Goal: Communication & Community: Answer question/provide support

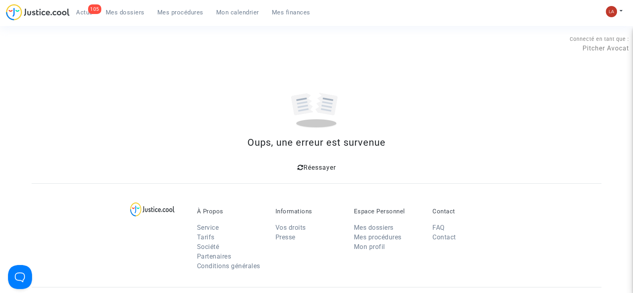
drag, startPoint x: 119, startPoint y: 12, endPoint x: 120, endPoint y: 26, distance: 14.0
click at [119, 12] on span "Mes dossiers" at bounding box center [125, 12] width 39 height 7
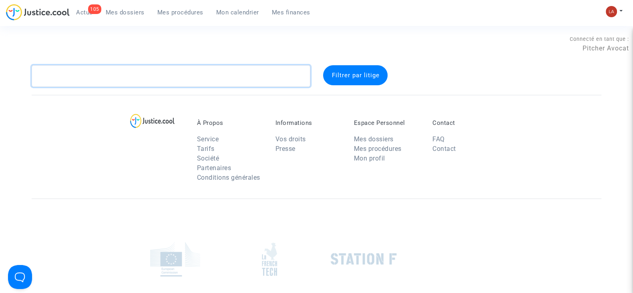
click at [140, 69] on textarea at bounding box center [171, 76] width 279 height 22
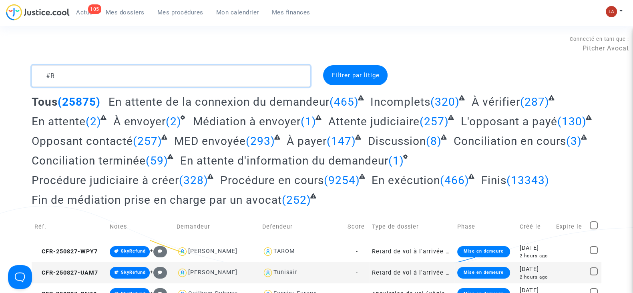
type textarea "#"
type textarea "3"
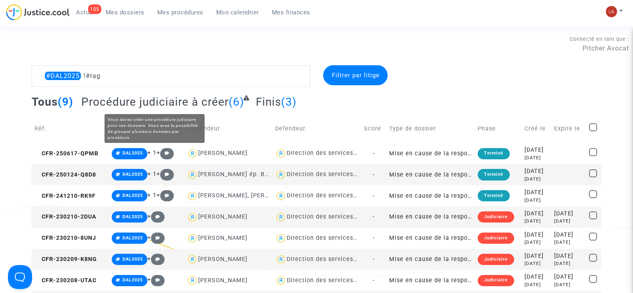
click at [131, 99] on span "Procédure judiciaire à créer" at bounding box center [154, 101] width 147 height 13
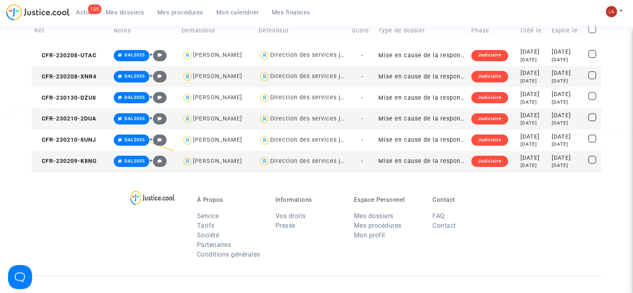
scroll to position [50, 0]
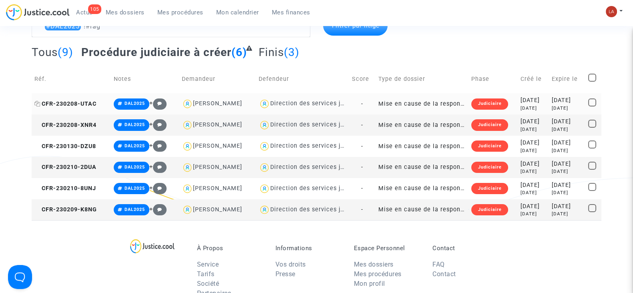
click at [67, 101] on span "CFR-230208-UTAC" at bounding box center [65, 104] width 62 height 7
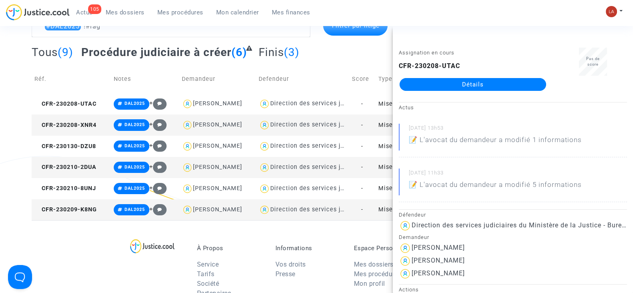
click at [64, 119] on td "CFR-230208-XNR4" at bounding box center [71, 125] width 79 height 21
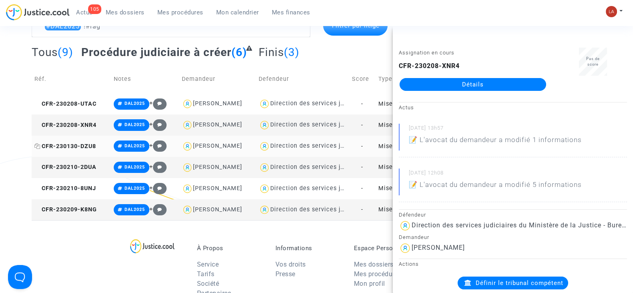
click at [91, 145] on span "CFR-230130-DZU8" at bounding box center [65, 146] width 62 height 7
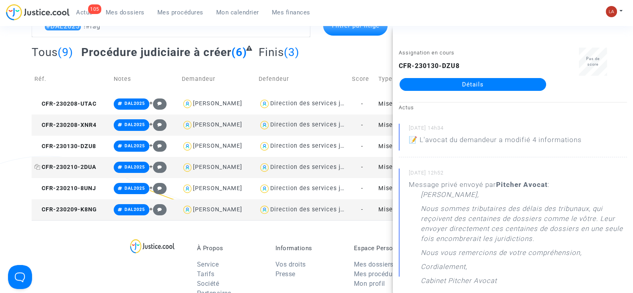
click at [51, 167] on span "CFR-230210-2DUA" at bounding box center [65, 167] width 62 height 7
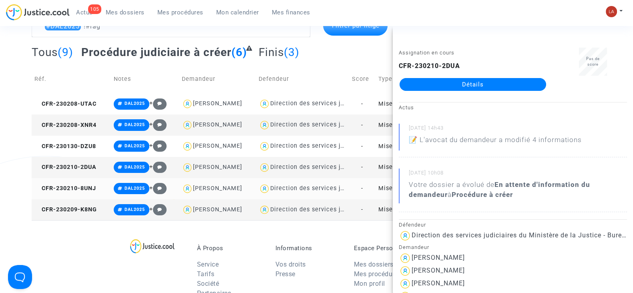
click at [83, 193] on td "CFR-230210-8UNJ" at bounding box center [71, 188] width 79 height 21
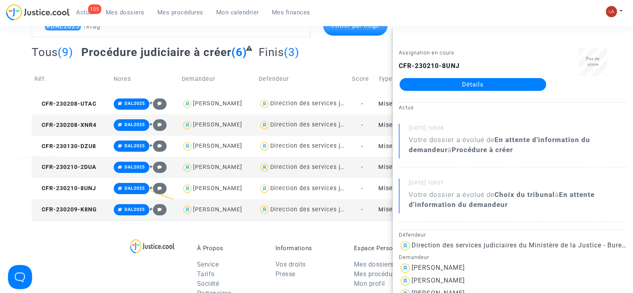
drag, startPoint x: 418, startPoint y: 91, endPoint x: 409, endPoint y: 84, distance: 11.1
click at [68, 210] on span "CFR-230209-K8NG" at bounding box center [65, 209] width 62 height 7
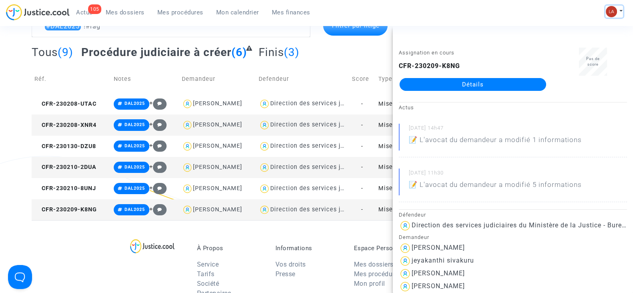
drag, startPoint x: 622, startPoint y: 13, endPoint x: 621, endPoint y: 29, distance: 16.0
click at [622, 12] on button at bounding box center [614, 12] width 18 height 12
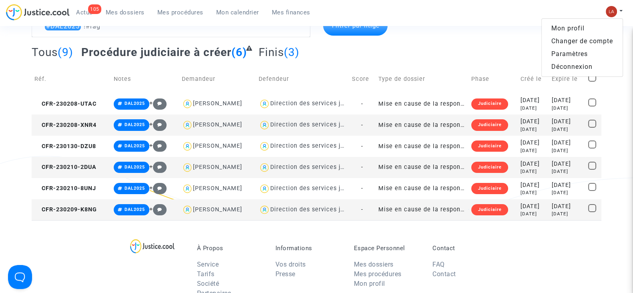
click at [613, 37] on link "Changer de compte" at bounding box center [582, 41] width 81 height 13
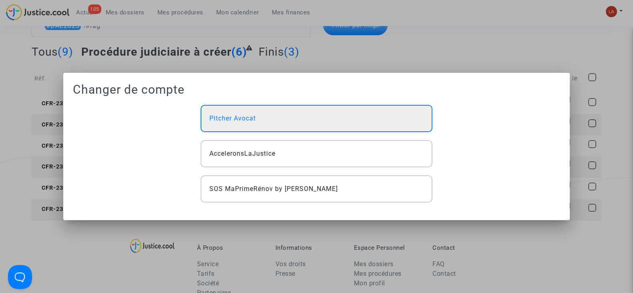
click at [310, 107] on div "Pitcher Avocat" at bounding box center [316, 118] width 231 height 27
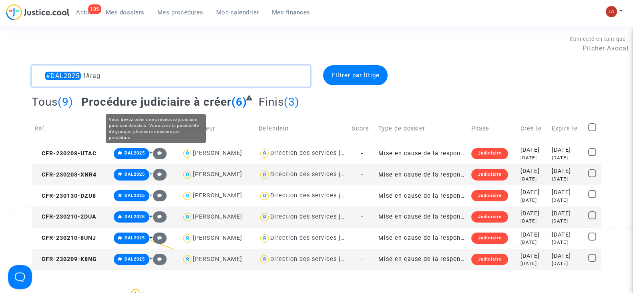
click at [167, 84] on textarea at bounding box center [171, 76] width 279 height 22
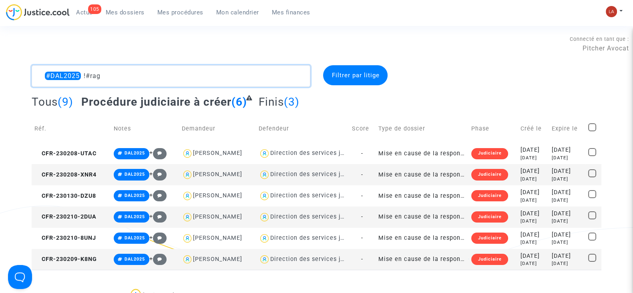
click at [167, 84] on textarea at bounding box center [171, 76] width 279 height 22
paste textarea "LAUNAY"
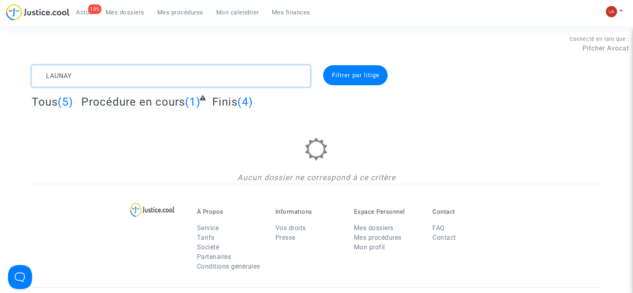
type textarea "LAUNAY"
click at [40, 97] on span "Tous" at bounding box center [45, 101] width 26 height 13
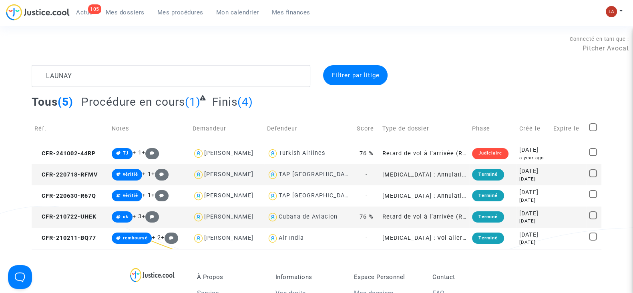
click at [84, 13] on span "Actus" at bounding box center [84, 12] width 17 height 7
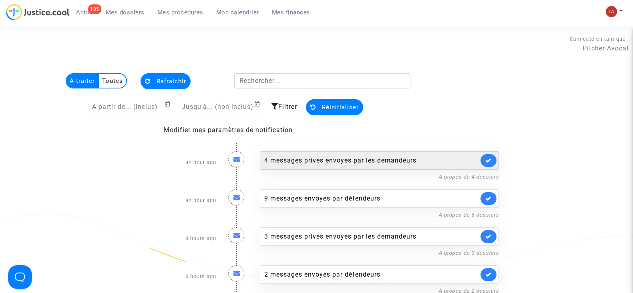
click at [327, 165] on div "4 messages privés envoyés par les demandeurs" at bounding box center [379, 160] width 239 height 18
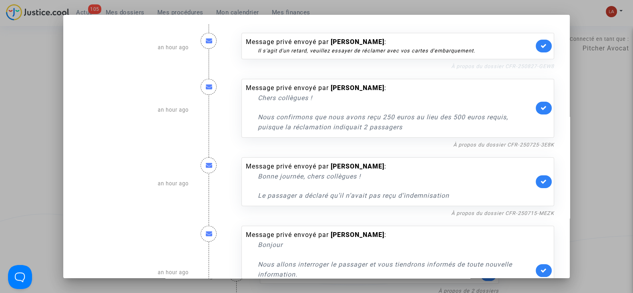
click at [477, 68] on link "À propos du dossier CFR-250827-GEW8" at bounding box center [502, 66] width 103 height 6
click at [541, 44] on icon at bounding box center [544, 46] width 6 height 6
click at [499, 138] on div "Message privé envoyé par Rodrigo Duarte : Chers collègues ! Nous confirmons que…" at bounding box center [397, 110] width 325 height 78
click at [499, 142] on link "À propos du dossier CFR-250725-3E8K" at bounding box center [503, 145] width 101 height 6
click at [541, 106] on icon at bounding box center [544, 108] width 6 height 6
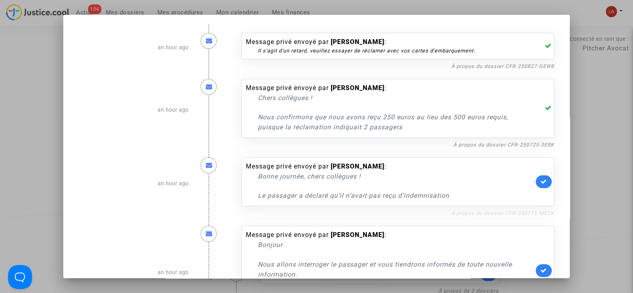
click at [475, 216] on nf-filterlink "À propos du dossier CFR-250715-MEZK" at bounding box center [502, 213] width 103 height 8
click at [462, 213] on link "À propos du dossier CFR-250715-MEZK" at bounding box center [502, 213] width 103 height 6
click at [539, 185] on link at bounding box center [544, 181] width 16 height 13
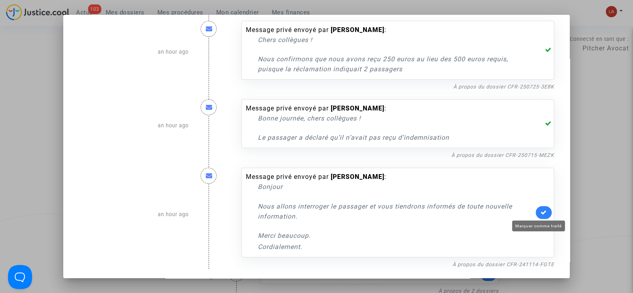
click at [542, 213] on icon at bounding box center [544, 212] width 6 height 6
click at [588, 169] on div at bounding box center [316, 146] width 633 height 293
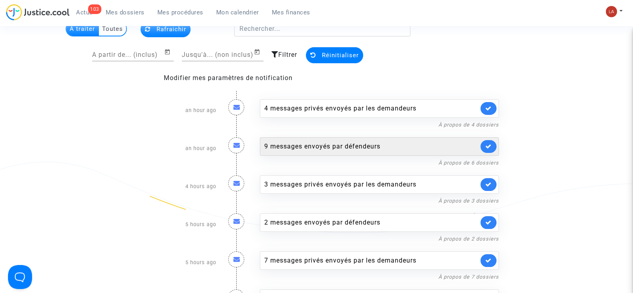
scroll to position [52, 0]
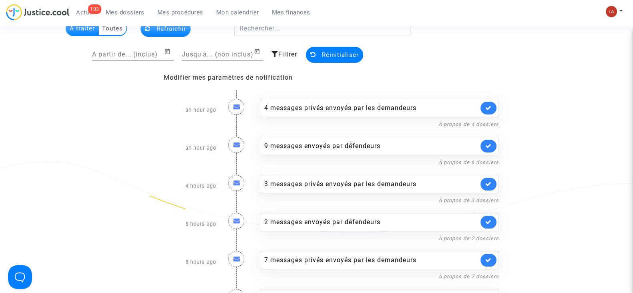
click at [333, 193] on div "3 messages privés envoyés par les demandeurs À propos de 3 dossiers" at bounding box center [379, 186] width 251 height 38
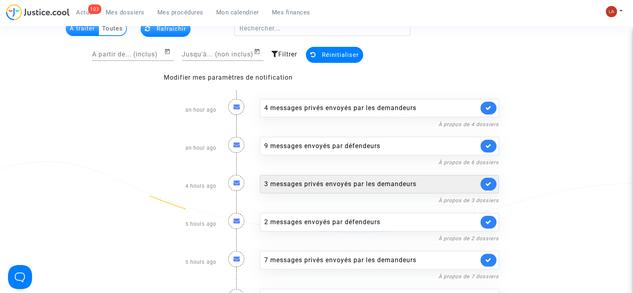
click at [342, 183] on div "3 messages privés envoyés par les demandeurs" at bounding box center [371, 184] width 214 height 10
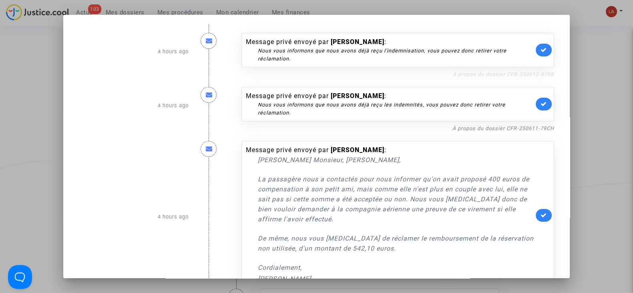
click at [505, 72] on link "À propos du dossier CFR-250612-B79B" at bounding box center [503, 74] width 101 height 6
click at [543, 44] on link at bounding box center [544, 50] width 16 height 13
click at [499, 127] on link "À propos du dossier CFR-250611-79CH" at bounding box center [503, 128] width 102 height 6
click at [541, 104] on icon at bounding box center [544, 104] width 6 height 6
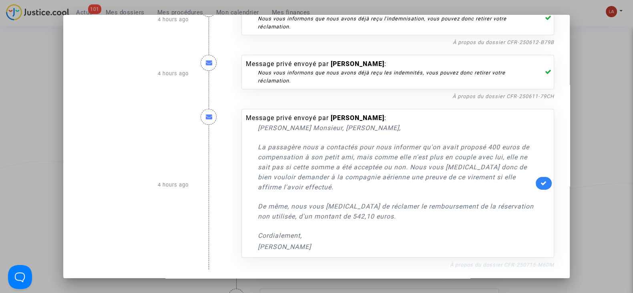
click at [461, 264] on link "À propos du dossier CFR-250715-M6DM" at bounding box center [502, 265] width 104 height 6
click at [536, 177] on link at bounding box center [544, 183] width 16 height 13
click at [583, 173] on div at bounding box center [316, 146] width 633 height 293
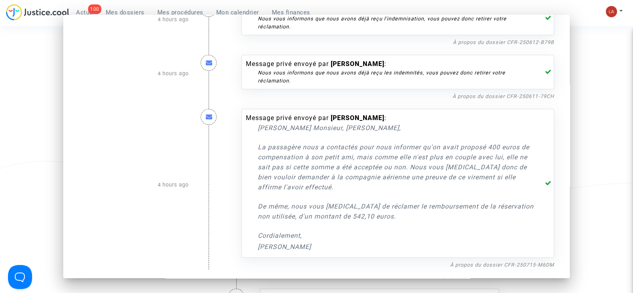
scroll to position [52, 0]
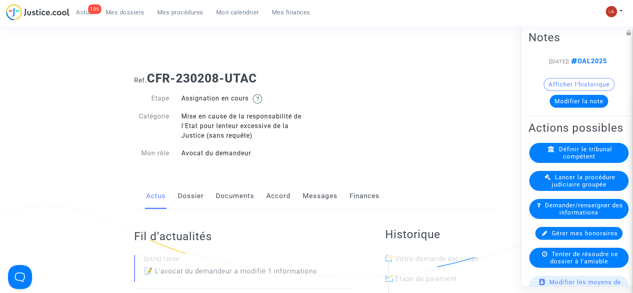
drag, startPoint x: 183, startPoint y: 201, endPoint x: 298, endPoint y: 158, distance: 122.5
click at [183, 201] on link "Dossier" at bounding box center [191, 196] width 26 height 26
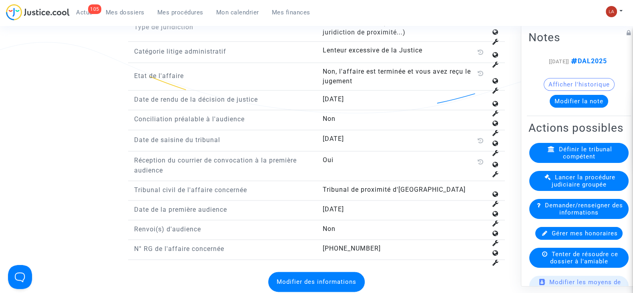
scroll to position [1251, 0]
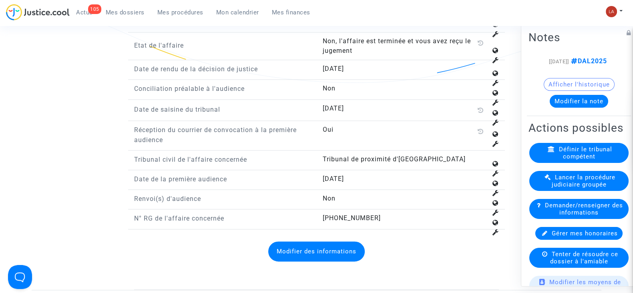
click at [563, 107] on button "Modifier la note" at bounding box center [579, 101] width 58 height 13
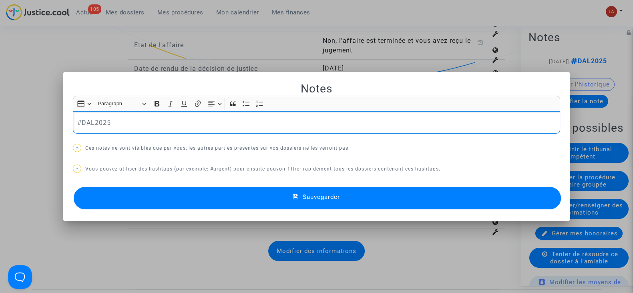
click at [195, 119] on p "#DAL2025" at bounding box center [316, 123] width 479 height 10
click at [216, 197] on button "Sauvegarder" at bounding box center [317, 198] width 487 height 22
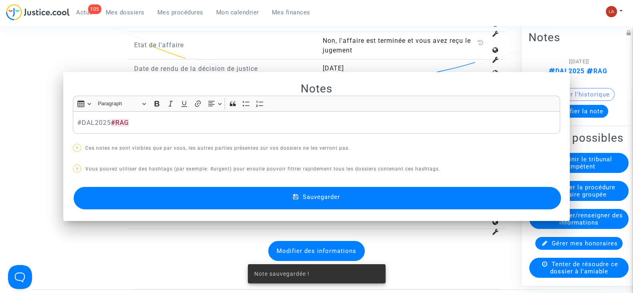
scroll to position [1251, 0]
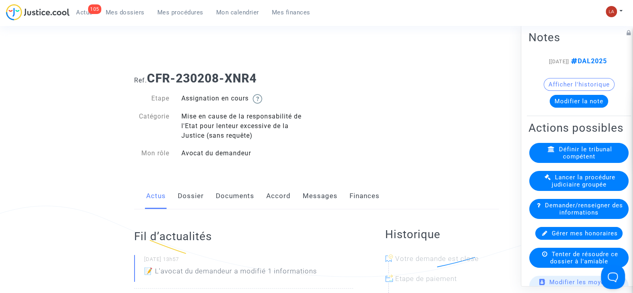
drag, startPoint x: 187, startPoint y: 193, endPoint x: 219, endPoint y: 181, distance: 34.5
click at [187, 193] on link "Dossier" at bounding box center [191, 196] width 26 height 26
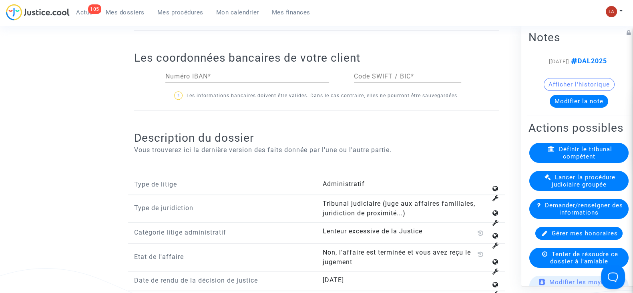
scroll to position [1101, 0]
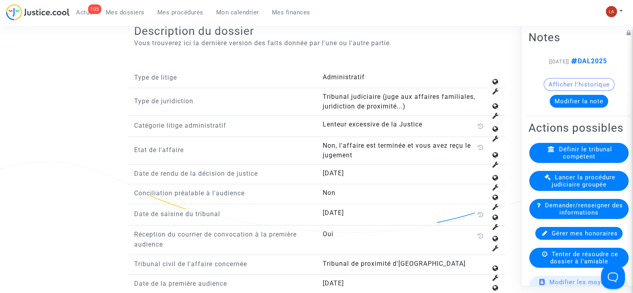
click at [571, 108] on button "Modifier la note" at bounding box center [579, 101] width 58 height 13
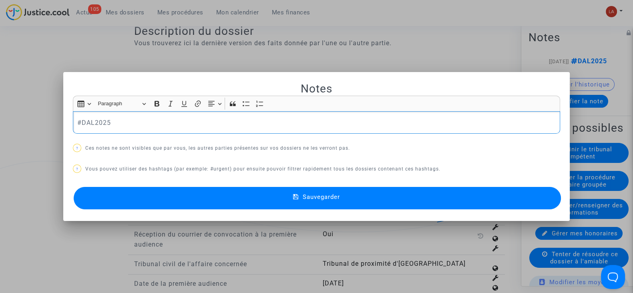
scroll to position [0, 0]
click at [187, 124] on p "#DAL2025" at bounding box center [316, 123] width 479 height 10
click at [188, 190] on button "Sauvegarder" at bounding box center [317, 198] width 487 height 22
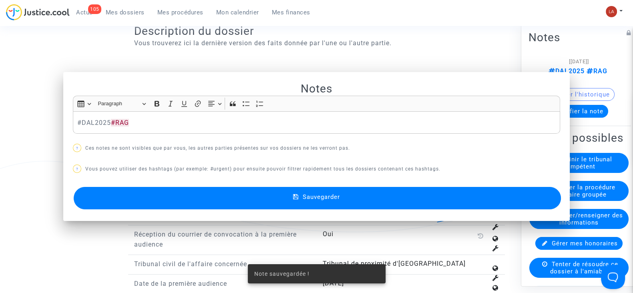
scroll to position [1101, 0]
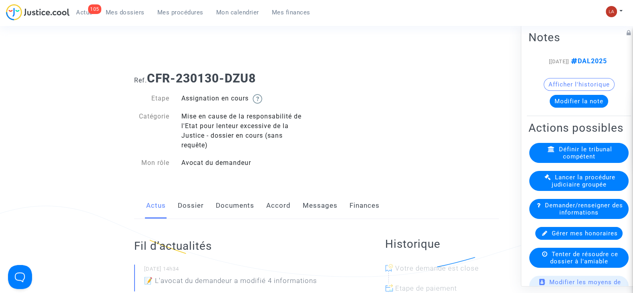
drag, startPoint x: 196, startPoint y: 215, endPoint x: 263, endPoint y: 181, distance: 75.0
click at [196, 215] on link "Dossier" at bounding box center [191, 206] width 26 height 26
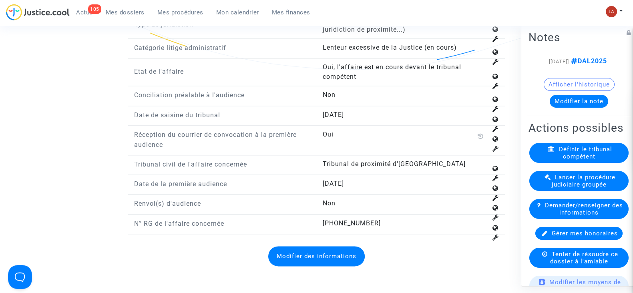
scroll to position [1301, 0]
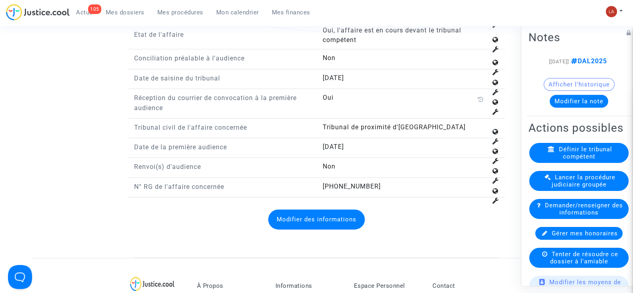
drag, startPoint x: 295, startPoint y: 209, endPoint x: 356, endPoint y: 163, distance: 76.6
click at [295, 209] on button "Modifier des informations" at bounding box center [316, 219] width 97 height 20
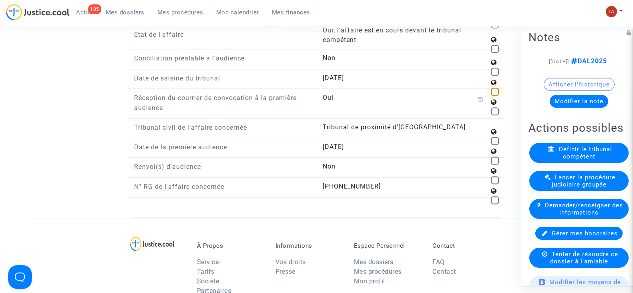
click at [494, 88] on span at bounding box center [495, 92] width 8 height 8
click at [495, 96] on input "checkbox" at bounding box center [495, 96] width 0 height 0
checkbox input "true"
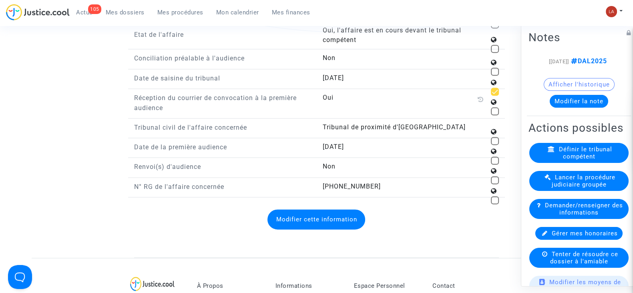
click at [317, 213] on button "Modifier cette information" at bounding box center [316, 219] width 98 height 20
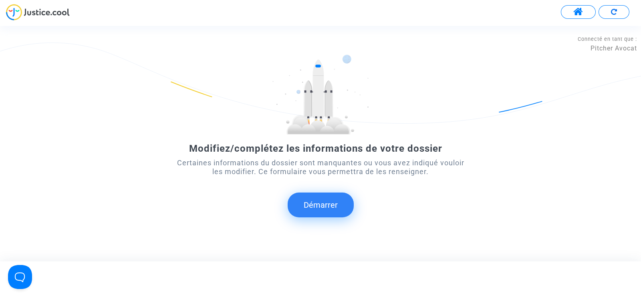
click at [322, 211] on button "Démarrer" at bounding box center [321, 205] width 66 height 25
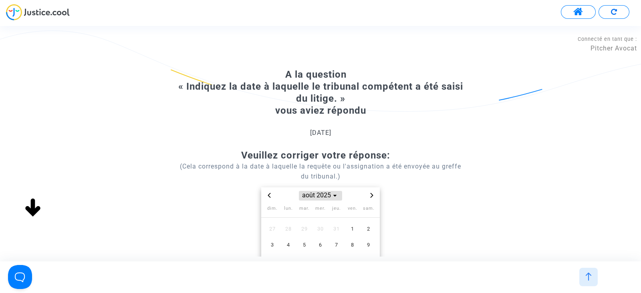
click at [308, 195] on span "août 2025" at bounding box center [320, 196] width 43 height 10
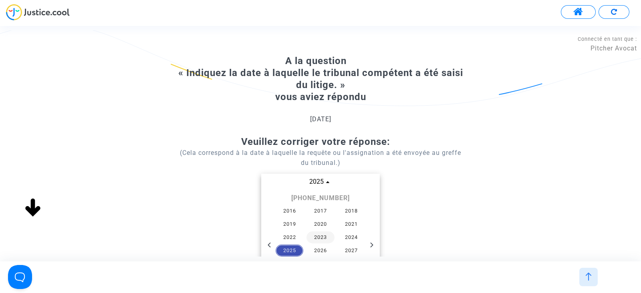
click at [324, 235] on span "2023" at bounding box center [320, 237] width 28 height 12
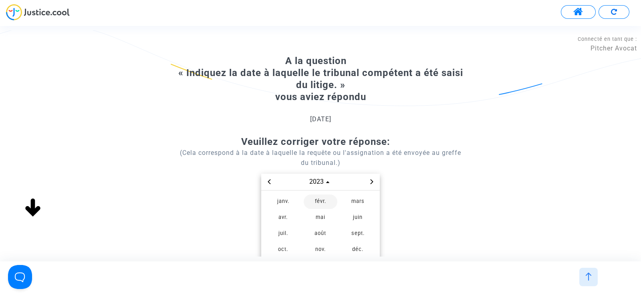
click at [322, 201] on span "févr." at bounding box center [321, 202] width 34 height 14
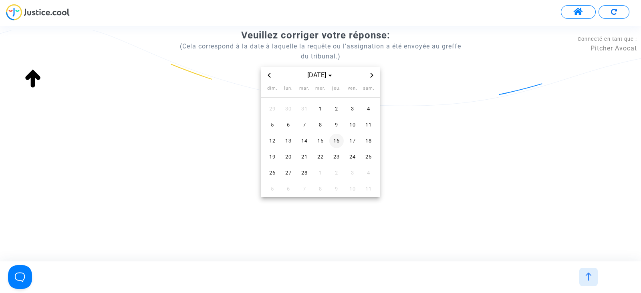
click at [334, 138] on span "16" at bounding box center [336, 141] width 14 height 14
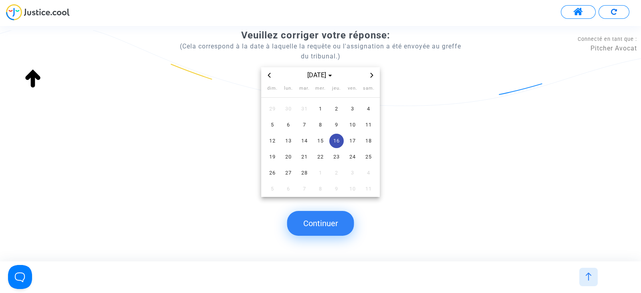
click at [338, 219] on button "Continuer" at bounding box center [320, 223] width 67 height 25
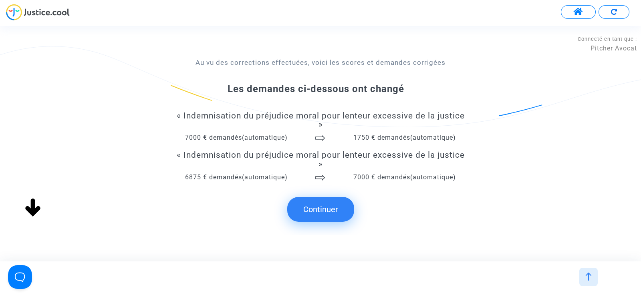
click at [334, 206] on button "Continuer" at bounding box center [320, 209] width 67 height 25
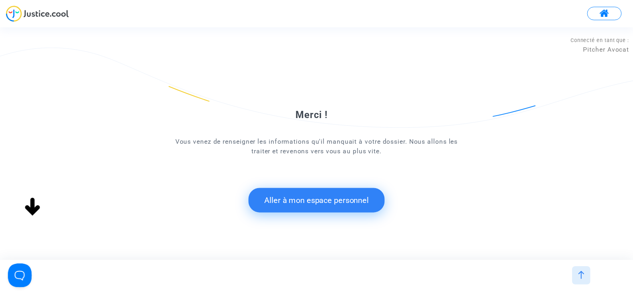
scroll to position [0, 0]
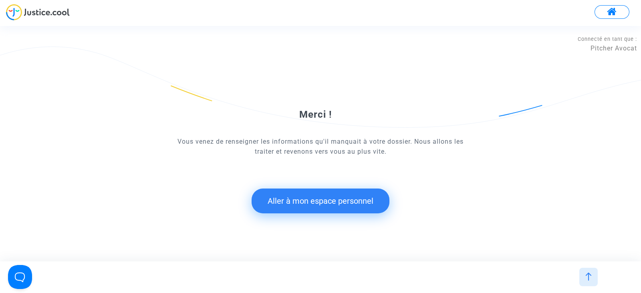
click at [308, 203] on button "Aller à mon espace personnel" at bounding box center [320, 201] width 138 height 25
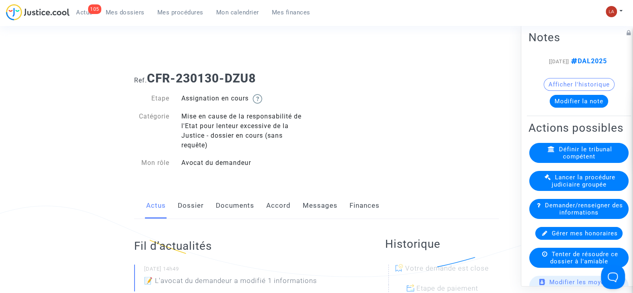
click at [264, 197] on div "Actus Dossier Documents Accord Messages Finances" at bounding box center [316, 206] width 365 height 27
click at [276, 201] on link "Accord" at bounding box center [278, 206] width 24 height 26
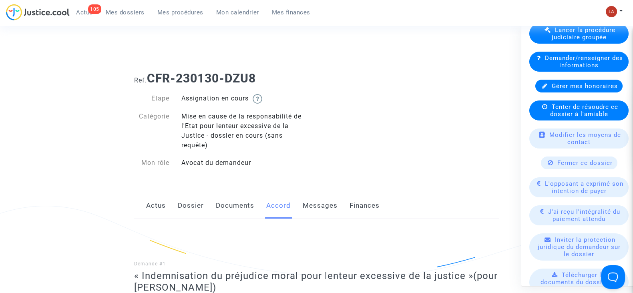
drag, startPoint x: 191, startPoint y: 203, endPoint x: 199, endPoint y: 199, distance: 8.8
click at [191, 203] on link "Dossier" at bounding box center [191, 206] width 26 height 26
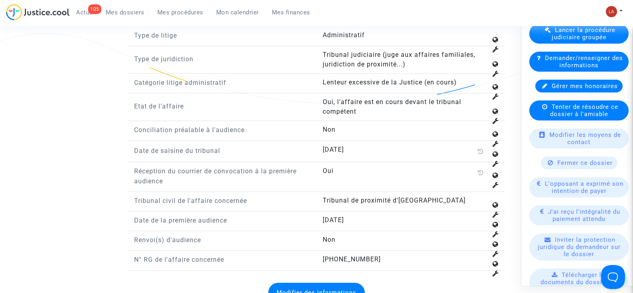
scroll to position [1251, 0]
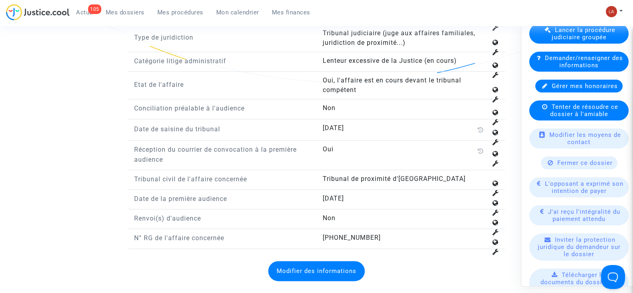
click at [333, 261] on button "Modifier des informations" at bounding box center [316, 271] width 97 height 20
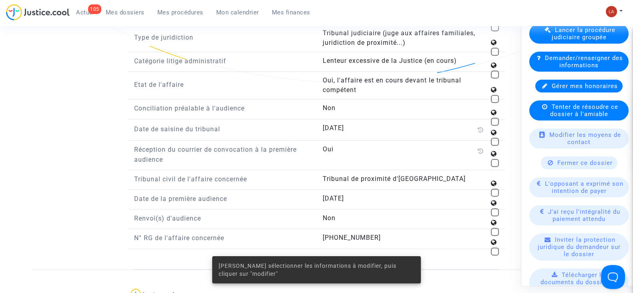
click at [497, 95] on span at bounding box center [495, 99] width 8 height 8
click at [495, 103] on input "checkbox" at bounding box center [495, 103] width 0 height 0
checkbox input "true"
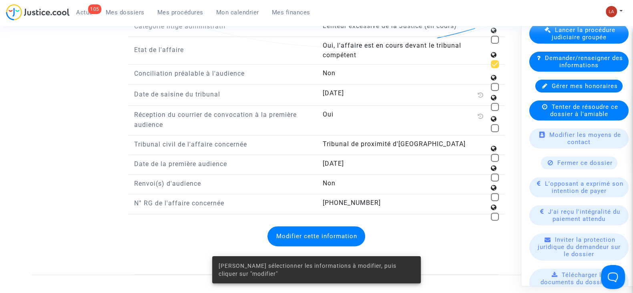
scroll to position [1301, 0]
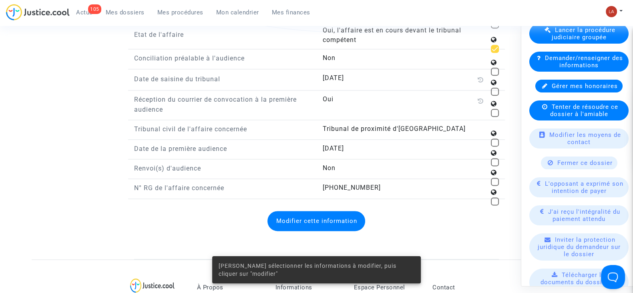
click at [304, 220] on button "Modifier cette information" at bounding box center [316, 221] width 98 height 20
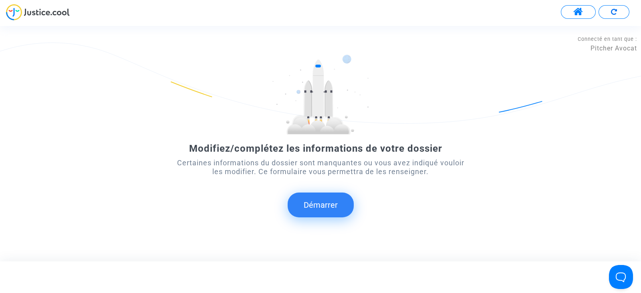
click at [294, 191] on form "Modifiez/complétez les informations de votre dossier Certaines informations du …" at bounding box center [320, 135] width 288 height 163
drag, startPoint x: 357, startPoint y: 211, endPoint x: 343, endPoint y: 208, distance: 14.2
click at [358, 211] on form "Modifiez/complétez les informations de votre dossier Certaines informations du …" at bounding box center [320, 135] width 288 height 163
click at [314, 203] on button "Démarrer" at bounding box center [321, 205] width 66 height 25
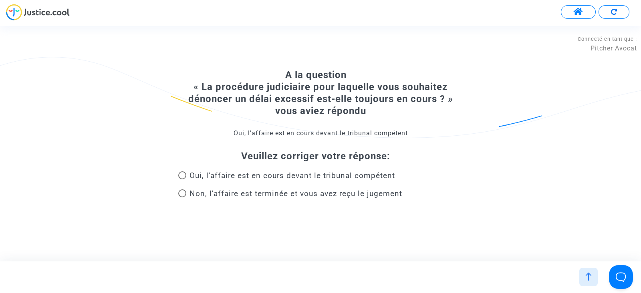
click at [271, 192] on span "Non, l'affaire est terminée et vous avez reçu le jugement" at bounding box center [295, 193] width 213 height 9
click at [182, 197] on input "Non, l'affaire est terminée et vous avez reçu le jugement" at bounding box center [182, 197] width 0 height 0
radio input "true"
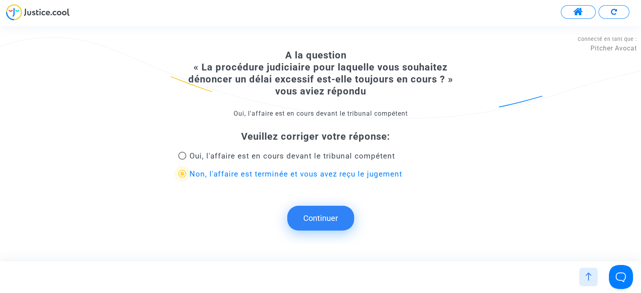
click at [342, 218] on button "Continuer" at bounding box center [320, 218] width 67 height 25
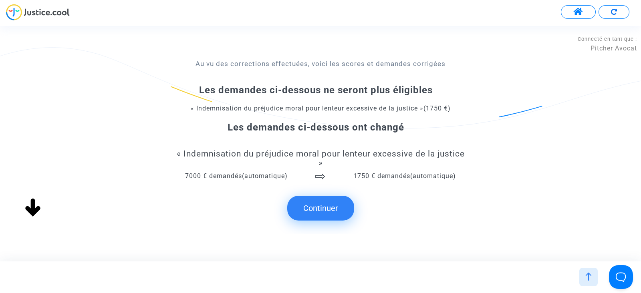
click at [330, 202] on button "Continuer" at bounding box center [320, 208] width 67 height 25
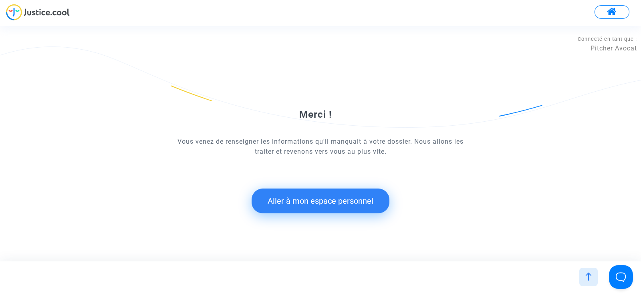
click at [308, 195] on button "Aller à mon espace personnel" at bounding box center [320, 201] width 138 height 25
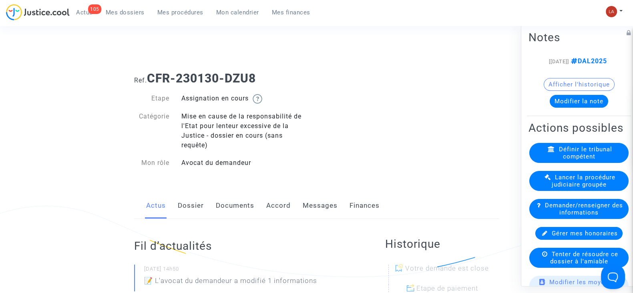
click at [550, 108] on button "Modifier la note" at bounding box center [579, 101] width 58 height 13
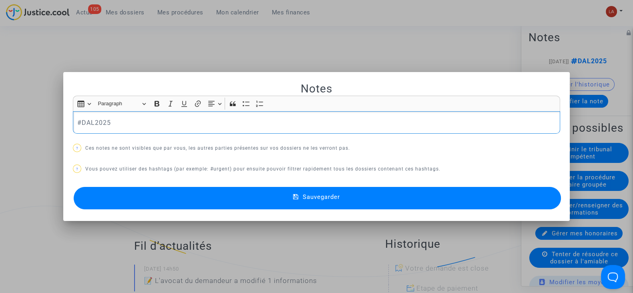
click at [183, 123] on p "#DAL2025" at bounding box center [316, 123] width 479 height 10
click at [414, 207] on button "Sauvegarder" at bounding box center [317, 198] width 487 height 22
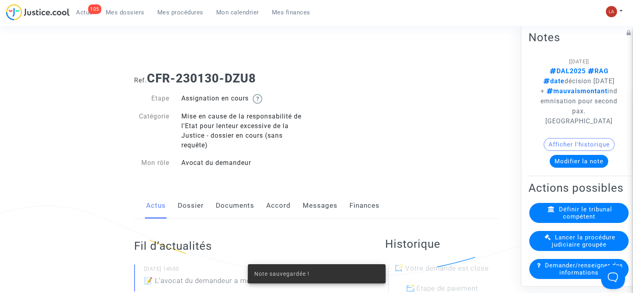
click at [288, 203] on link "Accord" at bounding box center [278, 206] width 24 height 26
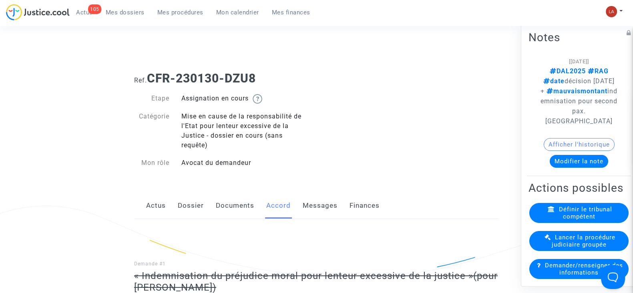
drag, startPoint x: 260, startPoint y: 80, endPoint x: 150, endPoint y: 76, distance: 110.2
click at [150, 76] on h1 "Ref. CFR-230130-DZU8" at bounding box center [316, 78] width 365 height 14
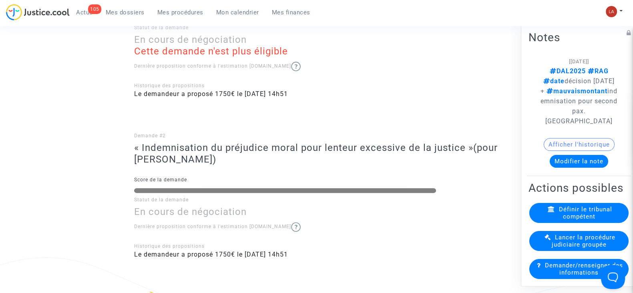
scroll to position [200, 0]
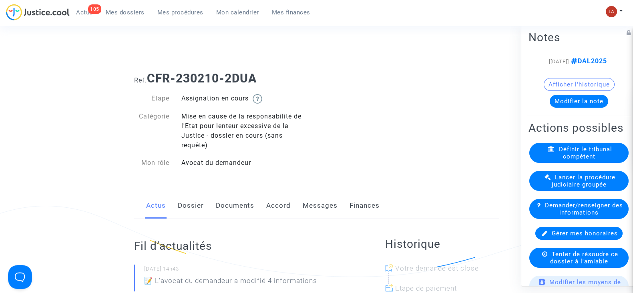
click at [178, 205] on link "Dossier" at bounding box center [191, 206] width 26 height 26
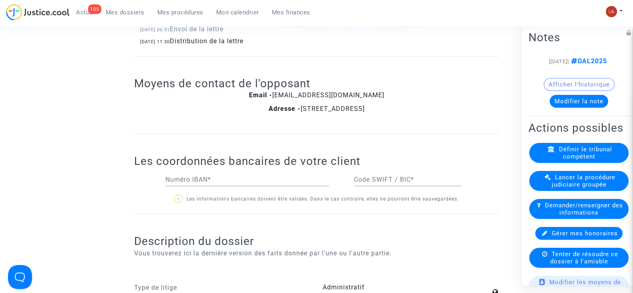
scroll to position [1251, 0]
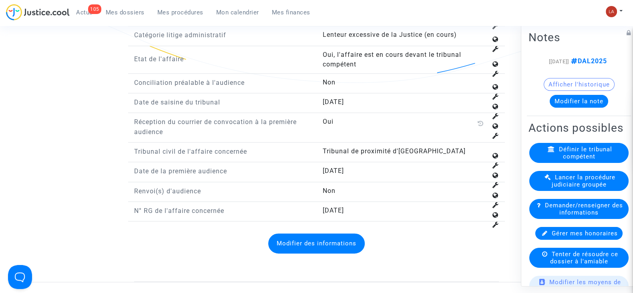
click at [336, 236] on button "Modifier des informations" at bounding box center [316, 243] width 97 height 20
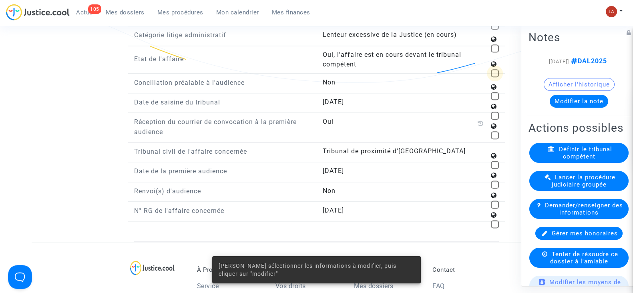
click at [495, 69] on span at bounding box center [495, 73] width 8 height 8
click at [495, 77] on input "checkbox" at bounding box center [495, 77] width 0 height 0
checkbox input "true"
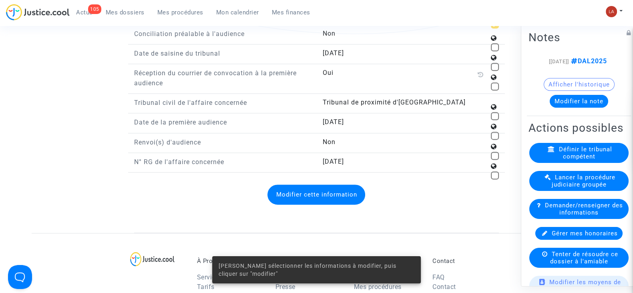
scroll to position [1351, 0]
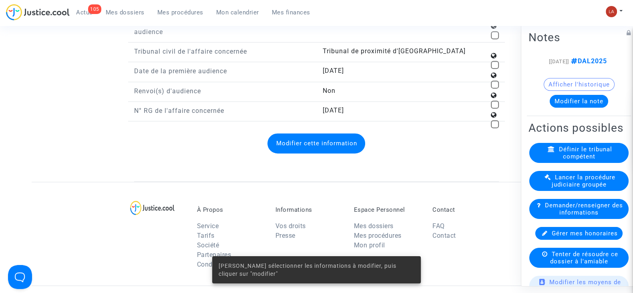
click at [323, 140] on button "Modifier cette information" at bounding box center [316, 143] width 98 height 20
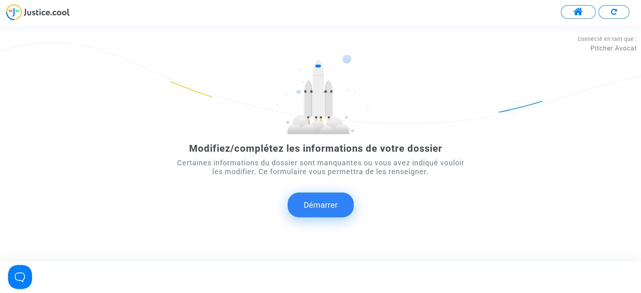
click at [312, 213] on button "Démarrer" at bounding box center [321, 205] width 66 height 25
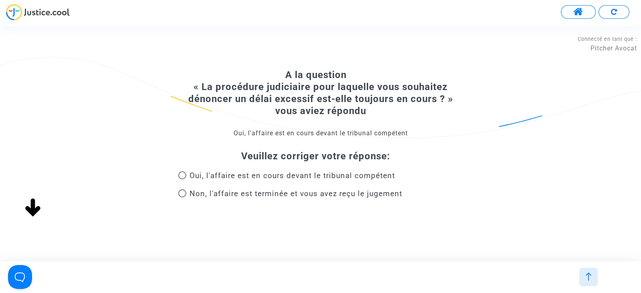
click at [241, 189] on span "Non, l'affaire est terminée et vous avez reçu le jugement" at bounding box center [295, 193] width 213 height 9
click at [182, 197] on input "Non, l'affaire est terminée et vous avez reçu le jugement" at bounding box center [182, 197] width 0 height 0
radio input "true"
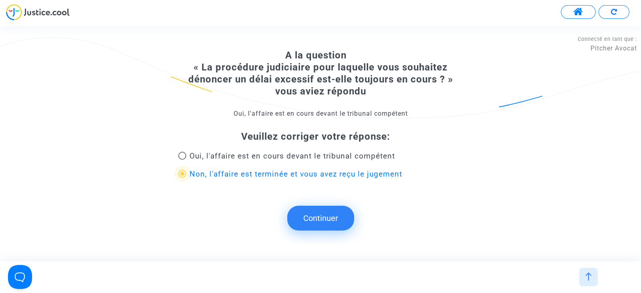
click at [304, 219] on button "Continuer" at bounding box center [320, 218] width 67 height 25
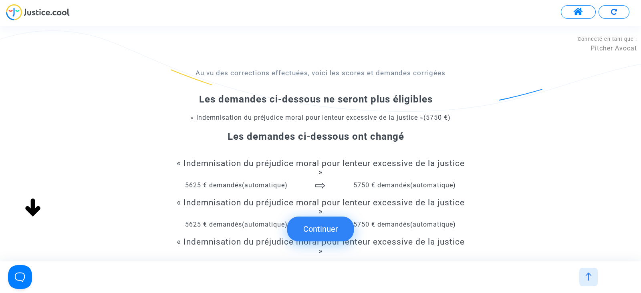
click at [320, 227] on button "Continuer" at bounding box center [320, 229] width 67 height 25
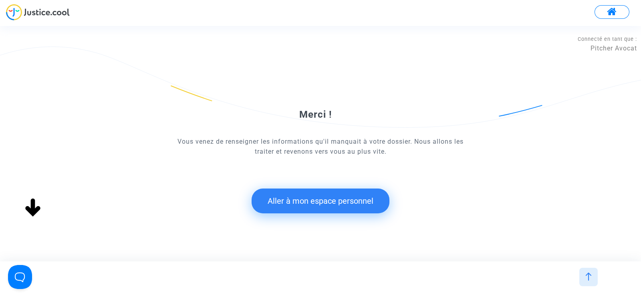
click at [271, 191] on button "Aller à mon espace personnel" at bounding box center [320, 201] width 138 height 25
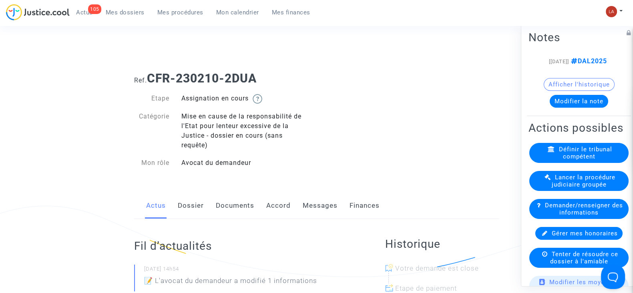
drag, startPoint x: 571, startPoint y: 104, endPoint x: 567, endPoint y: 107, distance: 5.1
click at [569, 103] on div "Afficher l'historique Modifier la note" at bounding box center [579, 93] width 101 height 30
click at [599, 107] on button "Modifier la note" at bounding box center [579, 101] width 58 height 13
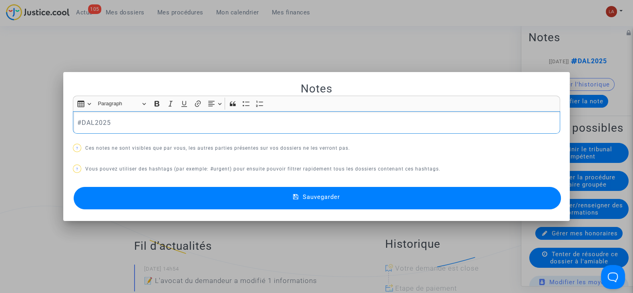
click at [256, 125] on p "#DAL2025" at bounding box center [316, 123] width 479 height 10
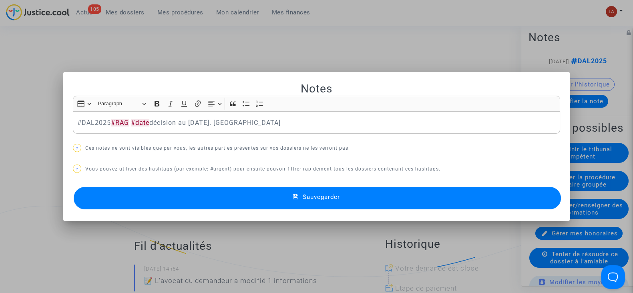
click at [324, 196] on span "Sauvegarder" at bounding box center [321, 196] width 37 height 7
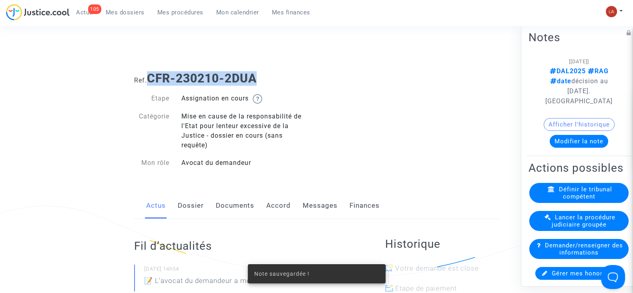
drag, startPoint x: 202, startPoint y: 83, endPoint x: 149, endPoint y: 83, distance: 53.7
click at [149, 83] on h1 "Ref. CFR-230210-2DUA" at bounding box center [316, 78] width 365 height 14
copy b "CFR-230210-2DUA"
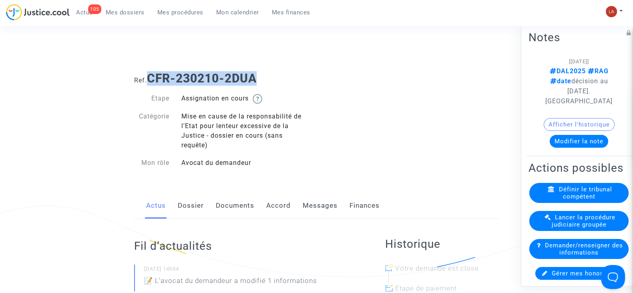
click at [294, 209] on div "Actus Dossier Documents Accord Messages Finances" at bounding box center [316, 206] width 365 height 27
click at [287, 204] on link "Accord" at bounding box center [278, 206] width 24 height 26
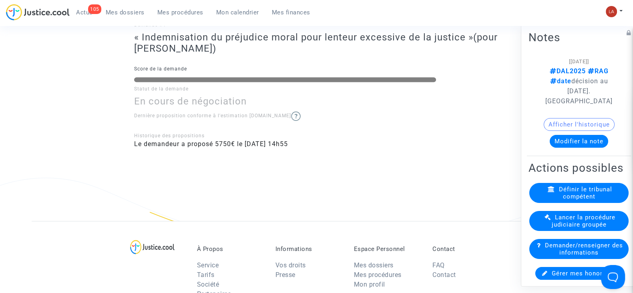
scroll to position [720, 0]
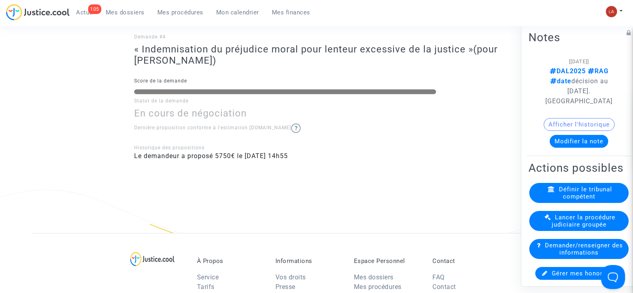
click at [580, 135] on button "Modifier la note" at bounding box center [579, 141] width 58 height 13
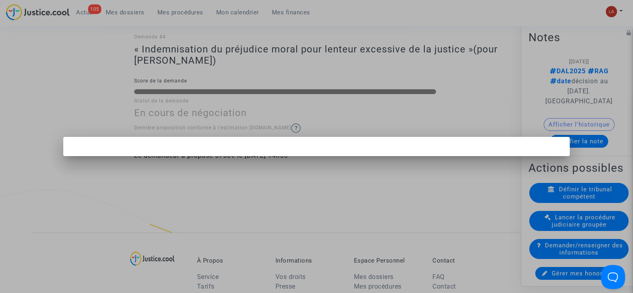
scroll to position [0, 0]
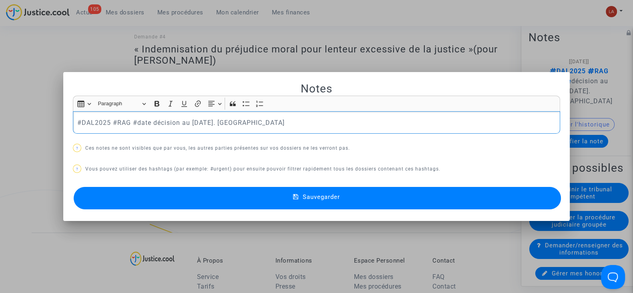
click at [226, 127] on div "#DAL2025 #RAG #date décision au 29/04/2025. Laurène" at bounding box center [316, 122] width 487 height 22
click at [242, 204] on button "Sauvegarder" at bounding box center [317, 198] width 487 height 22
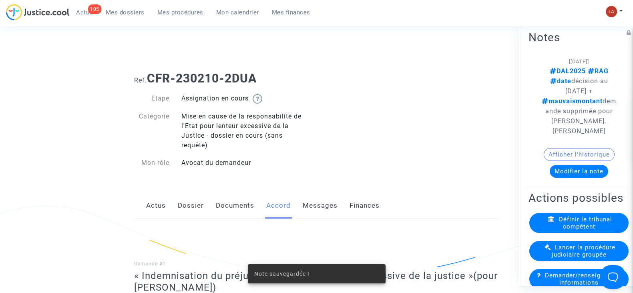
scroll to position [720, 0]
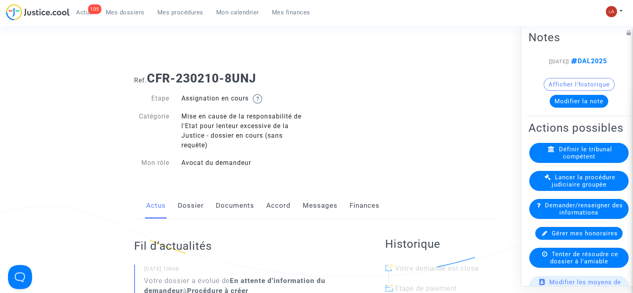
click at [183, 209] on link "Dossier" at bounding box center [191, 206] width 26 height 26
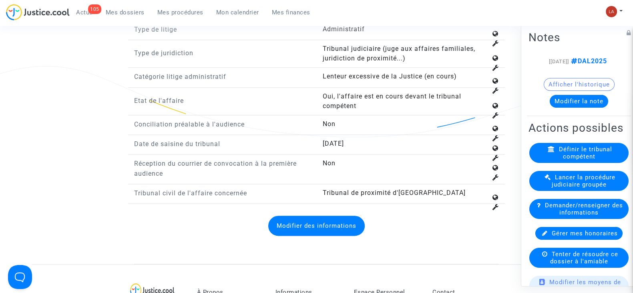
scroll to position [1151, 0]
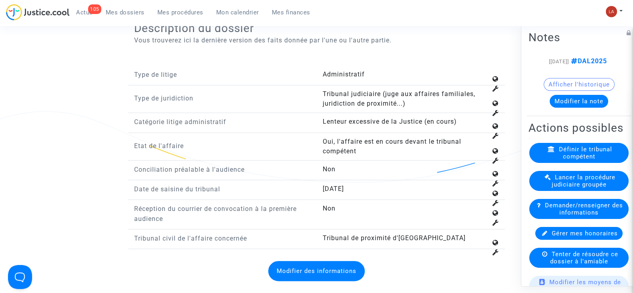
click at [350, 261] on button "Modifier des informations" at bounding box center [316, 271] width 97 height 20
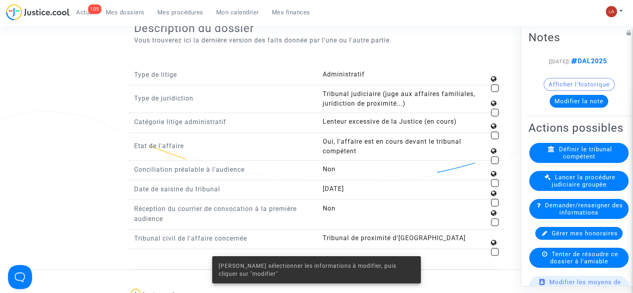
click at [496, 156] on span at bounding box center [495, 160] width 8 height 8
click at [495, 164] on input "checkbox" at bounding box center [495, 164] width 0 height 0
checkbox input "true"
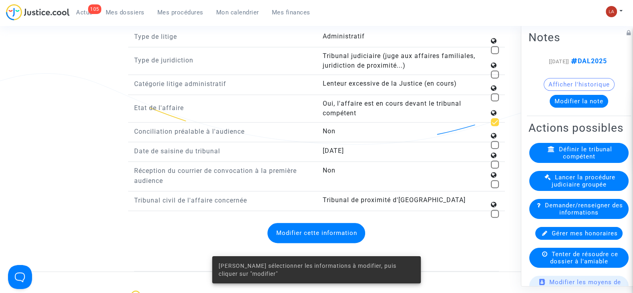
scroll to position [1201, 0]
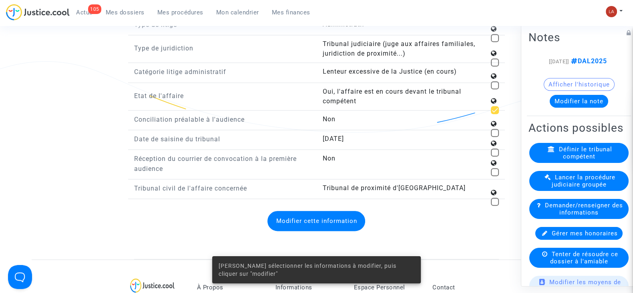
click at [292, 213] on button "Modifier cette information" at bounding box center [316, 221] width 98 height 20
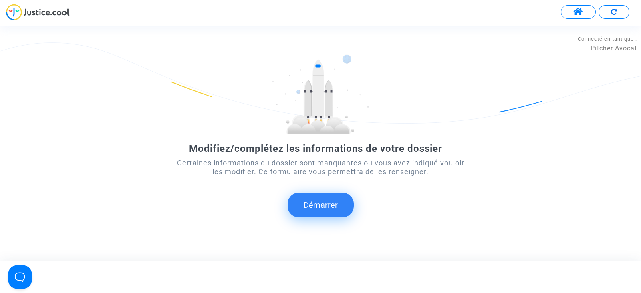
click at [330, 203] on button "Démarrer" at bounding box center [321, 205] width 66 height 25
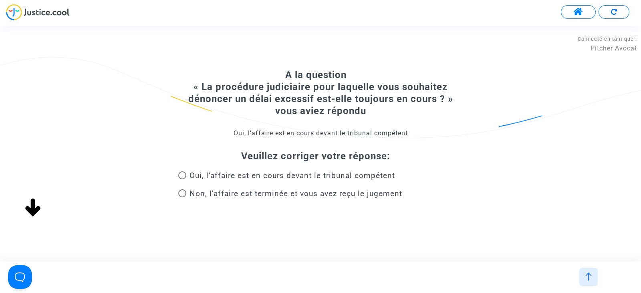
click at [250, 192] on span "Non, l'affaire est terminée et vous avez reçu le jugement" at bounding box center [295, 193] width 213 height 9
click at [182, 197] on input "Non, l'affaire est terminée et vous avez reçu le jugement" at bounding box center [182, 197] width 0 height 0
radio input "true"
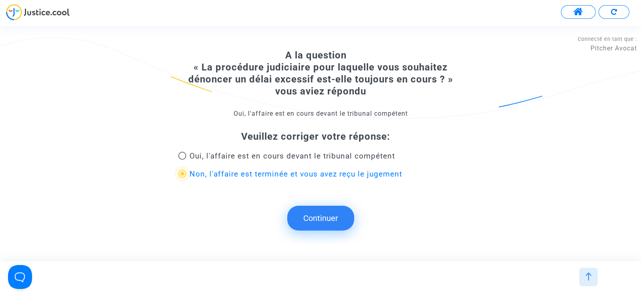
click at [330, 214] on button "Continuer" at bounding box center [320, 218] width 67 height 25
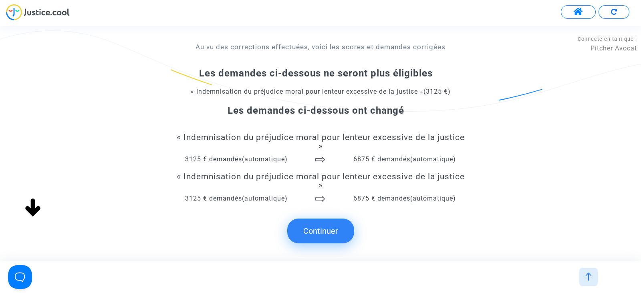
click at [308, 227] on button "Continuer" at bounding box center [320, 231] width 67 height 25
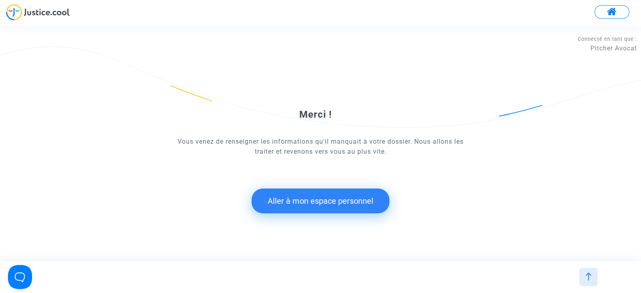
click at [288, 207] on button "Aller à mon espace personnel" at bounding box center [320, 201] width 138 height 25
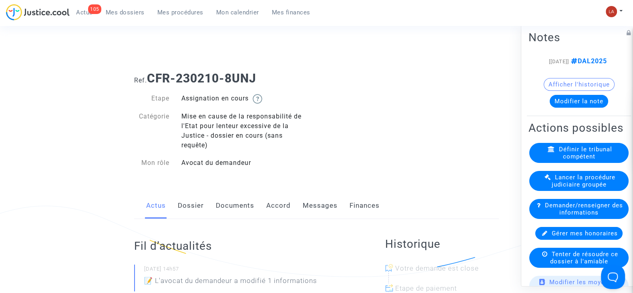
click at [278, 206] on link "Accord" at bounding box center [278, 206] width 24 height 26
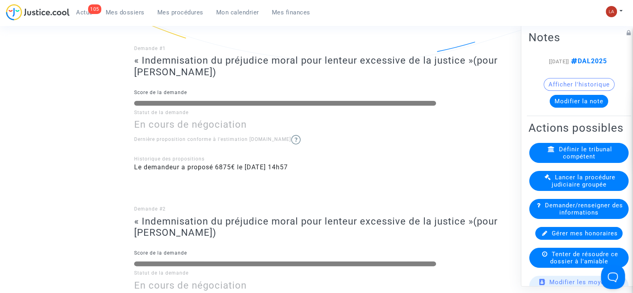
scroll to position [150, 0]
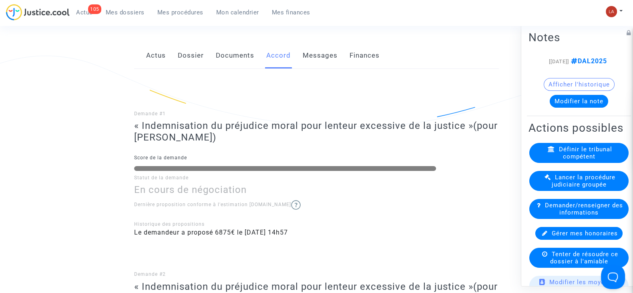
click at [556, 105] on button "Modifier la note" at bounding box center [579, 101] width 58 height 13
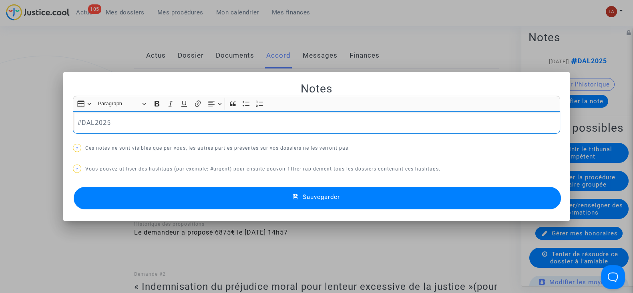
scroll to position [0, 0]
click at [234, 119] on p "#DAL2025" at bounding box center [316, 123] width 479 height 10
click at [178, 62] on div at bounding box center [316, 146] width 633 height 293
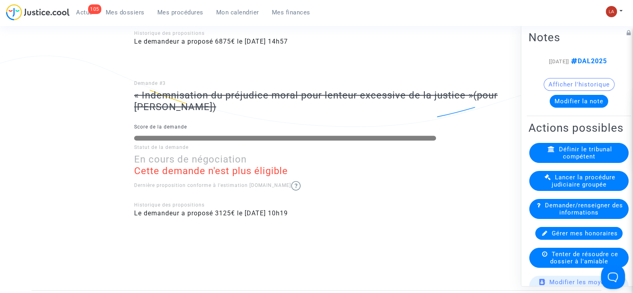
scroll to position [506, 0]
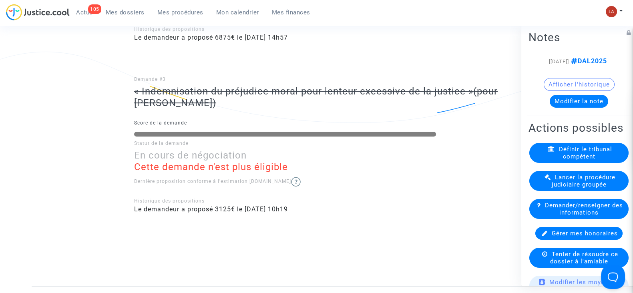
drag, startPoint x: 131, startPoint y: 101, endPoint x: 214, endPoint y: 105, distance: 83.8
click at [214, 105] on div "Demande #1 « Indemnisation du préjudice moral pour lenteur excessive de la just…" at bounding box center [316, -1] width 377 height 573
copy span "[PERSON_NAME]"
click at [572, 108] on button "Modifier la note" at bounding box center [579, 101] width 58 height 13
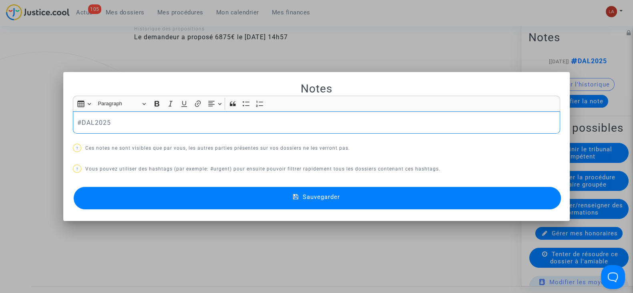
click at [196, 125] on p "#DAL2025" at bounding box center [316, 123] width 479 height 10
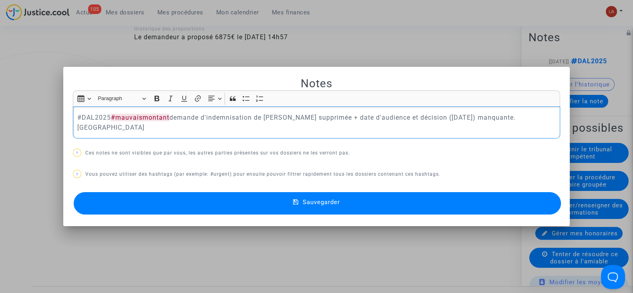
click at [188, 194] on button "Sauvegarder" at bounding box center [317, 203] width 487 height 22
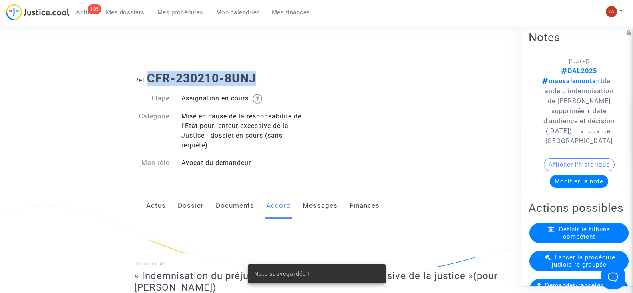
drag, startPoint x: 272, startPoint y: 81, endPoint x: 148, endPoint y: 78, distance: 123.8
click at [148, 78] on h1 "Ref. CFR-230210-8UNJ" at bounding box center [316, 78] width 365 height 14
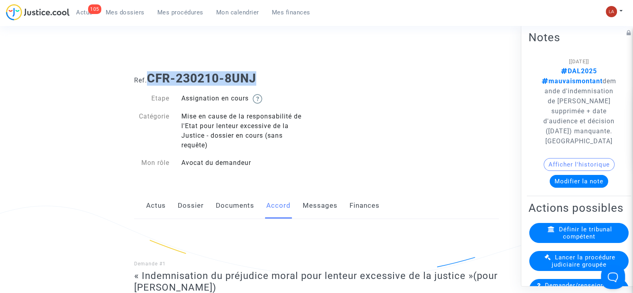
copy b "CFR-230210-8UNJ"
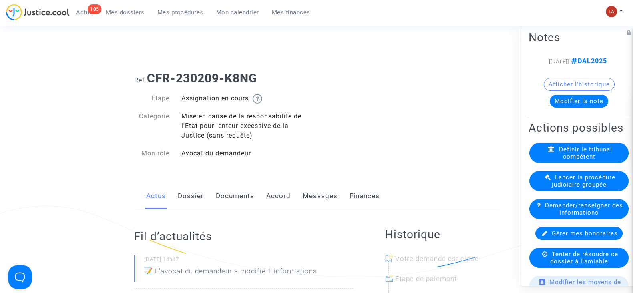
scroll to position [136, 0]
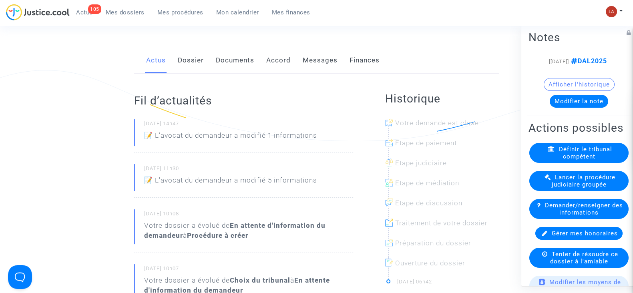
drag, startPoint x: 188, startPoint y: 63, endPoint x: 152, endPoint y: 63, distance: 36.4
click at [188, 63] on link "Dossier" at bounding box center [191, 60] width 26 height 26
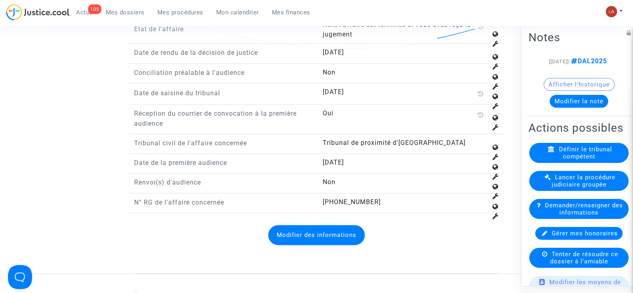
scroll to position [1237, 0]
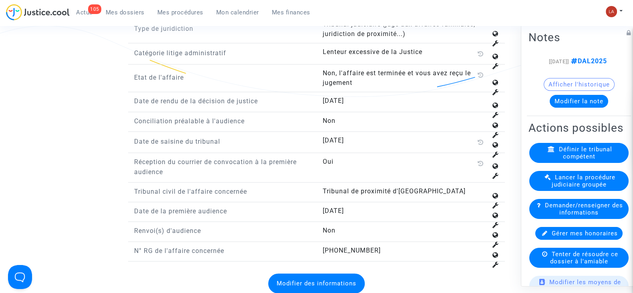
click at [581, 108] on button "Modifier la note" at bounding box center [579, 101] width 58 height 13
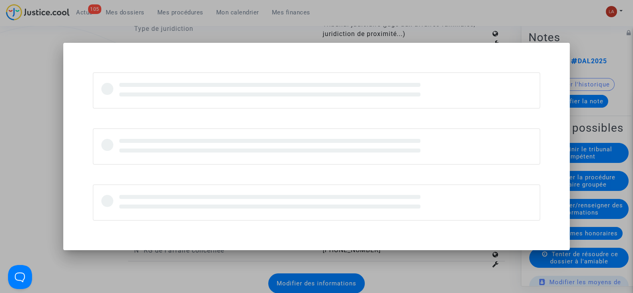
scroll to position [0, 0]
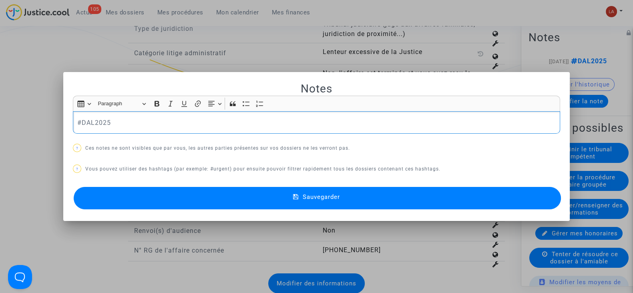
click at [203, 121] on p "#DAL2025" at bounding box center [316, 123] width 479 height 10
click at [190, 191] on button "Sauvegarder" at bounding box center [317, 198] width 487 height 22
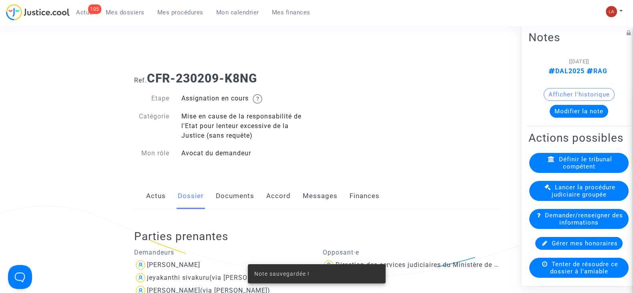
scroll to position [1237, 0]
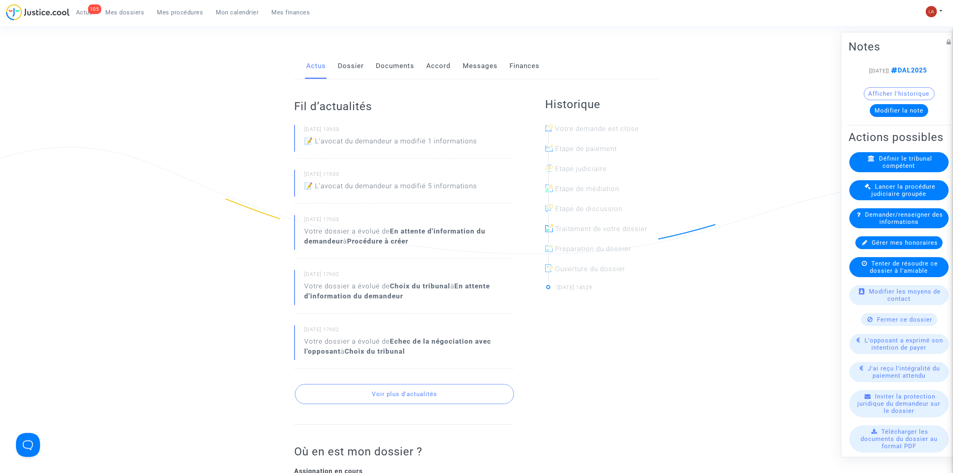
scroll to position [100, 0]
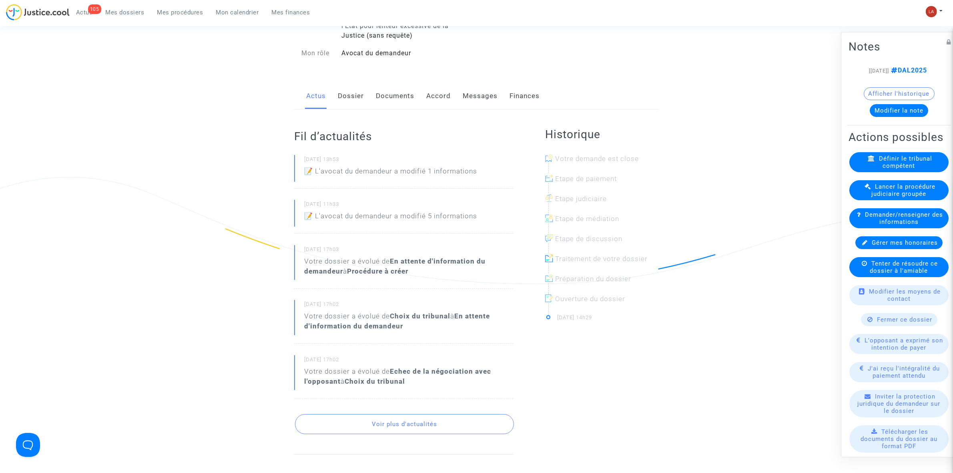
click at [393, 99] on link "Documents" at bounding box center [395, 96] width 38 height 26
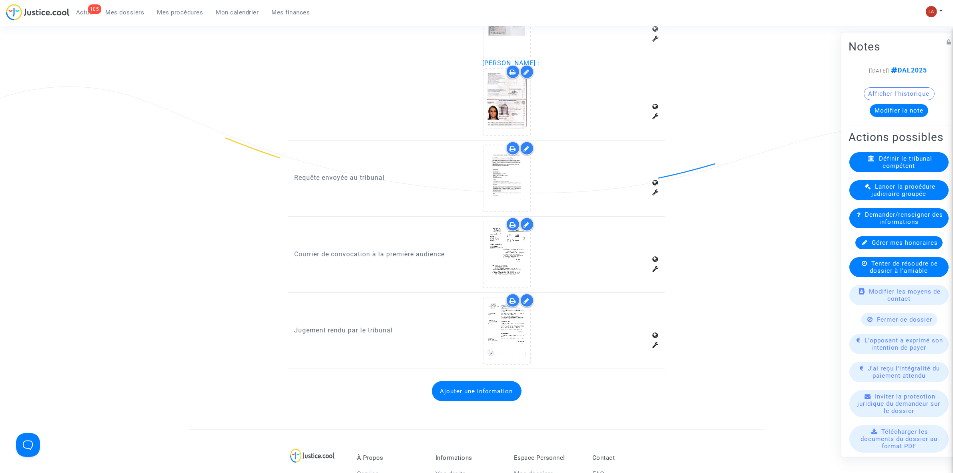
scroll to position [1201, 0]
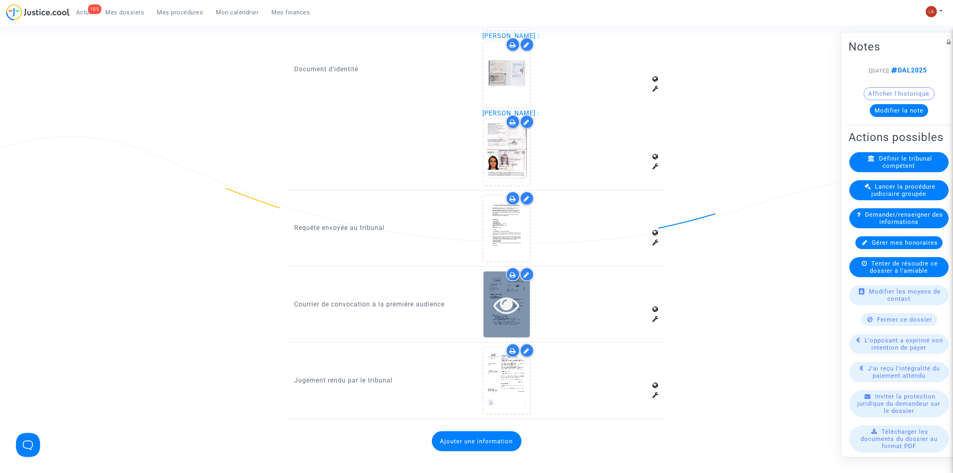
click at [509, 292] on icon at bounding box center [507, 305] width 26 height 26
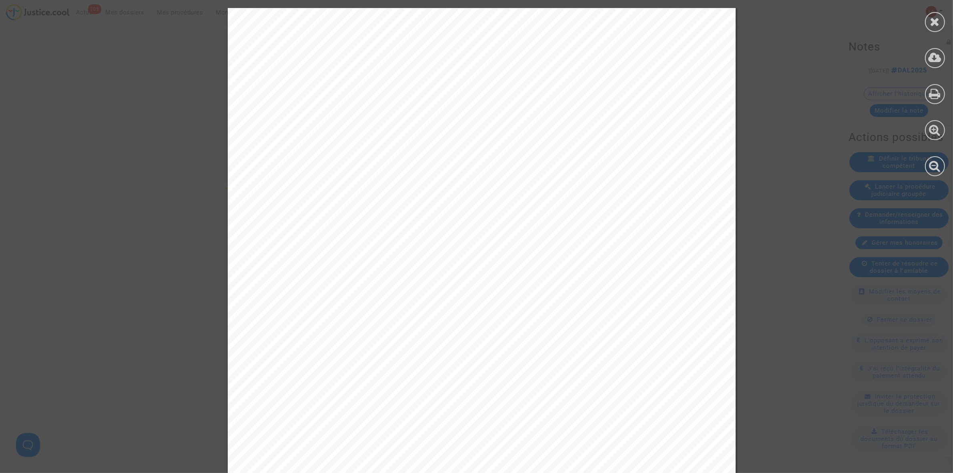
click at [633, 24] on div at bounding box center [935, 22] width 20 height 20
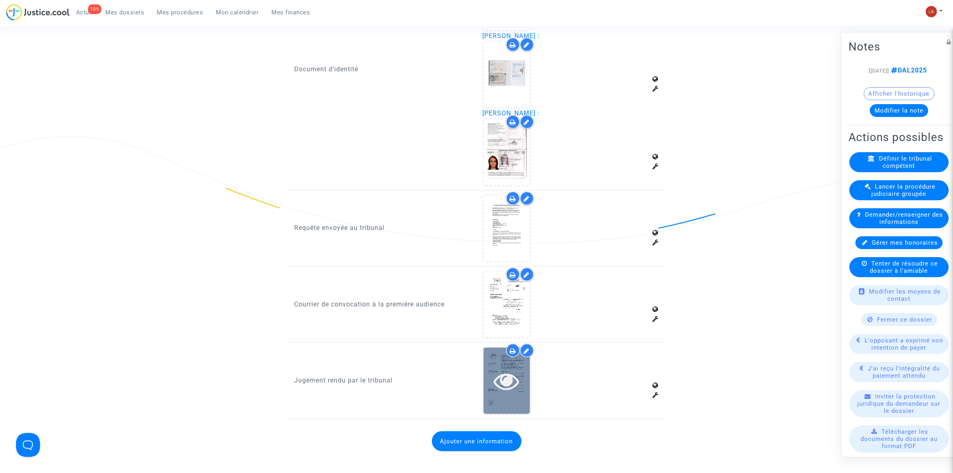
click at [511, 292] on div at bounding box center [507, 381] width 46 height 66
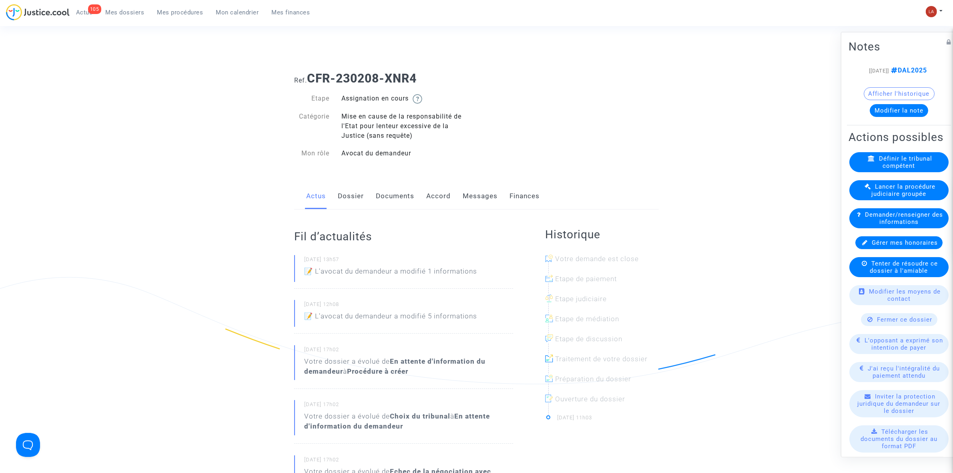
click at [392, 203] on link "Documents" at bounding box center [395, 196] width 38 height 26
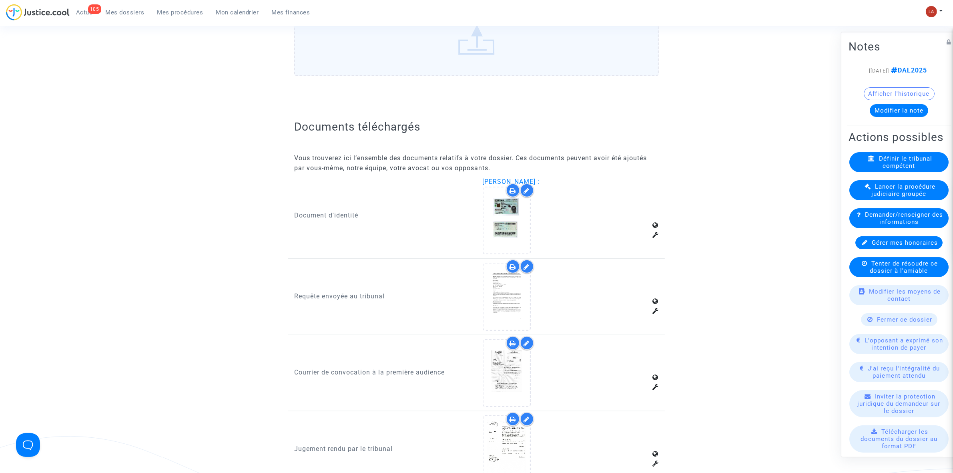
scroll to position [1001, 0]
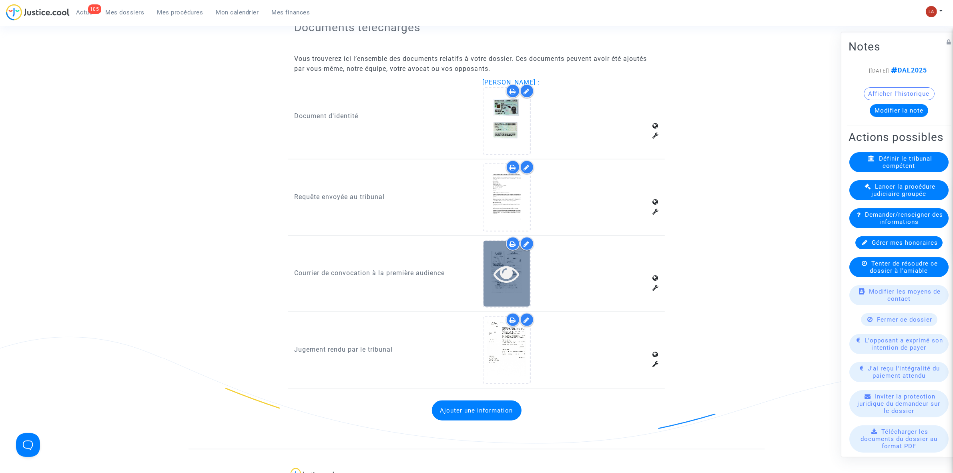
click at [517, 263] on icon at bounding box center [507, 274] width 26 height 26
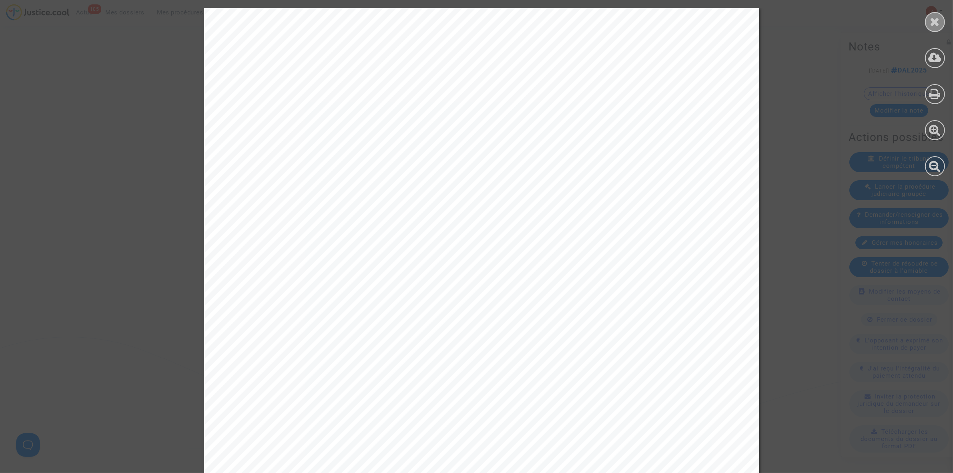
drag, startPoint x: 924, startPoint y: 20, endPoint x: 930, endPoint y: 20, distance: 6.0
click at [633, 20] on div at bounding box center [935, 92] width 36 height 184
click at [633, 20] on icon at bounding box center [936, 22] width 10 height 12
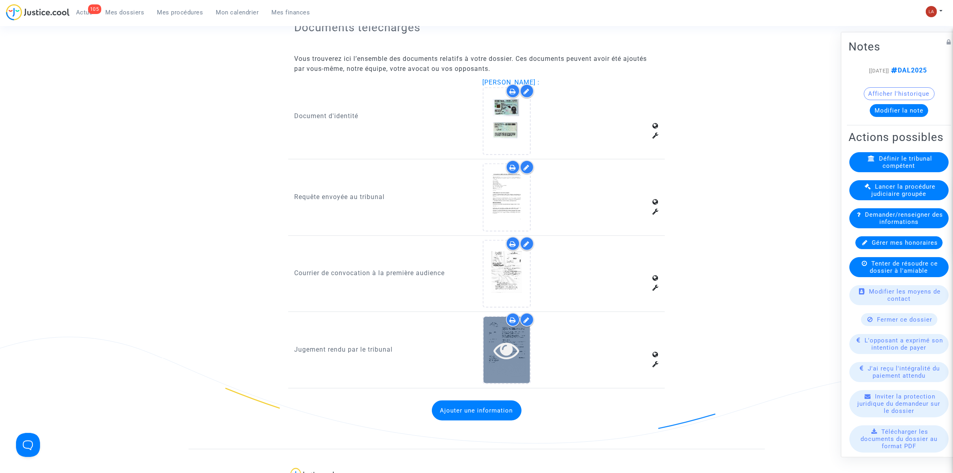
click at [494, 293] on icon at bounding box center [507, 350] width 26 height 26
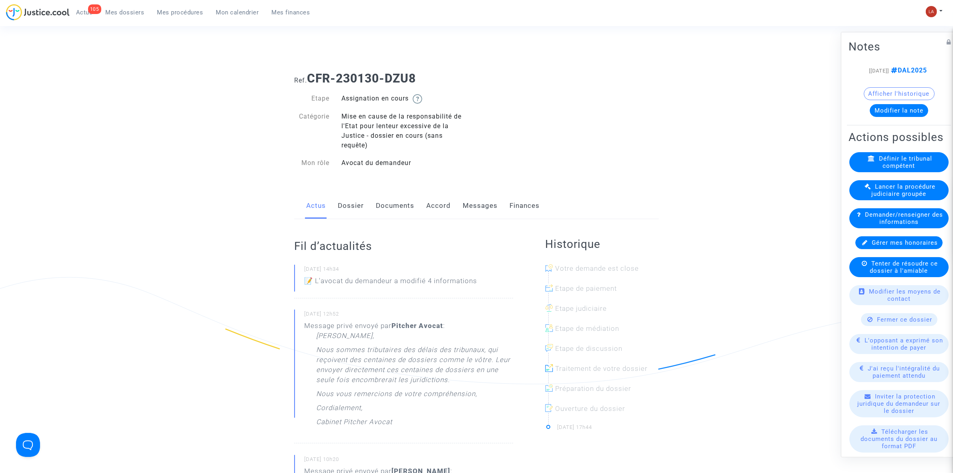
click at [375, 209] on div "Actus Dossier Documents Accord Messages Finances" at bounding box center [476, 206] width 365 height 27
click at [400, 215] on link "Documents" at bounding box center [395, 206] width 38 height 26
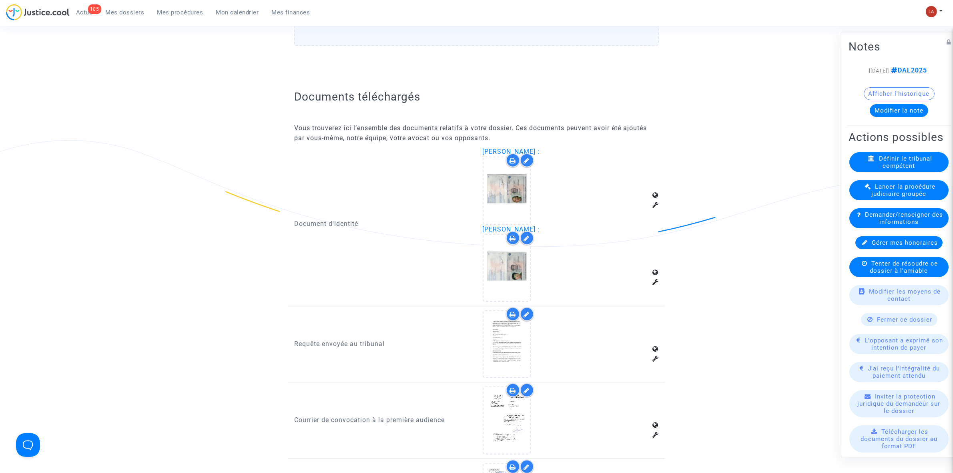
scroll to position [1334, 0]
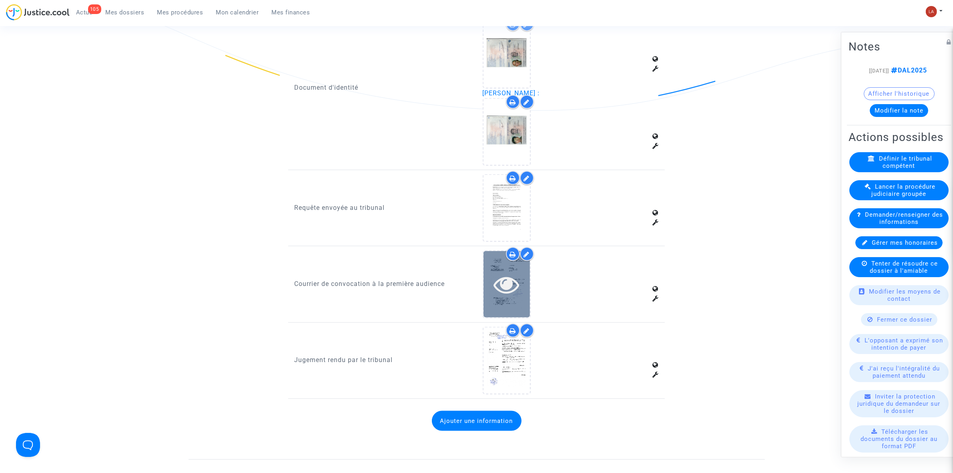
click at [511, 280] on icon at bounding box center [507, 284] width 26 height 26
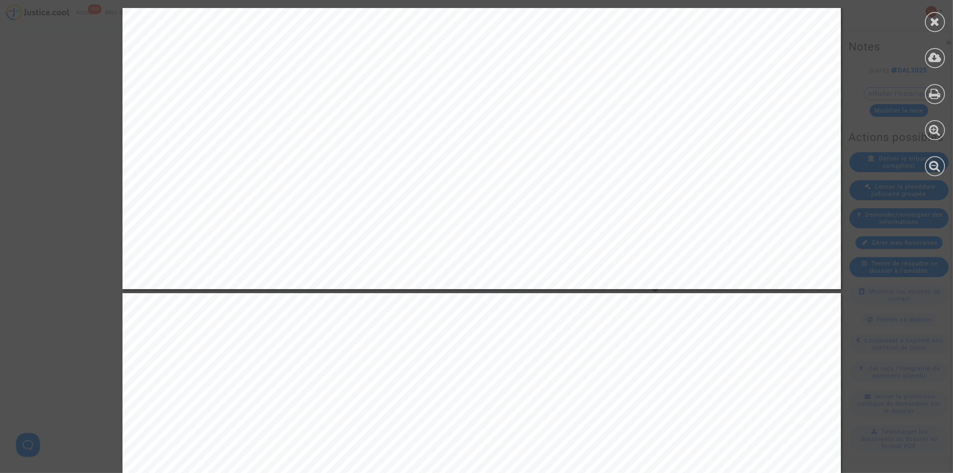
scroll to position [3454, 0]
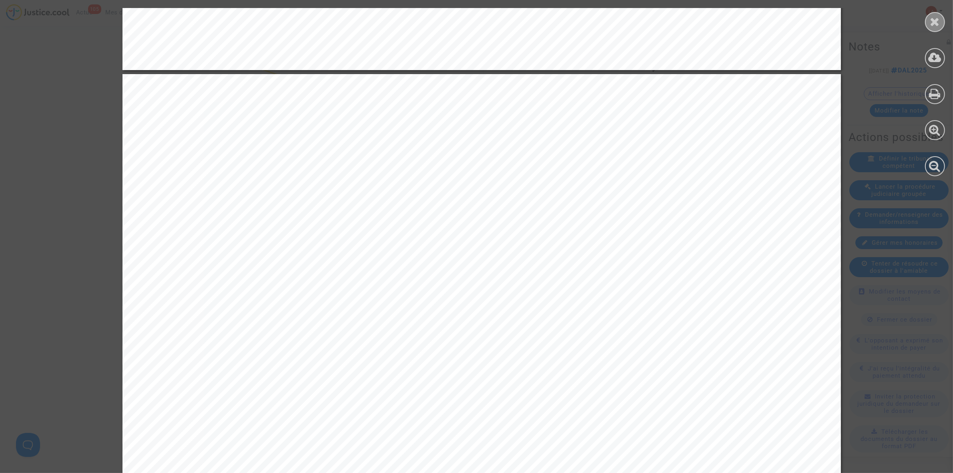
click at [943, 20] on div at bounding box center [935, 22] width 20 height 20
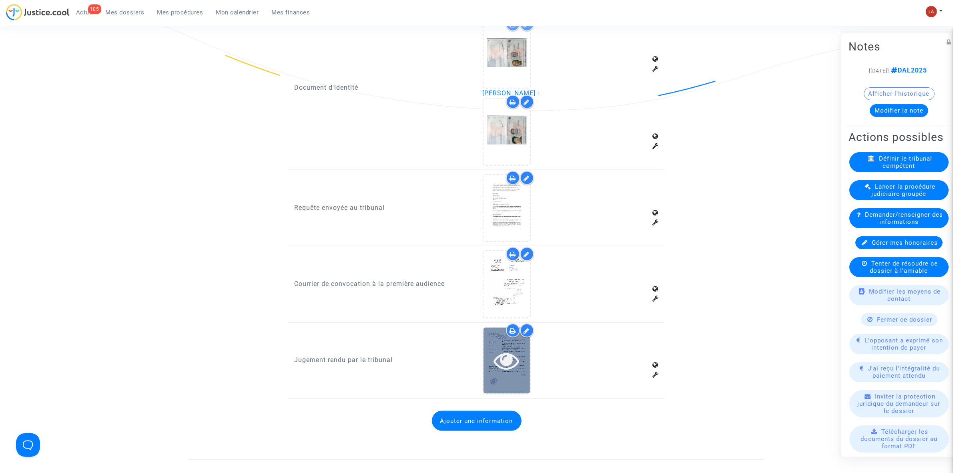
click at [515, 353] on icon at bounding box center [507, 361] width 26 height 26
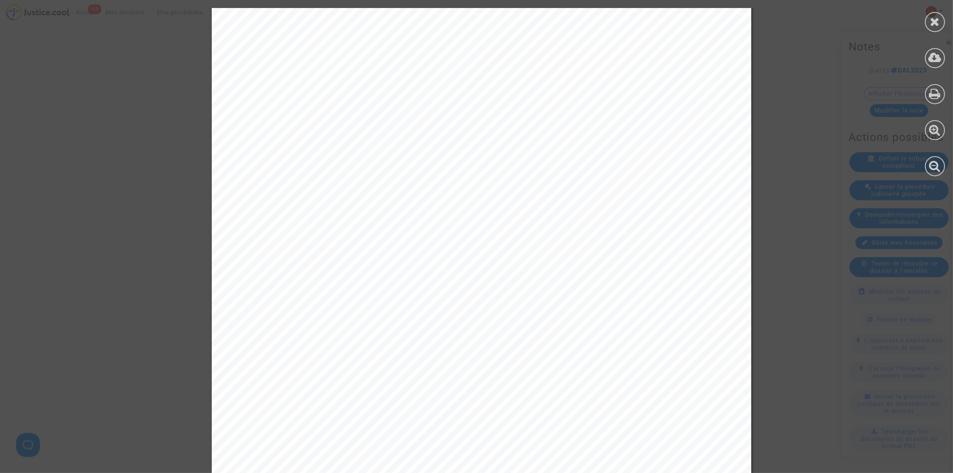
scroll to position [0, 0]
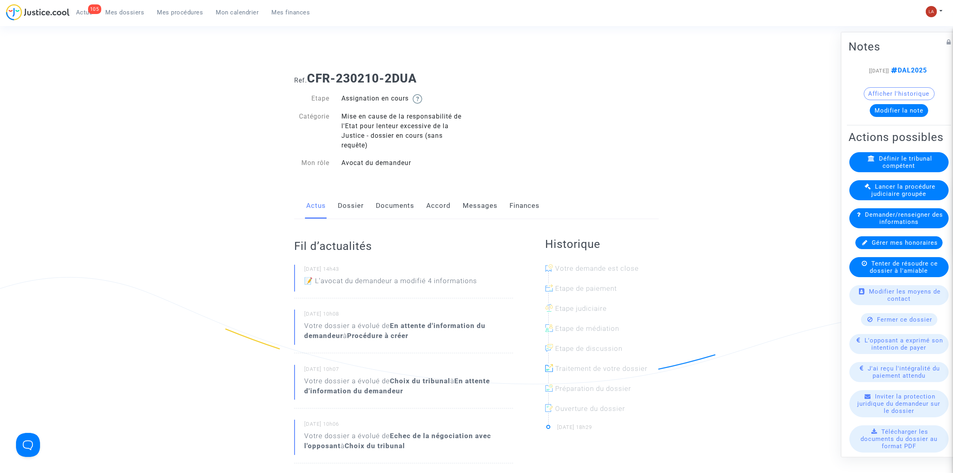
drag, startPoint x: 402, startPoint y: 205, endPoint x: 416, endPoint y: 210, distance: 14.8
click at [402, 205] on link "Documents" at bounding box center [395, 206] width 38 height 26
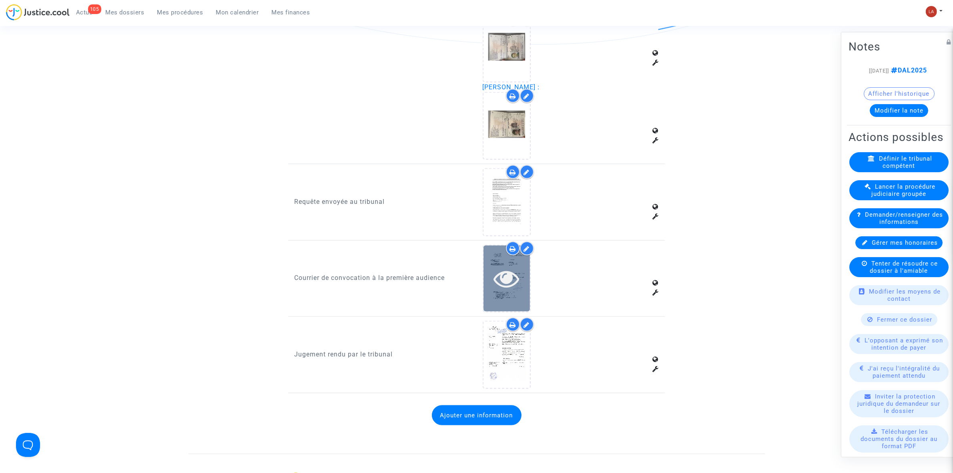
scroll to position [1402, 0]
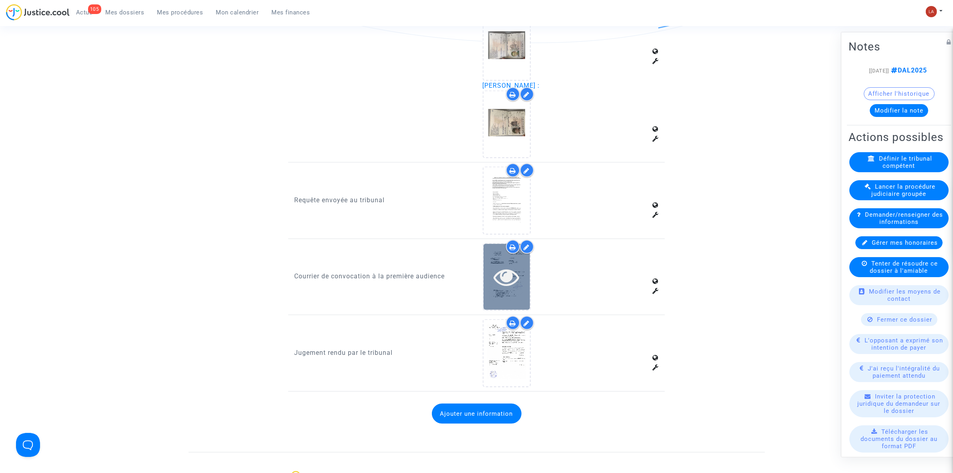
click at [515, 264] on icon at bounding box center [507, 277] width 26 height 26
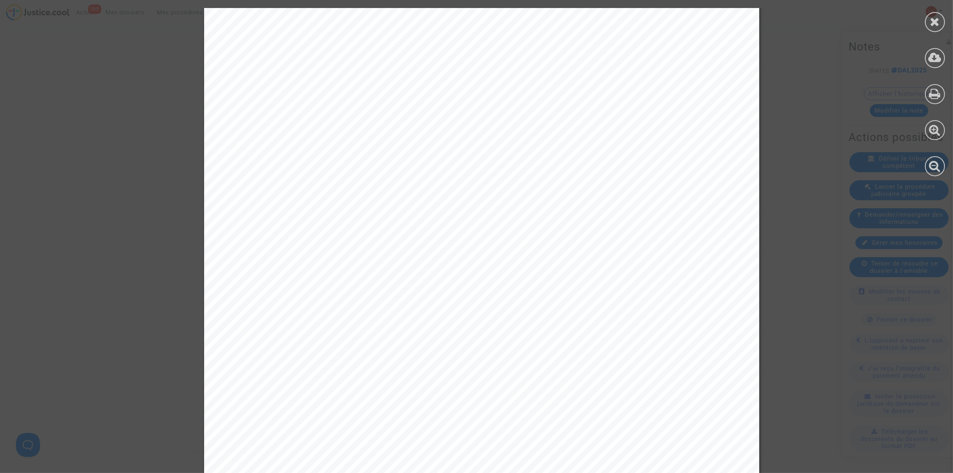
scroll to position [50, 0]
click at [633, 22] on icon at bounding box center [936, 22] width 10 height 12
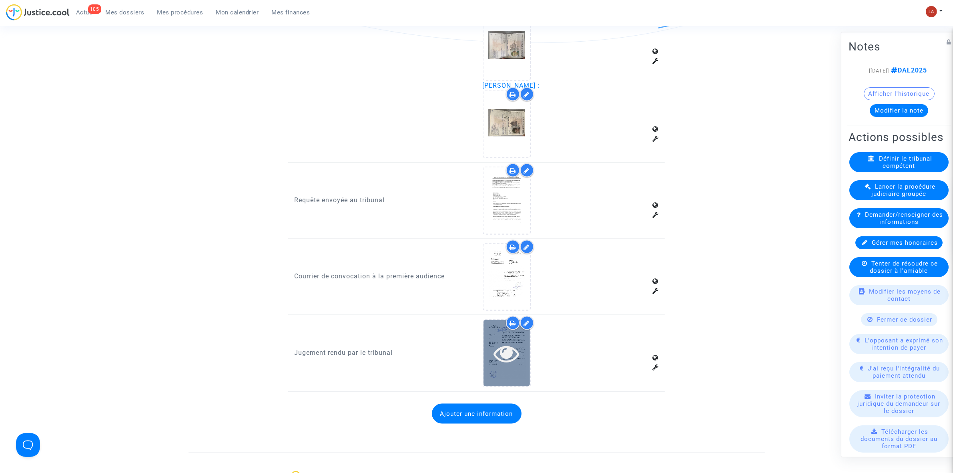
click at [500, 292] on icon at bounding box center [507, 353] width 26 height 26
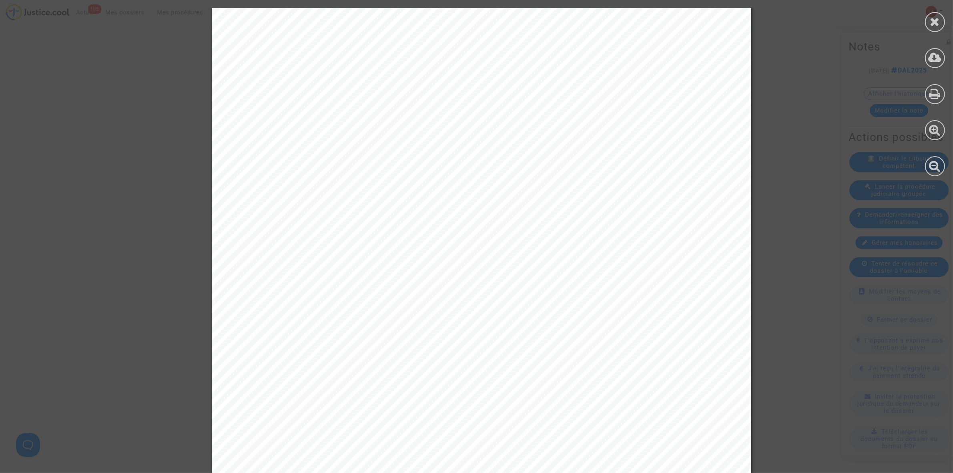
scroll to position [951, 0]
click at [633, 27] on div at bounding box center [935, 22] width 20 height 20
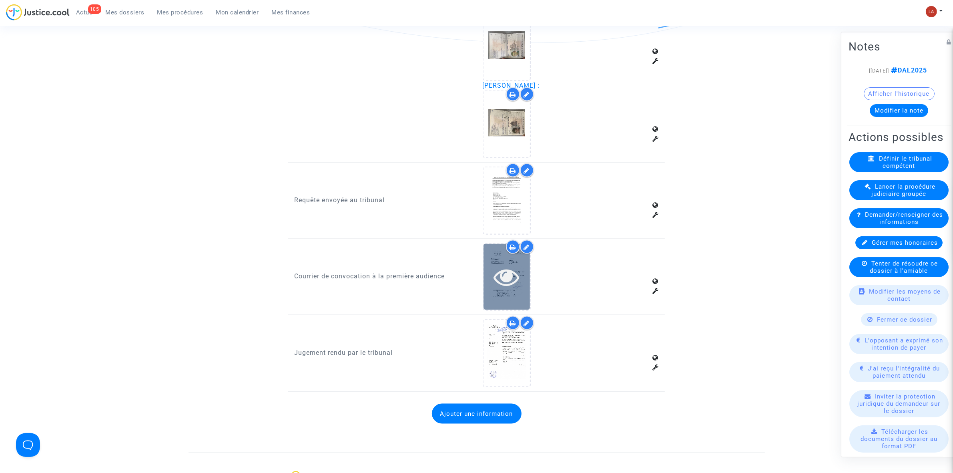
click at [507, 264] on icon at bounding box center [507, 277] width 26 height 26
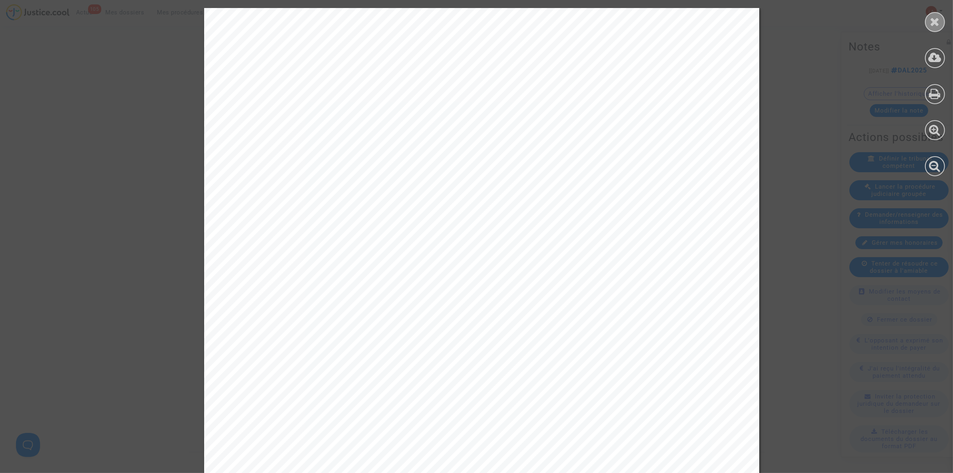
click at [633, 26] on icon at bounding box center [936, 22] width 10 height 12
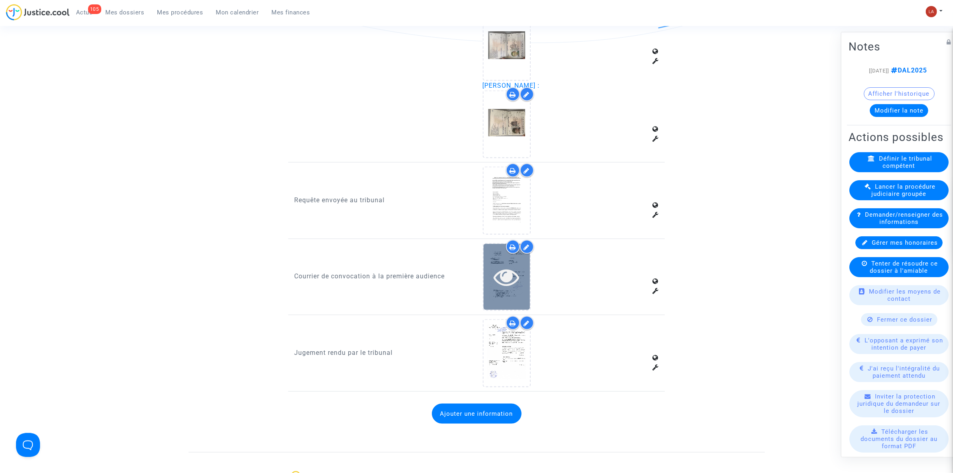
click at [495, 270] on icon at bounding box center [507, 277] width 26 height 26
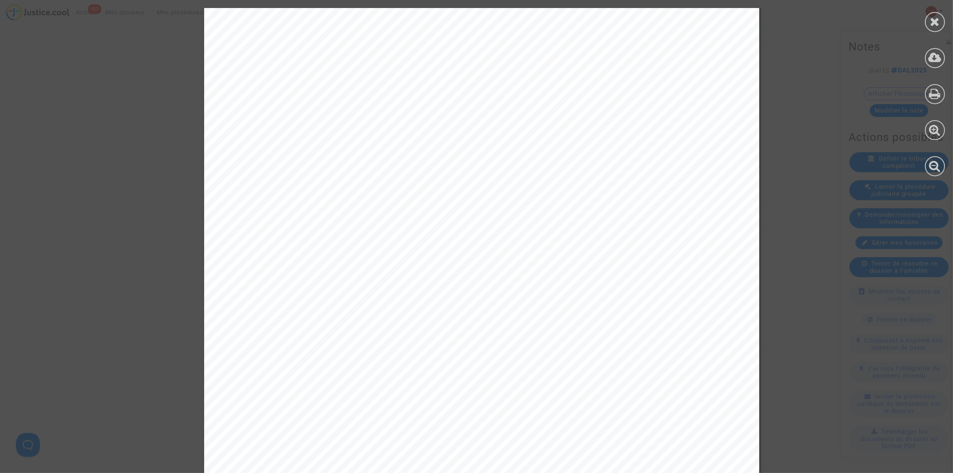
scroll to position [0, 0]
click at [633, 21] on div at bounding box center [935, 22] width 20 height 20
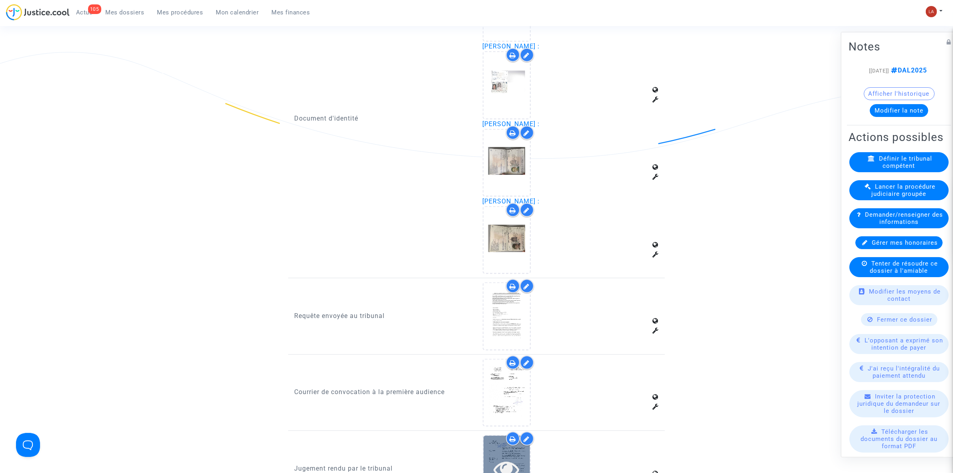
scroll to position [1351, 0]
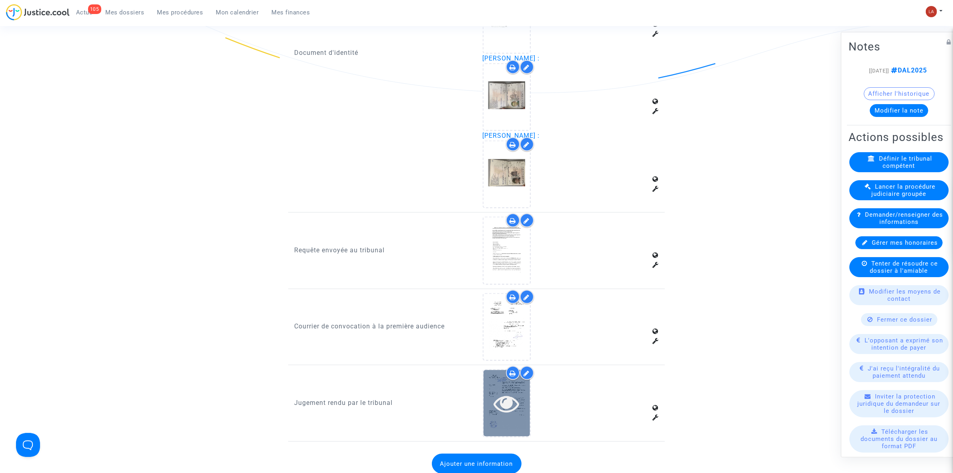
click at [519, 292] on icon at bounding box center [507, 403] width 26 height 26
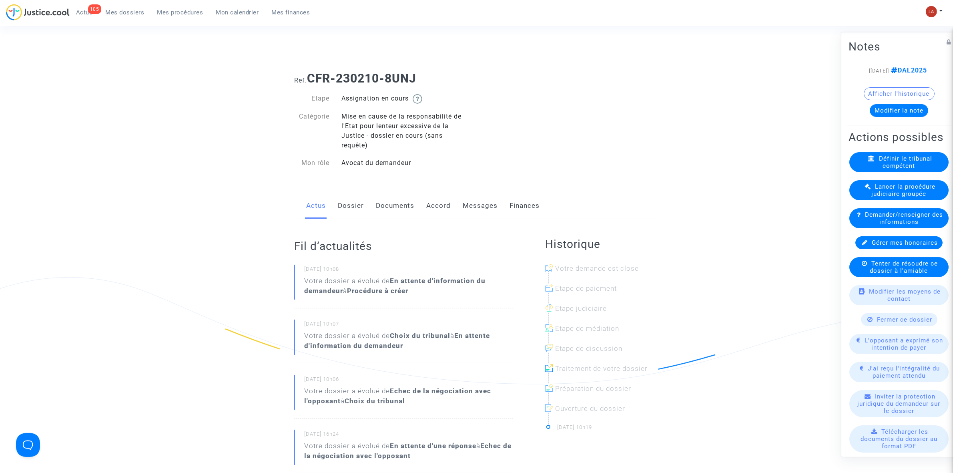
drag, startPoint x: 397, startPoint y: 209, endPoint x: 423, endPoint y: 203, distance: 27.3
click at [397, 209] on link "Documents" at bounding box center [395, 206] width 38 height 26
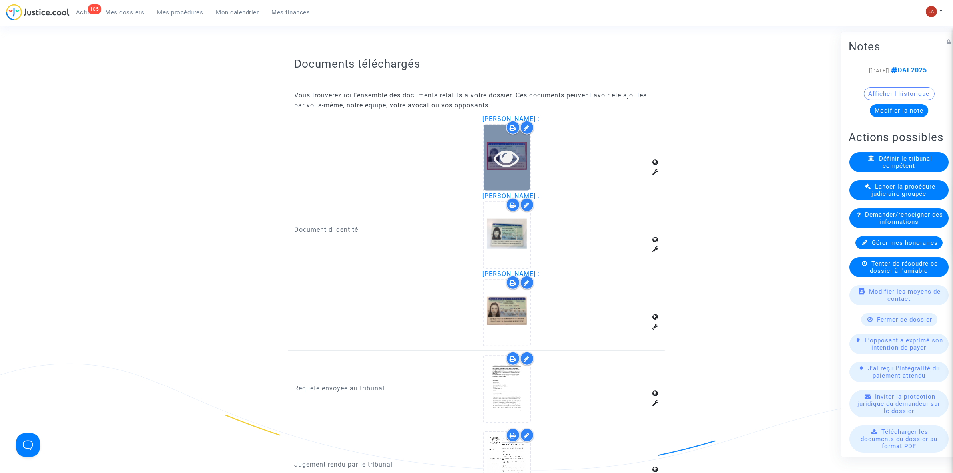
scroll to position [1051, 0]
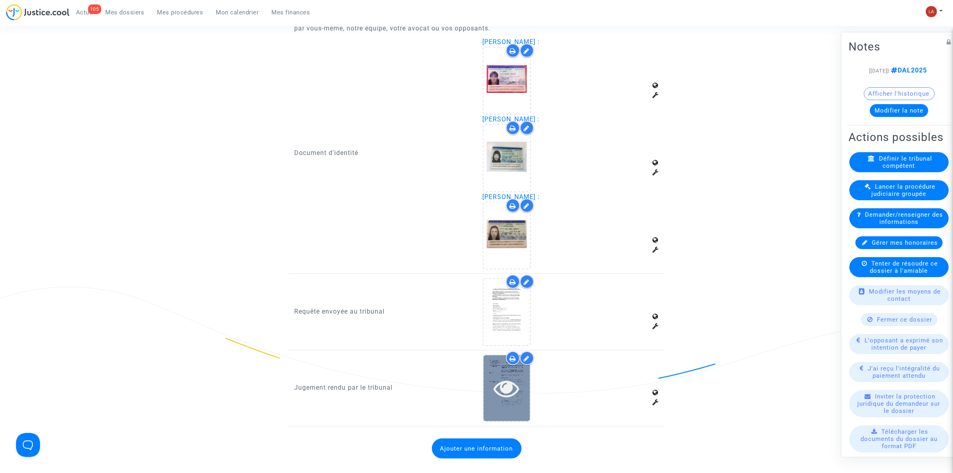
click at [503, 380] on icon at bounding box center [507, 388] width 26 height 26
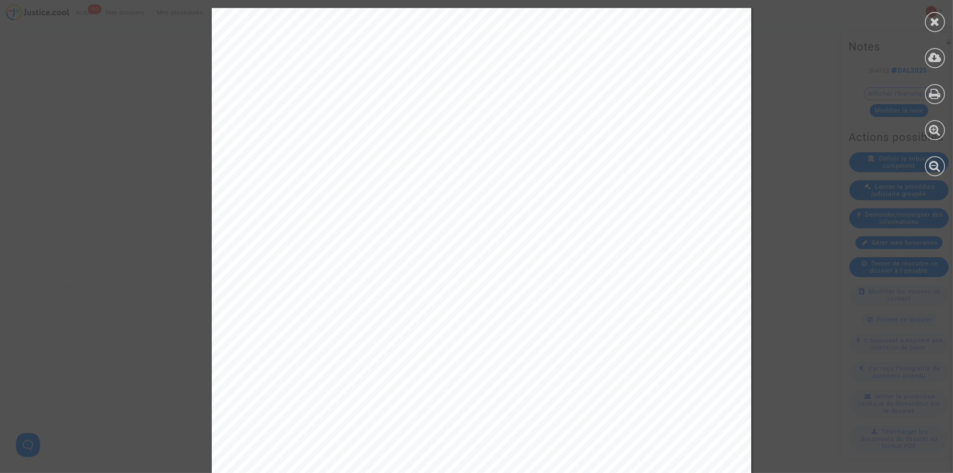
scroll to position [0, 0]
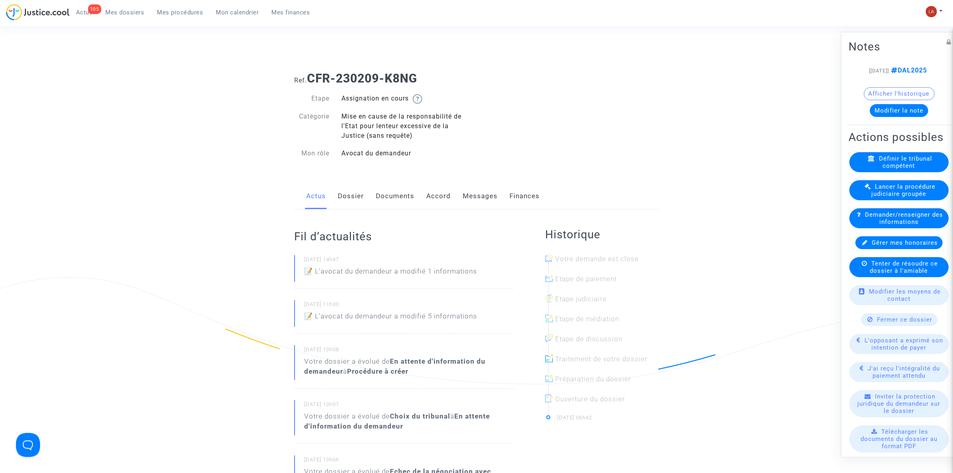
click at [397, 203] on link "Documents" at bounding box center [395, 196] width 38 height 26
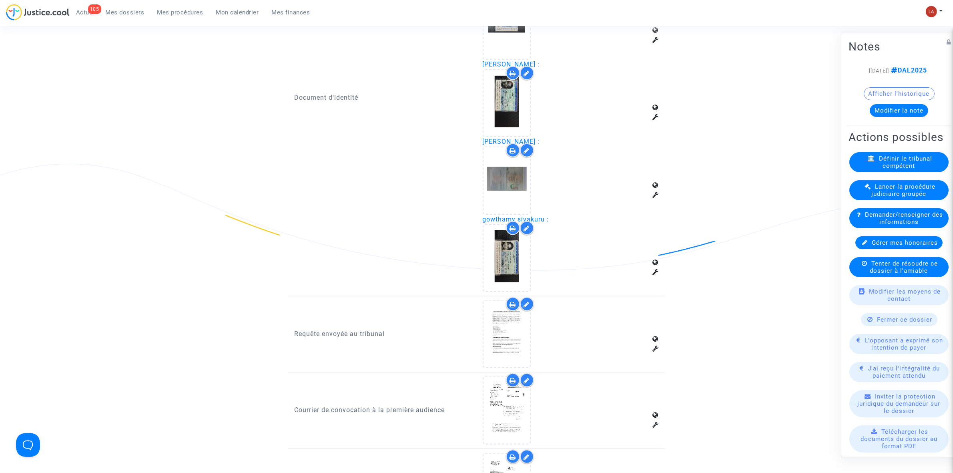
scroll to position [1251, 0]
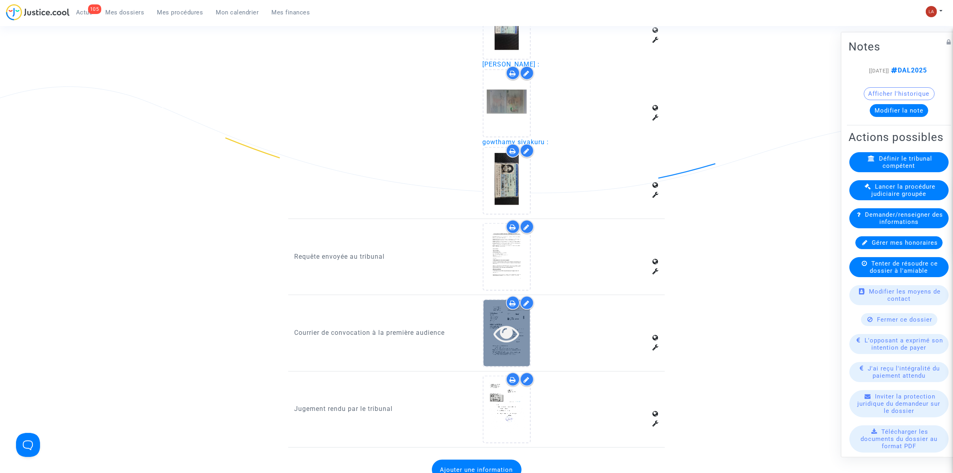
click at [487, 292] on div at bounding box center [507, 333] width 46 height 26
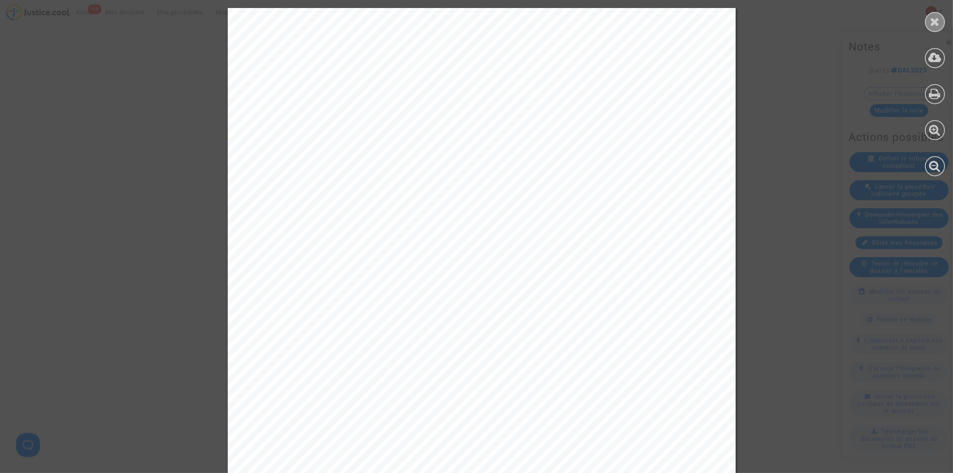
click at [633, 22] on div at bounding box center [935, 22] width 20 height 20
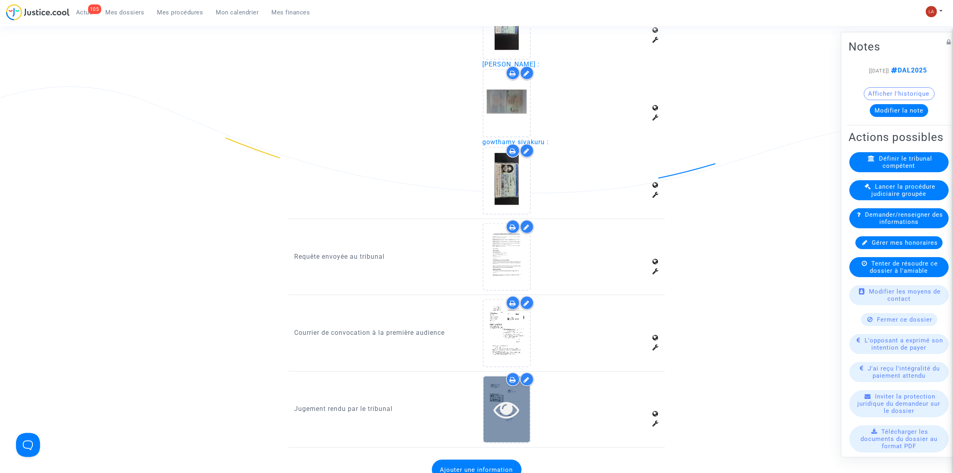
click at [505, 292] on div at bounding box center [507, 409] width 46 height 66
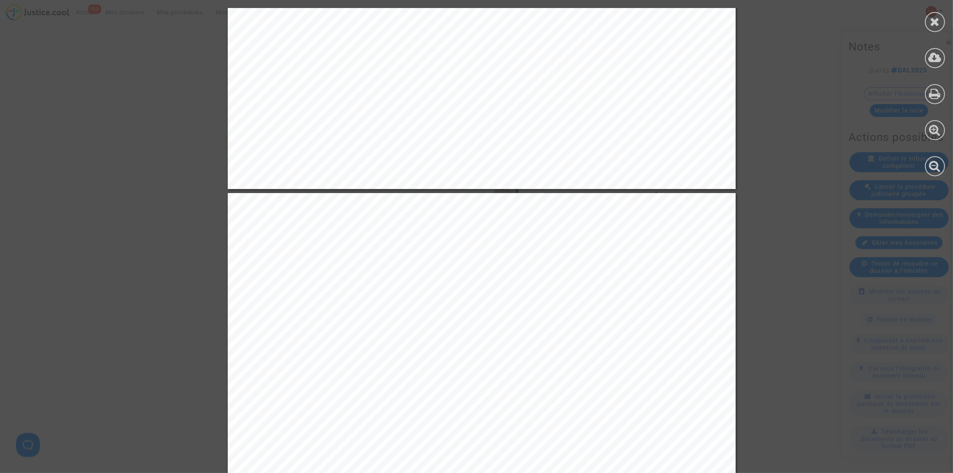
scroll to position [1351, 0]
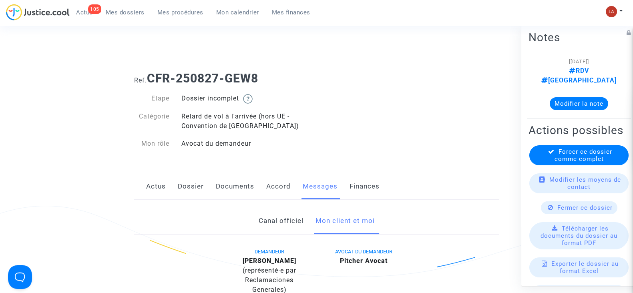
click at [232, 183] on link "Documents" at bounding box center [235, 186] width 38 height 26
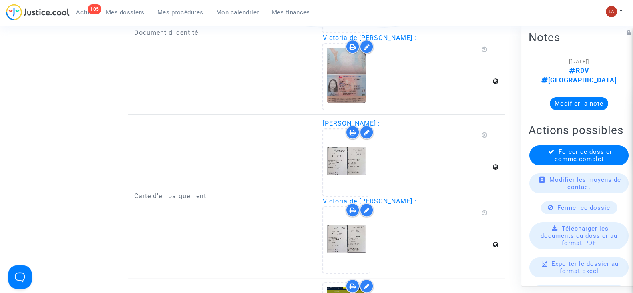
scroll to position [700, 0]
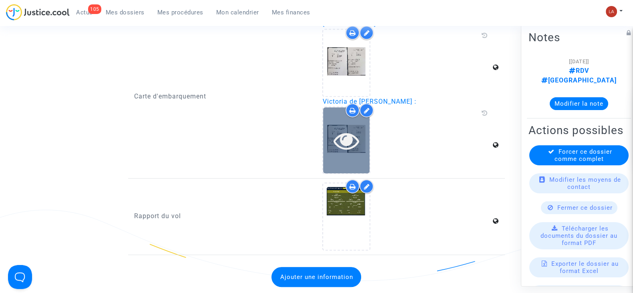
click at [342, 137] on icon at bounding box center [347, 141] width 26 height 26
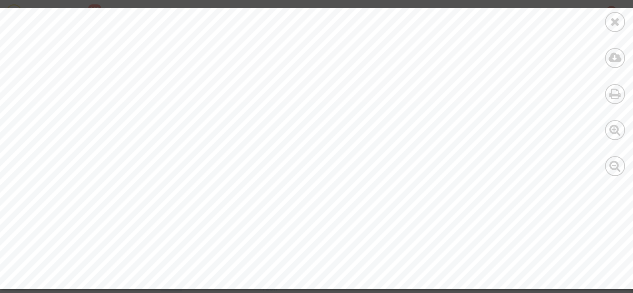
scroll to position [1001, 0]
click at [624, 21] on div at bounding box center [615, 22] width 20 height 20
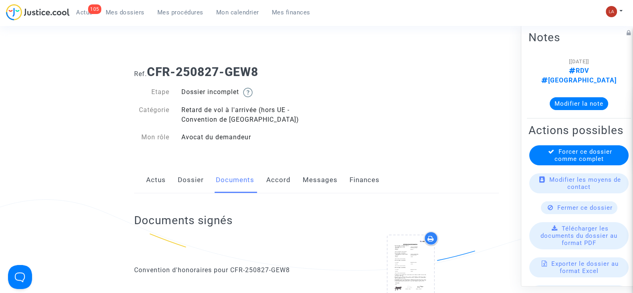
scroll to position [0, 0]
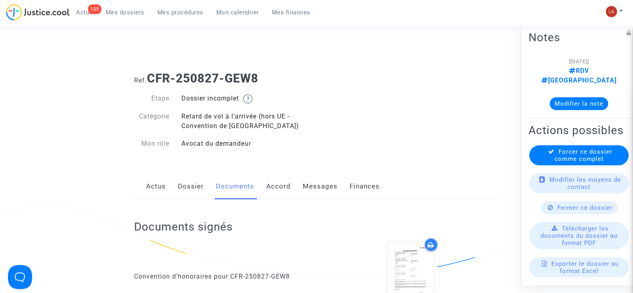
click at [313, 194] on link "Messages" at bounding box center [320, 186] width 35 height 26
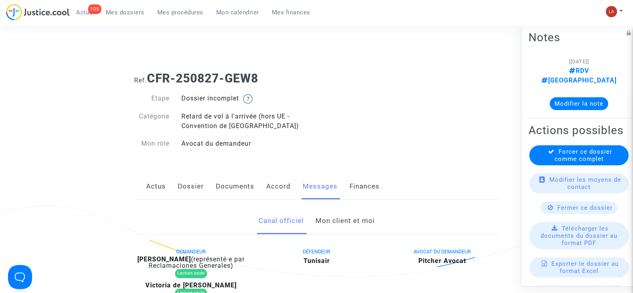
click at [328, 223] on link "Mon client et moi" at bounding box center [344, 221] width 59 height 26
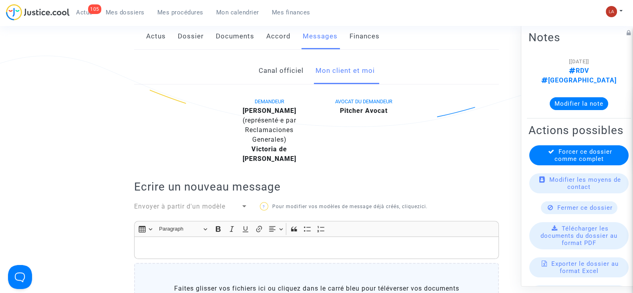
click at [340, 245] on p "Rich Text Editor, main" at bounding box center [317, 248] width 356 height 10
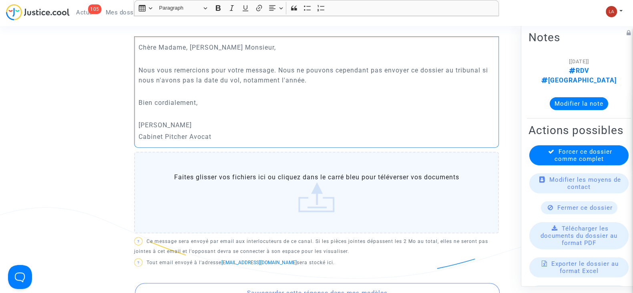
scroll to position [373, 0]
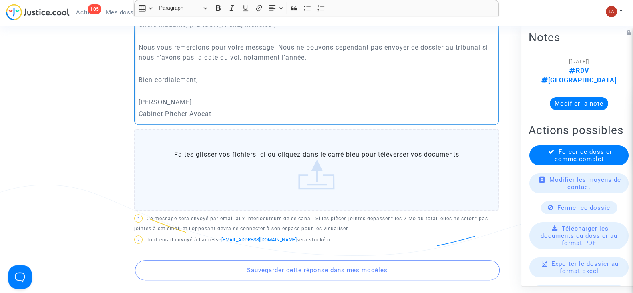
click at [315, 61] on p "Nous vous remercions pour votre message. Nous ne pouvons cependant pas envoyer …" at bounding box center [317, 52] width 356 height 20
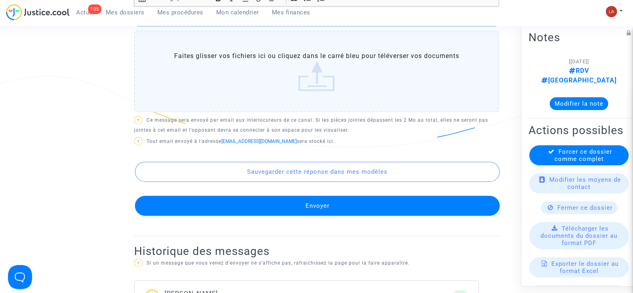
scroll to position [623, 0]
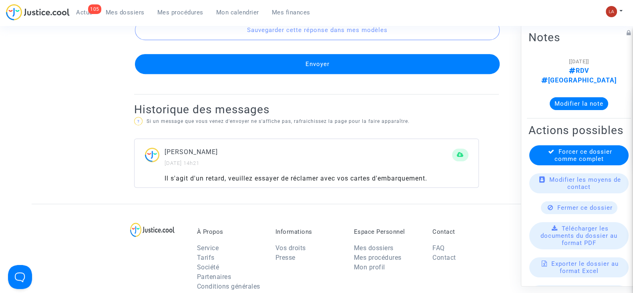
click at [312, 58] on button "Envoyer" at bounding box center [317, 64] width 365 height 20
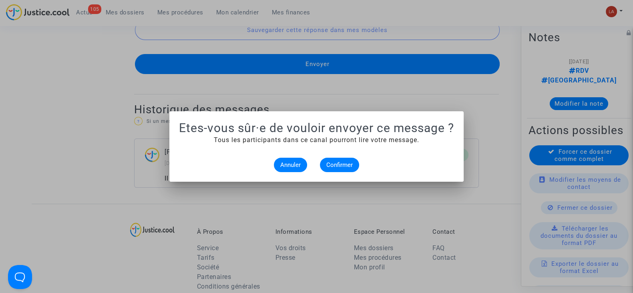
scroll to position [0, 0]
drag, startPoint x: 342, startPoint y: 161, endPoint x: 197, endPoint y: 6, distance: 213.1
click at [341, 161] on span "Confirmer" at bounding box center [339, 164] width 26 height 7
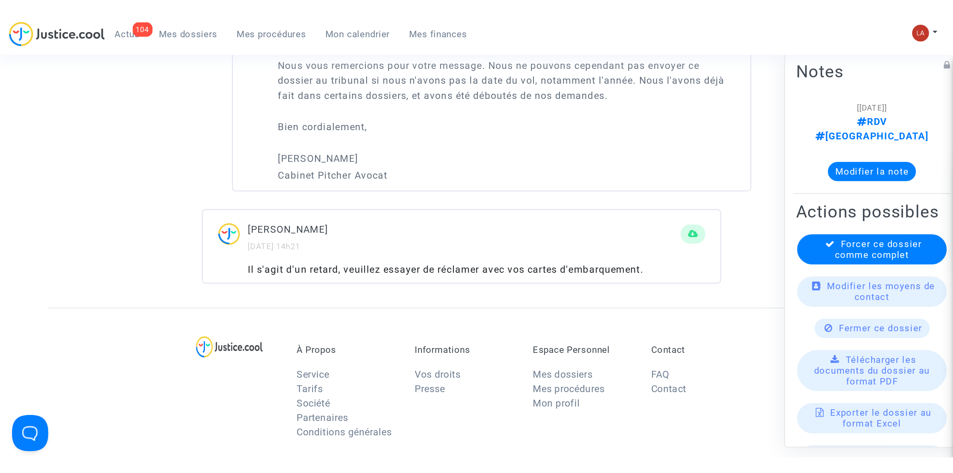
scroll to position [623, 0]
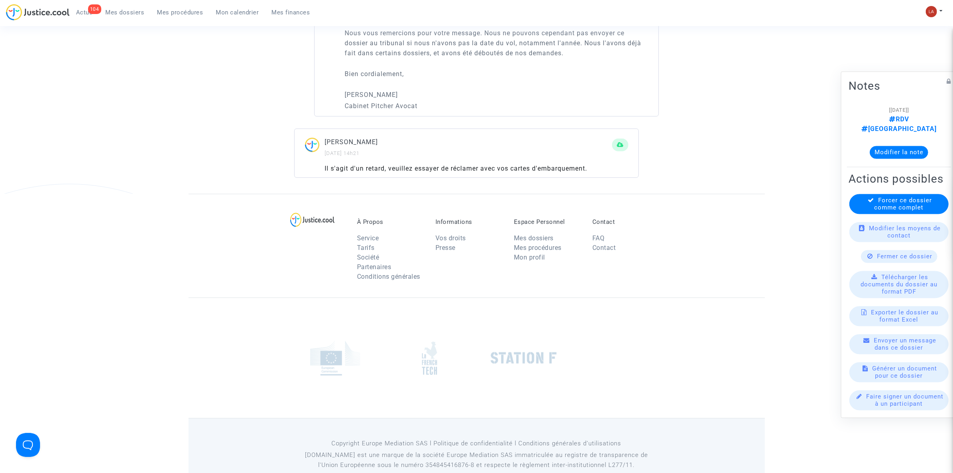
click at [115, 10] on span "Mes dossiers" at bounding box center [125, 12] width 39 height 7
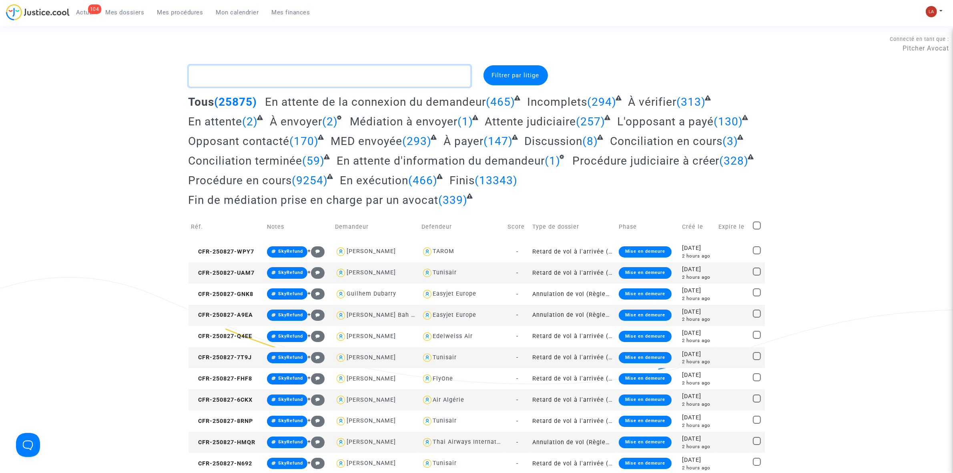
click at [353, 77] on textarea at bounding box center [330, 76] width 282 height 22
paste textarea "CFR-250725-3E8K"
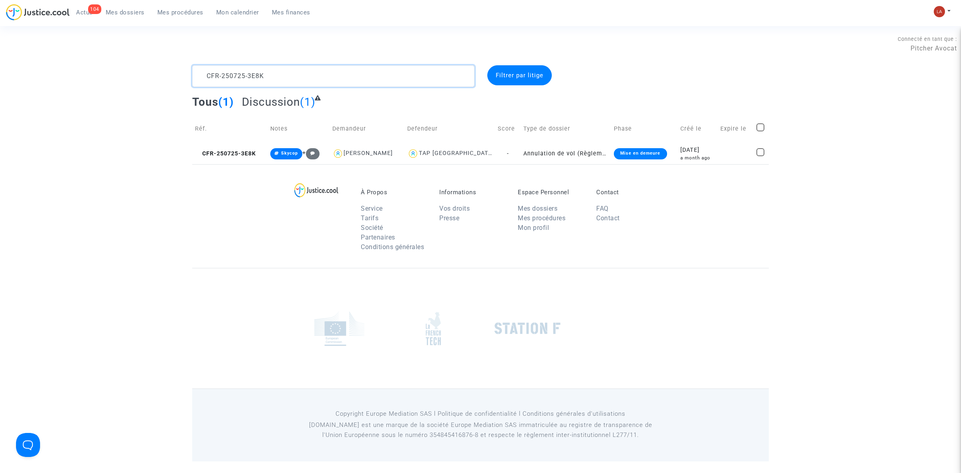
type textarea "CFR-250725-3E8K"
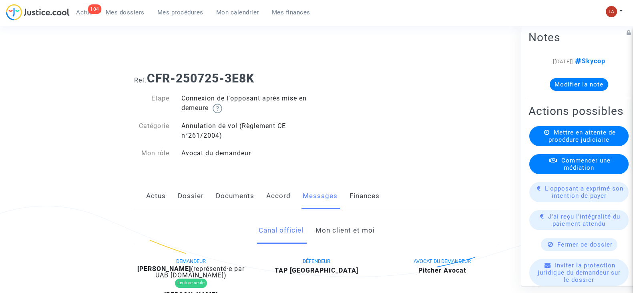
click at [312, 227] on div "Canal officiel Mon client et moi" at bounding box center [316, 230] width 365 height 27
drag, startPoint x: 312, startPoint y: 227, endPoint x: 322, endPoint y: 225, distance: 10.2
click at [312, 227] on div "Canal officiel Mon client et moi" at bounding box center [316, 230] width 365 height 27
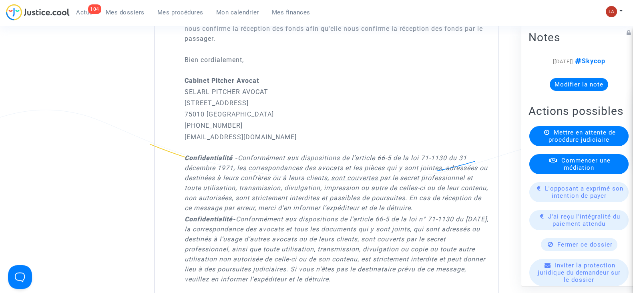
scroll to position [1051, 0]
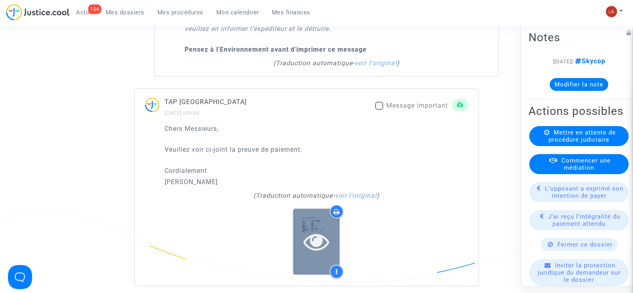
click at [312, 247] on icon at bounding box center [317, 242] width 26 height 26
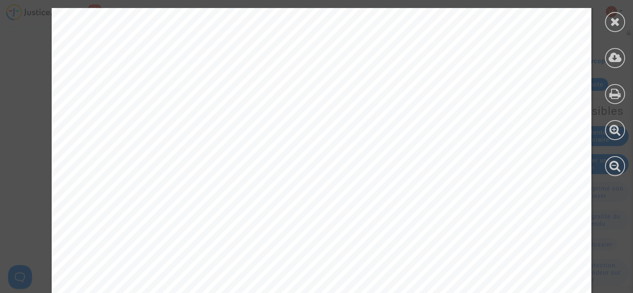
scroll to position [491, 0]
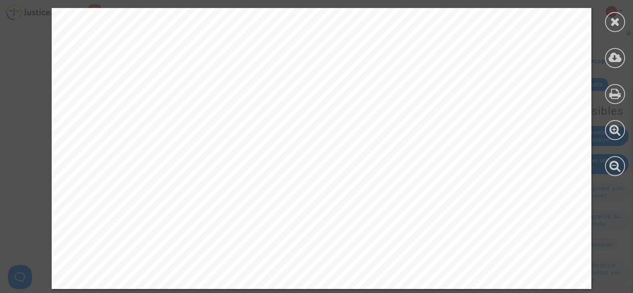
click at [625, 25] on div at bounding box center [615, 92] width 36 height 184
click at [619, 24] on icon at bounding box center [615, 22] width 10 height 12
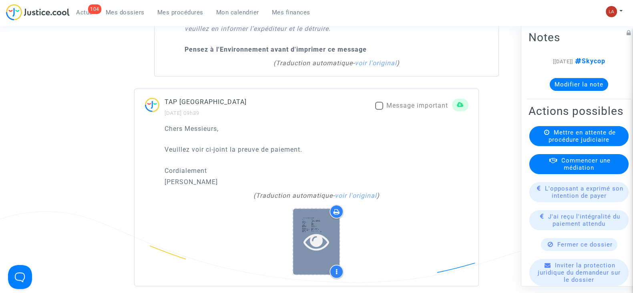
click at [296, 239] on div at bounding box center [316, 242] width 46 height 26
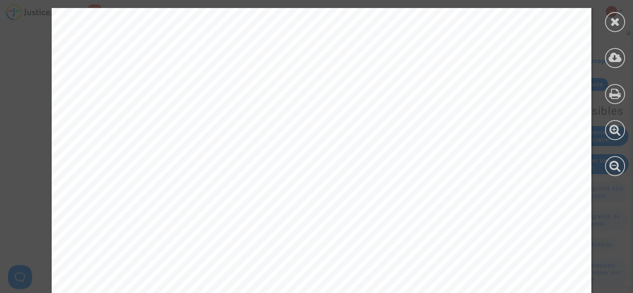
scroll to position [100, 0]
drag, startPoint x: 609, startPoint y: 23, endPoint x: 498, endPoint y: 27, distance: 111.0
click at [609, 23] on div at bounding box center [615, 22] width 20 height 20
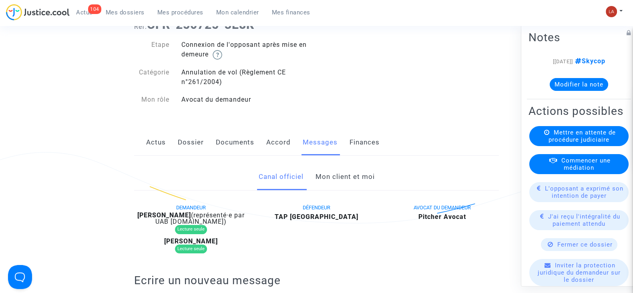
scroll to position [50, 0]
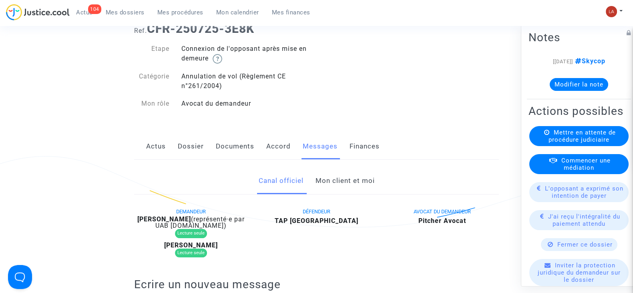
click at [355, 175] on link "Mon client et moi" at bounding box center [344, 181] width 59 height 26
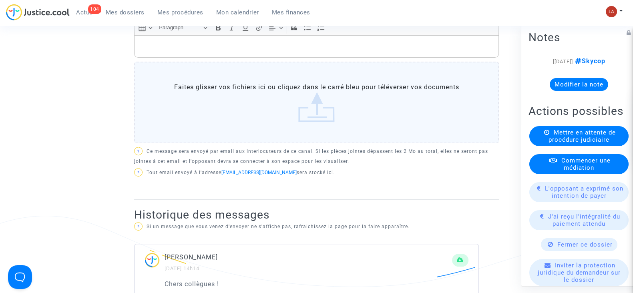
scroll to position [300, 0]
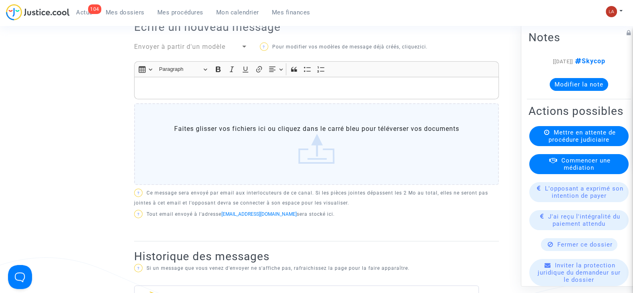
click at [310, 88] on p "Rich Text Editor, main" at bounding box center [317, 88] width 356 height 10
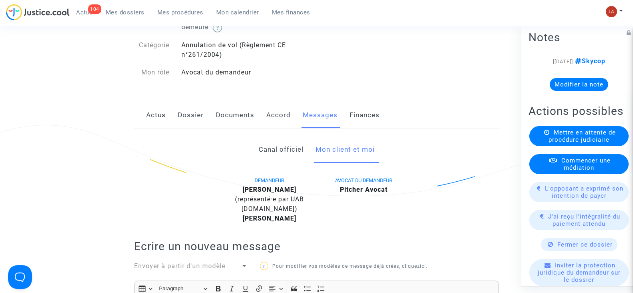
scroll to position [0, 0]
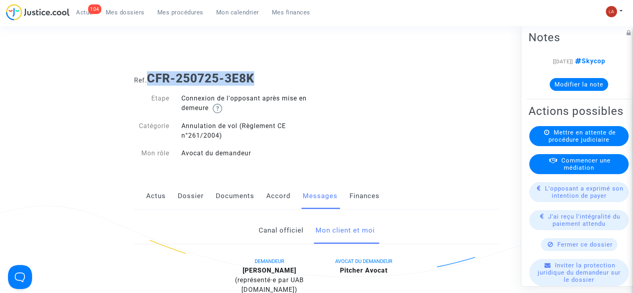
drag, startPoint x: 264, startPoint y: 81, endPoint x: 149, endPoint y: 76, distance: 115.0
click at [149, 76] on h1 "Ref. CFR-250725-3E8K" at bounding box center [316, 78] width 365 height 14
copy b "CFR-250725-3E8K"
click at [291, 231] on link "Canal officiel" at bounding box center [280, 230] width 45 height 26
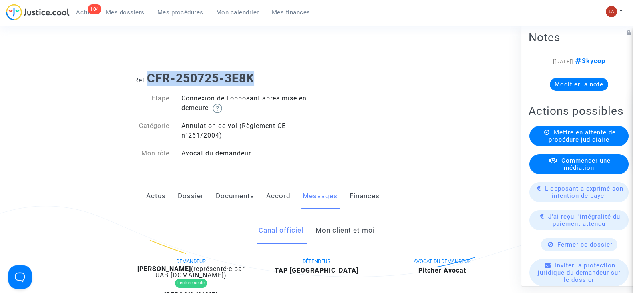
click at [366, 225] on link "Mon client et moi" at bounding box center [344, 230] width 59 height 26
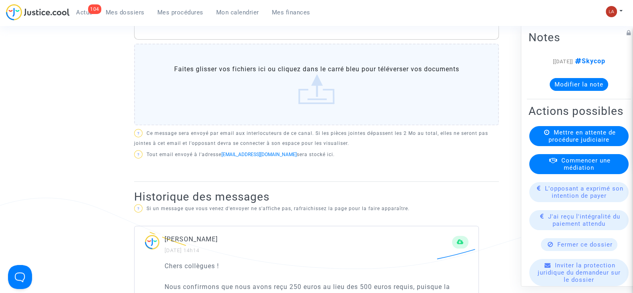
scroll to position [200, 0]
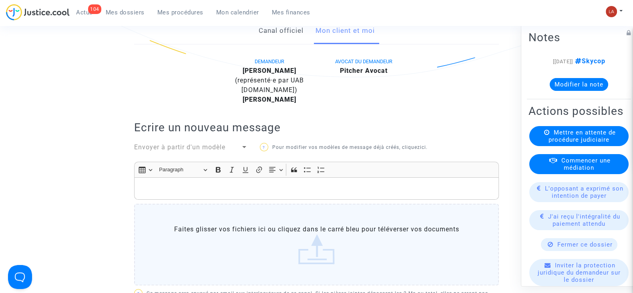
click at [293, 192] on p "Rich Text Editor, main" at bounding box center [317, 189] width 356 height 10
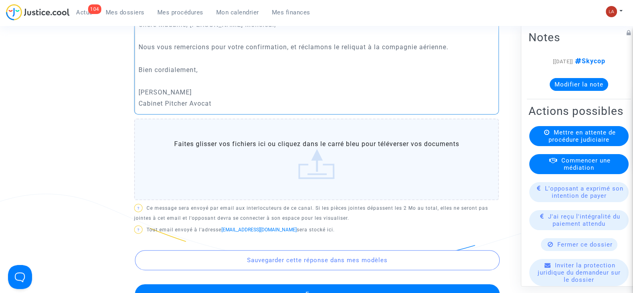
scroll to position [400, 0]
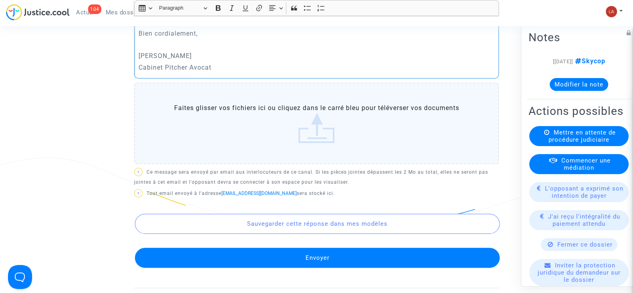
click at [318, 254] on button "Envoyer" at bounding box center [317, 258] width 365 height 20
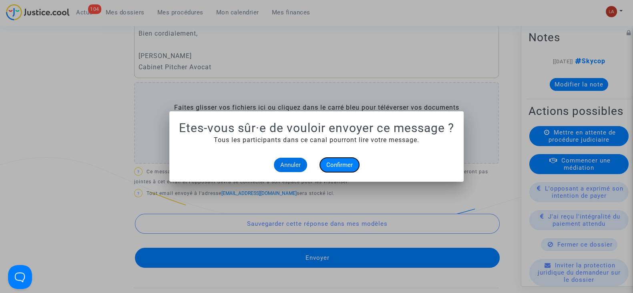
drag, startPoint x: 326, startPoint y: 167, endPoint x: 354, endPoint y: 119, distance: 56.0
click at [327, 167] on span "Confirmer" at bounding box center [339, 164] width 26 height 7
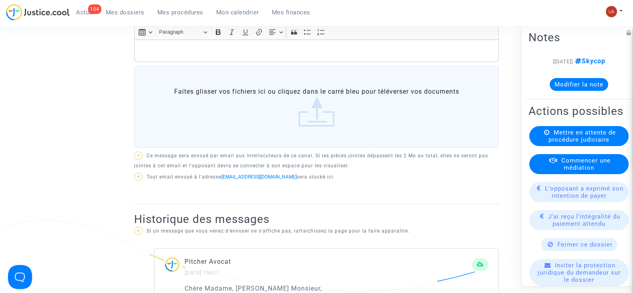
scroll to position [150, 0]
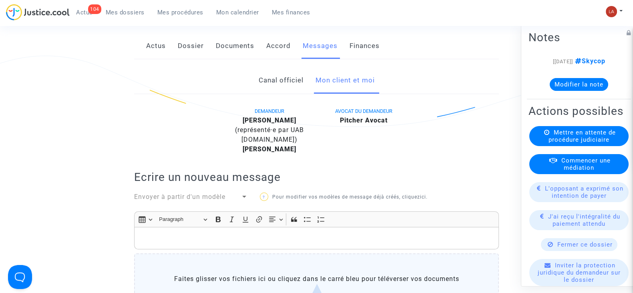
click at [268, 85] on link "Canal officiel" at bounding box center [280, 80] width 45 height 26
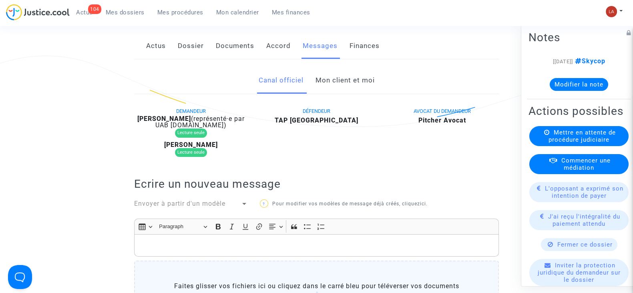
click at [210, 210] on div "DEMANDEUR [PERSON_NAME] (représenté·e par UAB [DOMAIN_NAME]) Lecture seule [PER…" at bounding box center [316, 252] width 365 height 292
click at [208, 207] on div "Envoyer à partir d'un modèle" at bounding box center [187, 204] width 107 height 10
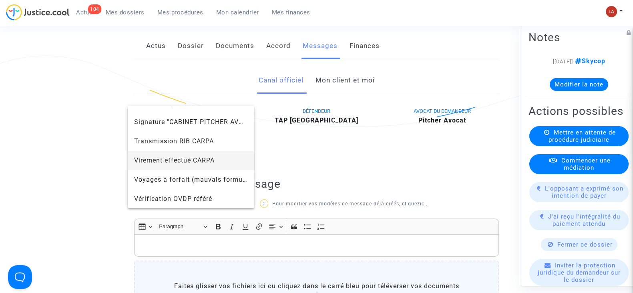
scroll to position [788, 0]
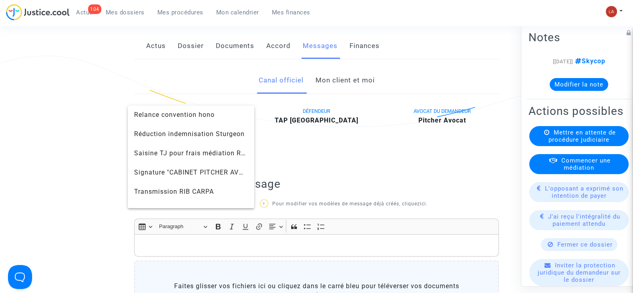
click at [232, 47] on div at bounding box center [316, 146] width 633 height 293
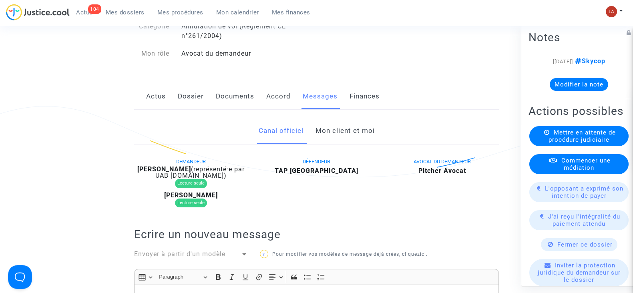
drag, startPoint x: 232, startPoint y: 96, endPoint x: 259, endPoint y: 94, distance: 27.3
click at [232, 95] on link "Documents" at bounding box center [235, 96] width 38 height 26
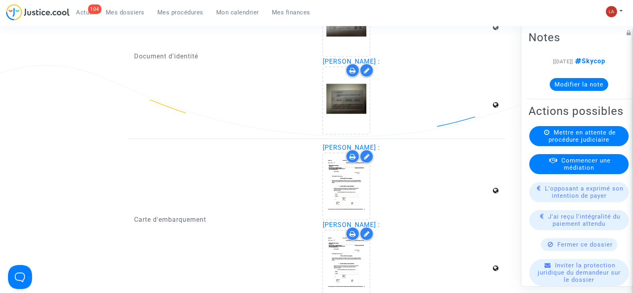
scroll to position [1201, 0]
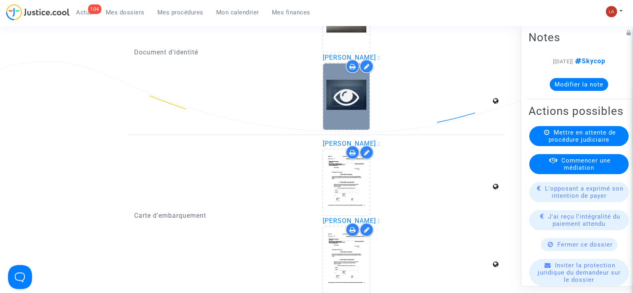
click at [354, 106] on div at bounding box center [346, 96] width 46 height 66
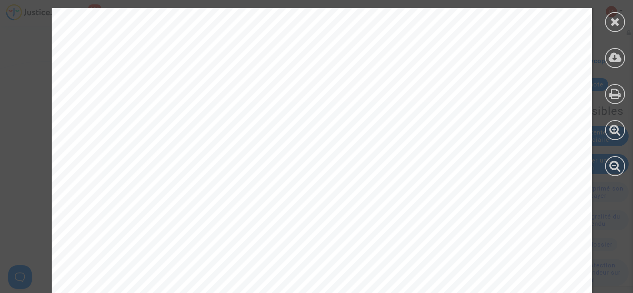
scroll to position [491, 0]
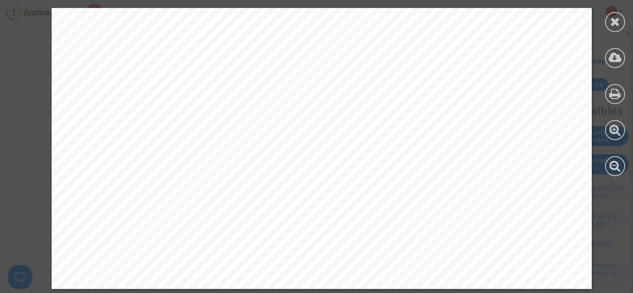
click at [619, 27] on div at bounding box center [615, 22] width 20 height 20
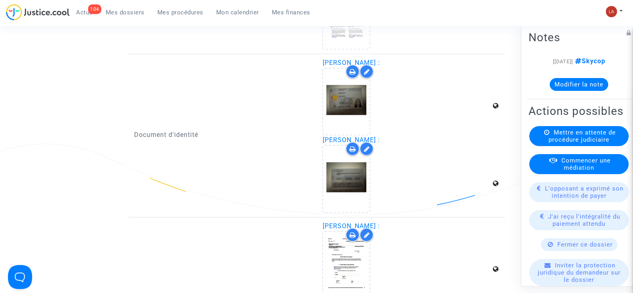
scroll to position [1051, 0]
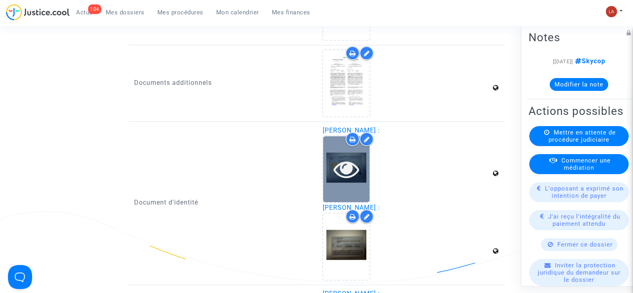
click at [338, 179] on div at bounding box center [346, 169] width 46 height 66
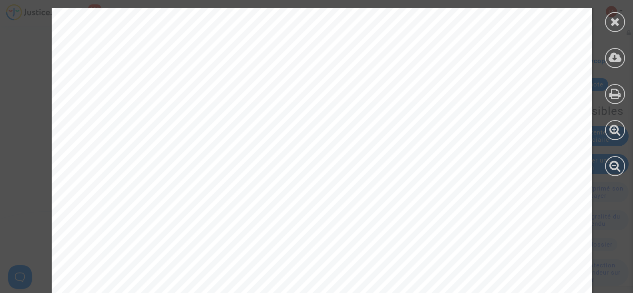
scroll to position [50, 0]
click at [614, 21] on icon at bounding box center [615, 22] width 10 height 12
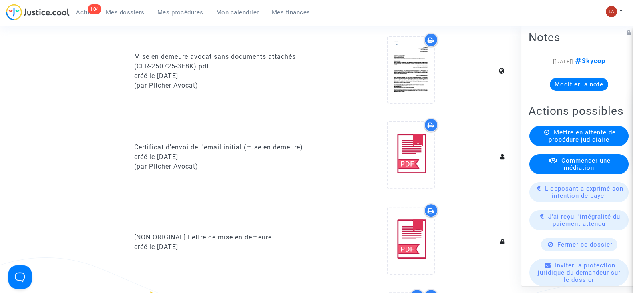
scroll to position [450, 0]
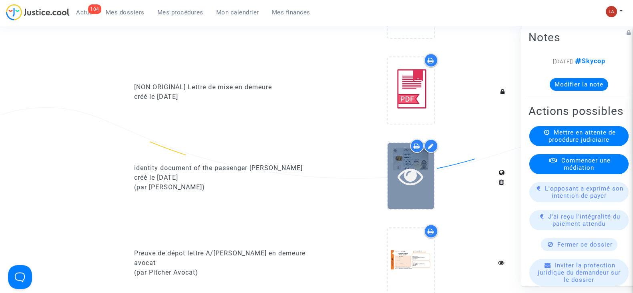
click at [420, 193] on div at bounding box center [411, 176] width 46 height 66
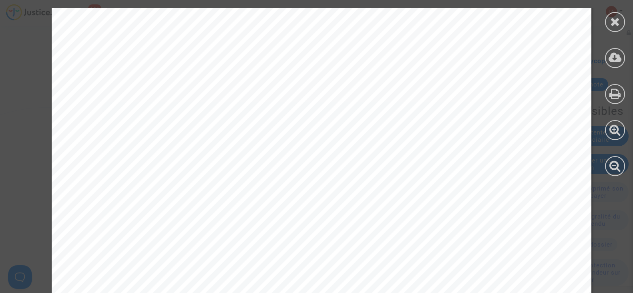
scroll to position [50, 0]
click at [611, 30] on div at bounding box center [615, 22] width 20 height 20
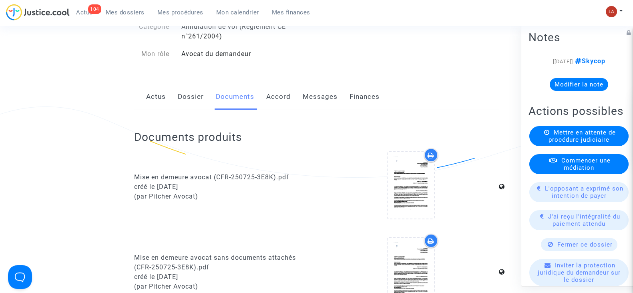
scroll to position [0, 0]
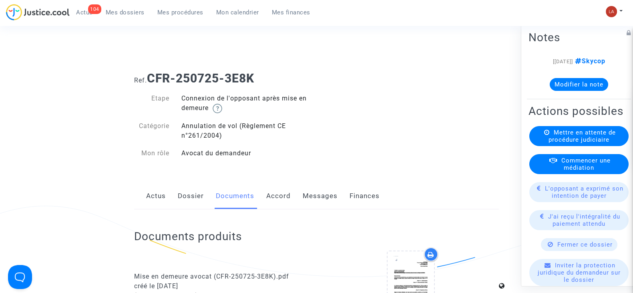
click at [317, 196] on link "Messages" at bounding box center [320, 196] width 35 height 26
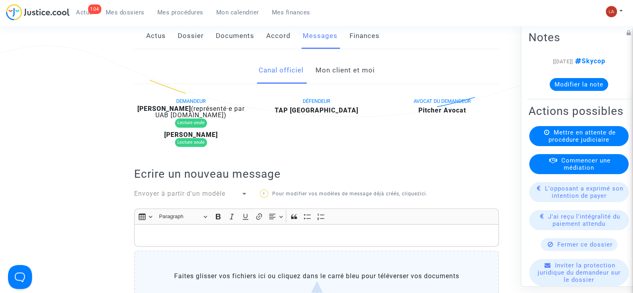
scroll to position [250, 0]
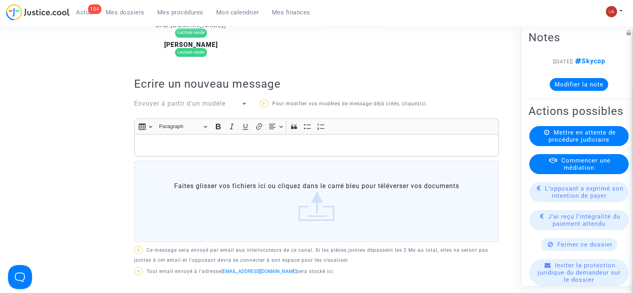
click at [194, 103] on span "Envoyer à partir d'un modèle" at bounding box center [179, 104] width 91 height 8
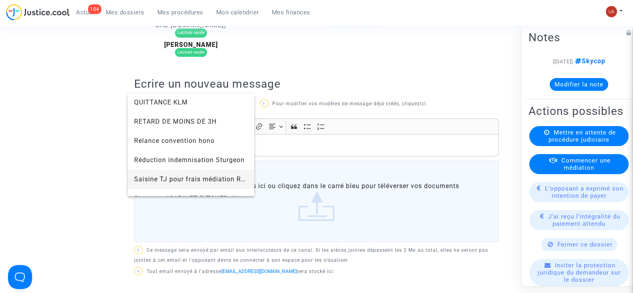
scroll to position [800, 0]
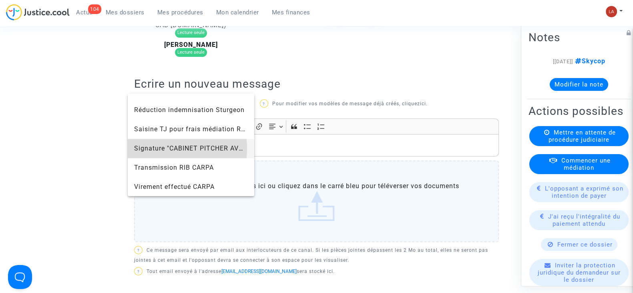
click at [163, 148] on span "Signature "CABINET PITCHER AVOCAT"" at bounding box center [196, 149] width 125 height 8
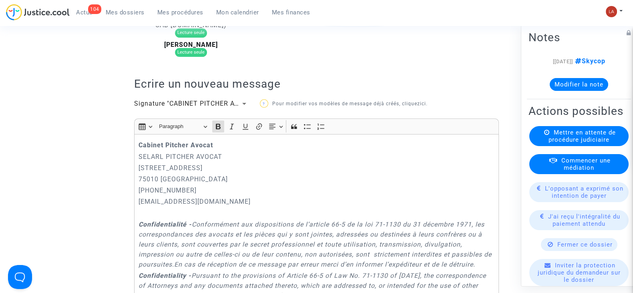
drag, startPoint x: 136, startPoint y: 143, endPoint x: 152, endPoint y: 143, distance: 16.0
click at [137, 144] on div "Cabinet [PERSON_NAME] PITCHER AVOCAT [STREET_ADDRESS] 01.45.49.09.34 [EMAIL_ADD…" at bounding box center [316, 252] width 365 height 237
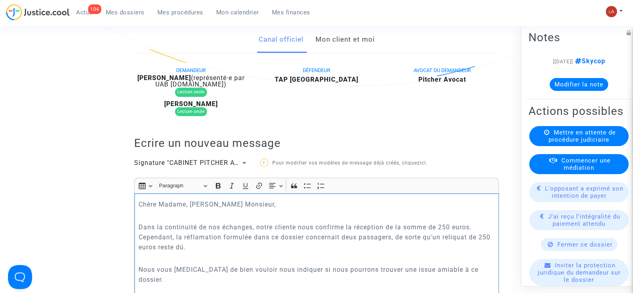
scroll to position [202, 0]
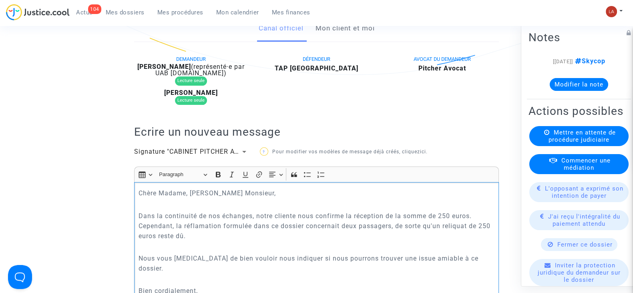
click at [193, 225] on p "Dans la continuité de nos échanges, notre cliente nous confirme la réception de…" at bounding box center [317, 226] width 356 height 30
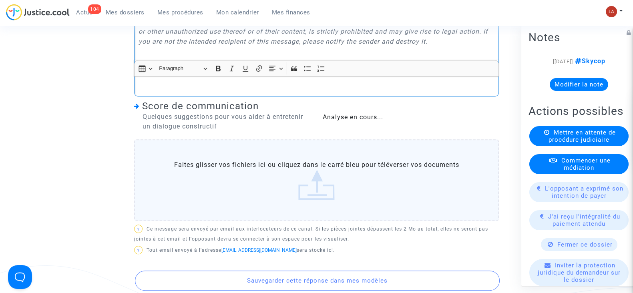
scroll to position [779, 0]
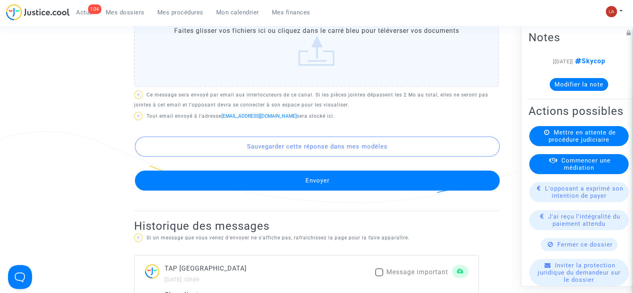
click at [253, 183] on button "Envoyer" at bounding box center [317, 181] width 365 height 20
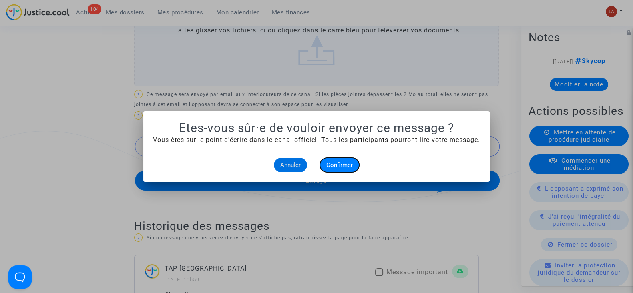
click at [344, 161] on span "Confirmer" at bounding box center [339, 164] width 26 height 7
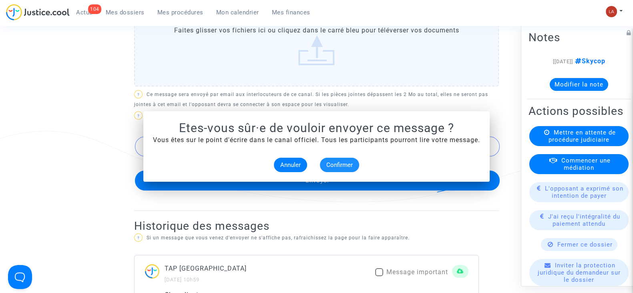
scroll to position [779, 0]
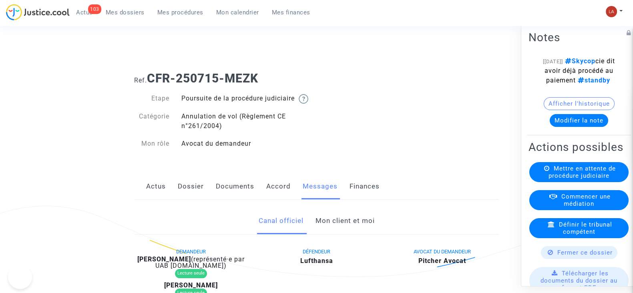
drag, startPoint x: 0, startPoint y: 0, endPoint x: 347, endPoint y: 230, distance: 416.6
click at [347, 230] on link "Mon client et moi" at bounding box center [344, 221] width 59 height 26
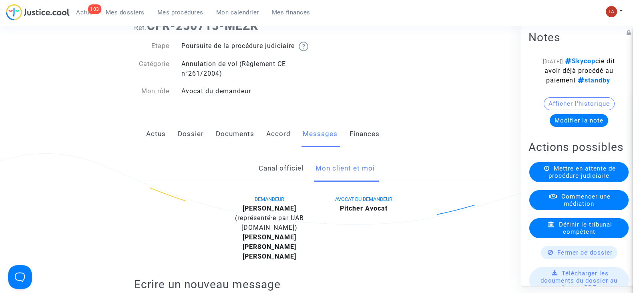
scroll to position [47, 0]
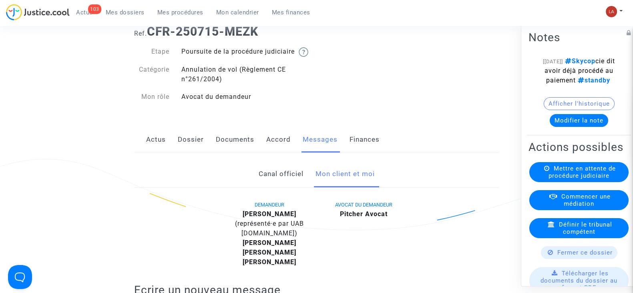
click at [192, 151] on link "Dossier" at bounding box center [191, 140] width 26 height 26
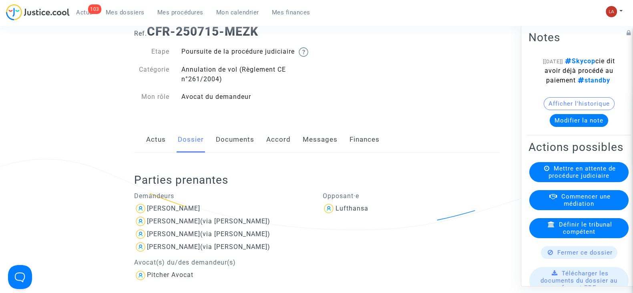
click at [304, 153] on link "Messages" at bounding box center [320, 140] width 35 height 26
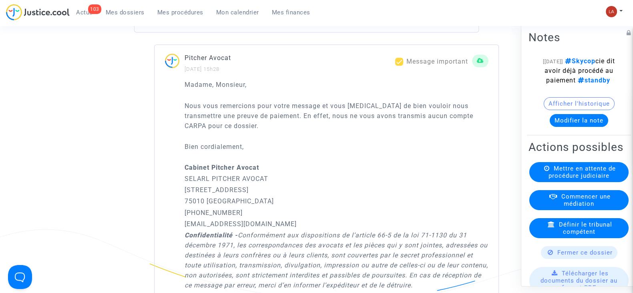
scroll to position [1033, 0]
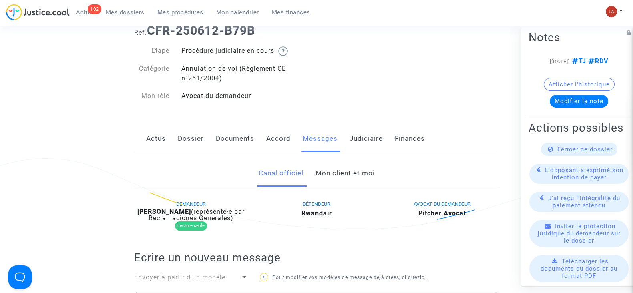
scroll to position [44, 0]
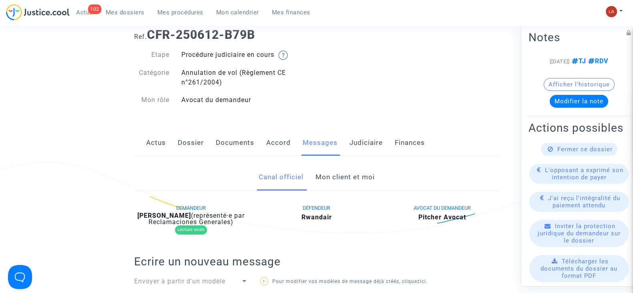
click at [364, 130] on link "Judiciaire" at bounding box center [366, 143] width 33 height 26
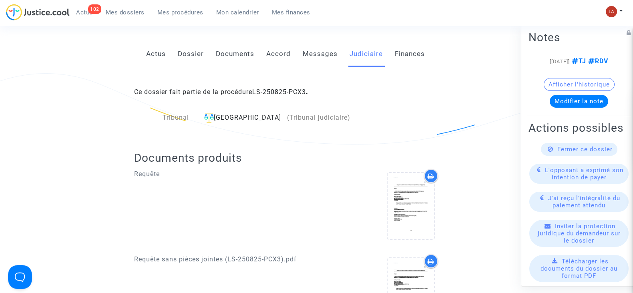
scroll to position [132, 0]
click at [148, 56] on link "Actus" at bounding box center [156, 54] width 20 height 26
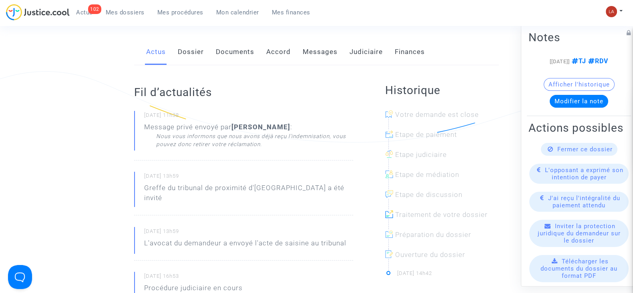
scroll to position [135, 0]
click at [555, 165] on div "Actions possibles Fermer ce dossier L'opposant a exprimé son intention de payer…" at bounding box center [579, 257] width 104 height 277
click at [549, 156] on div "Fermer ce dossier" at bounding box center [579, 149] width 76 height 13
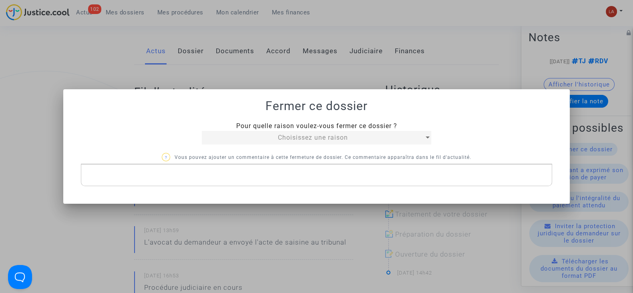
scroll to position [0, 0]
click at [226, 145] on div "Pour quelle raison voulez-vous fermer ce dossier ? Choisissez une raison ? Vous…" at bounding box center [316, 153] width 471 height 65
click at [231, 139] on div "Choisissez une raison" at bounding box center [313, 138] width 222 height 10
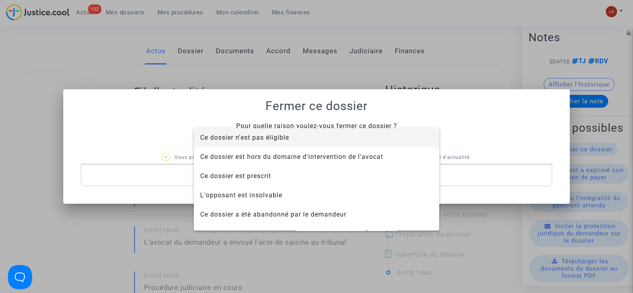
scroll to position [51, 0]
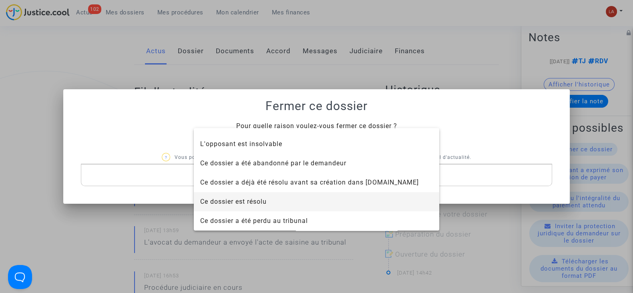
click at [236, 193] on span "Ce dossier est résolu" at bounding box center [316, 201] width 233 height 19
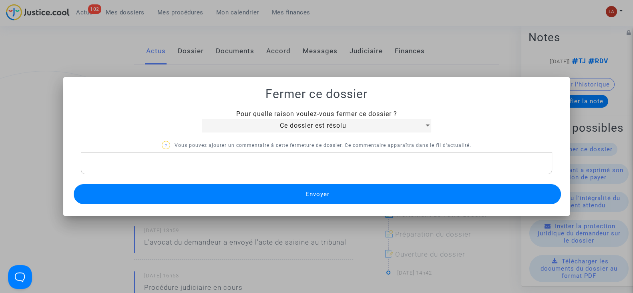
click at [216, 190] on button "Envoyer" at bounding box center [317, 194] width 487 height 20
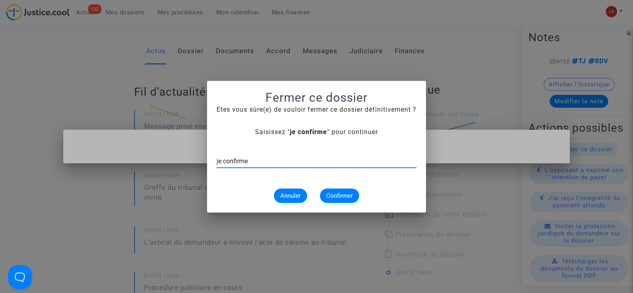
type input "je confirme"
click at [340, 194] on span "Confirmer" at bounding box center [339, 195] width 26 height 7
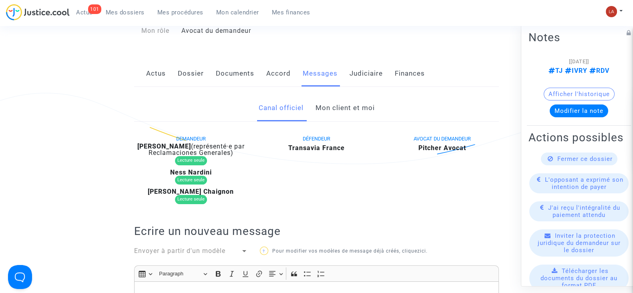
click at [154, 80] on link "Actus" at bounding box center [156, 73] width 20 height 26
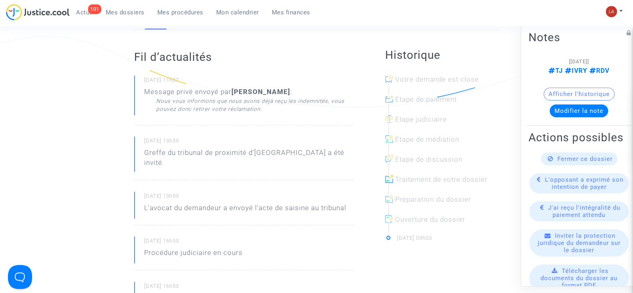
scroll to position [172, 0]
click at [567, 163] on span "Fermer ce dossier" at bounding box center [584, 158] width 55 height 7
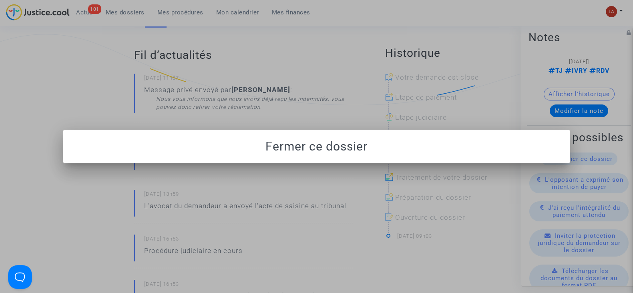
scroll to position [0, 0]
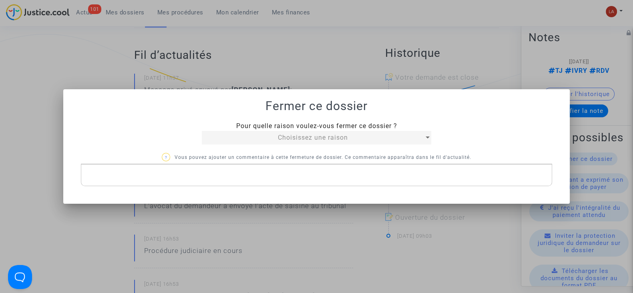
click at [269, 140] on div "Choisissez une raison" at bounding box center [313, 138] width 222 height 10
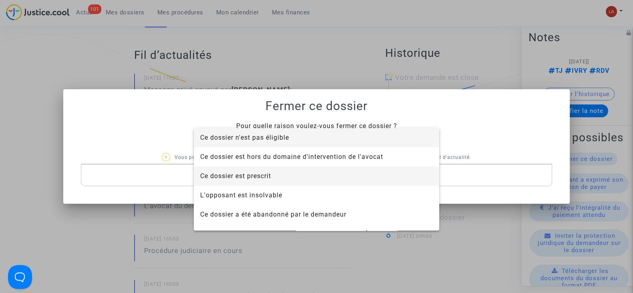
scroll to position [51, 0]
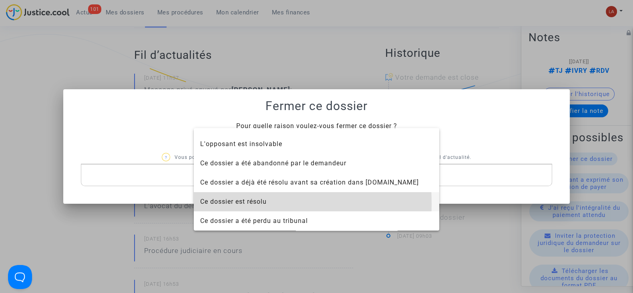
click at [217, 203] on span "Ce dossier est résolu" at bounding box center [233, 202] width 66 height 8
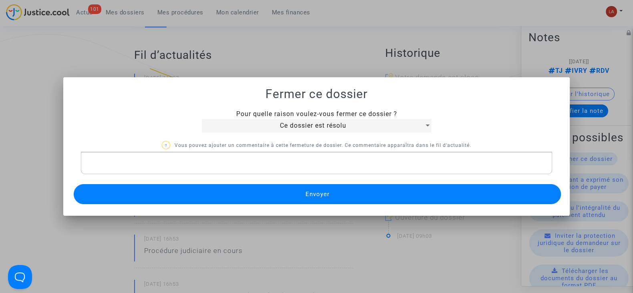
click at [200, 199] on button "Envoyer" at bounding box center [317, 194] width 487 height 20
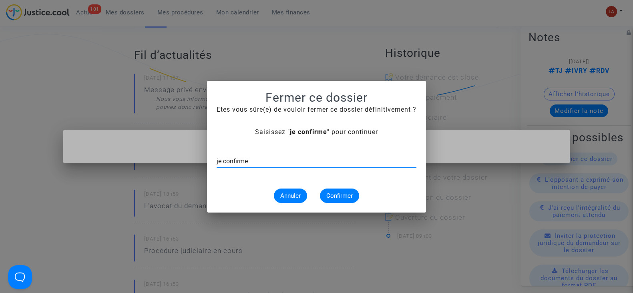
type input "je confirme"
click at [340, 198] on span "Confirmer" at bounding box center [339, 195] width 26 height 7
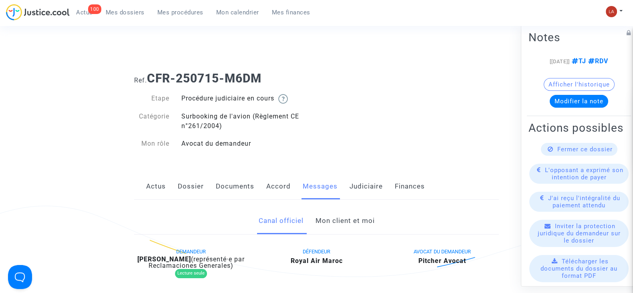
click at [354, 217] on link "Mon client et moi" at bounding box center [344, 221] width 59 height 26
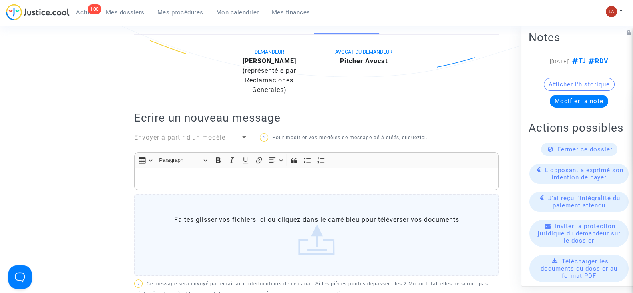
scroll to position [199, 0]
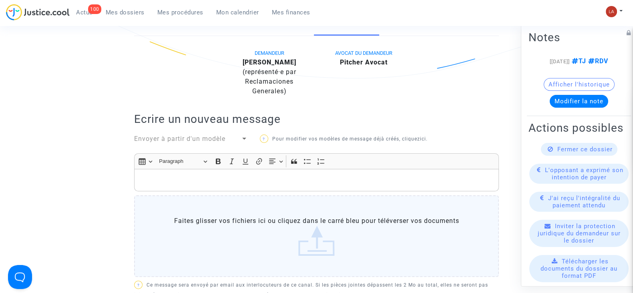
click at [280, 56] on div "DEMANDEUR [PERSON_NAME] (représenté·e par Reclamaciones Generales)" at bounding box center [269, 72] width 94 height 48
click at [280, 59] on b "[PERSON_NAME]" at bounding box center [270, 62] width 54 height 8
click at [281, 60] on b "[PERSON_NAME]" at bounding box center [270, 62] width 54 height 8
copy div "Khiat"
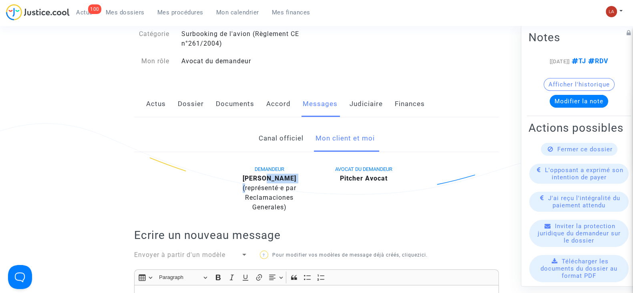
scroll to position [78, 0]
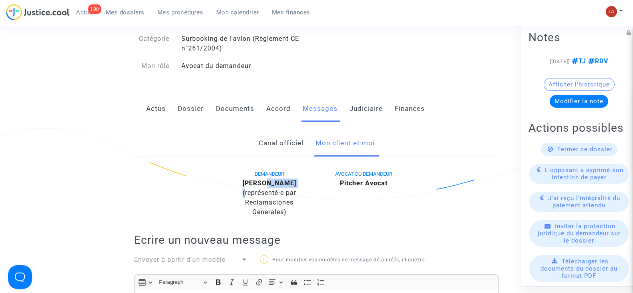
click at [376, 99] on link "Judiciaire" at bounding box center [366, 109] width 33 height 26
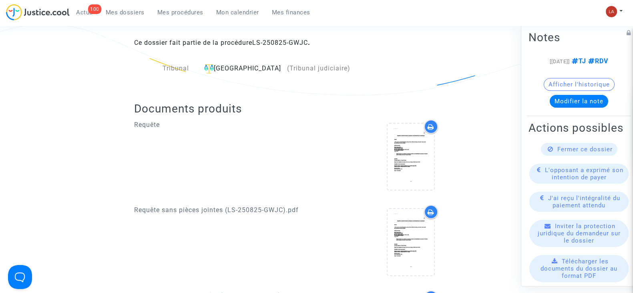
scroll to position [179, 0]
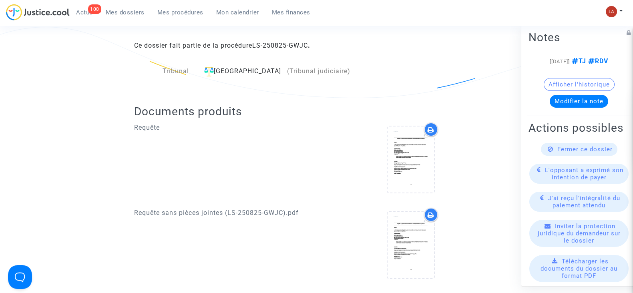
drag, startPoint x: 296, startPoint y: 48, endPoint x: 292, endPoint y: 49, distance: 4.0
drag, startPoint x: 292, startPoint y: 49, endPoint x: 271, endPoint y: 44, distance: 22.2
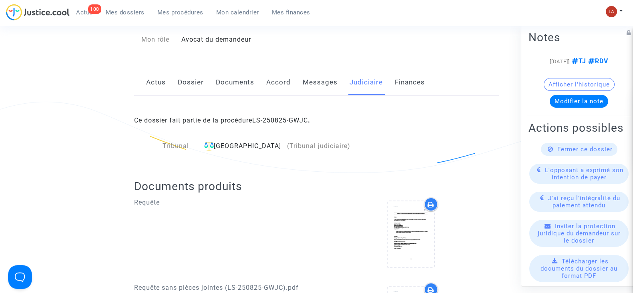
scroll to position [29, 0]
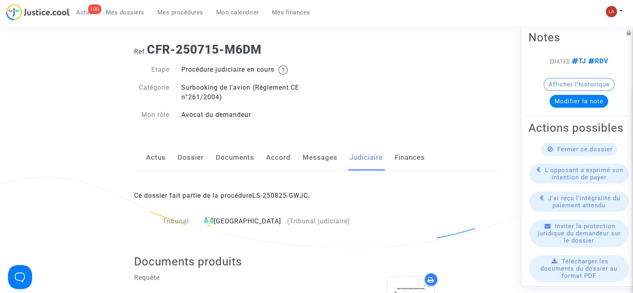
click at [336, 151] on link "Messages" at bounding box center [320, 158] width 35 height 26
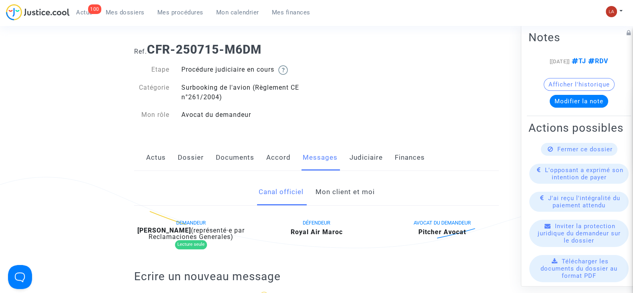
click at [342, 199] on link "Mon client et moi" at bounding box center [344, 192] width 59 height 26
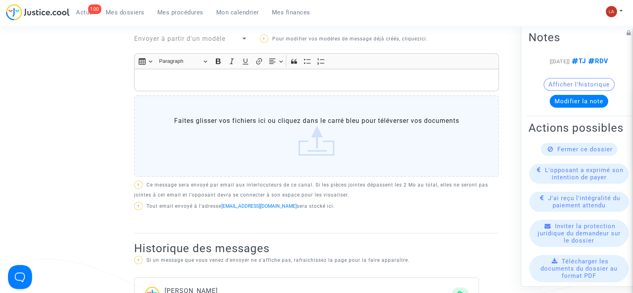
scroll to position [295, 0]
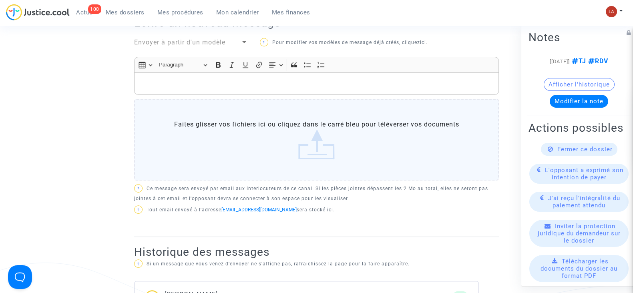
click at [224, 95] on div "Rich Text Editor Insert table Insert table Heading Paragraph Paragraph Heading …" at bounding box center [316, 120] width 365 height 127
click at [215, 82] on p "Rich Text Editor, main" at bounding box center [317, 84] width 356 height 10
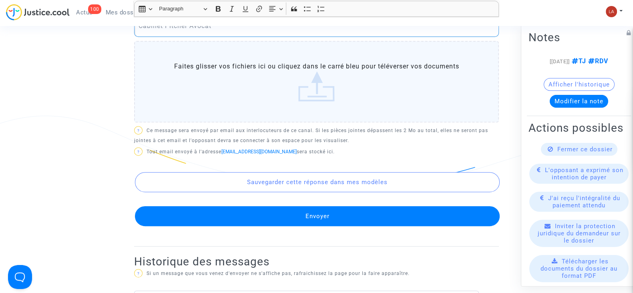
scroll to position [476, 0]
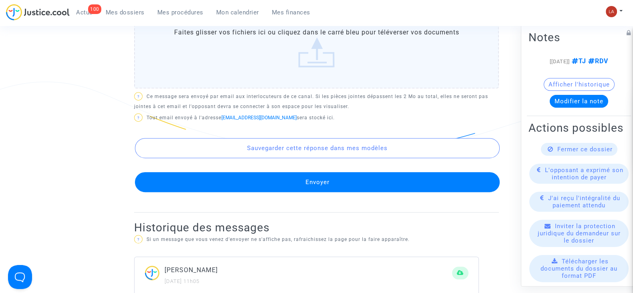
click at [261, 182] on button "Envoyer" at bounding box center [317, 182] width 365 height 20
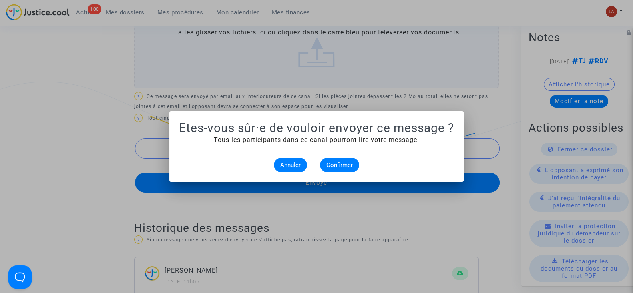
scroll to position [0, 0]
click at [327, 165] on span "Confirmer" at bounding box center [339, 164] width 26 height 7
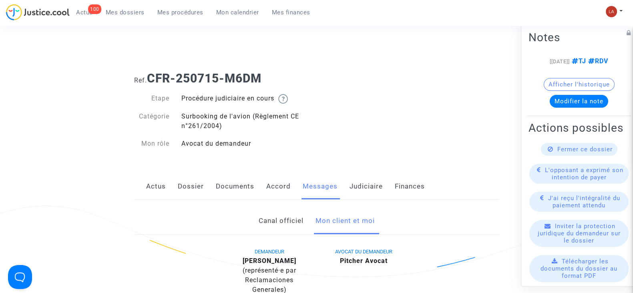
scroll to position [476, 0]
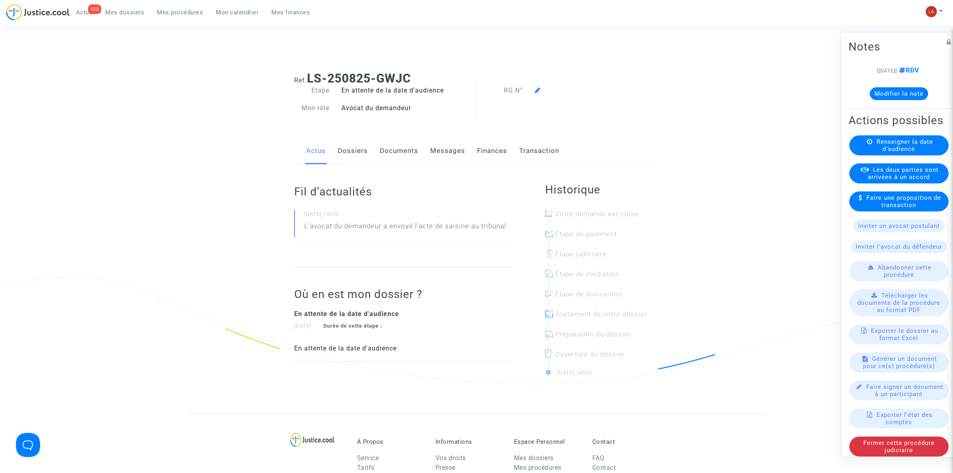
click at [875, 92] on button "Modifier la note" at bounding box center [899, 93] width 58 height 13
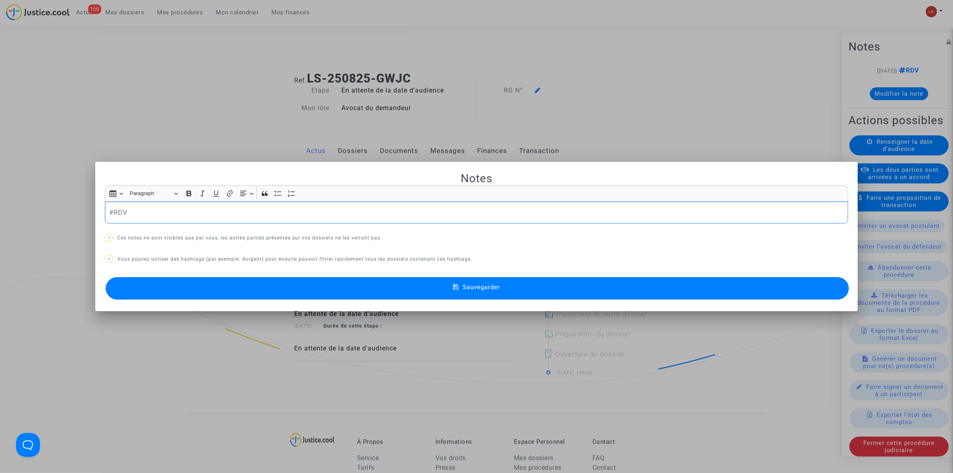
click at [283, 203] on div "#RDV" at bounding box center [477, 212] width 744 height 22
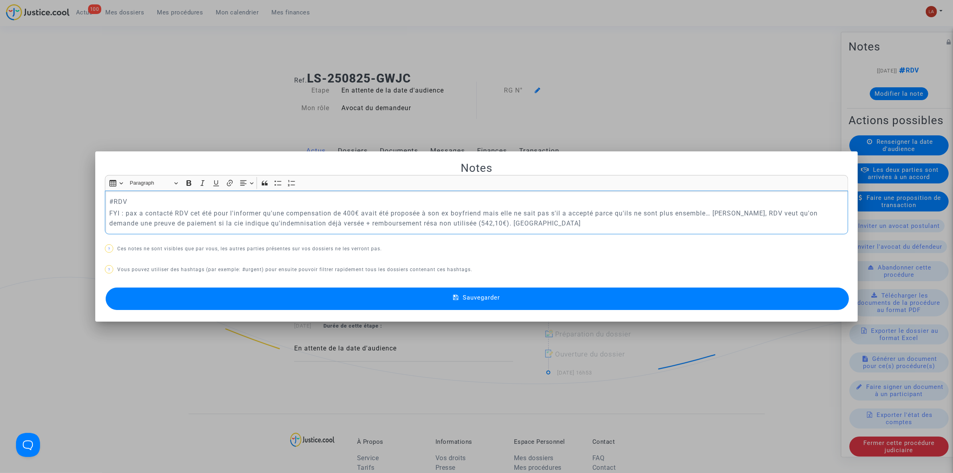
click at [431, 299] on button "Sauvegarder" at bounding box center [478, 299] width 744 height 22
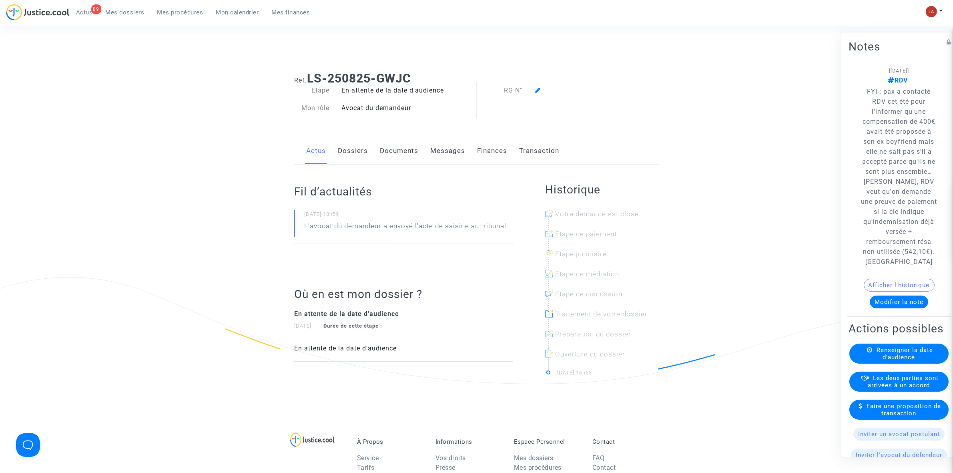
click at [119, 4] on ul "89 Actus Mes dossiers Mes procédures Mon calendrier Mes finances" at bounding box center [193, 11] width 247 height 14
click at [119, 9] on span "Mes dossiers" at bounding box center [125, 12] width 39 height 7
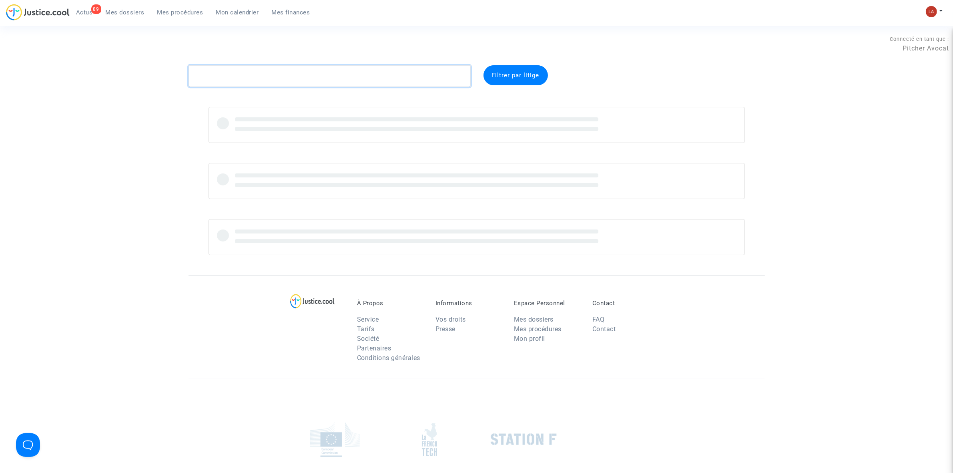
click at [215, 78] on textarea at bounding box center [330, 76] width 282 height 22
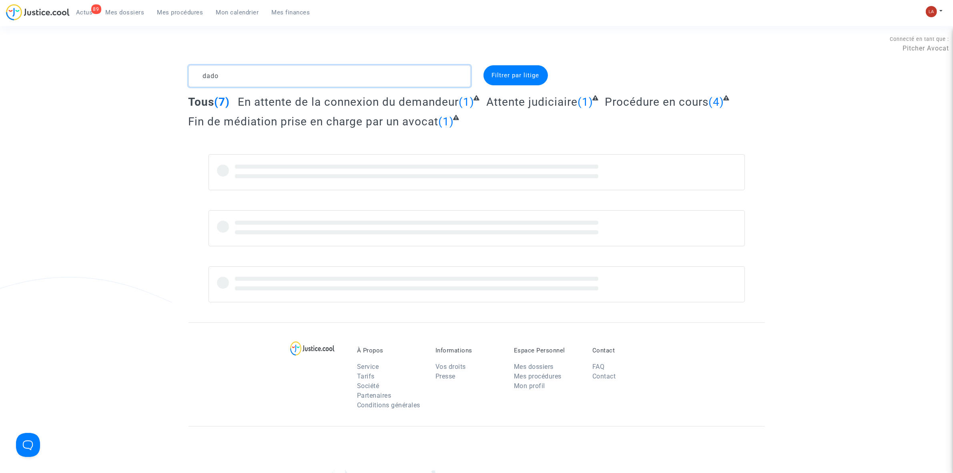
type textarea "dado"
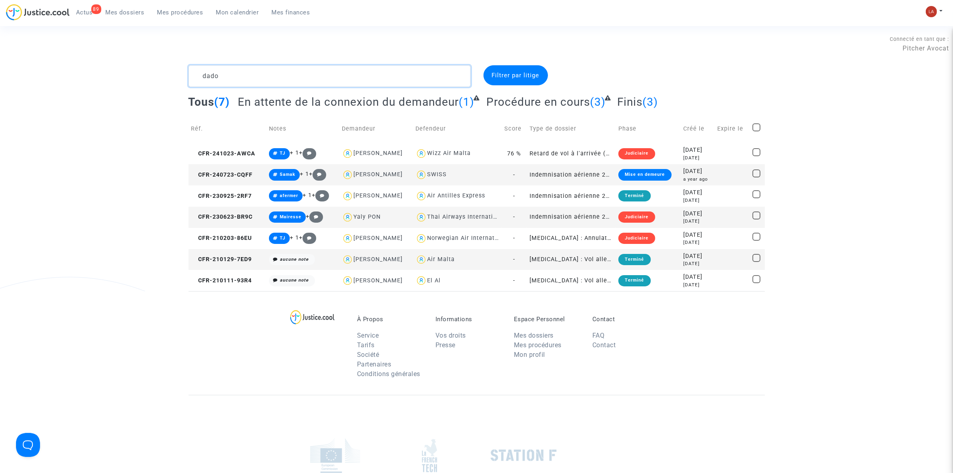
click at [230, 74] on textarea at bounding box center [330, 76] width 282 height 22
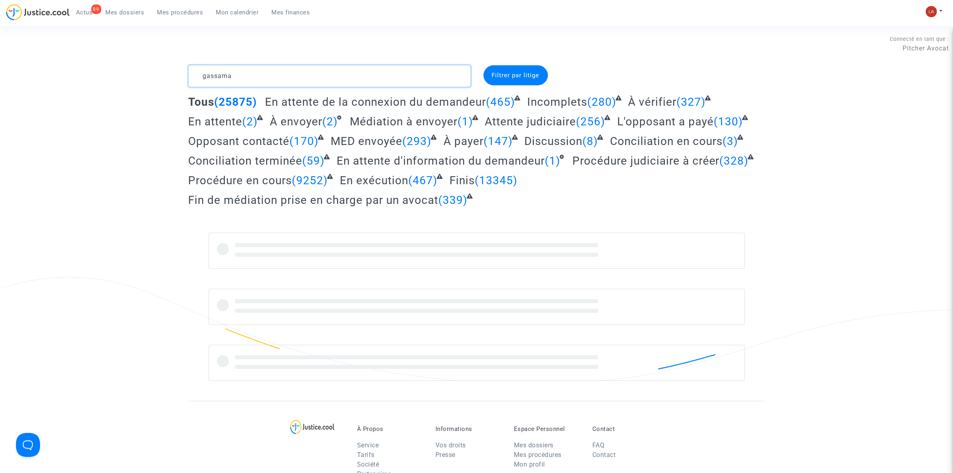
type textarea "gassama"
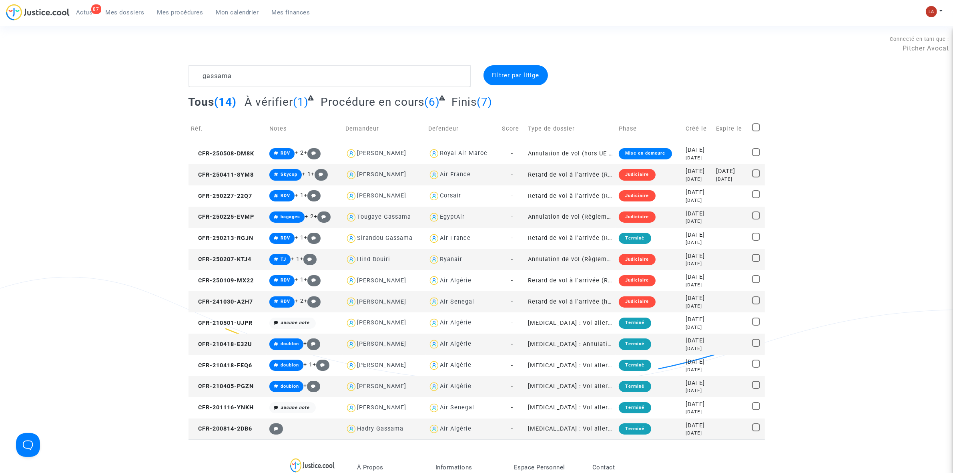
click at [87, 12] on span "Actus" at bounding box center [84, 12] width 17 height 7
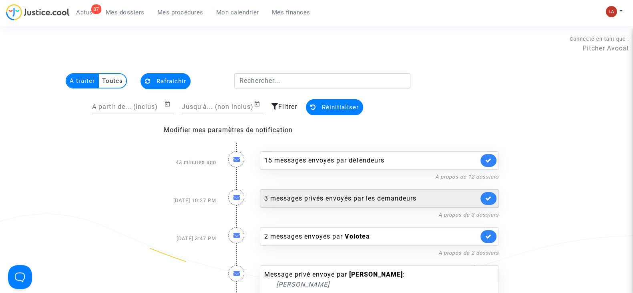
click at [341, 195] on div "3 messages privés envoyés par les demandeurs" at bounding box center [371, 199] width 214 height 10
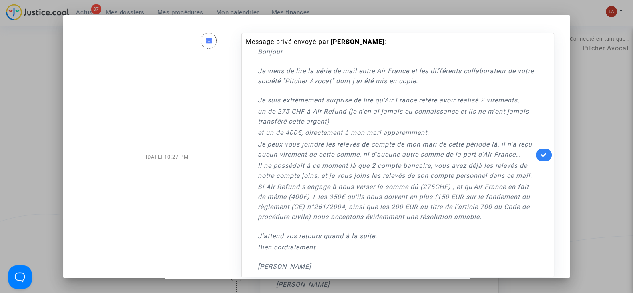
click at [536, 161] on link at bounding box center [544, 155] width 16 height 13
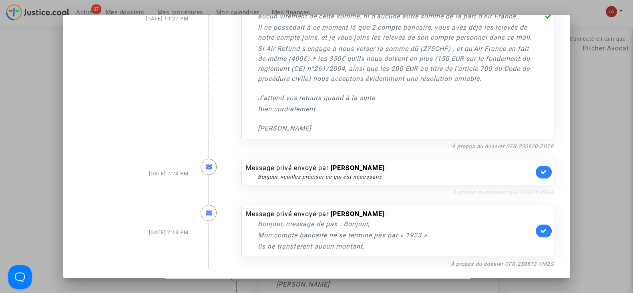
click at [483, 195] on link "À propos du dossier CFR-250528-8NF8" at bounding box center [503, 192] width 101 height 6
click at [536, 175] on link at bounding box center [544, 172] width 16 height 13
click at [495, 261] on link "À propos du dossier CFR-250513-YM2G" at bounding box center [502, 264] width 103 height 6
click at [536, 229] on link at bounding box center [544, 231] width 16 height 13
click at [601, 203] on div at bounding box center [316, 146] width 633 height 293
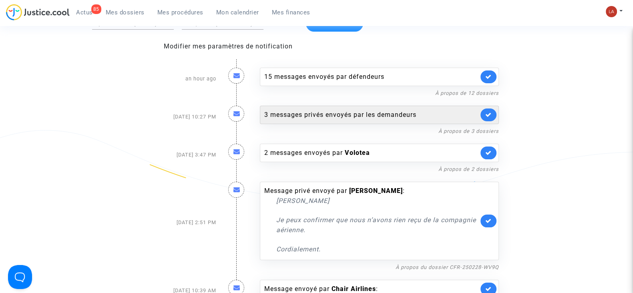
scroll to position [86, 0]
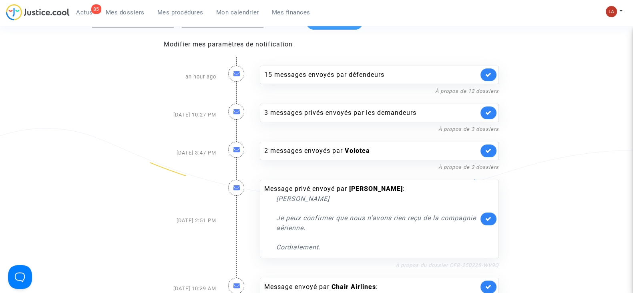
click at [408, 265] on link "À propos du dossier CFR-250228-WV9Q" at bounding box center [447, 265] width 103 height 6
click at [487, 219] on icon at bounding box center [488, 219] width 6 height 6
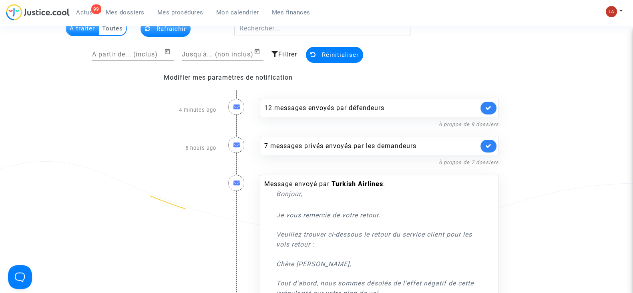
click at [433, 135] on div "7 messages privés envoyés par les demandeurs À propos de 7 dossiers" at bounding box center [379, 148] width 251 height 38
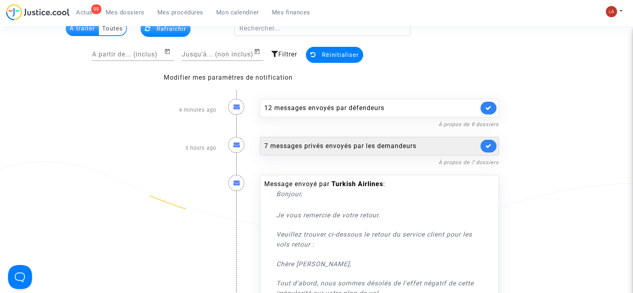
click at [425, 145] on div "7 messages privés envoyés par les demandeurs" at bounding box center [371, 146] width 214 height 10
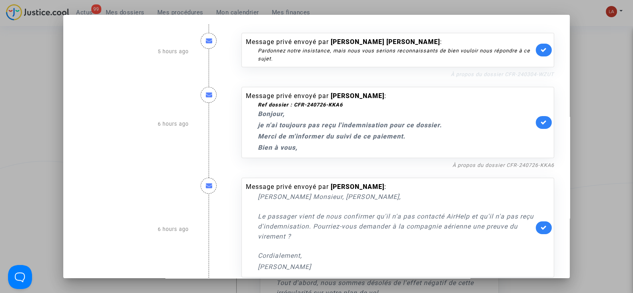
click at [483, 75] on link "À propos du dossier CFR-240304-WZUT" at bounding box center [502, 74] width 103 height 6
click at [499, 75] on link "À propos du dossier CFR-240304-WZUT" at bounding box center [502, 74] width 103 height 6
click at [536, 49] on link at bounding box center [544, 50] width 16 height 13
click at [497, 167] on link "À propos du dossier CFR-240726-KKA6" at bounding box center [503, 165] width 102 height 6
click at [541, 121] on icon at bounding box center [544, 122] width 6 height 6
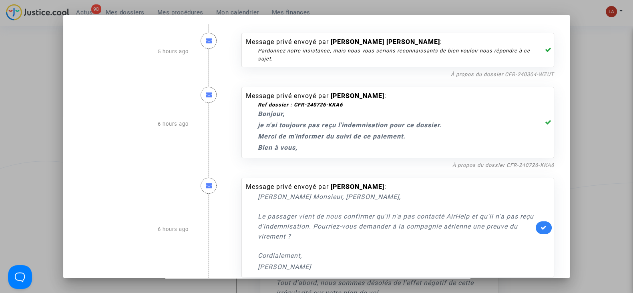
scroll to position [125, 0]
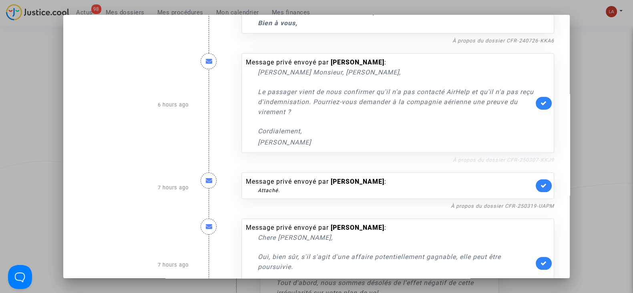
click at [497, 160] on link "À propos du dossier CFR-250307-KKJ9" at bounding box center [503, 160] width 101 height 6
click at [541, 100] on icon at bounding box center [544, 103] width 6 height 6
click at [536, 187] on link at bounding box center [544, 185] width 16 height 13
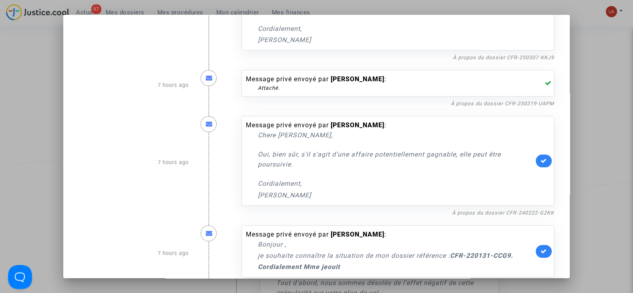
scroll to position [228, 0]
click at [504, 211] on link "À propos du dossier CFR-240222-G2KK" at bounding box center [503, 212] width 102 height 6
click at [538, 154] on link at bounding box center [544, 160] width 16 height 13
click at [538, 154] on div "Message privé envoyé par Eric Pupka : Chere Laurene, Oui, bien sûr, s'il s'agit…" at bounding box center [397, 160] width 313 height 90
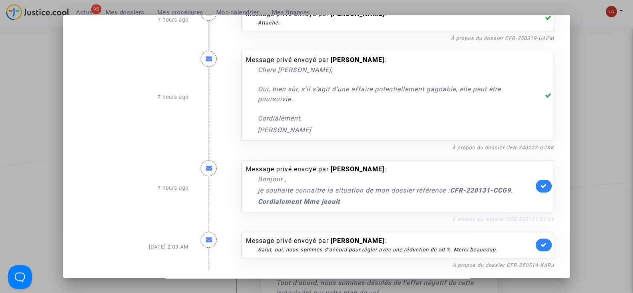
click at [471, 217] on link "À propos du dossier CFR-220131-CCG9" at bounding box center [503, 219] width 102 height 6
click at [539, 178] on div "Message privé envoyé par Malika Jeouit : Bonjour , je souhaite connaître la sit…" at bounding box center [397, 186] width 313 height 52
click at [536, 185] on link at bounding box center [544, 186] width 16 height 13
click at [485, 265] on link "À propos du dossier CFR-250514-KARJ" at bounding box center [503, 265] width 102 height 6
click at [541, 242] on icon at bounding box center [544, 245] width 6 height 6
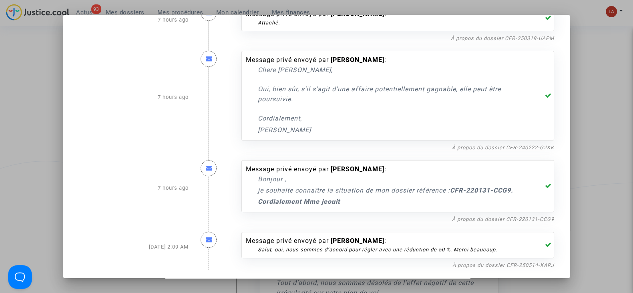
click at [599, 173] on div at bounding box center [316, 146] width 633 height 293
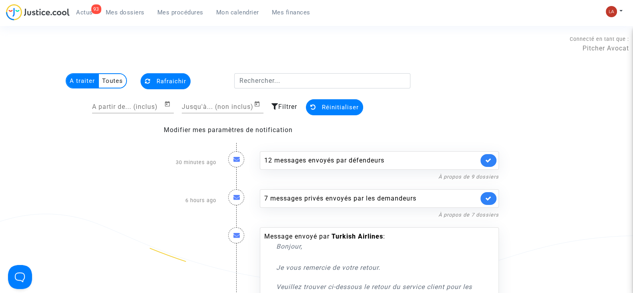
scroll to position [52, 0]
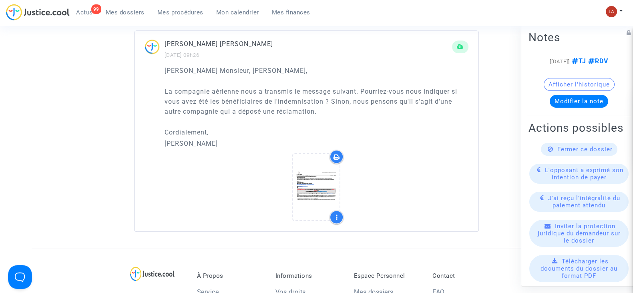
scroll to position [650, 0]
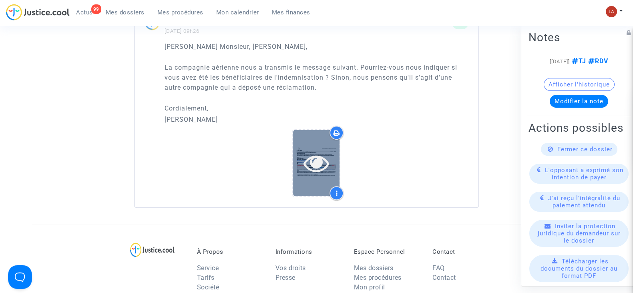
click at [316, 157] on icon at bounding box center [317, 163] width 26 height 26
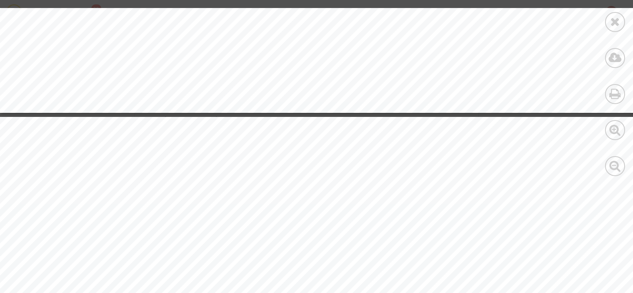
scroll to position [450, 0]
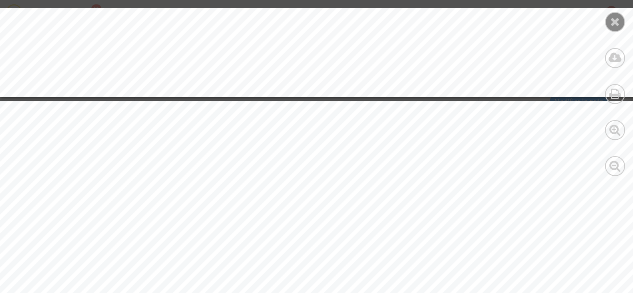
click at [607, 15] on div at bounding box center [615, 22] width 20 height 20
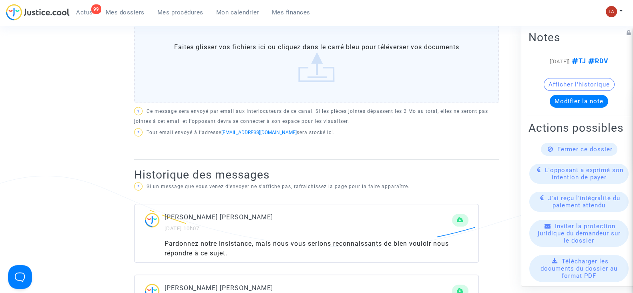
scroll to position [300, 0]
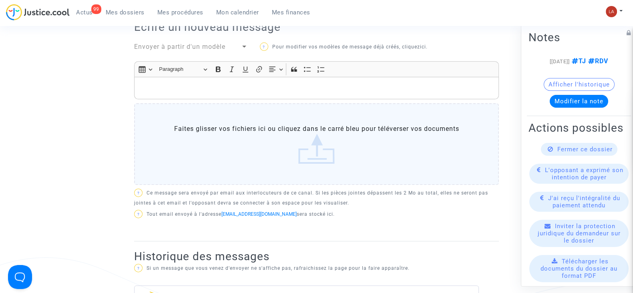
click at [250, 83] on p "Rich Text Editor, main" at bounding box center [317, 88] width 356 height 10
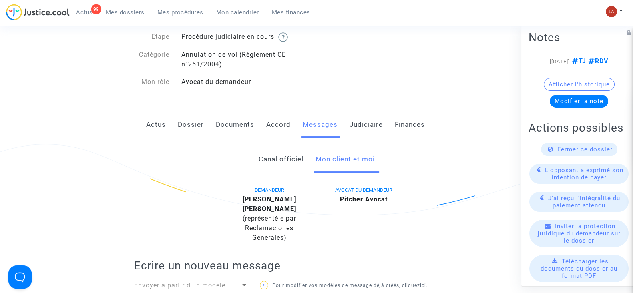
scroll to position [46, 0]
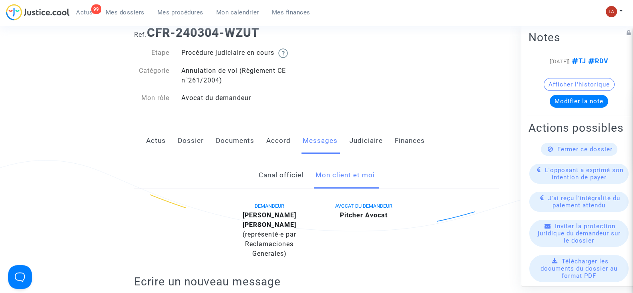
click at [235, 140] on link "Documents" at bounding box center [235, 141] width 38 height 26
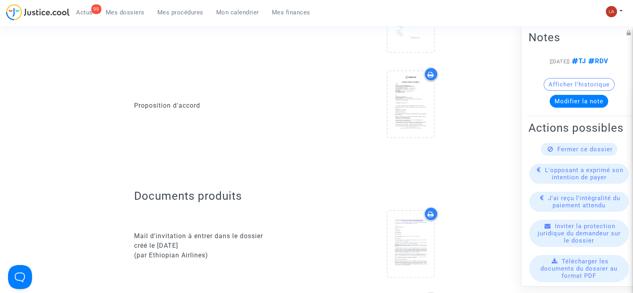
scroll to position [256, 0]
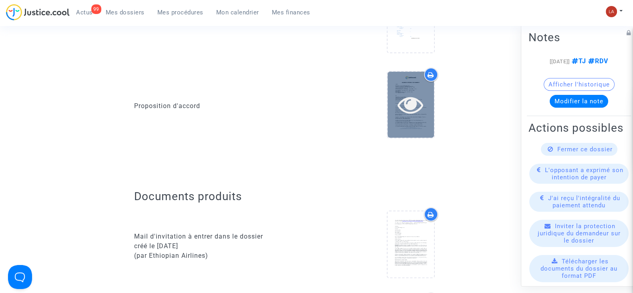
click at [428, 105] on div at bounding box center [411, 105] width 46 height 26
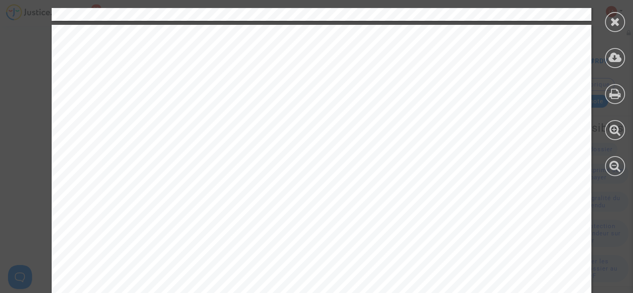
scroll to position [752, 0]
click at [612, 57] on icon at bounding box center [615, 58] width 13 height 12
click at [613, 24] on icon at bounding box center [615, 22] width 10 height 12
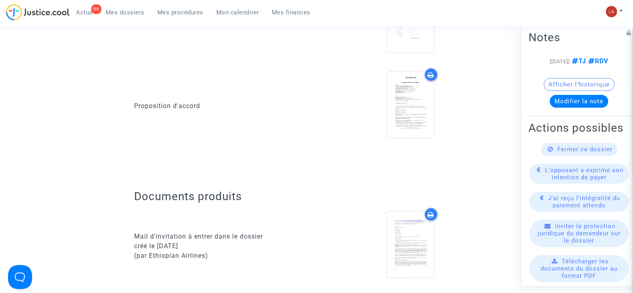
scroll to position [0, 0]
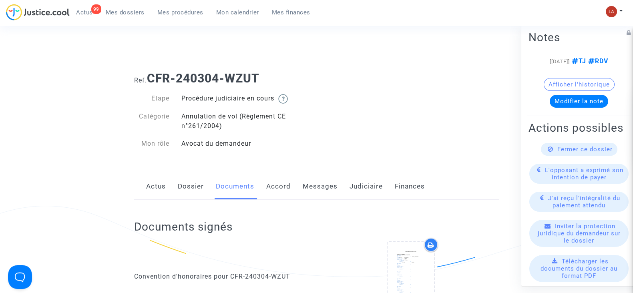
click at [325, 187] on link "Messages" at bounding box center [320, 186] width 35 height 26
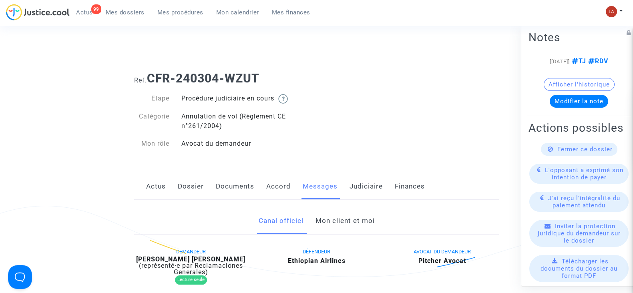
click at [325, 217] on link "Mon client et moi" at bounding box center [344, 221] width 59 height 26
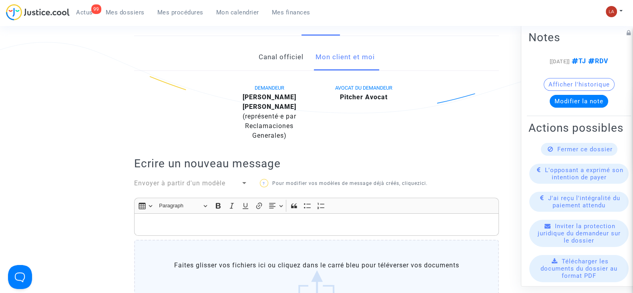
scroll to position [164, 0]
click at [265, 220] on p "Rich Text Editor, main" at bounding box center [317, 225] width 356 height 10
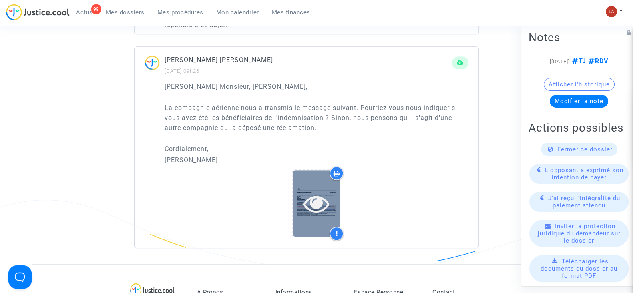
scroll to position [718, 0]
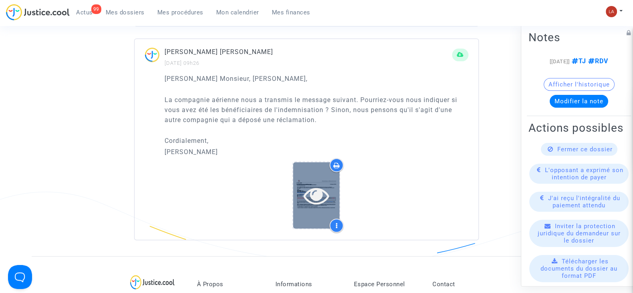
click at [308, 191] on icon at bounding box center [317, 196] width 26 height 26
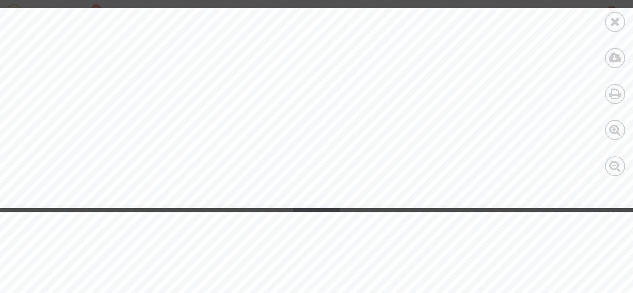
scroll to position [341, 0]
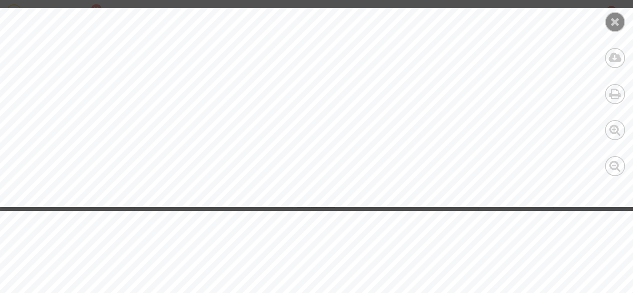
click at [618, 17] on icon at bounding box center [615, 22] width 10 height 12
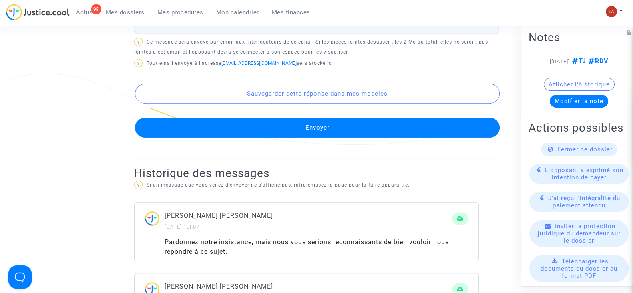
scroll to position [485, 0]
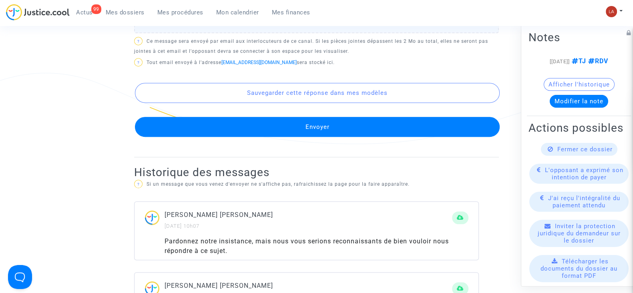
click at [253, 210] on p "Antoine Dodo Kamayou Happi" at bounding box center [309, 215] width 288 height 10
copy p "Happi"
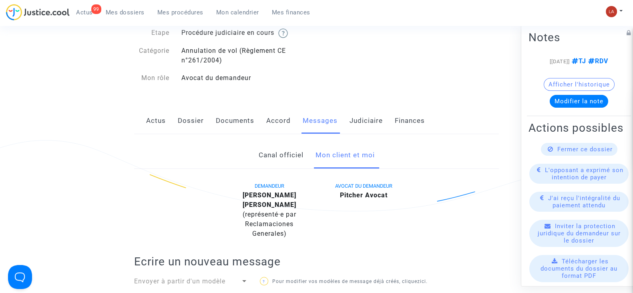
scroll to position [0, 0]
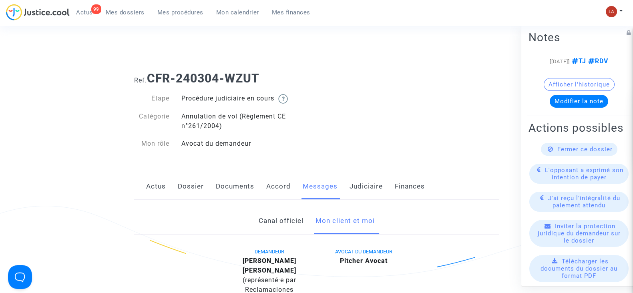
click at [290, 263] on b "Antoine Dodo Kamayou Happi" at bounding box center [270, 265] width 54 height 17
copy b "Kamayou"
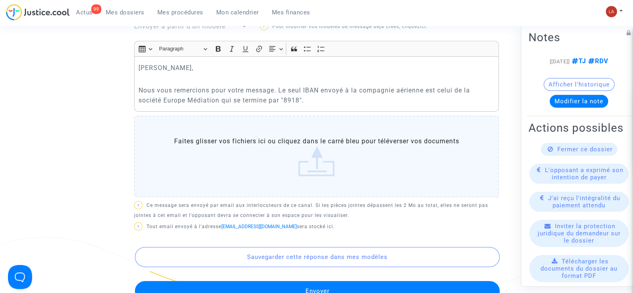
scroll to position [317, 0]
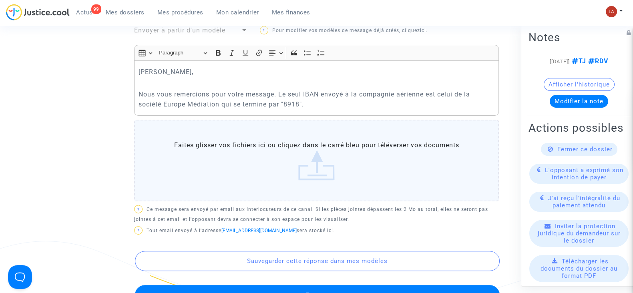
click at [321, 99] on div "Cher Erik, Nous vous remercions pour votre message. Le seul IBAN envoyé à la co…" at bounding box center [316, 87] width 365 height 55
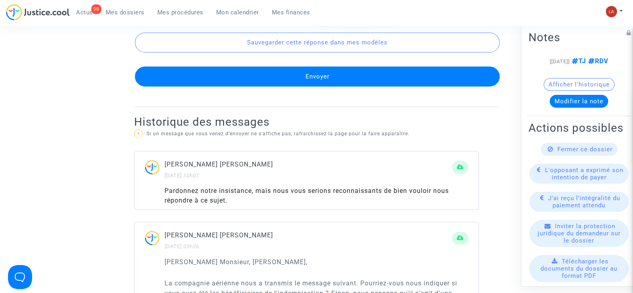
scroll to position [613, 0]
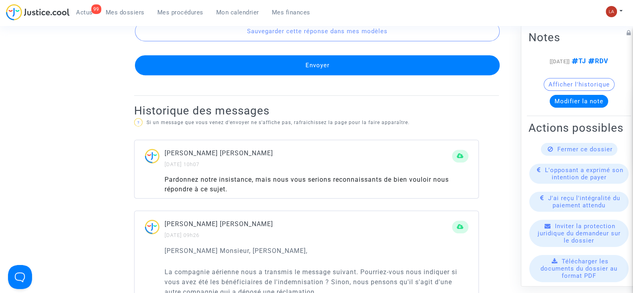
click at [278, 60] on button "Envoyer" at bounding box center [317, 65] width 365 height 20
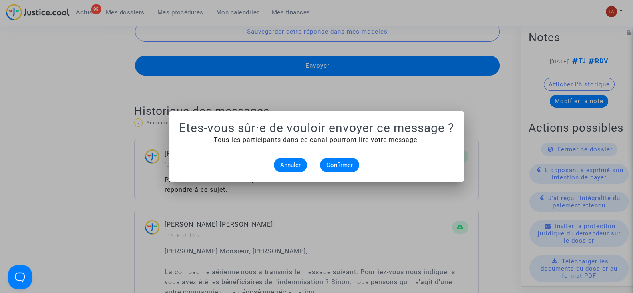
scroll to position [0, 0]
click at [333, 157] on alert-dialogs "Etes-vous sûr·e de vouloir envoyer ce message ? Tous les participants dans ce c…" at bounding box center [316, 146] width 275 height 51
click at [331, 161] on span "Confirmer" at bounding box center [339, 164] width 26 height 7
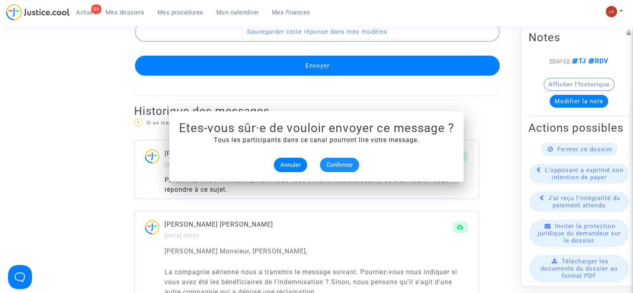
scroll to position [613, 0]
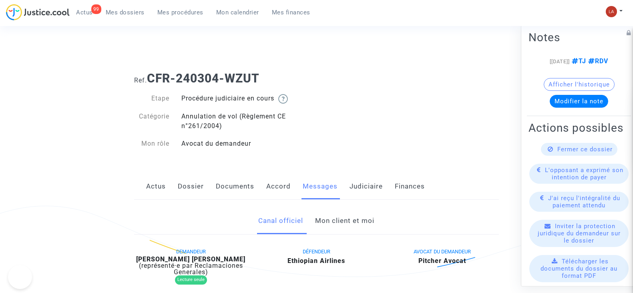
click at [226, 208] on div "Canal officiel Mon client et moi" at bounding box center [316, 221] width 365 height 27
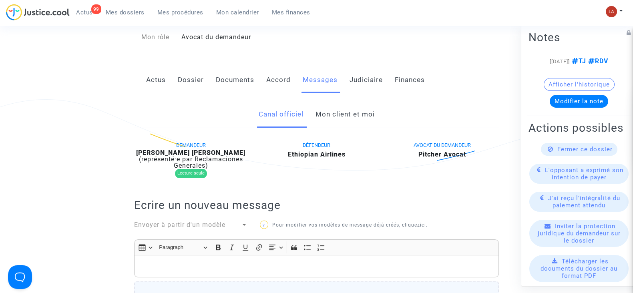
scroll to position [14, 0]
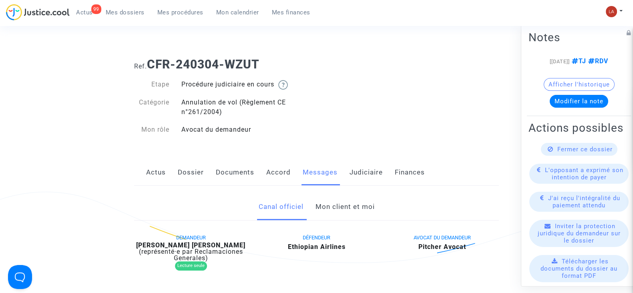
click at [217, 178] on link "Documents" at bounding box center [235, 172] width 38 height 26
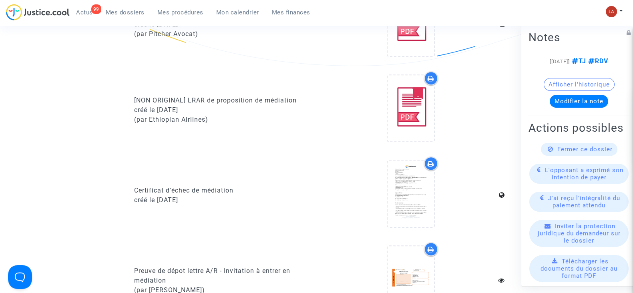
scroll to position [565, 0]
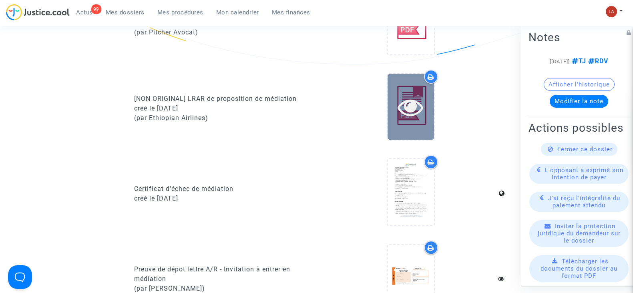
click at [427, 121] on div at bounding box center [411, 107] width 46 height 66
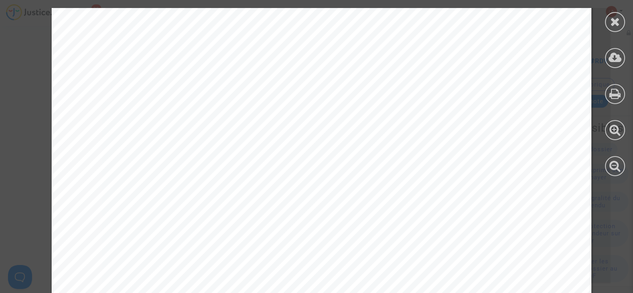
scroll to position [2027, 0]
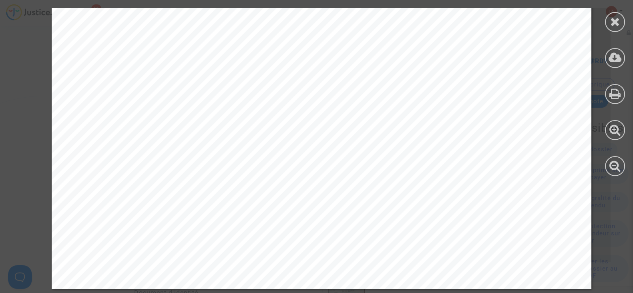
click at [610, 16] on icon at bounding box center [615, 22] width 10 height 12
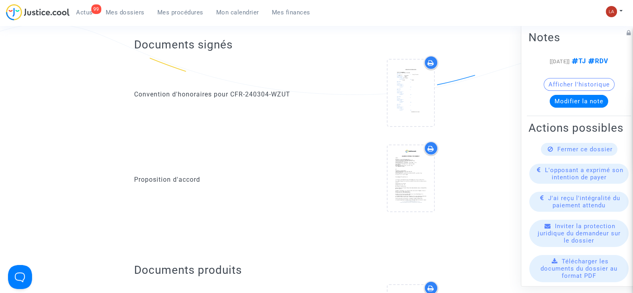
scroll to position [264, 0]
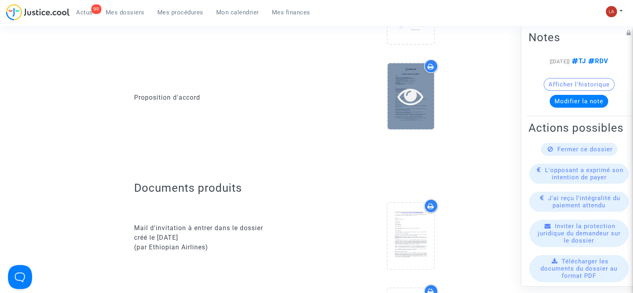
click at [412, 124] on div at bounding box center [411, 96] width 46 height 66
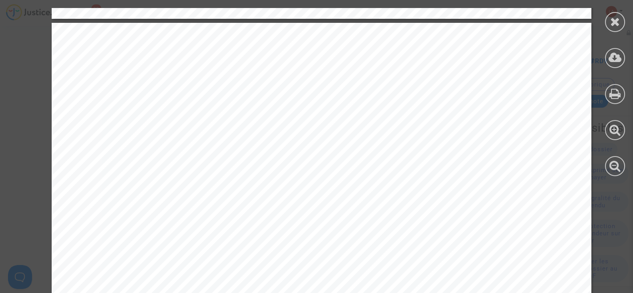
scroll to position [750, 0]
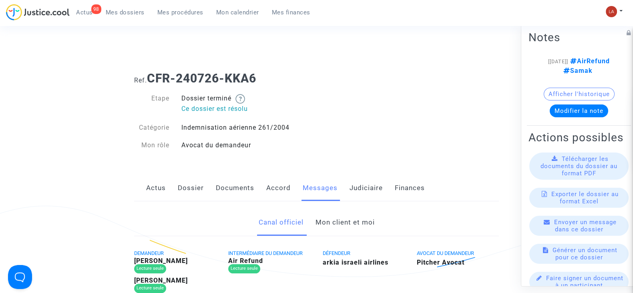
click at [338, 221] on link "Mon client et moi" at bounding box center [344, 222] width 59 height 26
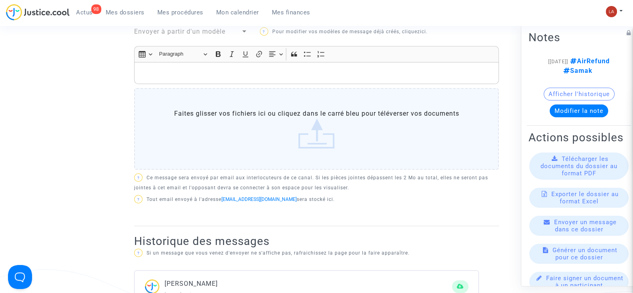
scroll to position [292, 0]
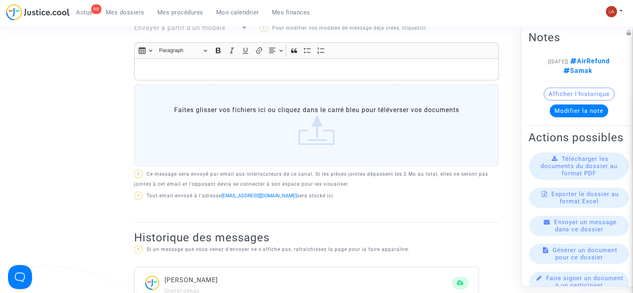
click at [183, 25] on div "98 Actus Mes dossiers Mes procédures Mon calendrier Mes finances" at bounding box center [161, 15] width 311 height 22
click at [182, 27] on span "Envoyer à partir d'un modèle" at bounding box center [179, 28] width 91 height 8
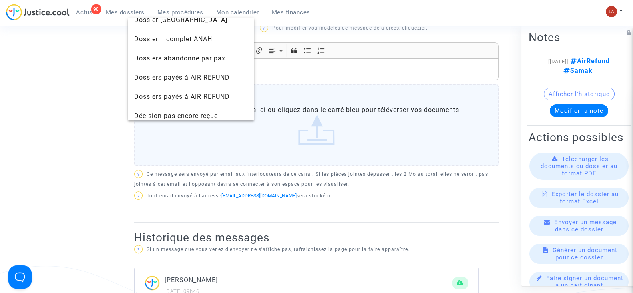
scroll to position [412, 0]
click at [166, 74] on span "Dossiers payés à AIR REFUND" at bounding box center [182, 76] width 96 height 8
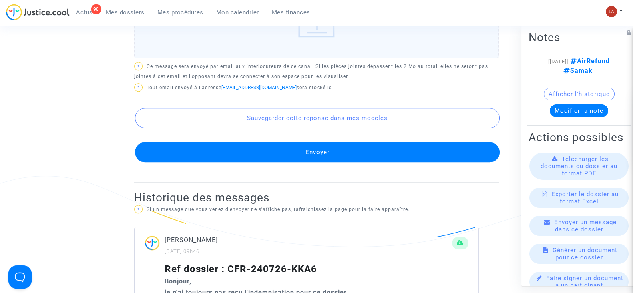
scroll to position [737, 0]
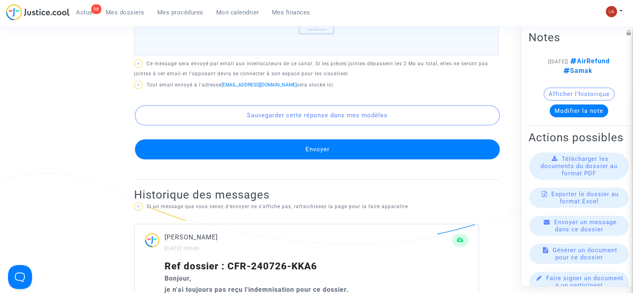
click at [249, 159] on button "Envoyer" at bounding box center [317, 149] width 365 height 20
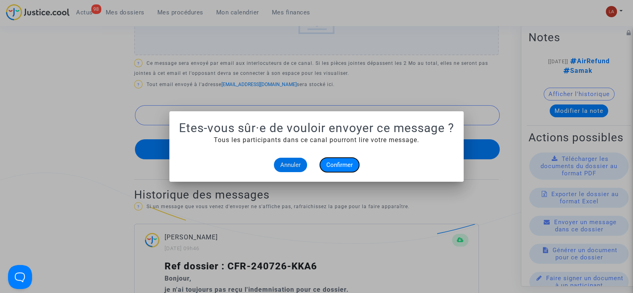
click at [344, 167] on span "Confirmer" at bounding box center [339, 164] width 26 height 7
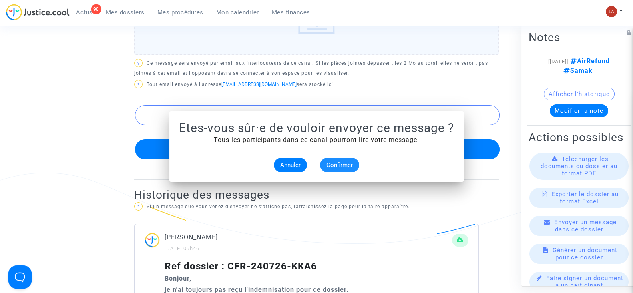
scroll to position [737, 0]
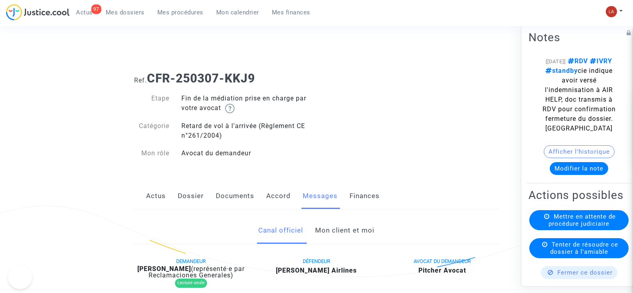
click at [334, 239] on link "Mon client et moi" at bounding box center [344, 230] width 59 height 26
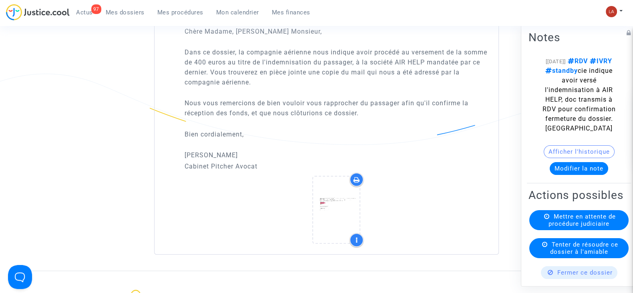
scroll to position [837, 0]
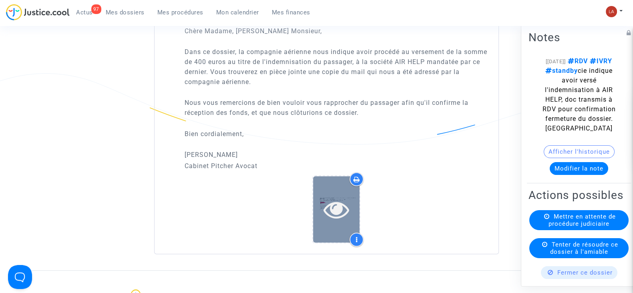
click at [340, 215] on icon at bounding box center [337, 210] width 26 height 26
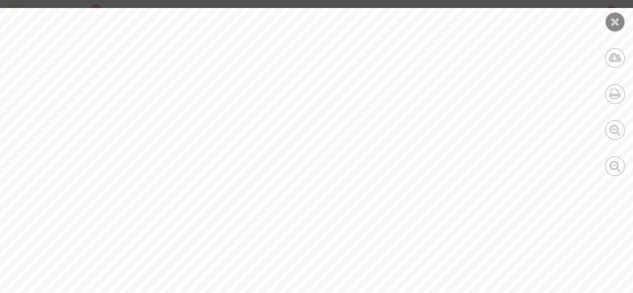
click at [618, 26] on icon at bounding box center [615, 22] width 10 height 12
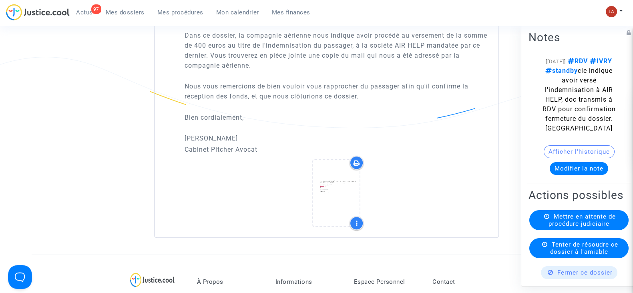
scroll to position [854, 0]
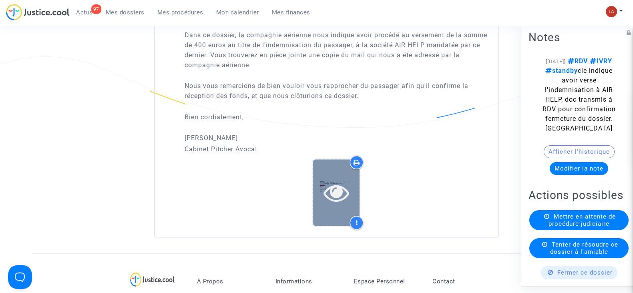
click at [338, 184] on icon at bounding box center [337, 193] width 26 height 26
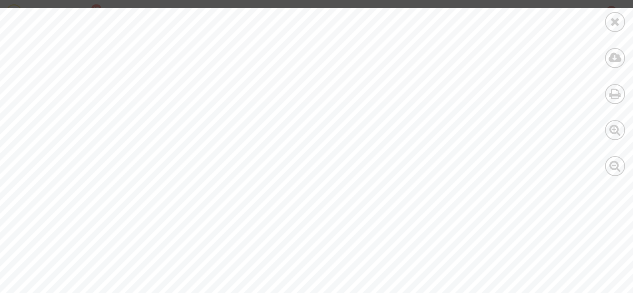
scroll to position [462, 0]
click at [627, 18] on div at bounding box center [615, 92] width 36 height 184
click at [613, 21] on icon at bounding box center [615, 22] width 10 height 12
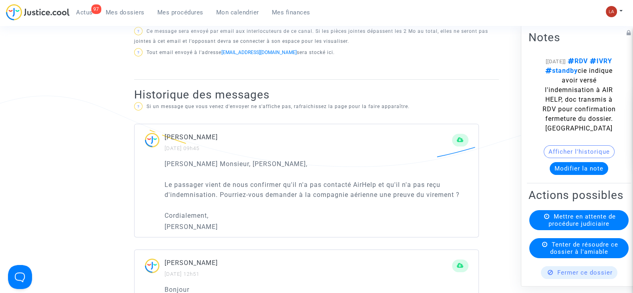
click at [193, 264] on p "Nabil Zebbar" at bounding box center [309, 263] width 288 height 10
copy p "Zebbar"
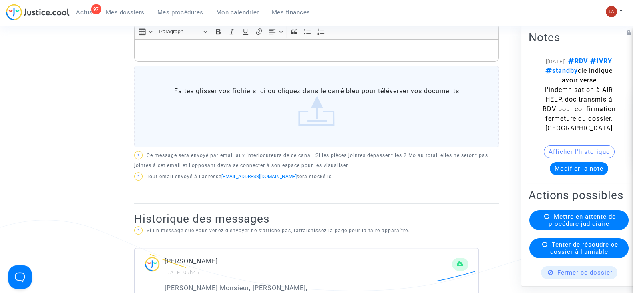
scroll to position [338, 0]
click at [228, 52] on p "Rich Text Editor, main" at bounding box center [317, 51] width 356 height 10
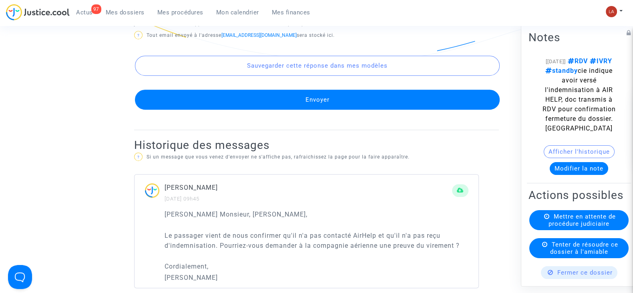
scroll to position [579, 0]
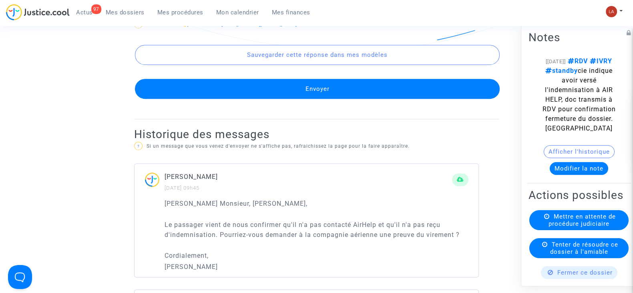
click at [245, 89] on button "Envoyer" at bounding box center [317, 89] width 365 height 20
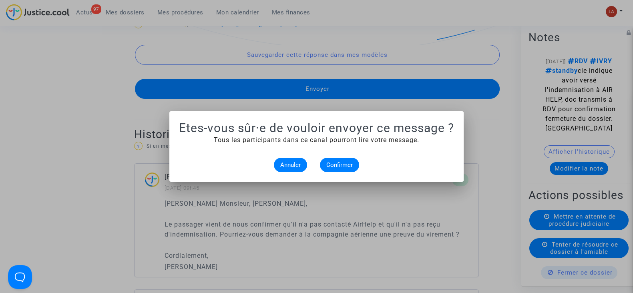
scroll to position [0, 0]
click at [332, 161] on span "Confirmer" at bounding box center [339, 164] width 26 height 7
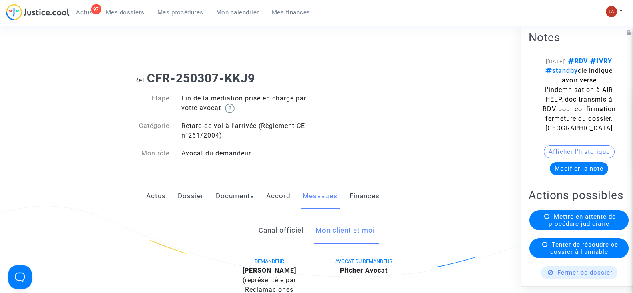
scroll to position [579, 0]
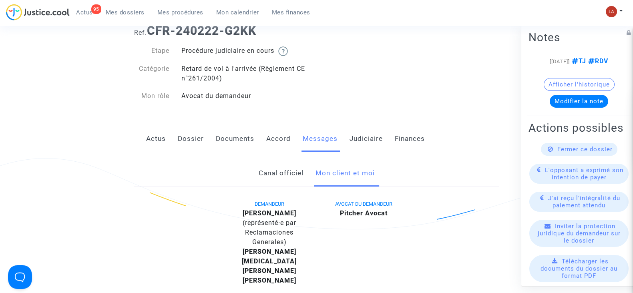
scroll to position [44, 0]
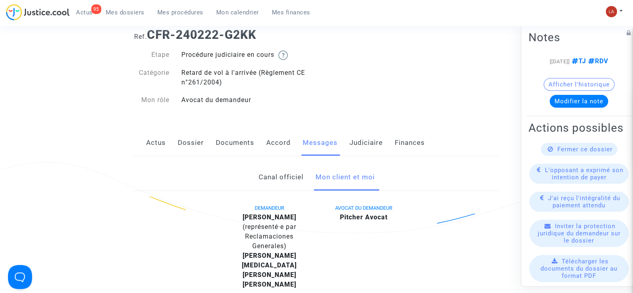
click at [363, 149] on link "Judiciaire" at bounding box center [366, 143] width 33 height 26
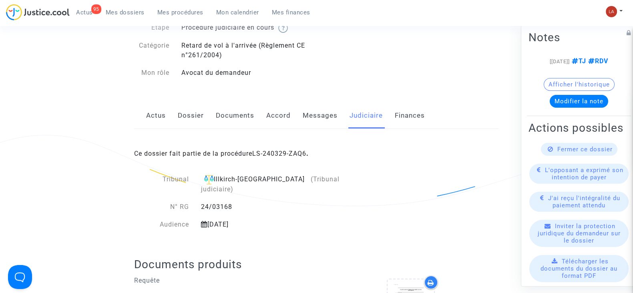
scroll to position [67, 0]
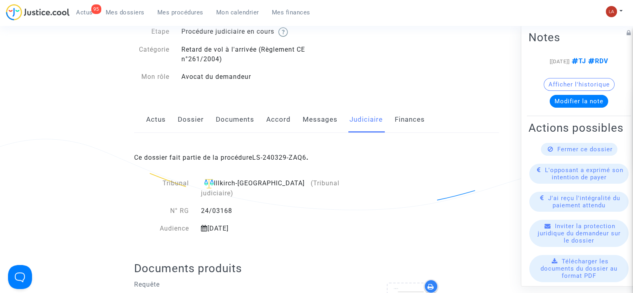
click at [319, 123] on link "Messages" at bounding box center [320, 120] width 35 height 26
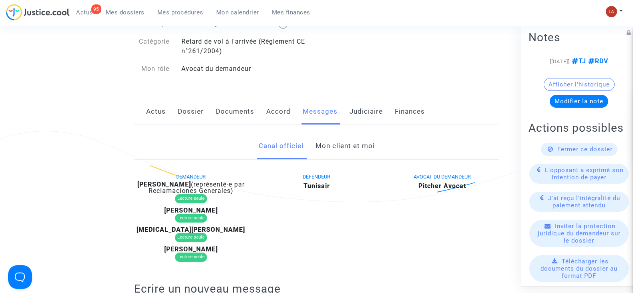
scroll to position [76, 0]
click at [369, 113] on link "Judiciaire" at bounding box center [366, 111] width 33 height 26
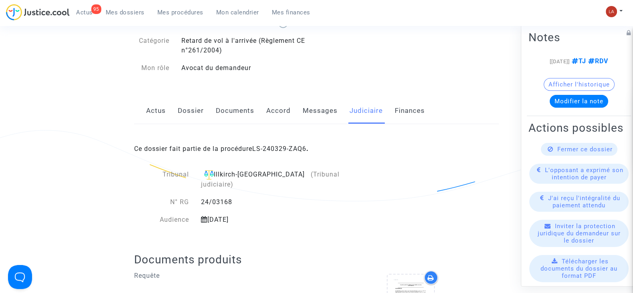
click at [320, 106] on link "Messages" at bounding box center [320, 111] width 35 height 26
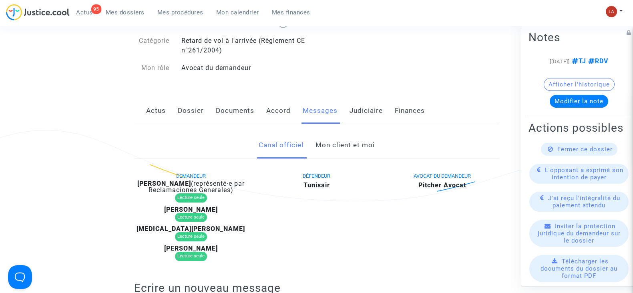
click at [332, 145] on link "Mon client et moi" at bounding box center [344, 145] width 59 height 26
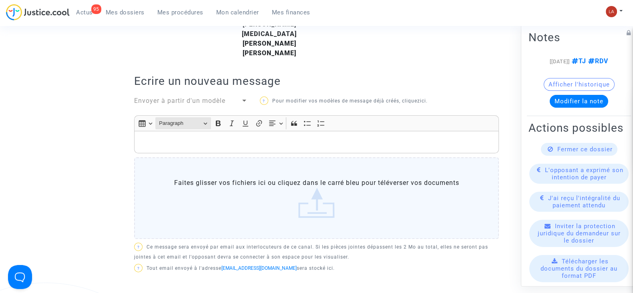
scroll to position [272, 0]
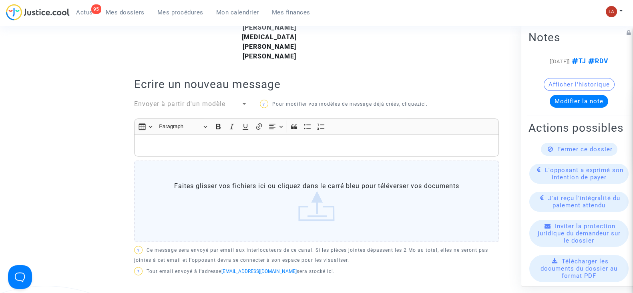
click at [185, 141] on p "Rich Text Editor, main" at bounding box center [317, 146] width 356 height 10
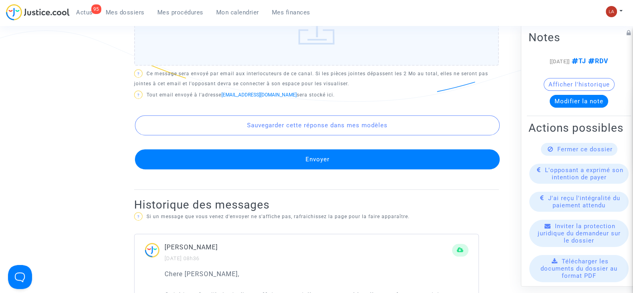
scroll to position [539, 0]
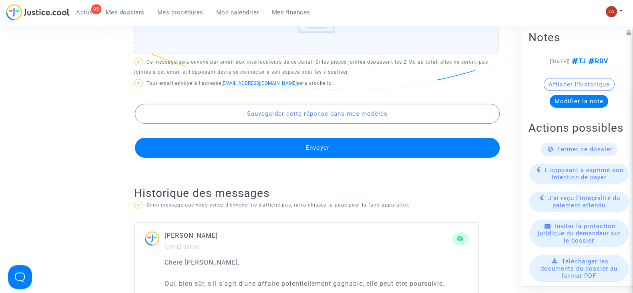
click at [217, 138] on button "Envoyer" at bounding box center [317, 148] width 365 height 20
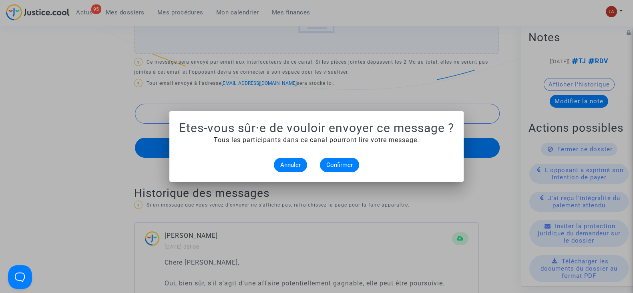
scroll to position [0, 0]
click at [337, 162] on span "Confirmer" at bounding box center [339, 164] width 26 height 7
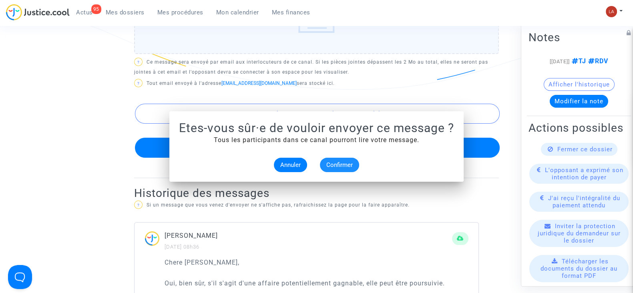
scroll to position [539, 0]
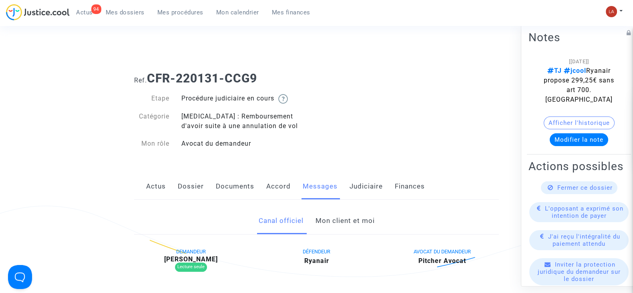
click at [363, 192] on link "Judiciaire" at bounding box center [366, 186] width 33 height 26
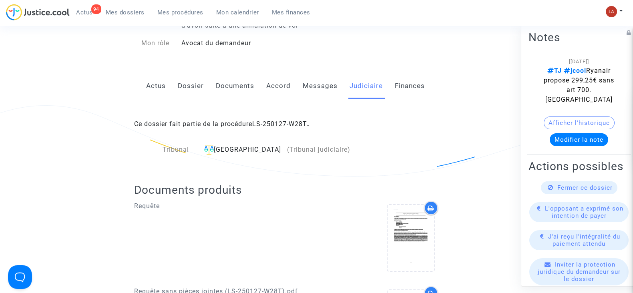
scroll to position [101, 0]
click at [160, 90] on link "Actus" at bounding box center [156, 85] width 20 height 26
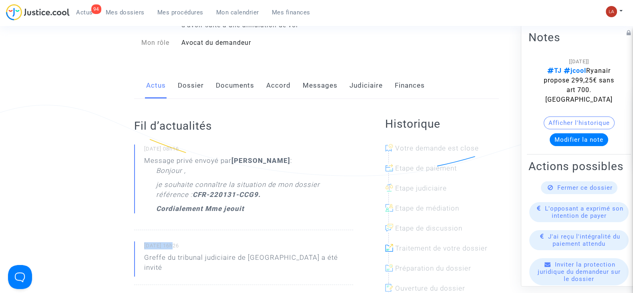
drag, startPoint x: 145, startPoint y: 247, endPoint x: 175, endPoint y: 243, distance: 30.3
click at [175, 243] on small "03/02/2025 - 16h26" at bounding box center [248, 247] width 209 height 10
copy small "03/02/2025"
click at [308, 83] on link "Messages" at bounding box center [320, 85] width 35 height 26
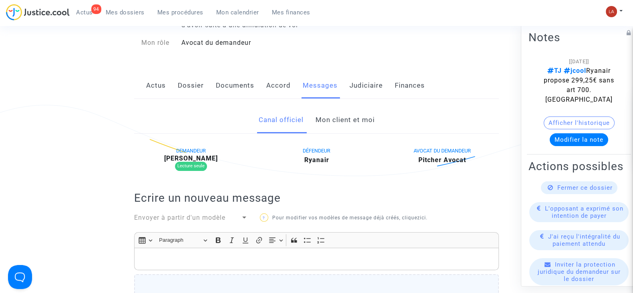
click at [342, 124] on link "Mon client et moi" at bounding box center [344, 120] width 59 height 26
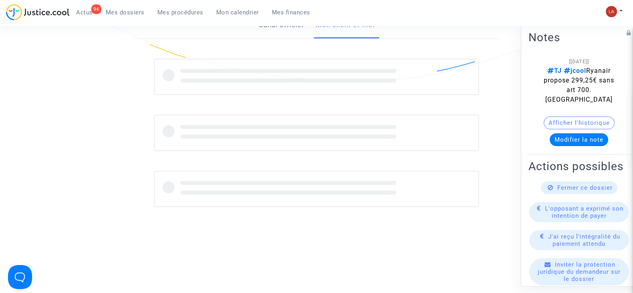
scroll to position [251, 0]
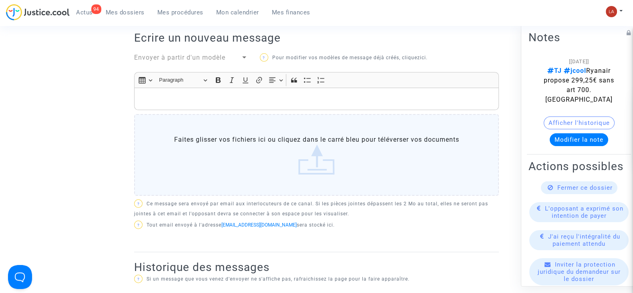
click at [328, 92] on div "Rich Text Editor, main" at bounding box center [316, 99] width 365 height 22
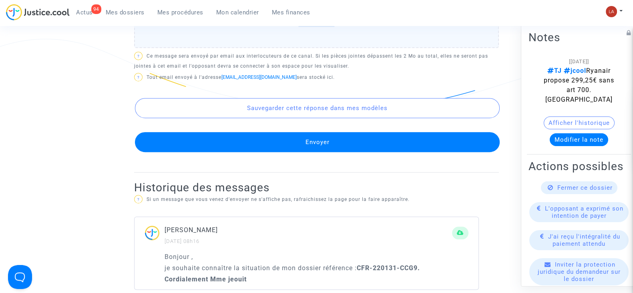
scroll to position [535, 0]
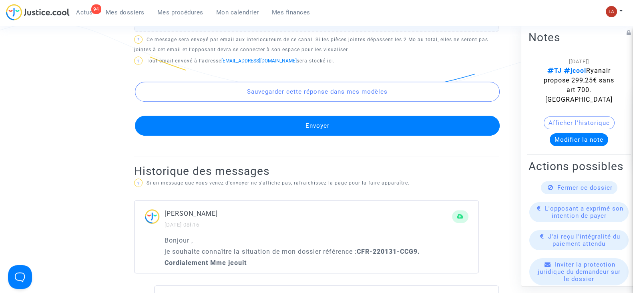
click at [251, 127] on button "Envoyer" at bounding box center [317, 126] width 365 height 20
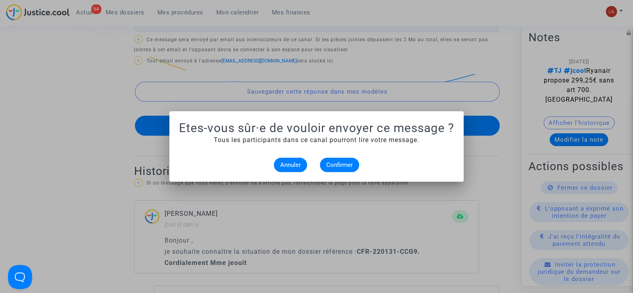
scroll to position [0, 0]
click at [344, 167] on span "Confirmer" at bounding box center [339, 164] width 26 height 7
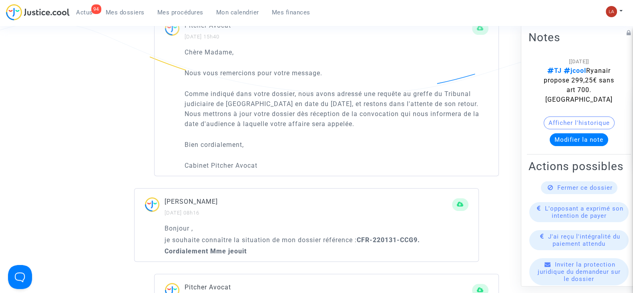
click at [609, 123] on button "Afficher l'historique" at bounding box center [579, 123] width 71 height 13
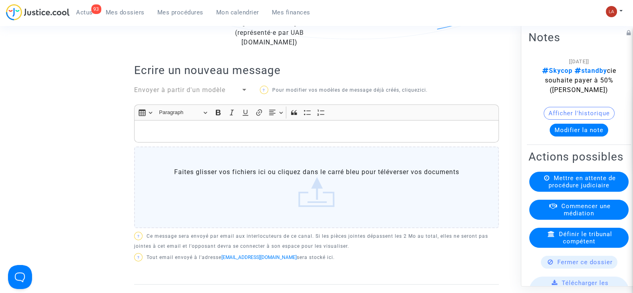
scroll to position [238, 0]
click at [246, 26] on b "[PERSON_NAME]" at bounding box center [270, 23] width 54 height 8
copy div "[PERSON_NAME]"
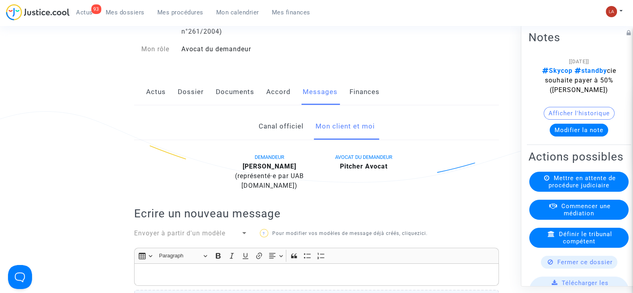
scroll to position [0, 0]
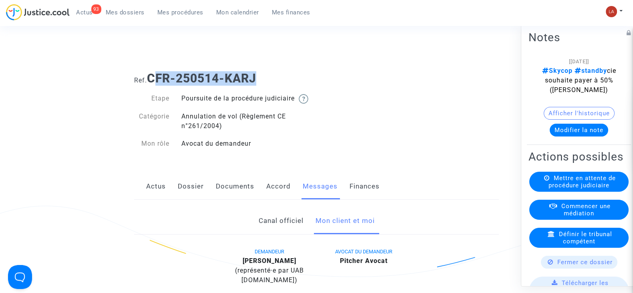
drag, startPoint x: 266, startPoint y: 73, endPoint x: 153, endPoint y: 76, distance: 113.4
click at [153, 76] on h1 "Ref. CFR-250514-KARJ" at bounding box center [316, 78] width 365 height 14
click at [153, 76] on b "CFR-250514-KARJ" at bounding box center [201, 78] width 109 height 14
drag, startPoint x: 151, startPoint y: 75, endPoint x: 301, endPoint y: 71, distance: 149.8
click at [301, 71] on h1 "Ref. CFR-250514-KARJ" at bounding box center [316, 78] width 365 height 14
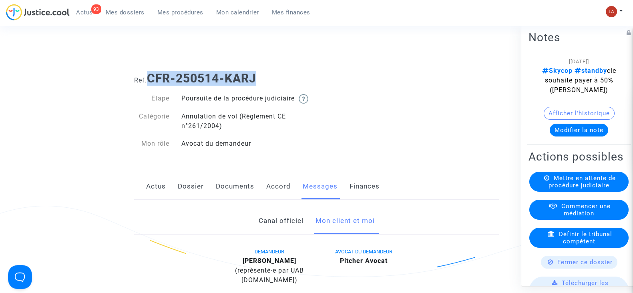
copy b "CFR-250514-KARJ"
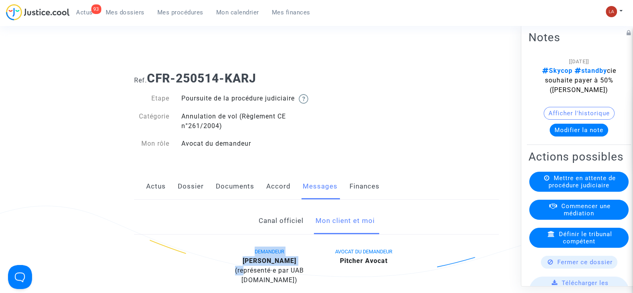
drag, startPoint x: 221, startPoint y: 266, endPoint x: 266, endPoint y: 277, distance: 46.1
click at [266, 277] on div "DEMANDEUR [PERSON_NAME] (représenté·e par UAB [DOMAIN_NAME]) AVOCAT DU DEMANDEU…" at bounding box center [316, 268] width 377 height 42
click at [266, 277] on span "(représenté·e par UAB Skycop.com)" at bounding box center [269, 275] width 69 height 17
drag, startPoint x: 262, startPoint y: 277, endPoint x: 231, endPoint y: 272, distance: 30.8
click at [231, 272] on div "Lourdes Patricia Porras Calderon (représenté·e par UAB Skycop.com)" at bounding box center [269, 270] width 82 height 29
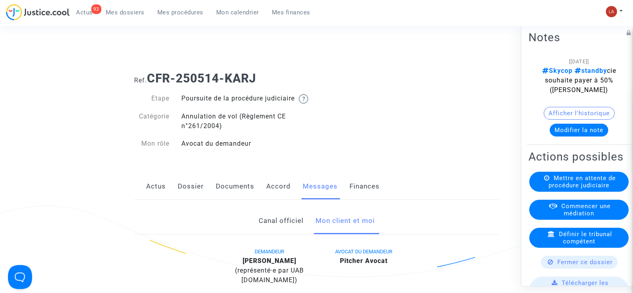
copy b "Lourdes Patricia Porras Calderon"
click at [174, 193] on div "Actus Dossier Documents Accord Messages Finances" at bounding box center [316, 186] width 365 height 27
click at [203, 191] on div "Actus Dossier Documents Accord Messages Finances" at bounding box center [316, 186] width 365 height 27
click at [197, 194] on link "Dossier" at bounding box center [191, 186] width 26 height 26
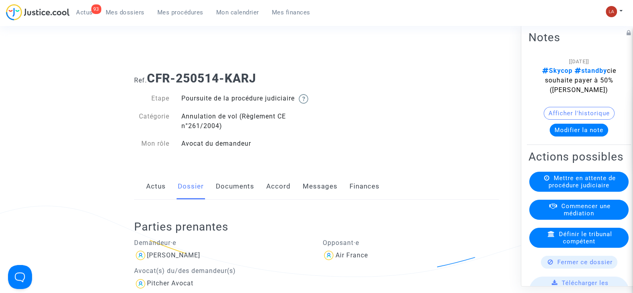
drag, startPoint x: 260, startPoint y: 260, endPoint x: 146, endPoint y: 261, distance: 114.1
click at [146, 261] on div "Lourdes Patricia Porras Calderon" at bounding box center [222, 255] width 177 height 13
copy div "Lourdes Patricia Porras Calderon"
click at [575, 129] on button "Modifier la note" at bounding box center [579, 130] width 58 height 13
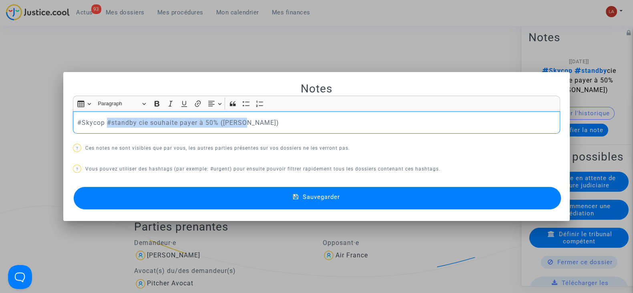
drag, startPoint x: 103, startPoint y: 124, endPoint x: 284, endPoint y: 176, distance: 189.1
click at [284, 176] on div "Notes Rich Text Editor Insert table Insert table Heading Paragraph Paragraph He…" at bounding box center [316, 147] width 487 height 130
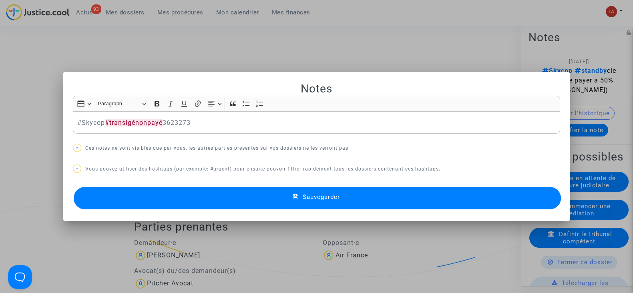
click at [286, 191] on button "Sauvegarder" at bounding box center [317, 198] width 487 height 22
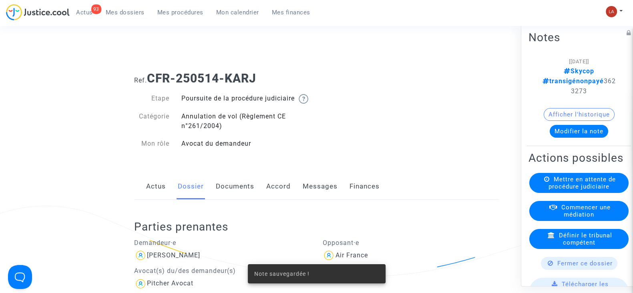
scroll to position [140, 0]
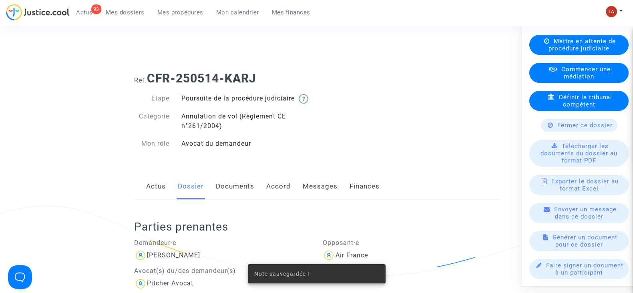
click at [563, 55] on div "Mettre en attente de procédure judiciaire" at bounding box center [578, 45] width 99 height 20
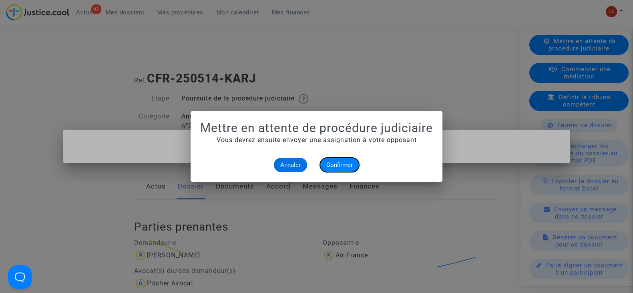
click at [335, 167] on span "Confirmer" at bounding box center [339, 164] width 26 height 7
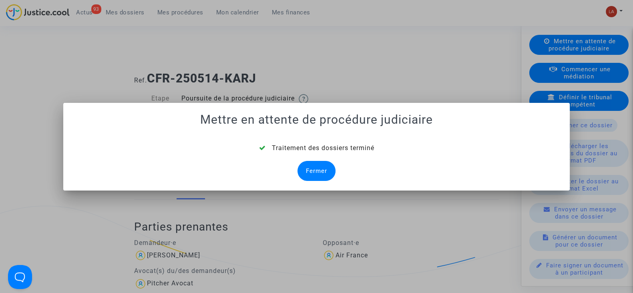
click at [310, 171] on div "Fermer" at bounding box center [317, 171] width 38 height 20
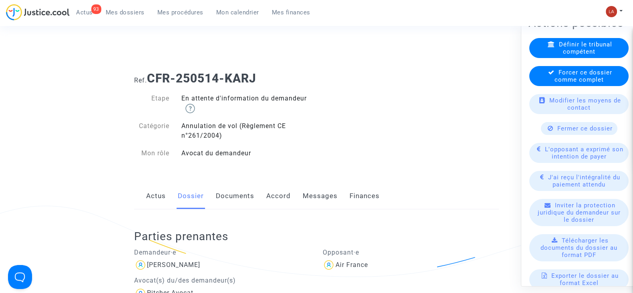
scroll to position [128, 0]
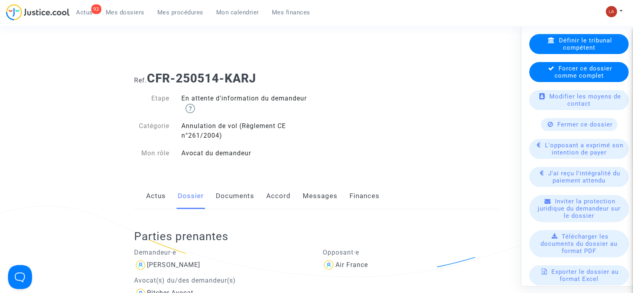
click at [564, 156] on span "L'opposant a exprimé son intention de payer" at bounding box center [584, 149] width 78 height 14
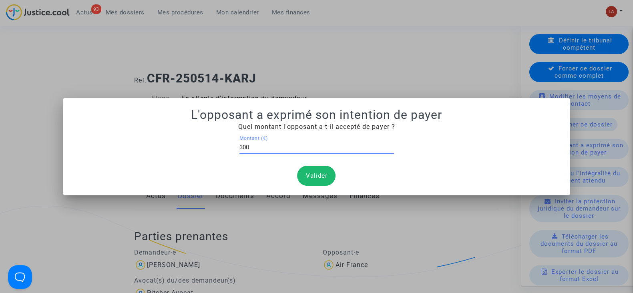
type input "300"
click at [310, 170] on button "Valider" at bounding box center [316, 176] width 38 height 20
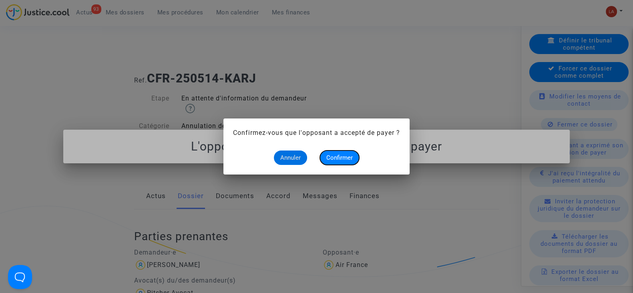
click at [337, 157] on span "Confirmer" at bounding box center [339, 157] width 26 height 7
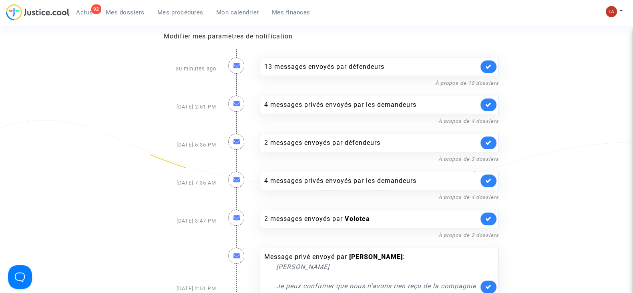
scroll to position [94, 0]
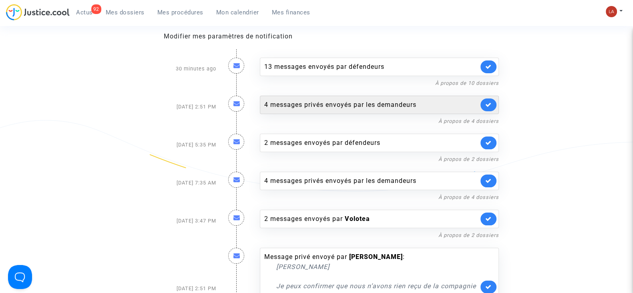
click at [310, 103] on div "4 messages privés envoyés par les demandeurs" at bounding box center [371, 105] width 214 height 10
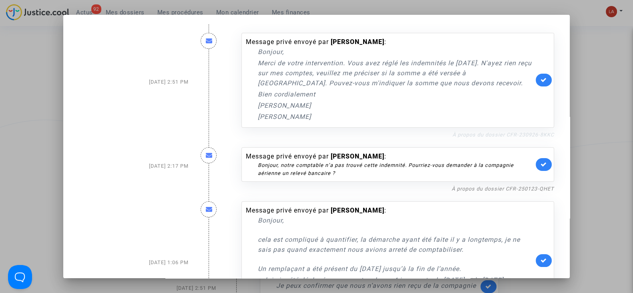
click at [458, 136] on link "À propos du dossier CFR-230926-8KKC" at bounding box center [503, 135] width 102 height 6
click at [540, 83] on link at bounding box center [544, 80] width 16 height 13
click at [483, 189] on link "À propos du dossier CFR-250123-QHET" at bounding box center [503, 189] width 103 height 6
click at [541, 161] on icon at bounding box center [544, 164] width 6 height 6
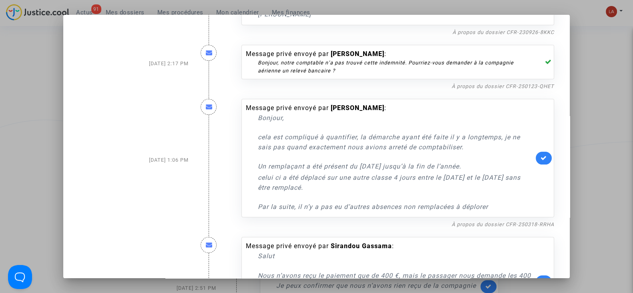
scroll to position [113, 0]
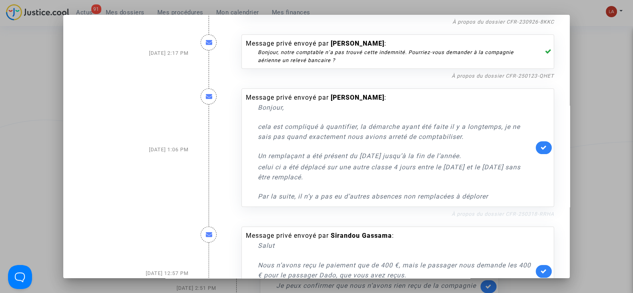
click at [465, 212] on link "À propos du dossier CFR-250318-RRHA" at bounding box center [503, 214] width 103 height 6
click at [541, 149] on icon at bounding box center [544, 148] width 6 height 6
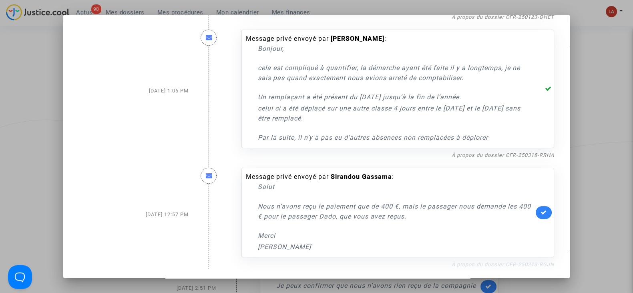
click at [487, 262] on link "À propos du dossier CFR-250213-RGJN" at bounding box center [503, 264] width 103 height 6
click at [541, 215] on icon at bounding box center [544, 212] width 6 height 6
click at [604, 194] on div at bounding box center [316, 146] width 633 height 293
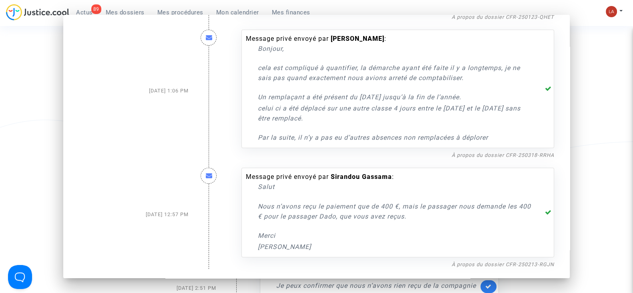
scroll to position [94, 0]
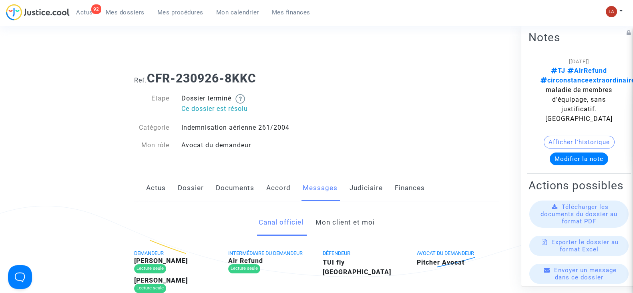
click at [348, 221] on link "Mon client et moi" at bounding box center [344, 222] width 59 height 26
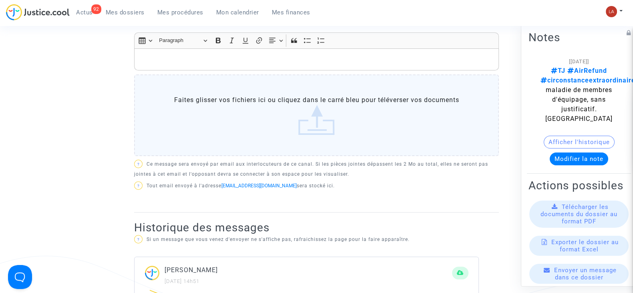
scroll to position [277, 0]
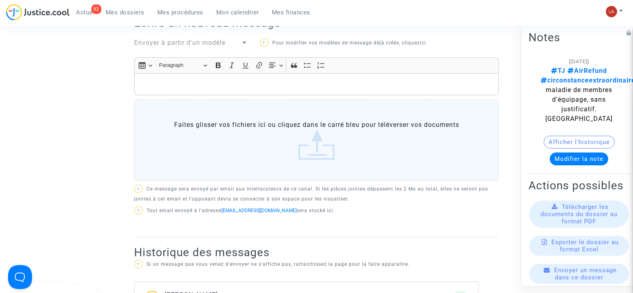
click at [169, 42] on span "Envoyer à partir d'un modèle" at bounding box center [179, 43] width 91 height 8
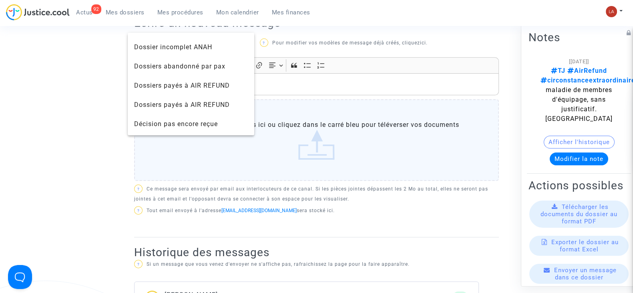
scroll to position [420, 0]
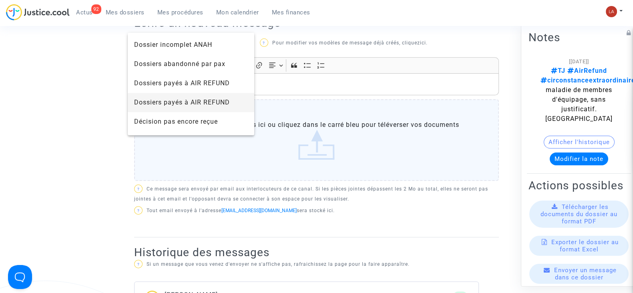
click at [167, 95] on span "Dossiers payés à AIR REFUND" at bounding box center [191, 102] width 114 height 19
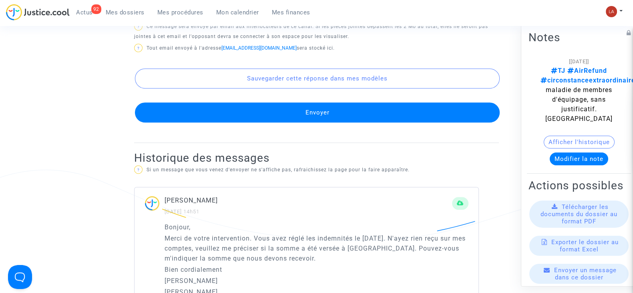
scroll to position [740, 0]
click at [318, 123] on button "Envoyer" at bounding box center [317, 113] width 365 height 20
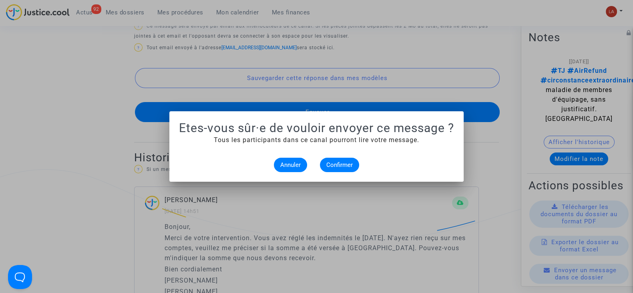
scroll to position [0, 0]
click at [322, 163] on button "Confirmer" at bounding box center [339, 165] width 39 height 14
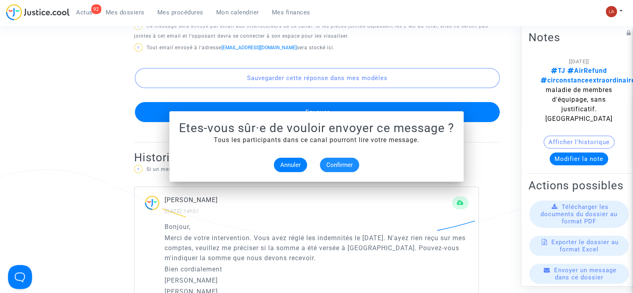
scroll to position [740, 0]
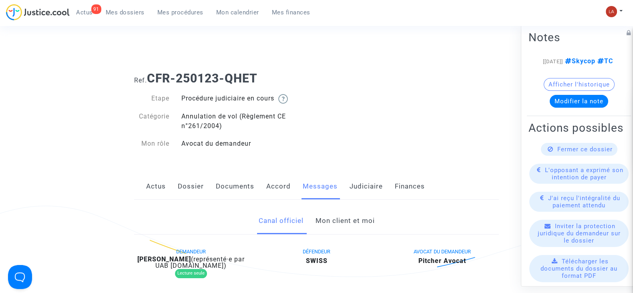
click at [352, 219] on link "Mon client et moi" at bounding box center [344, 221] width 59 height 26
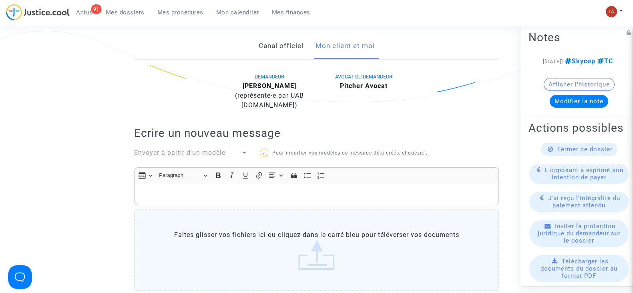
scroll to position [76, 0]
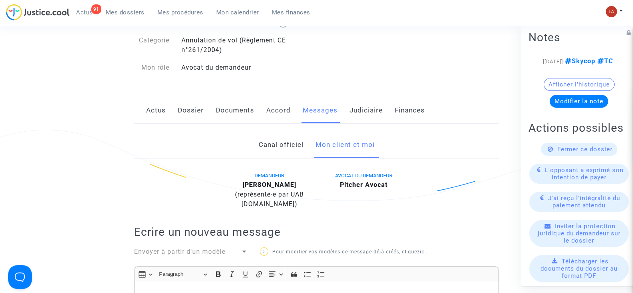
click at [275, 185] on b "[PERSON_NAME]" at bounding box center [270, 185] width 54 height 8
click at [275, 185] on b "Cyrille Piewe" at bounding box center [270, 185] width 54 height 8
copy div "Piewe"
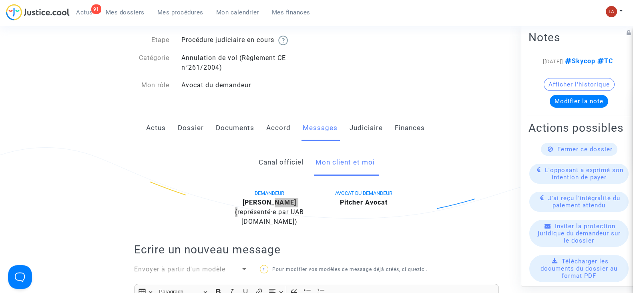
scroll to position [57, 0]
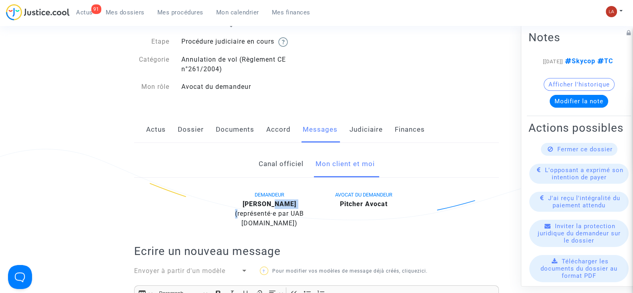
click at [276, 131] on link "Accord" at bounding box center [278, 130] width 24 height 26
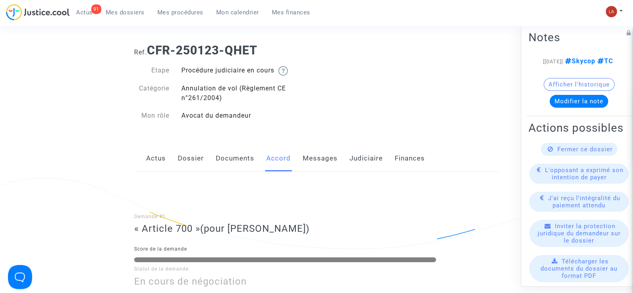
scroll to position [28, 0]
click at [316, 151] on link "Messages" at bounding box center [320, 159] width 35 height 26
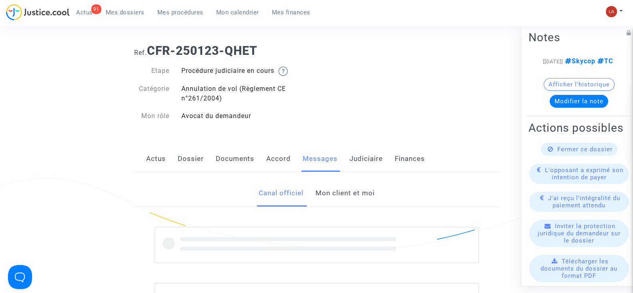
click at [355, 190] on link "Mon client et moi" at bounding box center [344, 193] width 59 height 26
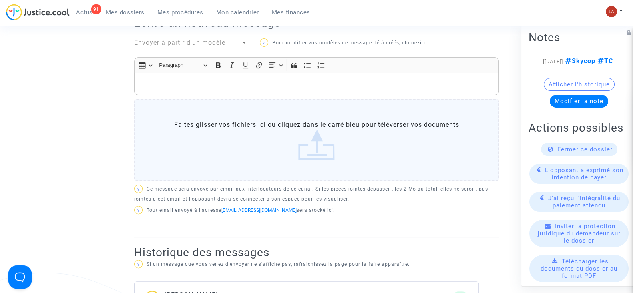
scroll to position [284, 0]
click at [177, 88] on p "Rich Text Editor, main" at bounding box center [317, 85] width 356 height 10
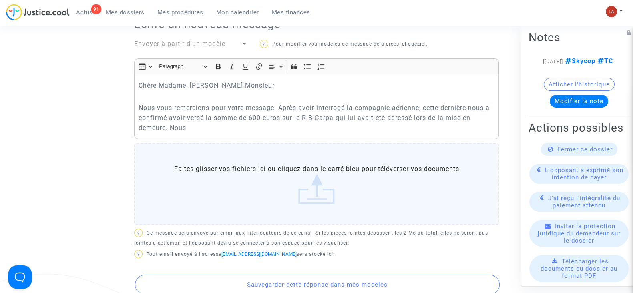
click at [231, 130] on p "Nous vous remercions pour votre message. Après avoir interrogé la compagnie aér…" at bounding box center [317, 118] width 356 height 30
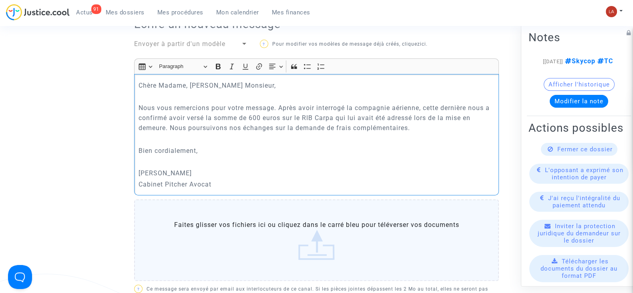
click at [169, 123] on p "Nous vous remercions pour votre message. Après avoir interrogé la compagnie aér…" at bounding box center [317, 118] width 356 height 30
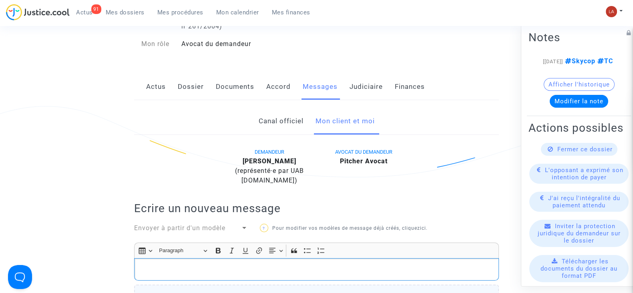
scroll to position [99, 0]
click at [281, 90] on link "Accord" at bounding box center [278, 87] width 24 height 26
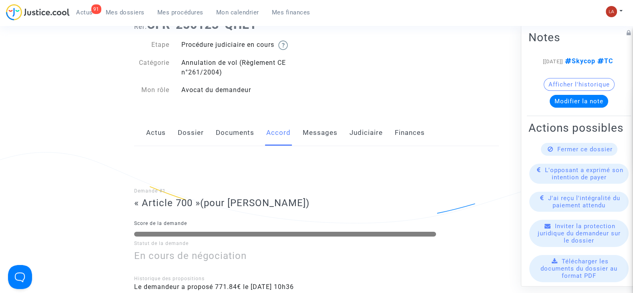
scroll to position [25, 0]
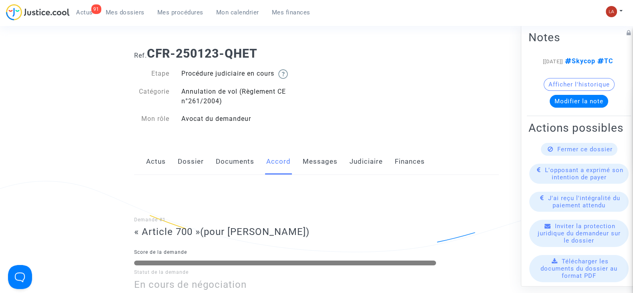
click at [322, 169] on link "Messages" at bounding box center [320, 162] width 35 height 26
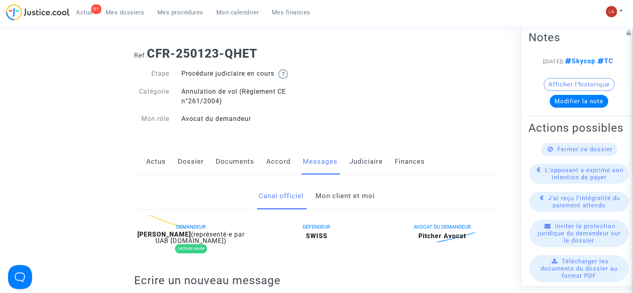
click at [358, 197] on link "Mon client et moi" at bounding box center [344, 196] width 59 height 26
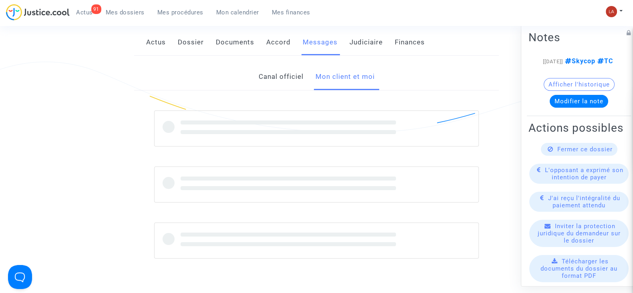
scroll to position [146, 0]
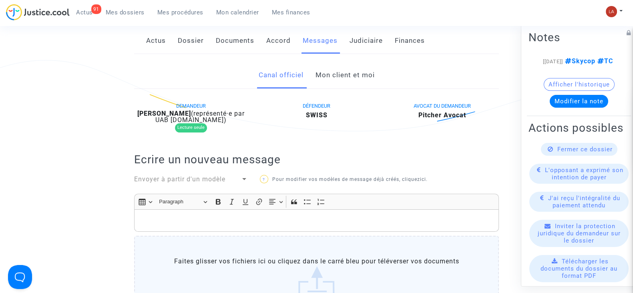
click at [340, 76] on link "Mon client et moi" at bounding box center [344, 75] width 59 height 26
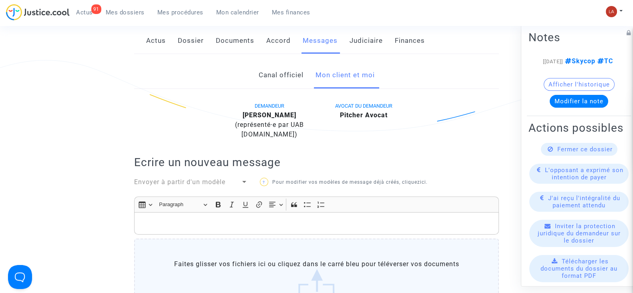
click at [284, 225] on p "Rich Text Editor, main" at bounding box center [317, 224] width 356 height 10
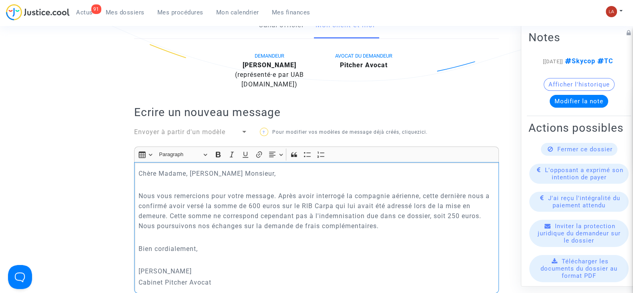
drag, startPoint x: 397, startPoint y: 227, endPoint x: 244, endPoint y: 224, distance: 153.0
click at [244, 224] on p "Nous vous remercions pour votre message. Après avoir interrogé la compagnie aér…" at bounding box center [317, 211] width 356 height 40
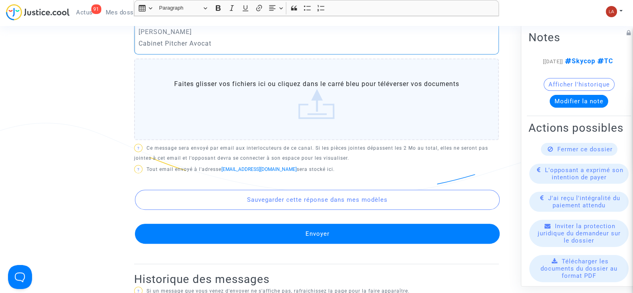
scroll to position [436, 0]
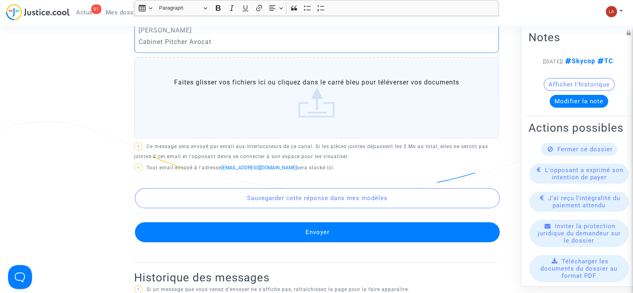
click at [296, 233] on button "Envoyer" at bounding box center [317, 232] width 365 height 20
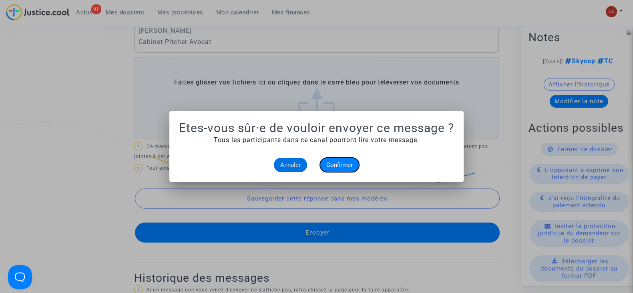
click at [341, 168] on span "Confirmer" at bounding box center [339, 164] width 26 height 7
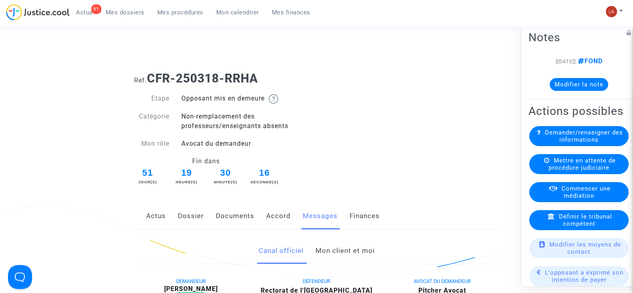
click at [346, 249] on link "Mon client et moi" at bounding box center [344, 251] width 59 height 26
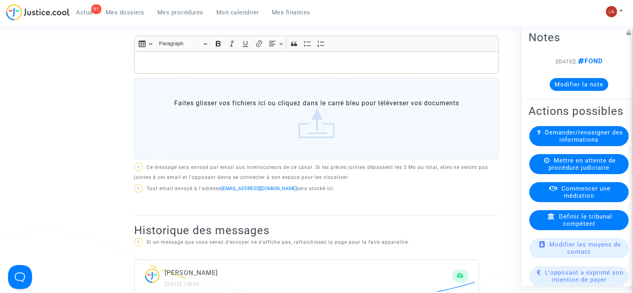
scroll to position [323, 0]
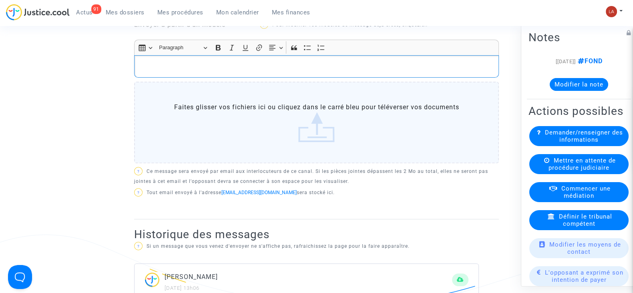
click at [149, 66] on p "Rich Text Editor, main" at bounding box center [317, 66] width 356 height 10
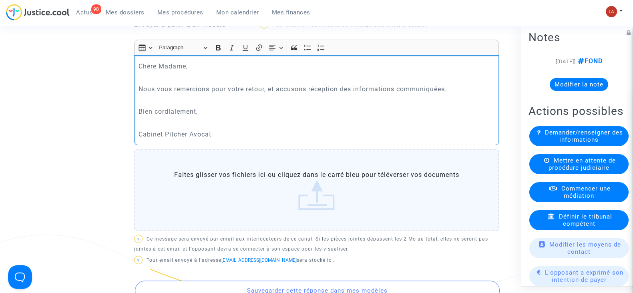
click at [475, 88] on p "Nous vous remercions pour votre retour, et accusons réception des informations …" at bounding box center [317, 89] width 356 height 10
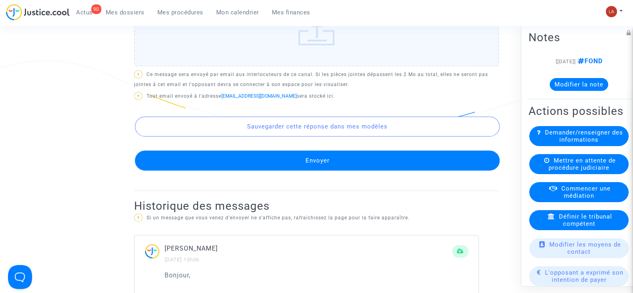
scroll to position [526, 0]
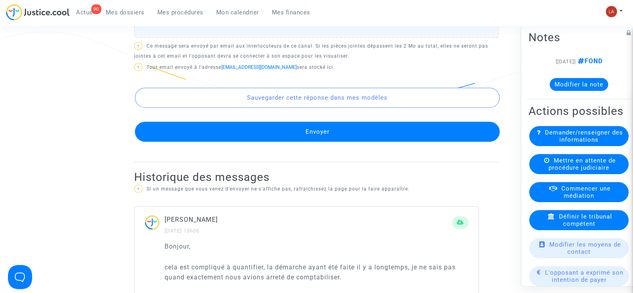
click at [326, 127] on button "Envoyer" at bounding box center [317, 132] width 365 height 20
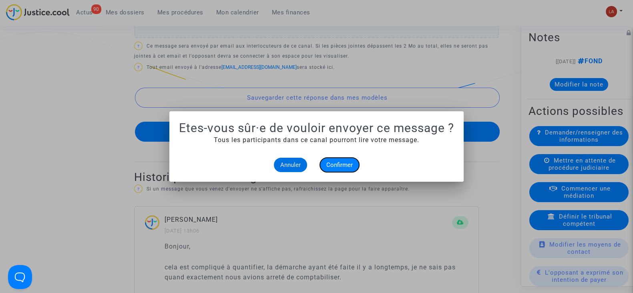
click at [344, 166] on span "Confirmer" at bounding box center [339, 164] width 26 height 7
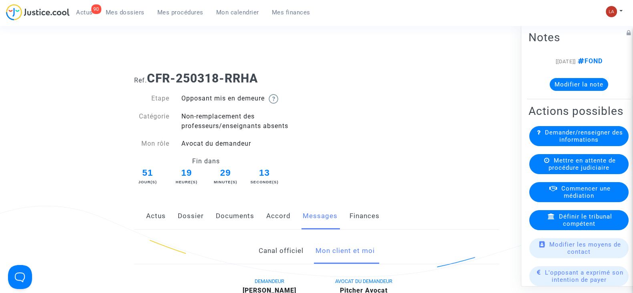
scroll to position [526, 0]
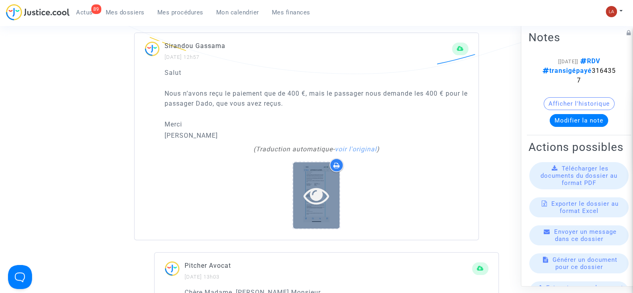
scroll to position [553, 0]
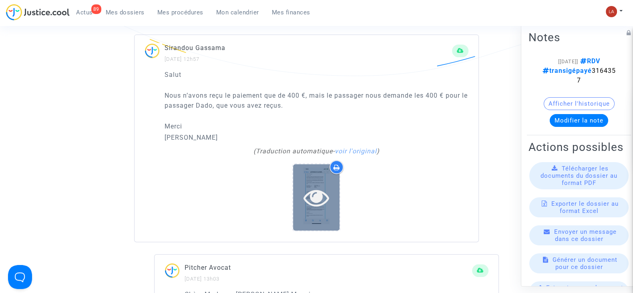
click at [312, 192] on icon at bounding box center [317, 198] width 26 height 26
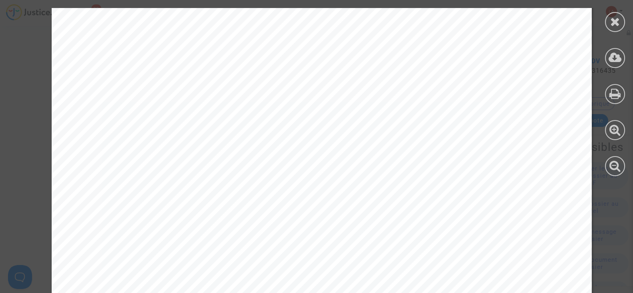
scroll to position [112, 0]
click at [609, 25] on div at bounding box center [615, 22] width 20 height 20
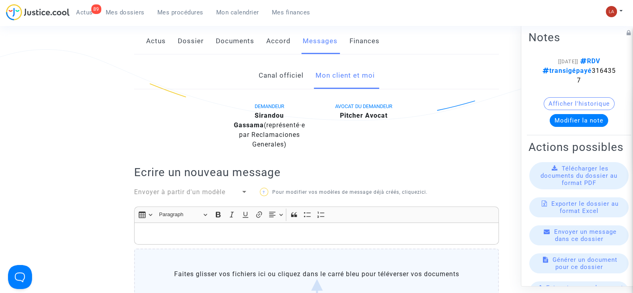
scroll to position [0, 0]
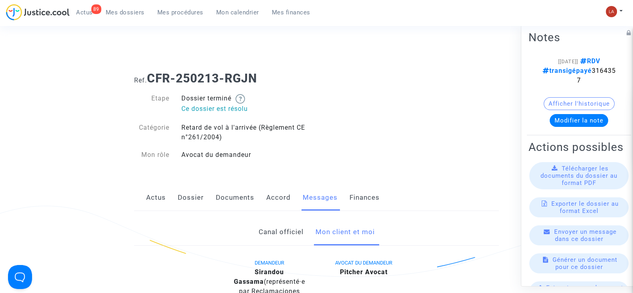
click at [279, 191] on link "Accord" at bounding box center [278, 198] width 24 height 26
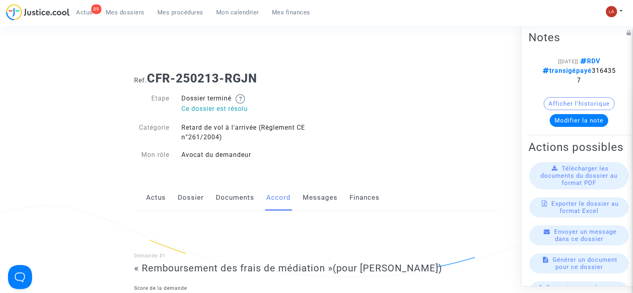
click at [301, 198] on div "Actus Dossier Documents Accord Messages Finances" at bounding box center [316, 198] width 365 height 27
click at [315, 199] on link "Messages" at bounding box center [320, 198] width 35 height 26
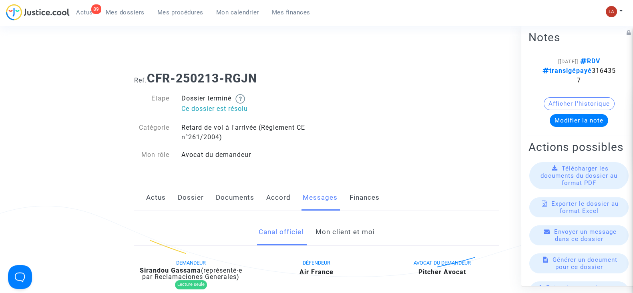
click at [337, 236] on link "Mon client et moi" at bounding box center [344, 232] width 59 height 26
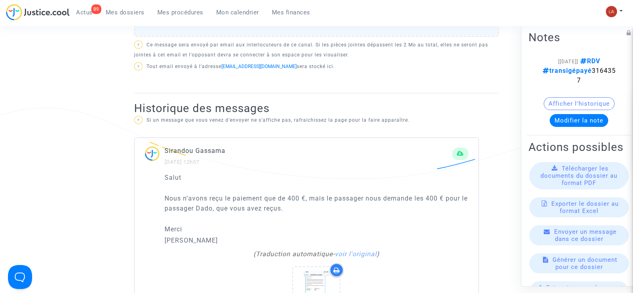
scroll to position [459, 0]
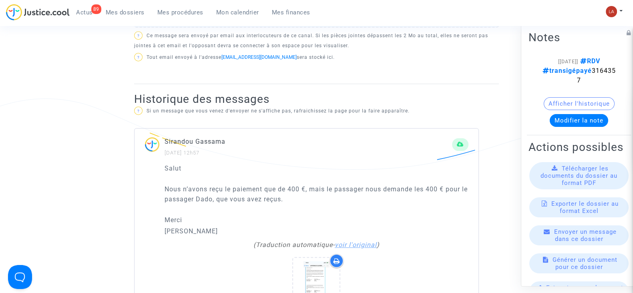
click at [355, 244] on link "voir l'original" at bounding box center [356, 245] width 42 height 8
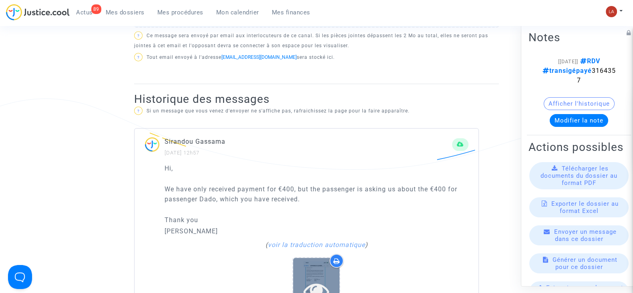
click at [302, 275] on div at bounding box center [316, 291] width 46 height 66
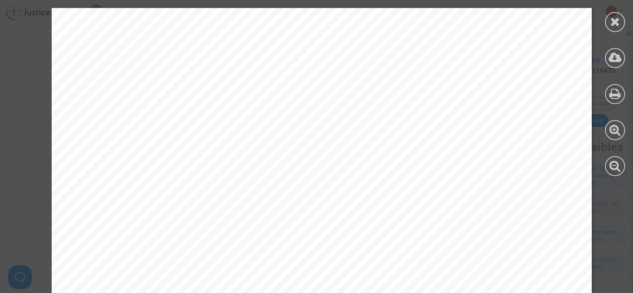
scroll to position [205, 0]
click at [619, 22] on icon at bounding box center [615, 22] width 10 height 12
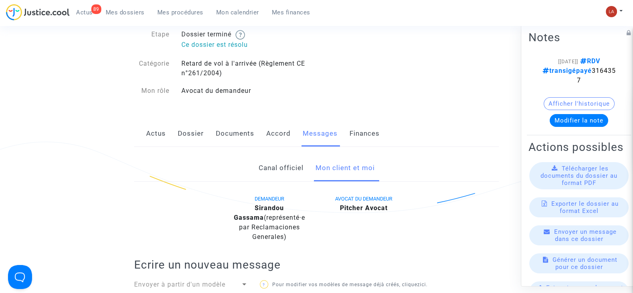
scroll to position [0, 0]
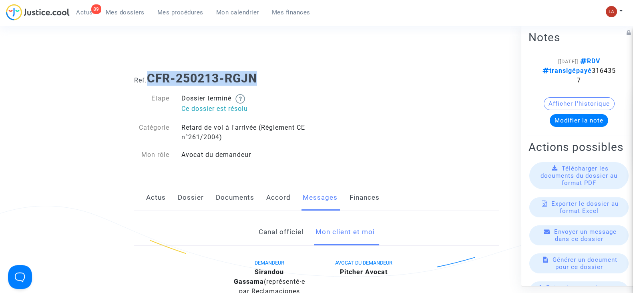
drag, startPoint x: 270, startPoint y: 76, endPoint x: 151, endPoint y: 79, distance: 119.0
click at [151, 79] on h1 "Ref. CFR-250213-RGJN" at bounding box center [316, 78] width 365 height 14
copy b "CFR-250213-RGJN"
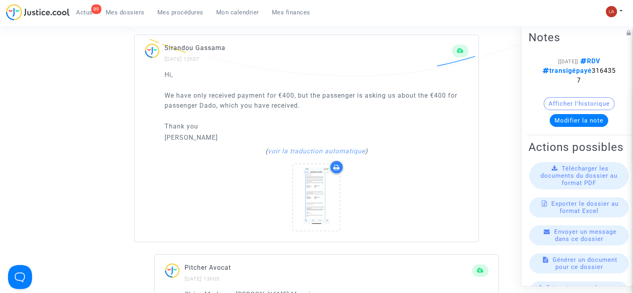
scroll to position [551, 0]
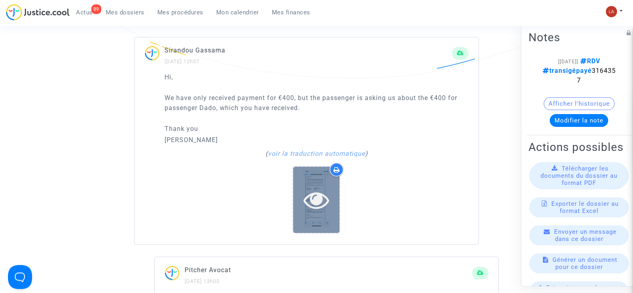
click at [320, 201] on icon at bounding box center [317, 200] width 26 height 26
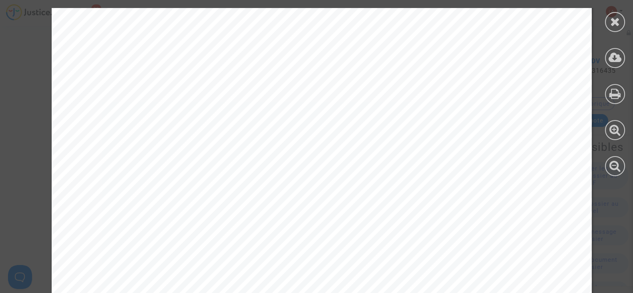
scroll to position [255, 0]
click at [605, 29] on div at bounding box center [615, 92] width 36 height 184
click at [611, 23] on icon at bounding box center [615, 22] width 10 height 12
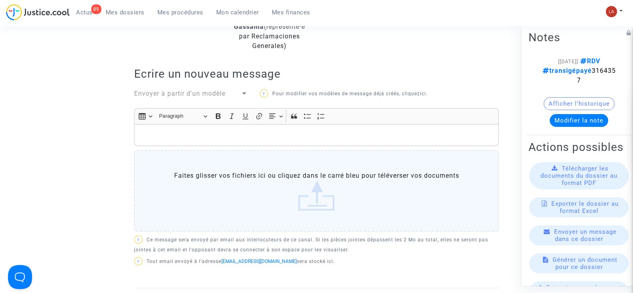
click at [271, 133] on p "Rich Text Editor, main" at bounding box center [317, 135] width 356 height 10
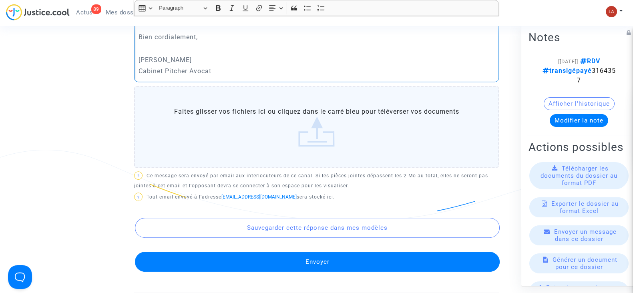
scroll to position [416, 0]
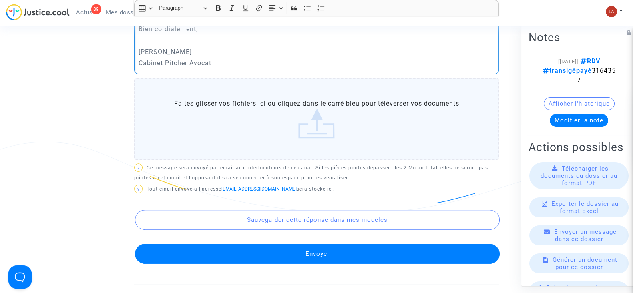
click at [269, 257] on button "Envoyer" at bounding box center [317, 254] width 365 height 20
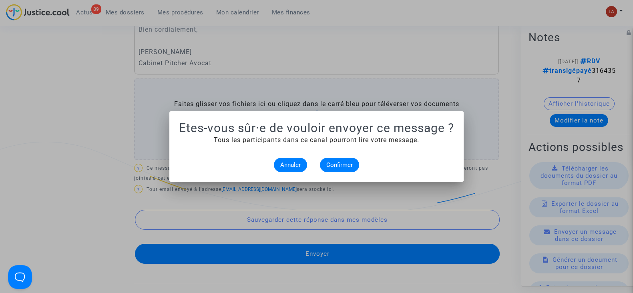
scroll to position [0, 0]
click at [337, 168] on span "Confirmer" at bounding box center [339, 164] width 26 height 7
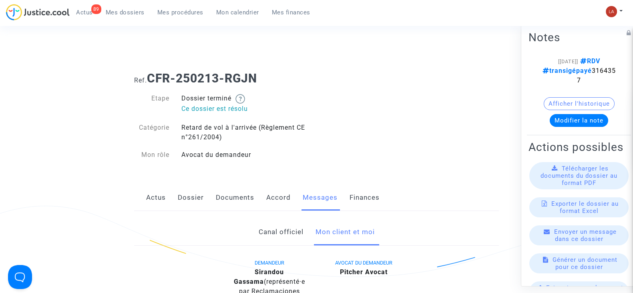
scroll to position [416, 0]
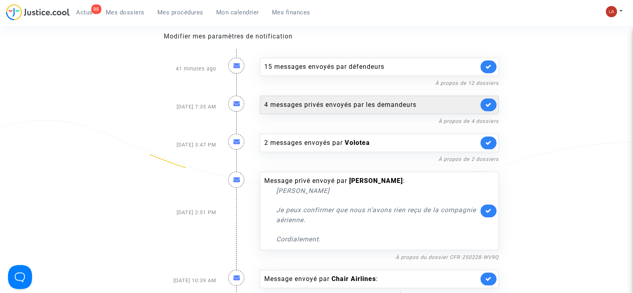
click at [416, 111] on div "4 messages privés envoyés par les demandeurs" at bounding box center [379, 105] width 239 height 18
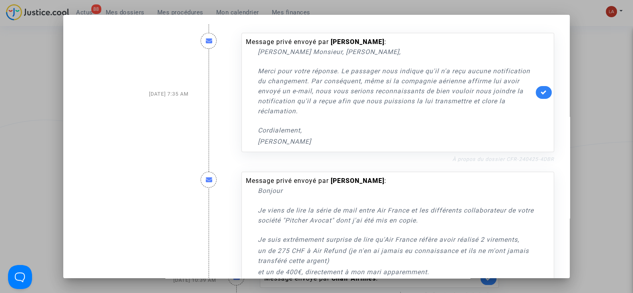
click at [524, 158] on link "À propos du dossier CFR-240425-4DBR" at bounding box center [503, 159] width 102 height 6
click at [541, 92] on icon at bounding box center [544, 92] width 6 height 6
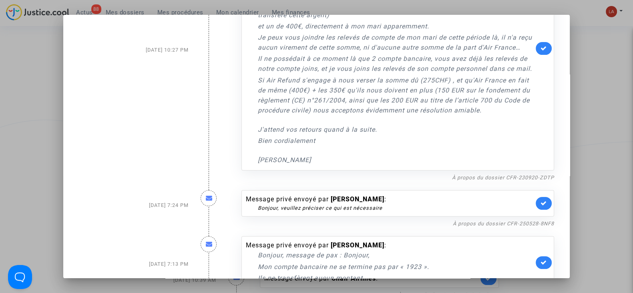
scroll to position [246, 0]
click at [491, 180] on link "À propos du dossier CFR-230920-ZDTP" at bounding box center [503, 177] width 102 height 6
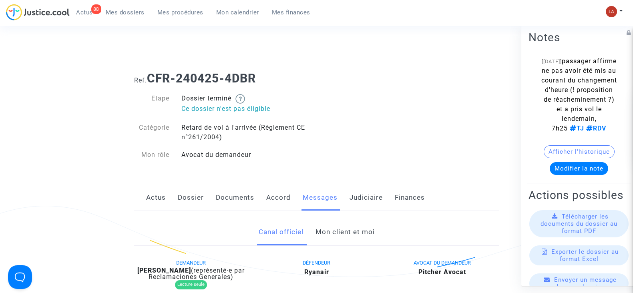
click at [344, 232] on link "Mon client et moi" at bounding box center [344, 232] width 59 height 26
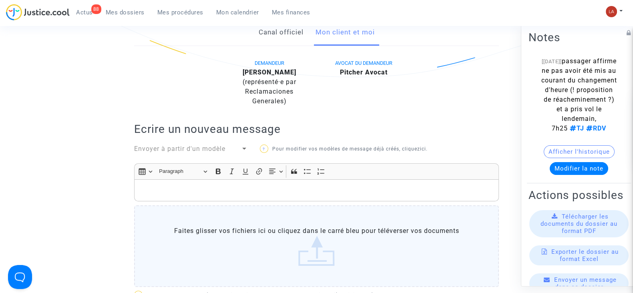
scroll to position [199, 0]
click at [278, 71] on b "Jeffrey Demoulin" at bounding box center [270, 73] width 54 height 8
copy div "Demoulin"
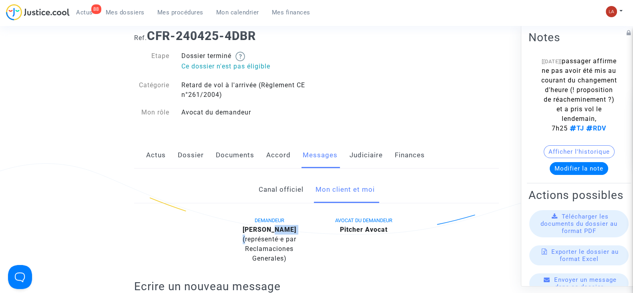
scroll to position [37, 0]
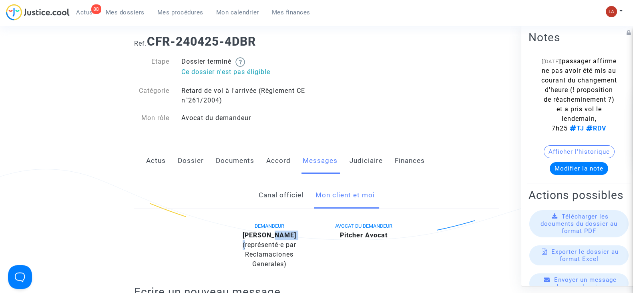
click at [197, 163] on link "Dossier" at bounding box center [191, 161] width 26 height 26
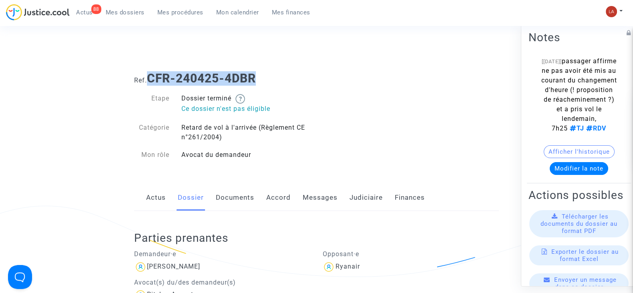
drag, startPoint x: 268, startPoint y: 69, endPoint x: 150, endPoint y: 74, distance: 118.2
click at [150, 74] on div "Ref. CFR-240425-4DBR" at bounding box center [316, 75] width 377 height 20
copy b "CFR-240425-4DBR"
click at [325, 190] on link "Messages" at bounding box center [320, 198] width 35 height 26
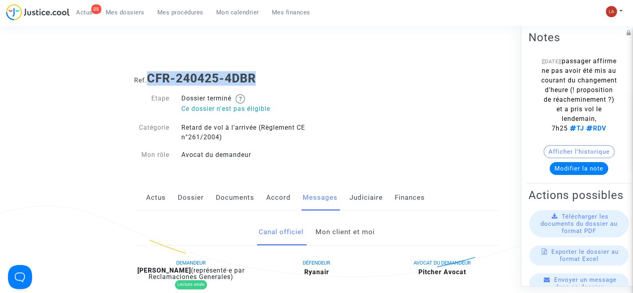
click at [328, 230] on link "Mon client et moi" at bounding box center [344, 232] width 59 height 26
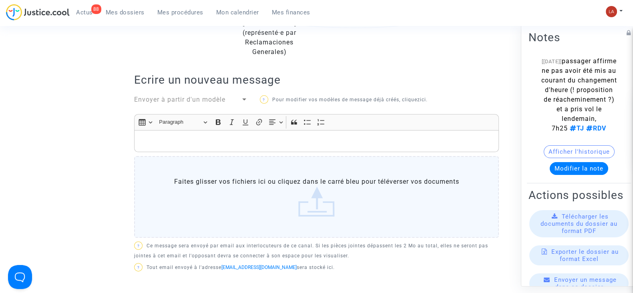
scroll to position [248, 0]
click at [200, 139] on p "Rich Text Editor, main" at bounding box center [317, 142] width 356 height 10
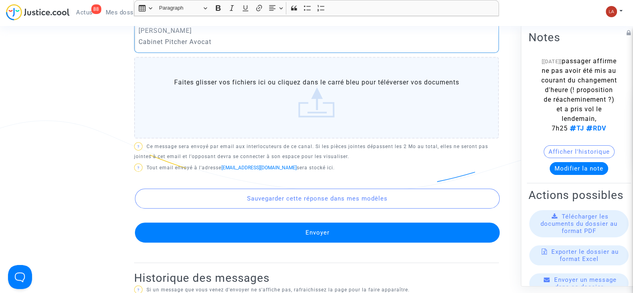
scroll to position [440, 0]
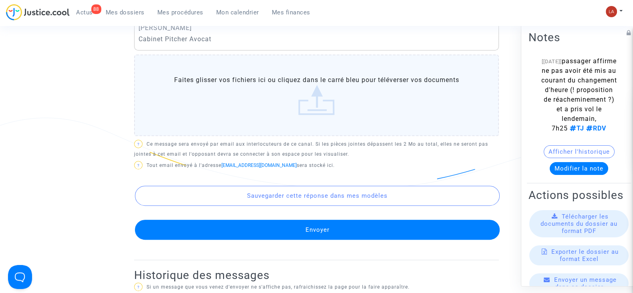
click at [287, 133] on label "Faites glisser vos fichiers ici ou cliquez dans le carré bleu pour téléverser v…" at bounding box center [316, 95] width 365 height 82
click at [0, 0] on input "Faites glisser vos fichiers ici ou cliquez dans le carré bleu pour téléverser v…" at bounding box center [0, 0] width 0 height 0
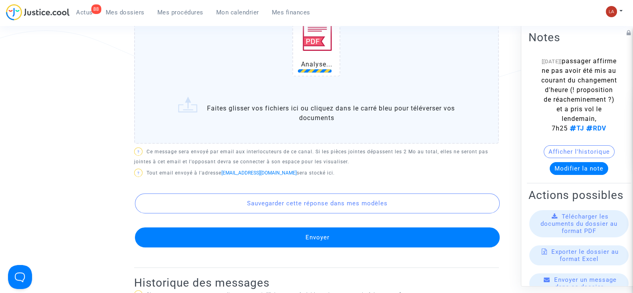
scroll to position [533, 0]
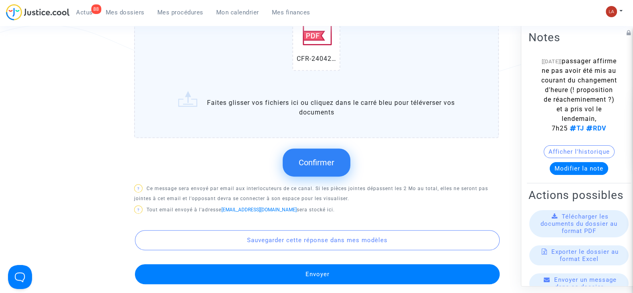
click at [313, 161] on span "Confirmer" at bounding box center [317, 163] width 36 height 10
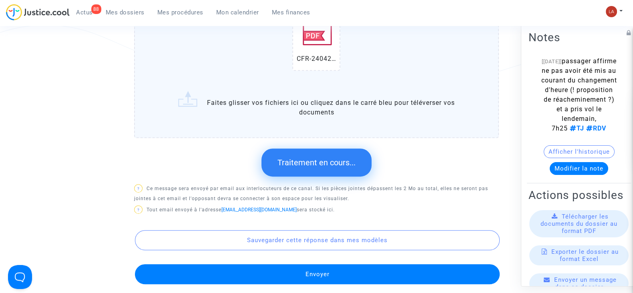
scroll to position [624, 0]
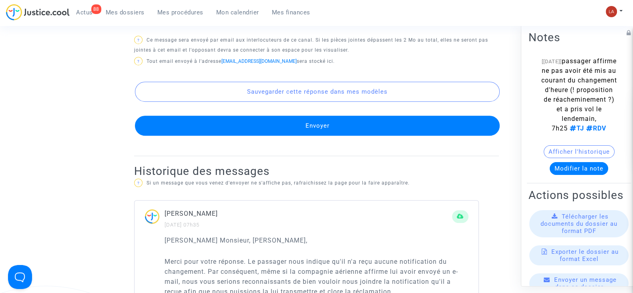
click at [339, 117] on button "Envoyer" at bounding box center [317, 126] width 365 height 20
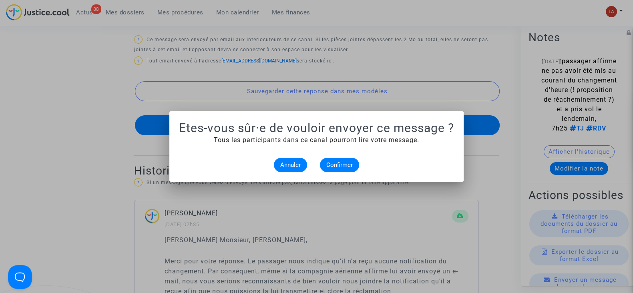
scroll to position [0, 0]
click at [335, 162] on span "Confirmer" at bounding box center [339, 164] width 26 height 7
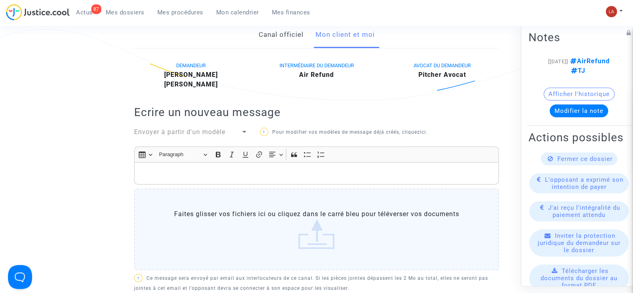
scroll to position [195, 0]
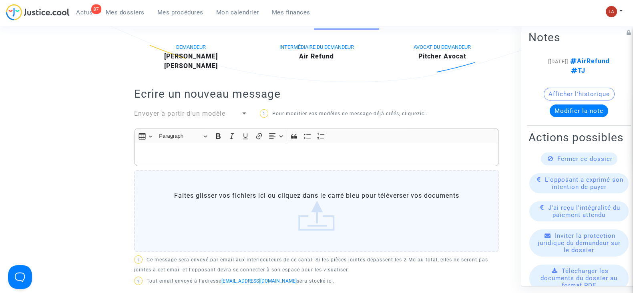
click at [222, 157] on p "Rich Text Editor, main" at bounding box center [317, 155] width 356 height 10
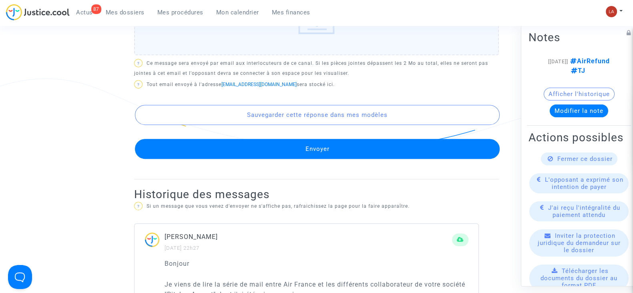
scroll to position [511, 0]
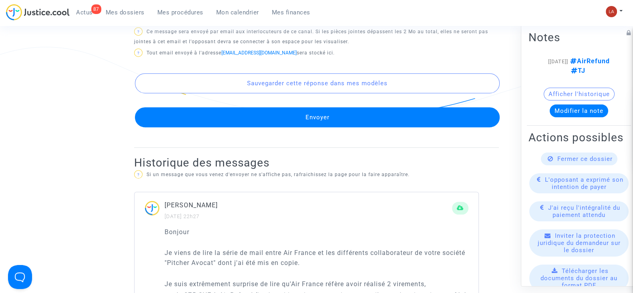
click at [222, 113] on button "Envoyer" at bounding box center [317, 117] width 365 height 20
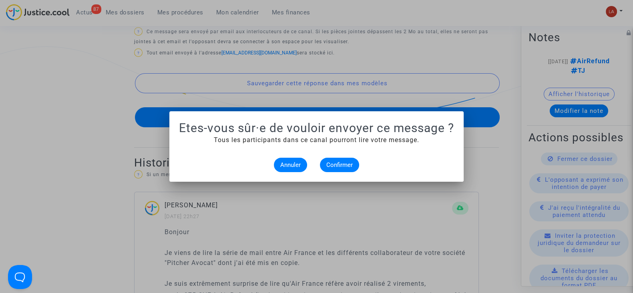
scroll to position [0, 0]
click at [338, 165] on span "Confirmer" at bounding box center [339, 164] width 26 height 7
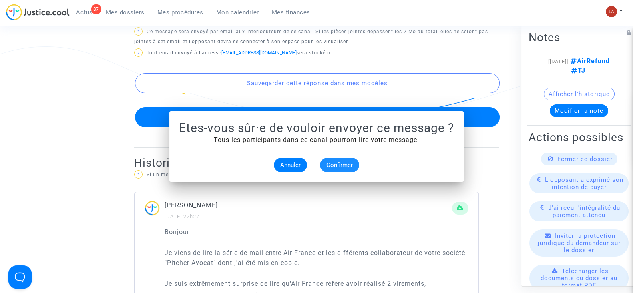
scroll to position [511, 0]
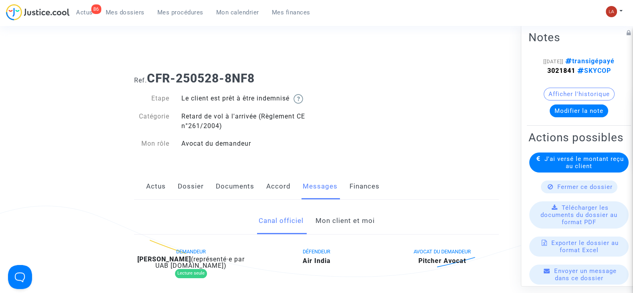
drag, startPoint x: 0, startPoint y: 0, endPoint x: 328, endPoint y: 220, distance: 394.5
click at [328, 220] on link "Mon client et moi" at bounding box center [344, 221] width 59 height 26
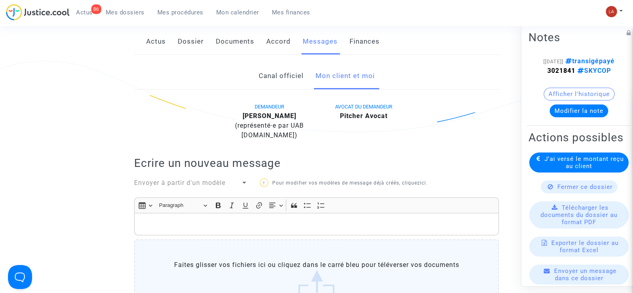
scroll to position [145, 0]
click at [247, 117] on b "Isha Verma" at bounding box center [270, 117] width 54 height 8
copy div "Verma"
click at [266, 79] on link "Canal officiel" at bounding box center [280, 76] width 45 height 26
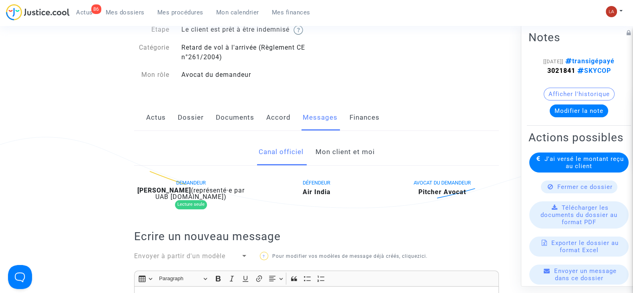
scroll to position [68, 0]
click at [348, 148] on link "Mon client et moi" at bounding box center [344, 152] width 59 height 26
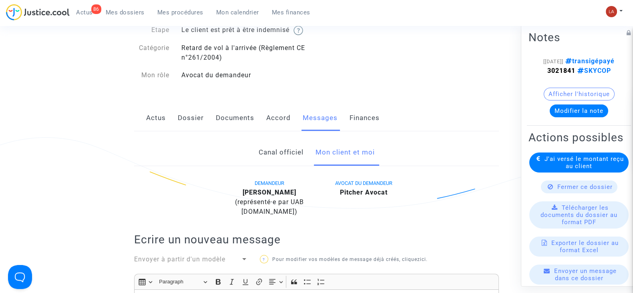
click at [275, 155] on link "Canal officiel" at bounding box center [280, 152] width 45 height 26
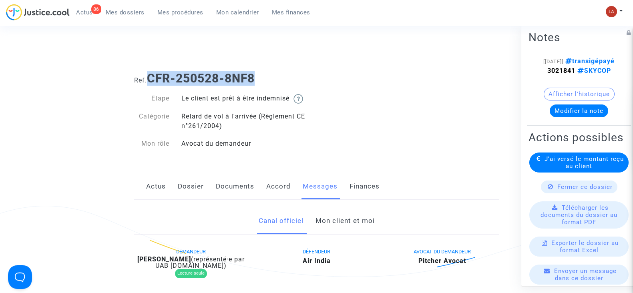
drag, startPoint x: 256, startPoint y: 81, endPoint x: 148, endPoint y: 76, distance: 107.8
click at [148, 76] on h1 "Ref. CFR-250528-8NF8" at bounding box center [316, 78] width 365 height 14
copy b "CFR-250528-8NF8"
click at [334, 217] on link "Mon client et moi" at bounding box center [344, 221] width 59 height 26
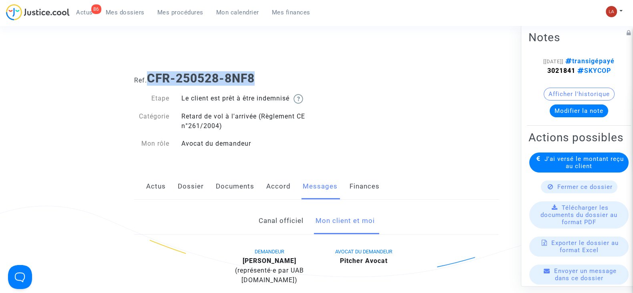
click at [561, 170] on span "J'ai versé le montant reçu au client" at bounding box center [584, 162] width 79 height 14
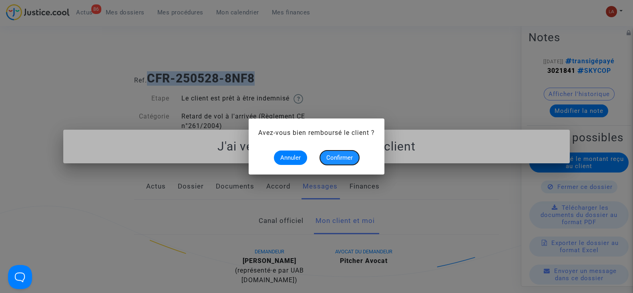
click at [338, 154] on span "Confirmer" at bounding box center [339, 157] width 26 height 7
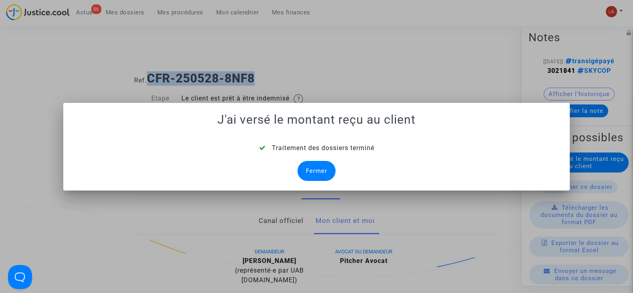
click at [313, 173] on div "Fermer" at bounding box center [317, 171] width 38 height 20
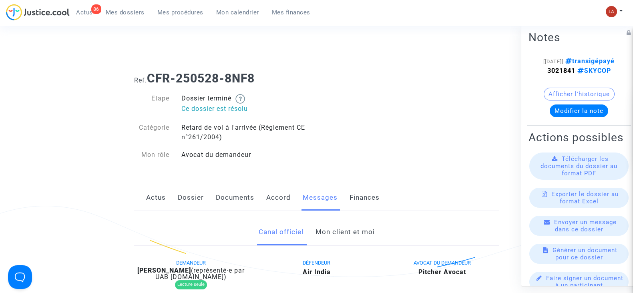
click at [269, 193] on link "Accord" at bounding box center [278, 198] width 24 height 26
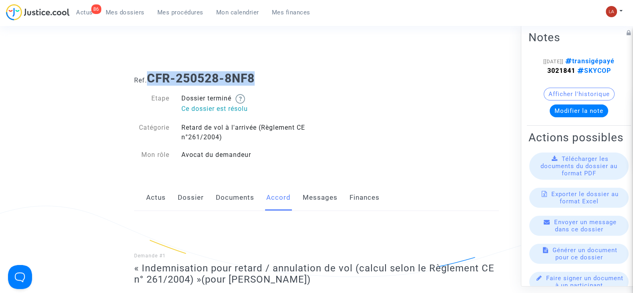
drag, startPoint x: 264, startPoint y: 77, endPoint x: 151, endPoint y: 79, distance: 112.9
click at [151, 79] on h1 "Ref. CFR-250528-8NF8" at bounding box center [316, 78] width 365 height 14
copy b "CFR-250528-8NF8"
click at [316, 201] on link "Messages" at bounding box center [320, 198] width 35 height 26
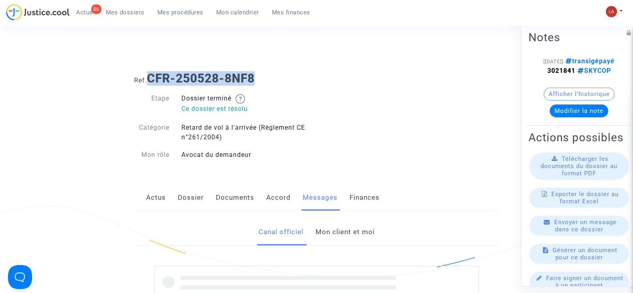
click at [341, 226] on link "Mon client et moi" at bounding box center [344, 232] width 59 height 26
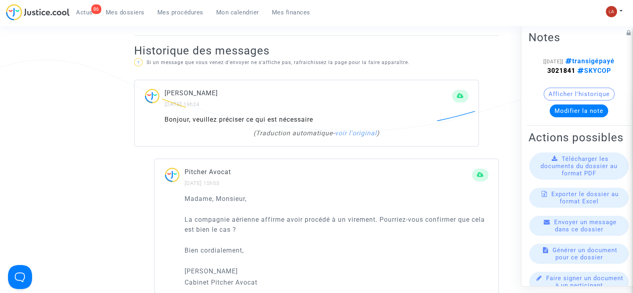
scroll to position [499, 0]
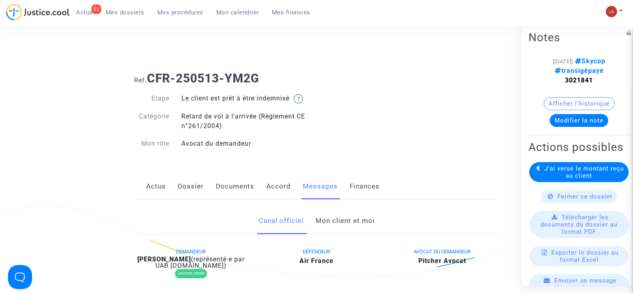
click at [351, 221] on link "Mon client et moi" at bounding box center [344, 221] width 59 height 26
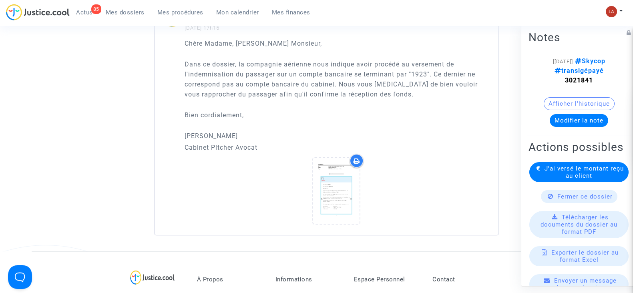
scroll to position [666, 0]
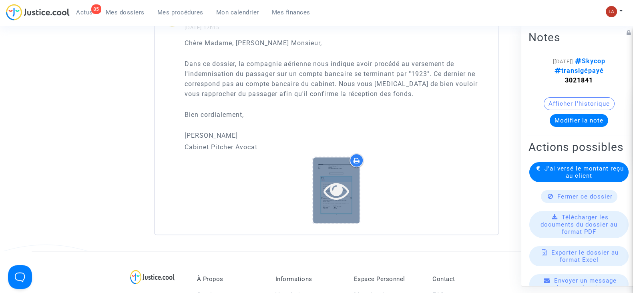
click at [329, 192] on icon at bounding box center [337, 191] width 26 height 26
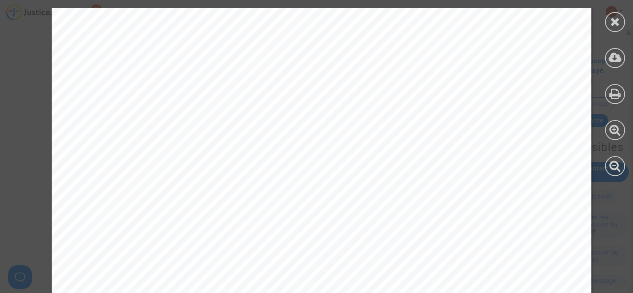
scroll to position [227, 0]
click at [621, 22] on div at bounding box center [615, 22] width 20 height 20
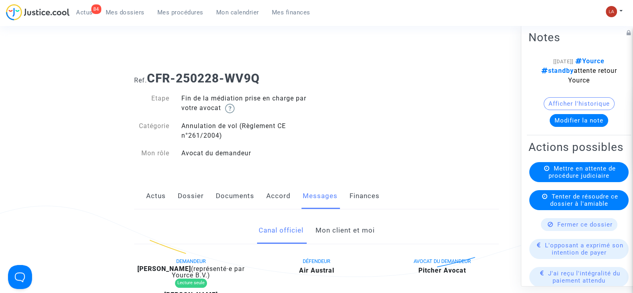
click at [349, 233] on link "Mon client et moi" at bounding box center [344, 230] width 59 height 26
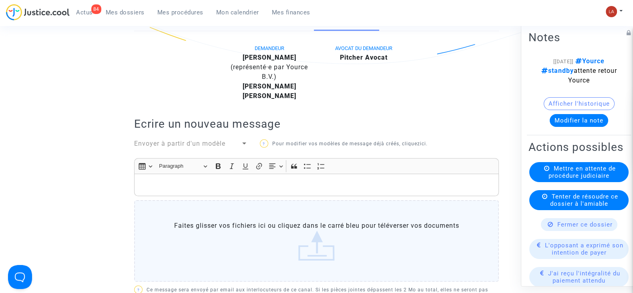
scroll to position [212, 0]
click at [284, 55] on b "[PERSON_NAME]" at bounding box center [270, 59] width 54 height 8
click at [284, 55] on b "Marion Sharabi" at bounding box center [270, 59] width 54 height 8
copy div "Sharabi"
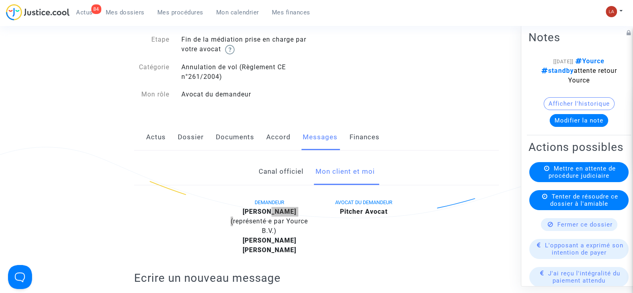
scroll to position [0, 0]
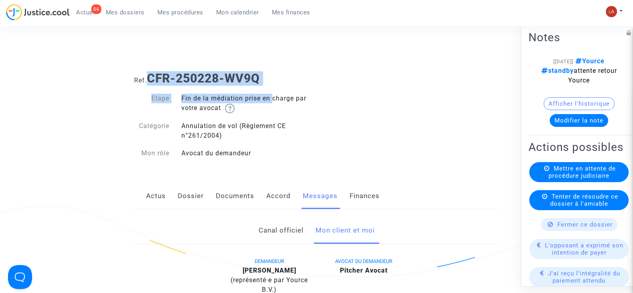
drag, startPoint x: 270, startPoint y: 86, endPoint x: 150, endPoint y: 76, distance: 120.5
click at [150, 76] on div "Ref. CFR-250228-WV9Q Etape Fin de la médiation prise en charge par votre avocat…" at bounding box center [316, 115] width 377 height 101
click at [150, 76] on b "CFR-250228-WV9Q" at bounding box center [203, 78] width 113 height 14
drag, startPoint x: 150, startPoint y: 76, endPoint x: 259, endPoint y: 80, distance: 109.0
click at [259, 80] on b "CFR-250228-WV9Q" at bounding box center [203, 78] width 113 height 14
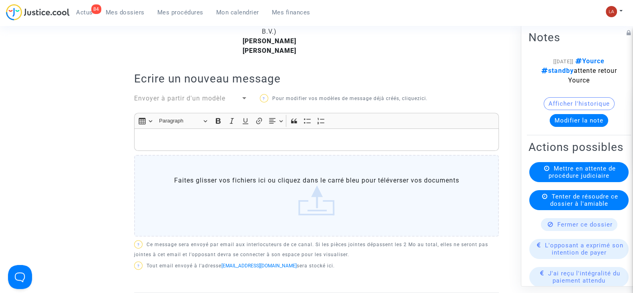
scroll to position [282, 0]
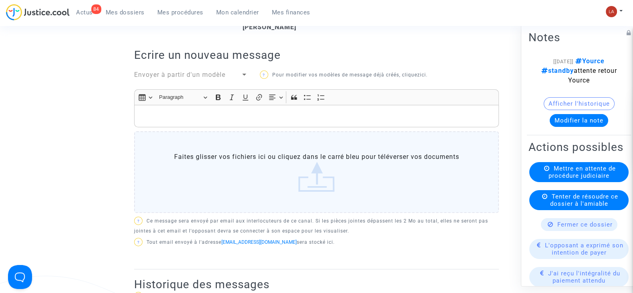
click at [259, 121] on div "Rich Text Editor, main" at bounding box center [316, 116] width 365 height 22
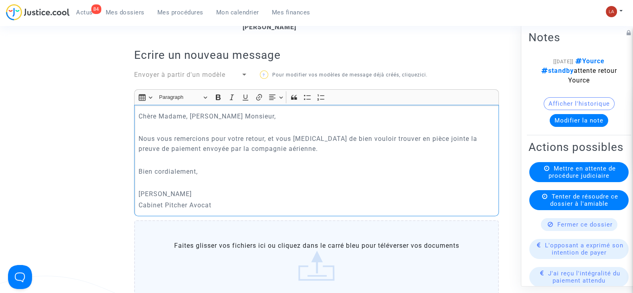
click at [204, 252] on label "Faites glisser vos fichiers ici ou cliquez dans le carré bleu pour téléverser v…" at bounding box center [316, 261] width 365 height 82
click at [0, 0] on input "Faites glisser vos fichiers ici ou cliquez dans le carré bleu pour téléverser v…" at bounding box center [0, 0] width 0 height 0
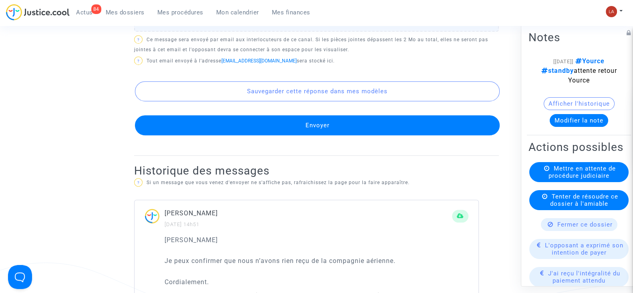
scroll to position [648, 0]
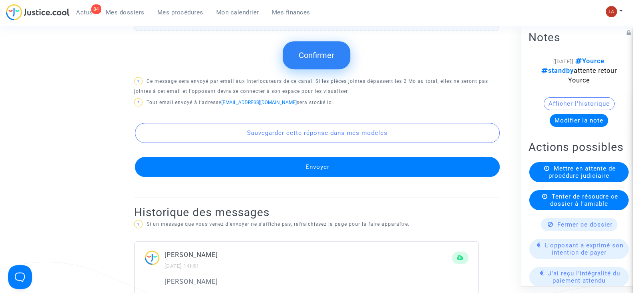
click at [319, 65] on button "Confirmer" at bounding box center [317, 55] width 68 height 28
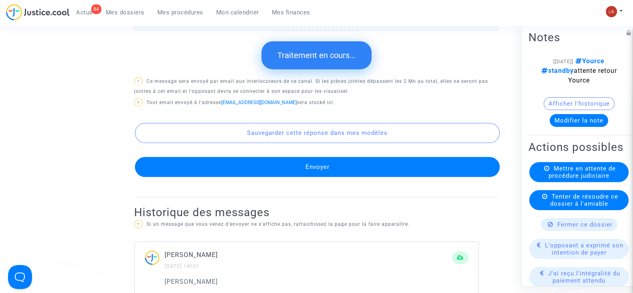
click at [316, 219] on p "? Si un message que vous venez d'envoyer ne s'affiche pas, rafraichissez la pag…" at bounding box center [316, 224] width 365 height 10
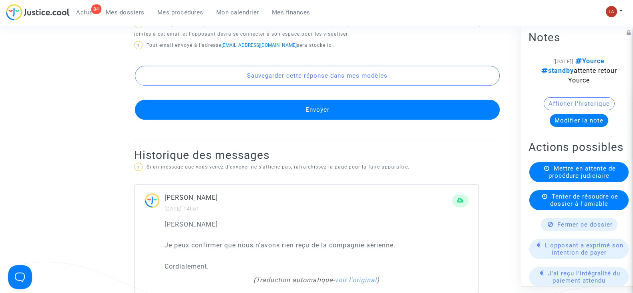
click at [305, 97] on div "Sauvegarder cette réponse dans mes modèles Envoyer" at bounding box center [316, 86] width 365 height 68
click at [305, 115] on button "Envoyer" at bounding box center [317, 110] width 365 height 20
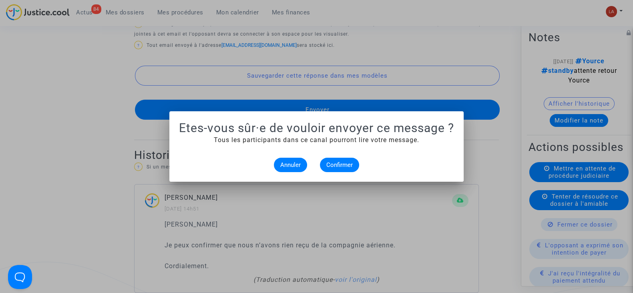
scroll to position [0, 0]
click at [340, 165] on span "Confirmer" at bounding box center [339, 164] width 26 height 7
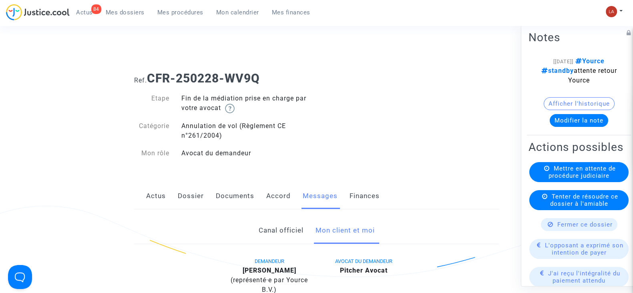
scroll to position [648, 0]
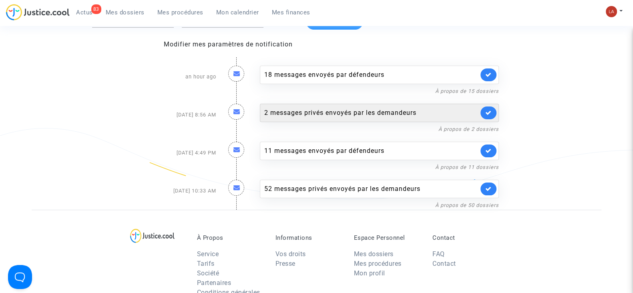
click at [353, 119] on div "2 messages privés envoyés par les demandeurs" at bounding box center [379, 113] width 239 height 18
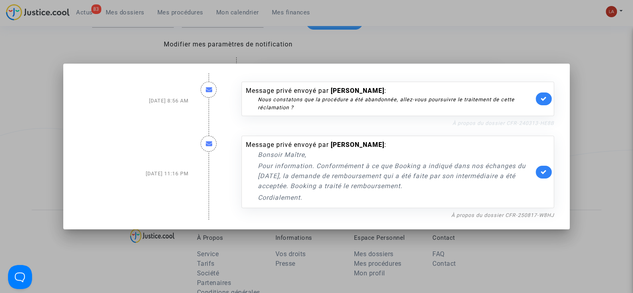
click at [484, 124] on link "À propos du dossier CFR-240313-HE8B" at bounding box center [503, 123] width 102 height 6
click at [547, 98] on icon at bounding box center [544, 99] width 6 height 6
click at [491, 212] on link "À propos du dossier CFR-250817-W8HJ" at bounding box center [502, 215] width 103 height 6
click at [541, 169] on link at bounding box center [544, 172] width 16 height 13
click at [597, 151] on div at bounding box center [316, 146] width 633 height 293
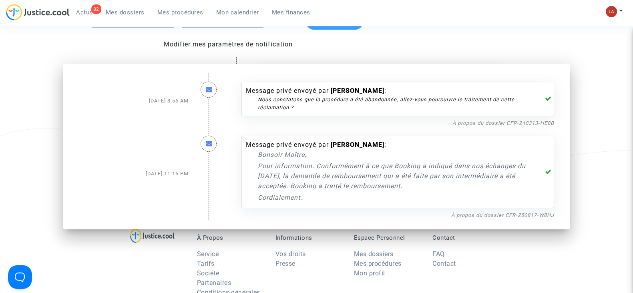
scroll to position [86, 0]
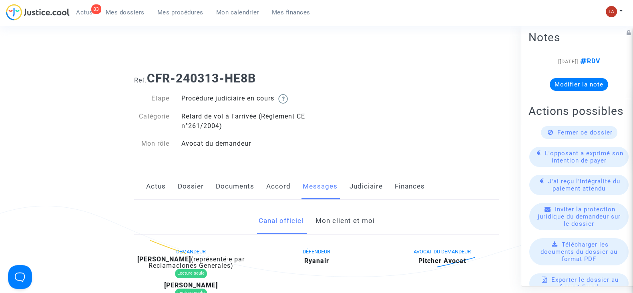
click at [358, 197] on link "Judiciaire" at bounding box center [366, 186] width 33 height 26
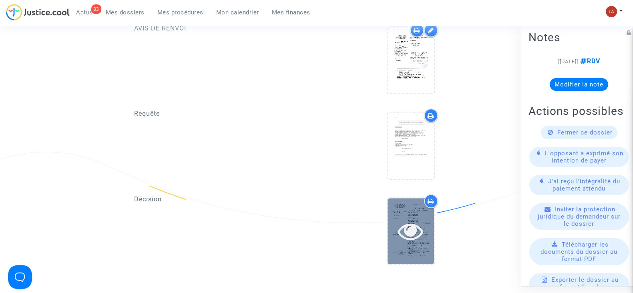
scroll to position [758, 0]
click at [427, 229] on div at bounding box center [411, 231] width 46 height 26
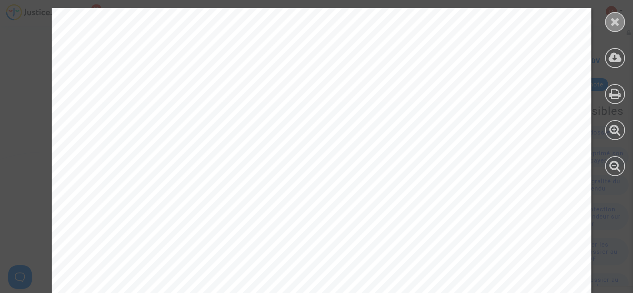
click at [622, 17] on div at bounding box center [615, 22] width 20 height 20
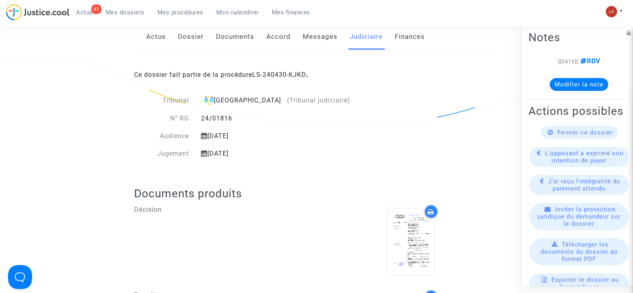
scroll to position [131, 0]
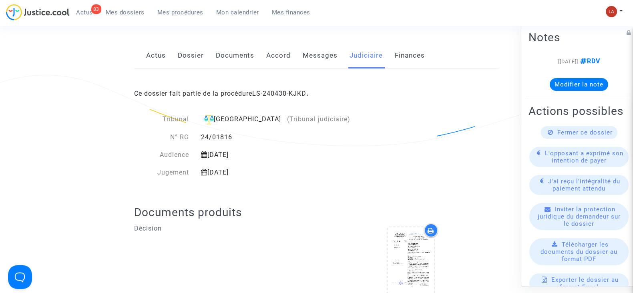
click at [318, 56] on link "Messages" at bounding box center [320, 55] width 35 height 26
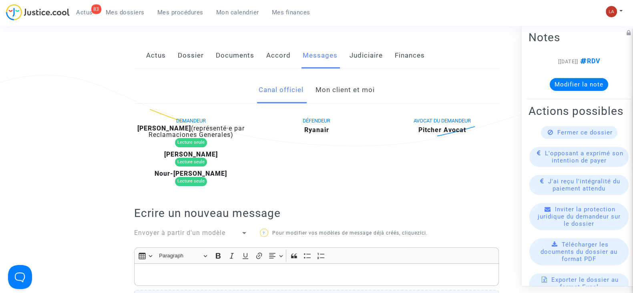
click at [182, 132] on span "(représenté·e par Reclamaciones Generales)" at bounding box center [197, 132] width 96 height 14
click at [181, 128] on b "[PERSON_NAME]" at bounding box center [164, 129] width 54 height 8
copy div "Aamira"
click at [338, 100] on link "Mon client et moi" at bounding box center [344, 90] width 59 height 26
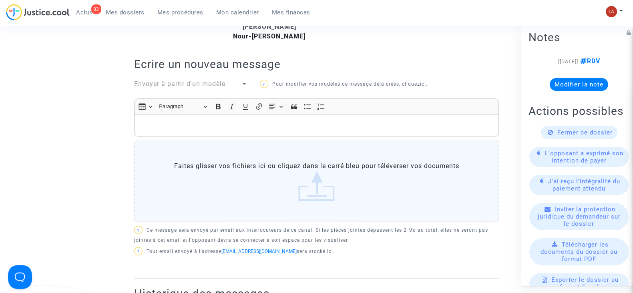
scroll to position [273, 0]
click at [322, 129] on div "Rich Text Editor, main" at bounding box center [316, 125] width 365 height 22
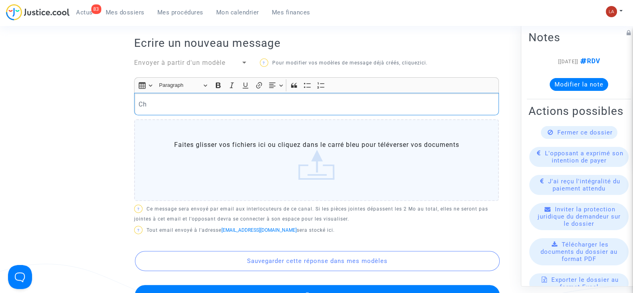
scroll to position [293, 0]
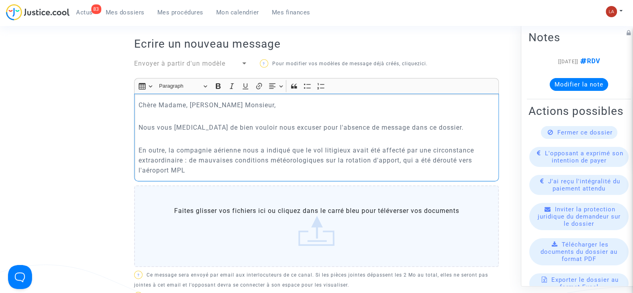
click at [327, 159] on p "En outre, la compagnie aérienne nous a indiqué que le vol litigieux avait été a…" at bounding box center [317, 160] width 356 height 30
click at [330, 157] on p "En outre, la compagnie aérienne nous a indiqué que le vol litigieux avait été a…" at bounding box center [317, 160] width 356 height 30
click at [458, 160] on p "En outre, la compagnie aérienne nous a indiqué que le vol litigieux avait été a…" at bounding box center [317, 160] width 356 height 30
click at [374, 167] on p "En outre, la compagnie aérienne nous a indiqué que le vol litigieux avait été a…" at bounding box center [317, 160] width 356 height 30
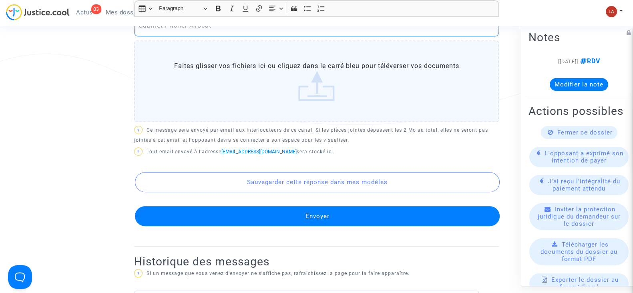
scroll to position [505, 0]
click at [280, 211] on button "Envoyer" at bounding box center [317, 216] width 365 height 20
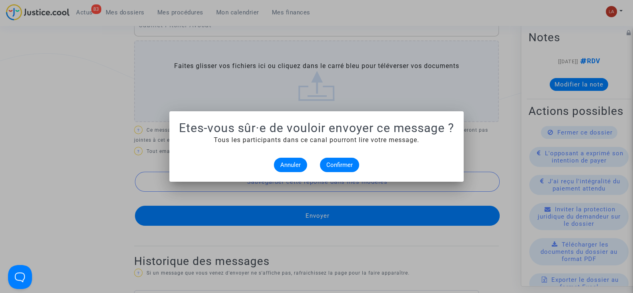
scroll to position [0, 0]
click at [340, 165] on span "Confirmer" at bounding box center [339, 164] width 26 height 7
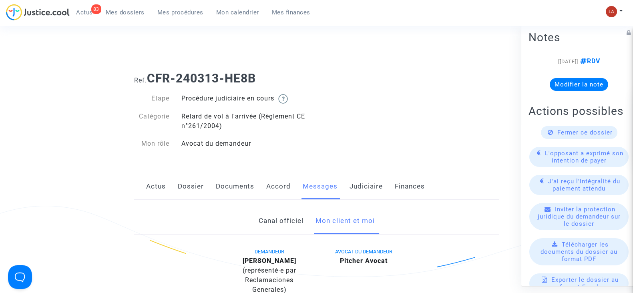
scroll to position [505, 0]
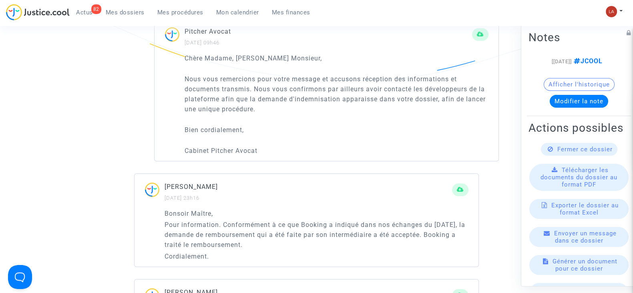
scroll to position [533, 0]
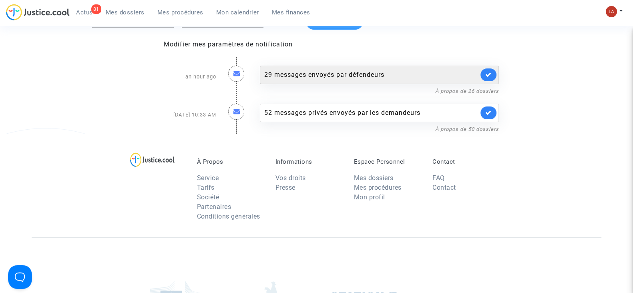
click at [307, 81] on div "29 messages envoyés par défendeurs" at bounding box center [379, 75] width 239 height 18
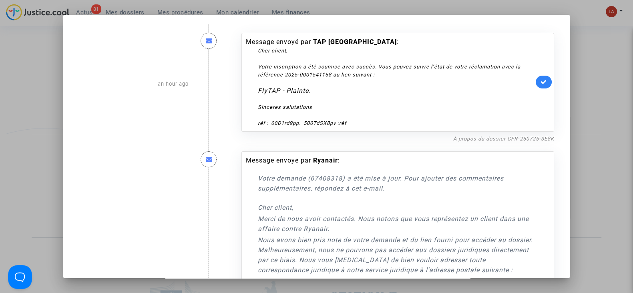
click at [547, 86] on div "Message envoyé par TAP Portugal : Cher client, Votre inscription a été soumise …" at bounding box center [397, 82] width 313 height 99
click at [543, 82] on link at bounding box center [544, 82] width 16 height 13
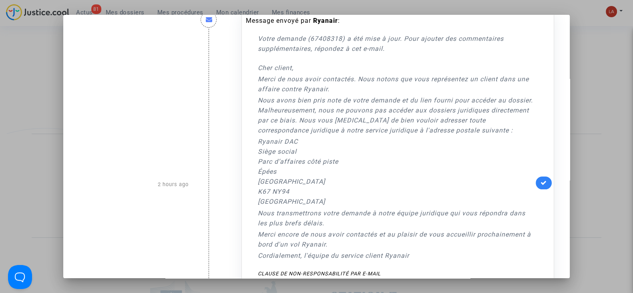
scroll to position [140, 0]
click at [538, 187] on link at bounding box center [544, 182] width 16 height 13
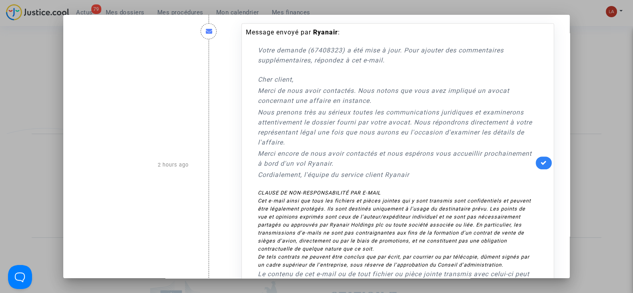
click at [543, 167] on link at bounding box center [544, 163] width 16 height 13
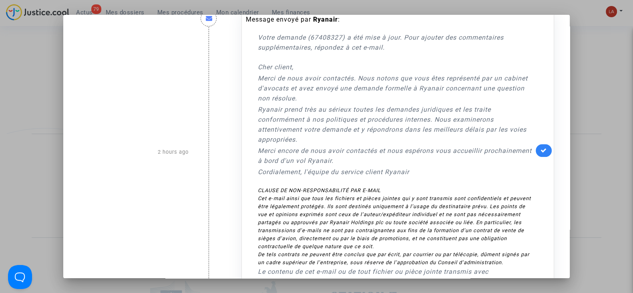
click at [543, 155] on link at bounding box center [544, 150] width 16 height 13
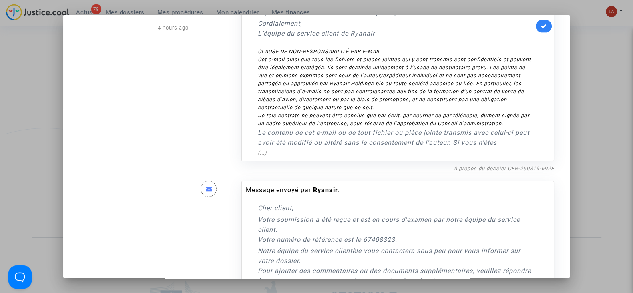
scroll to position [2341, 0]
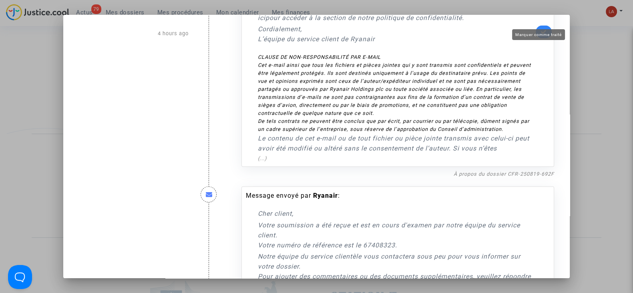
click at [543, 26] on link at bounding box center [544, 32] width 16 height 13
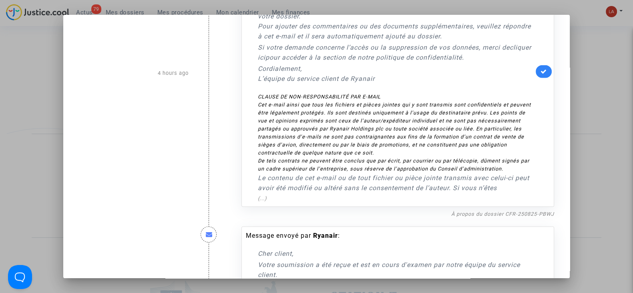
scroll to position [2593, 0]
click at [541, 67] on icon at bounding box center [544, 70] width 6 height 6
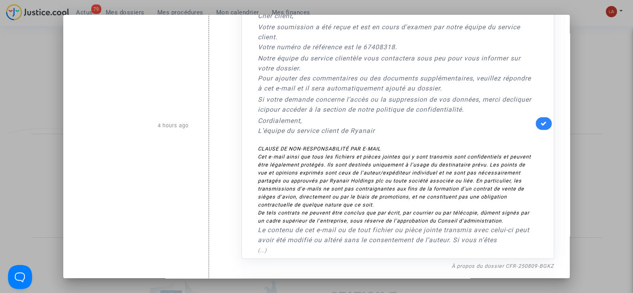
click at [533, 121] on div "Message envoyé par Ryanair : Cher client, Votre soumission a été reçue et est e…" at bounding box center [397, 124] width 313 height 270
click at [536, 117] on link at bounding box center [544, 123] width 16 height 13
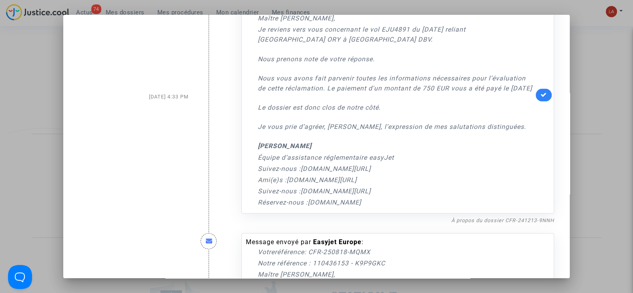
scroll to position [5415, 0]
click at [483, 217] on link "À propos du dossier CFR-241213-9NNH" at bounding box center [502, 220] width 103 height 6
click at [541, 91] on icon at bounding box center [544, 94] width 6 height 6
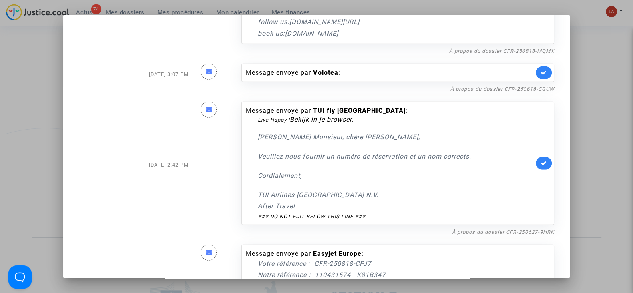
scroll to position [6538, 0]
click at [469, 230] on link "À propos du dossier CFR-250627-9HRK" at bounding box center [503, 233] width 102 height 6
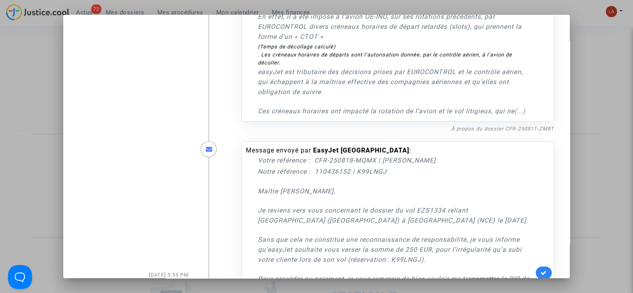
scroll to position [5940, 0]
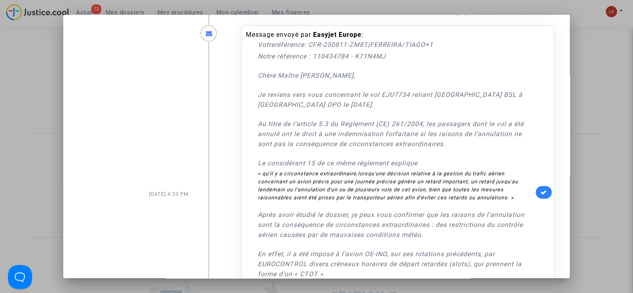
click at [583, 139] on div at bounding box center [316, 146] width 633 height 293
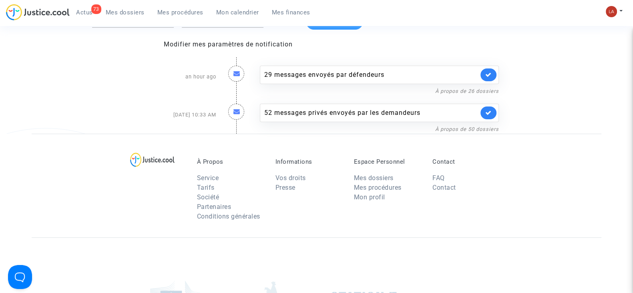
scroll to position [0, 0]
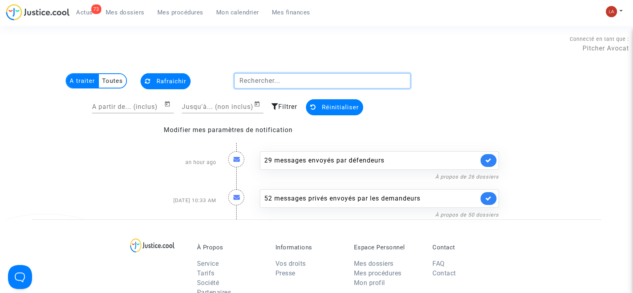
click at [285, 80] on input "text" at bounding box center [322, 80] width 177 height 15
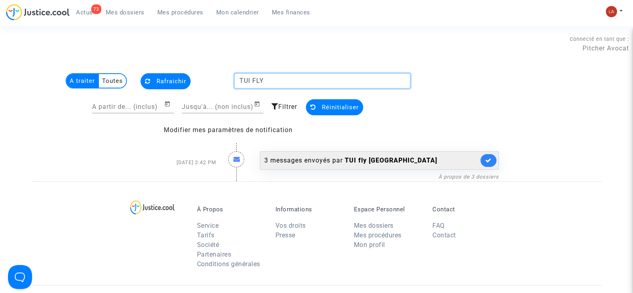
type input "TUI FLY"
click at [292, 160] on div "3 messages envoyés par TUI fly Belgium" at bounding box center [371, 161] width 214 height 10
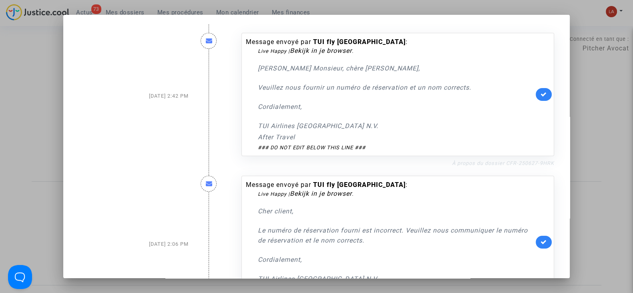
click at [471, 160] on link "À propos du dossier CFR-250627-9HRK" at bounding box center [503, 163] width 102 height 6
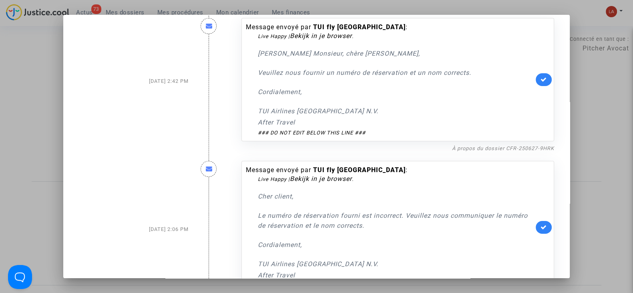
scroll to position [150, 0]
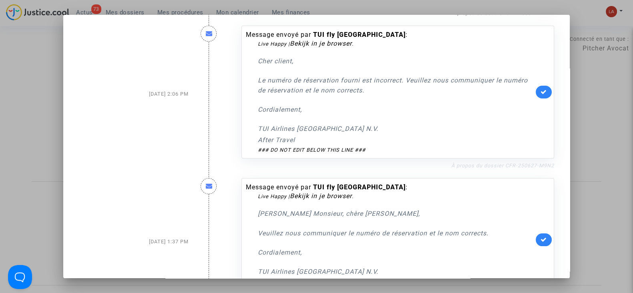
click at [525, 164] on link "À propos du dossier CFR-250627-M9N2" at bounding box center [502, 166] width 103 height 6
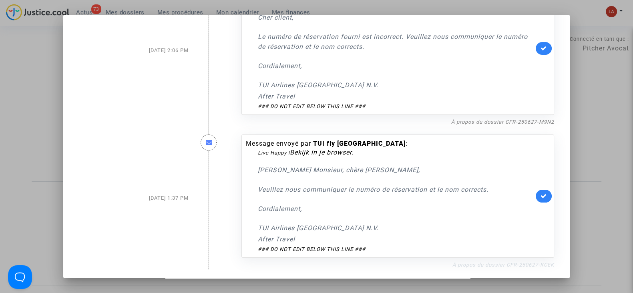
click at [489, 262] on link "À propos du dossier CFR-250627-KCEK" at bounding box center [503, 265] width 102 height 6
click at [540, 190] on link at bounding box center [544, 196] width 16 height 13
click at [539, 53] on link at bounding box center [544, 48] width 16 height 13
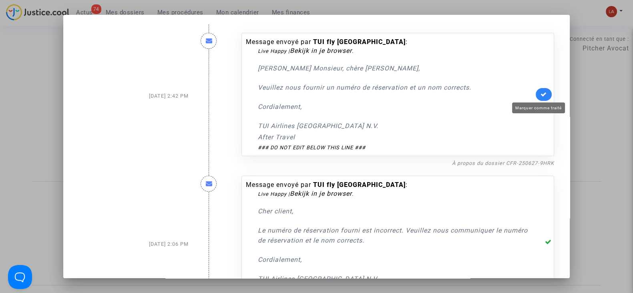
click at [542, 91] on icon at bounding box center [544, 94] width 6 height 6
click at [612, 101] on div at bounding box center [316, 146] width 633 height 293
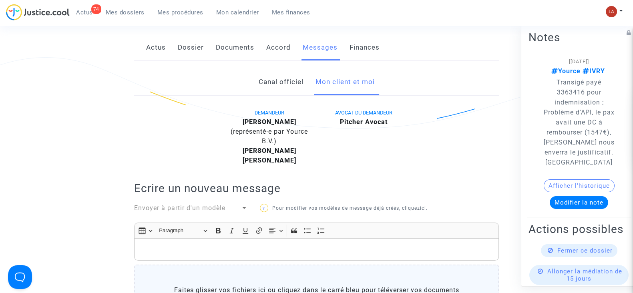
scroll to position [146, 0]
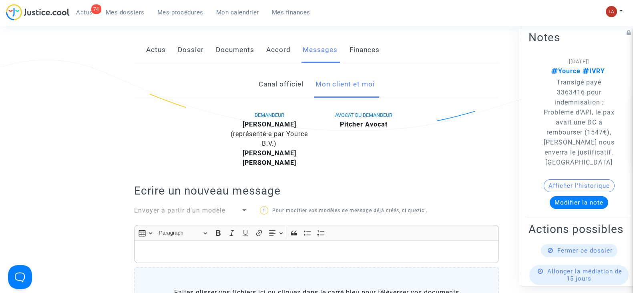
click at [278, 85] on link "Canal officiel" at bounding box center [280, 84] width 45 height 26
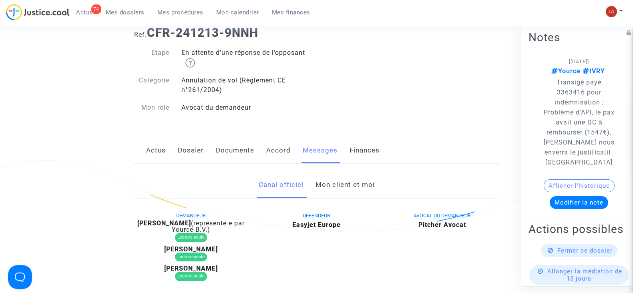
scroll to position [45, 0]
click at [330, 176] on link "Mon client et moi" at bounding box center [344, 186] width 59 height 26
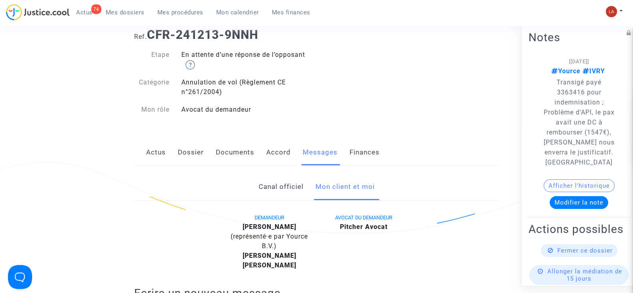
click at [284, 192] on link "Canal officiel" at bounding box center [280, 187] width 45 height 26
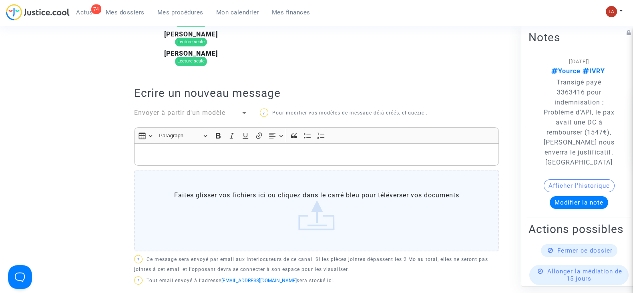
scroll to position [260, 0]
click at [152, 115] on span "Envoyer à partir d'un modèle" at bounding box center [179, 114] width 91 height 8
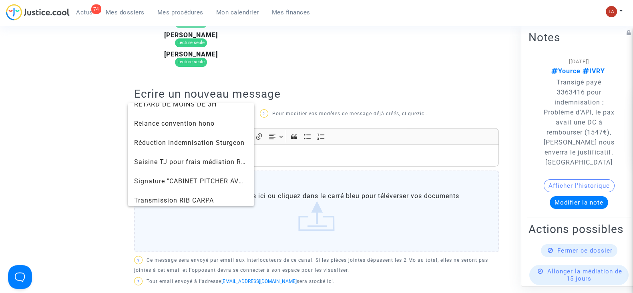
scroll to position [778, 0]
click at [155, 178] on span "Signature "CABINET PITCHER AVOCAT"" at bounding box center [196, 181] width 125 height 8
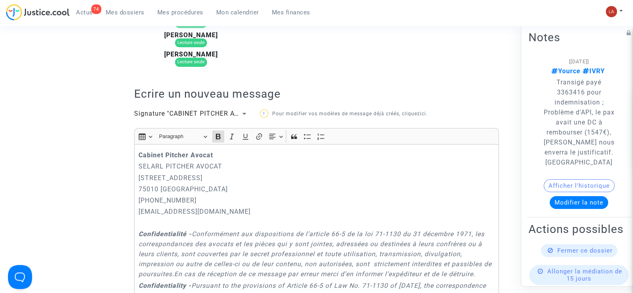
click at [140, 152] on strong "Cabinet Pitcher Avocat" at bounding box center [176, 155] width 74 height 8
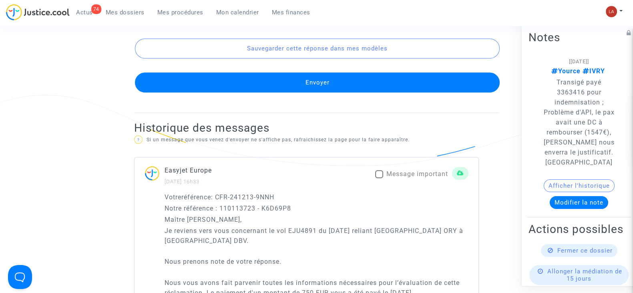
scroll to position [816, 0]
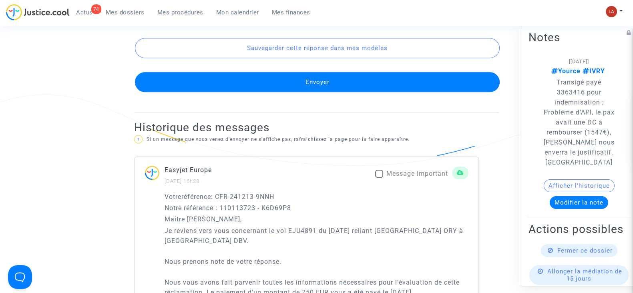
click at [210, 92] on button "Envoyer" at bounding box center [317, 82] width 365 height 20
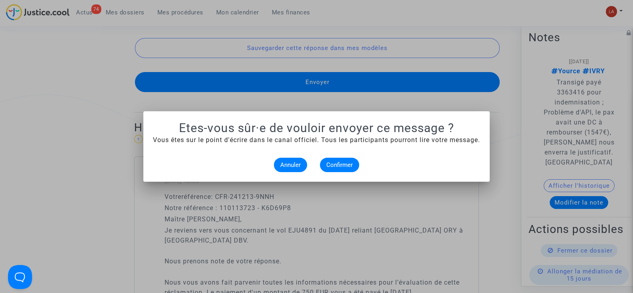
scroll to position [0, 0]
click at [332, 165] on span "Confirmer" at bounding box center [339, 164] width 26 height 7
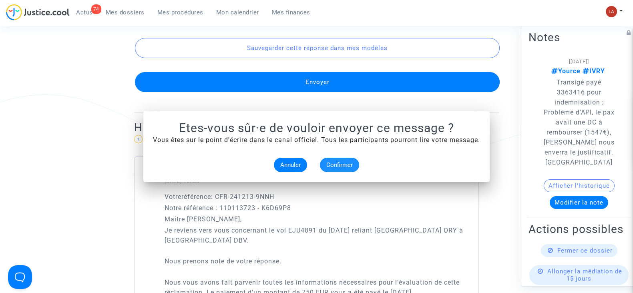
scroll to position [816, 0]
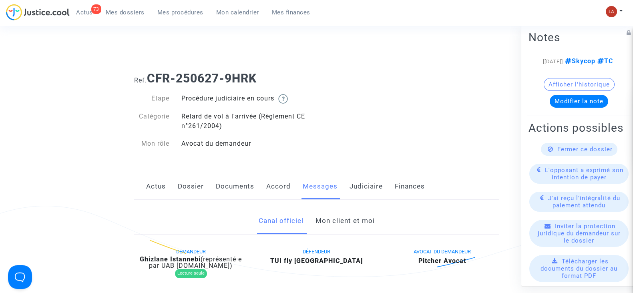
click at [190, 185] on link "Dossier" at bounding box center [191, 186] width 26 height 26
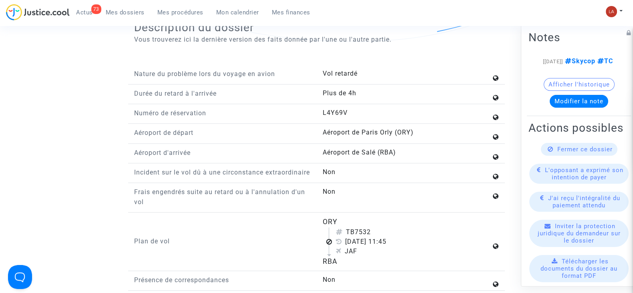
scroll to position [941, 0]
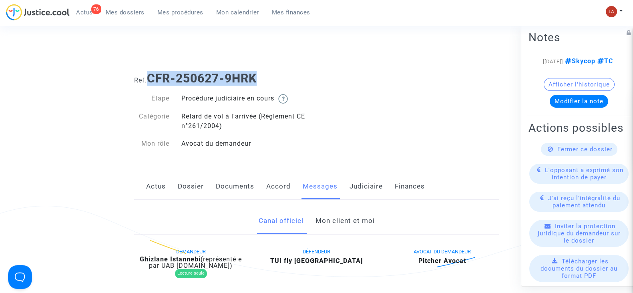
drag, startPoint x: 286, startPoint y: 75, endPoint x: 151, endPoint y: 78, distance: 134.6
click at [151, 78] on h1 "Ref. CFR-250627-9HRK" at bounding box center [316, 78] width 365 height 14
copy b "CFR-250627-9HRK"
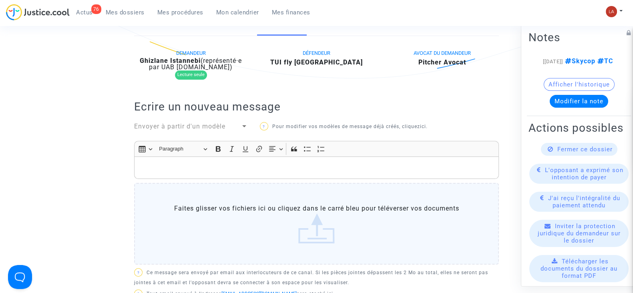
scroll to position [250, 0]
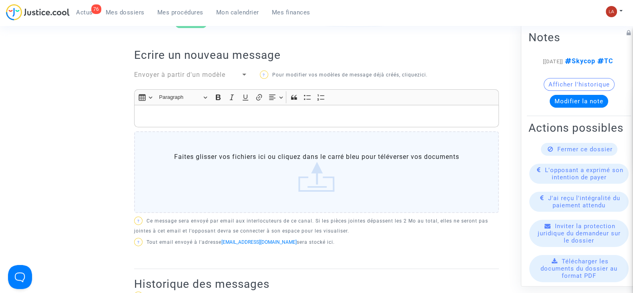
click at [194, 76] on span "Envoyer à partir d'un modèle" at bounding box center [179, 75] width 91 height 8
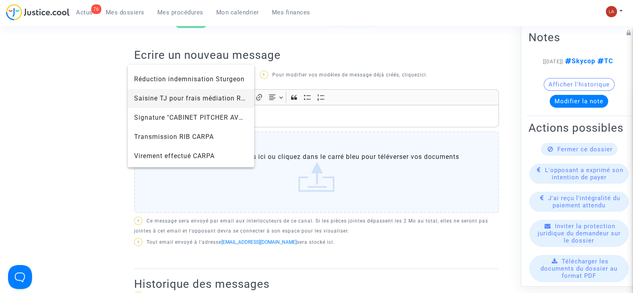
scroll to position [839, 0]
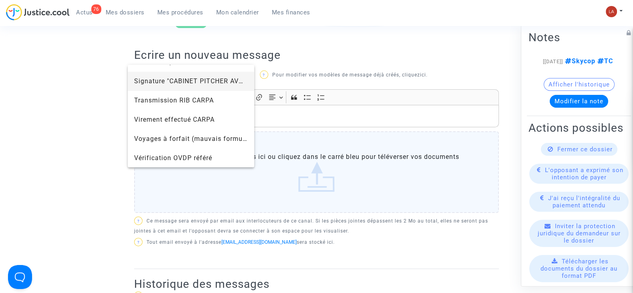
click at [186, 76] on span "Signature "CABINET PITCHER AVOCAT"" at bounding box center [191, 81] width 114 height 19
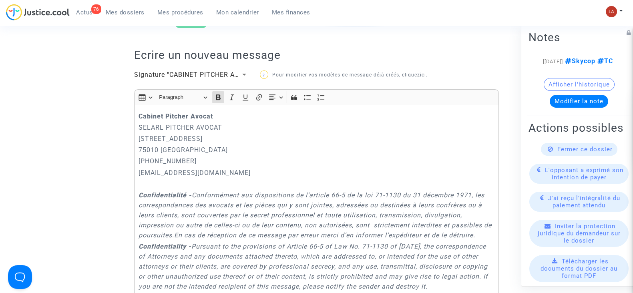
click at [136, 119] on div "Cabinet [PERSON_NAME] PITCHER AVOCAT [STREET_ADDRESS] 01.45.49.09.34 [EMAIL_ADD…" at bounding box center [316, 223] width 365 height 237
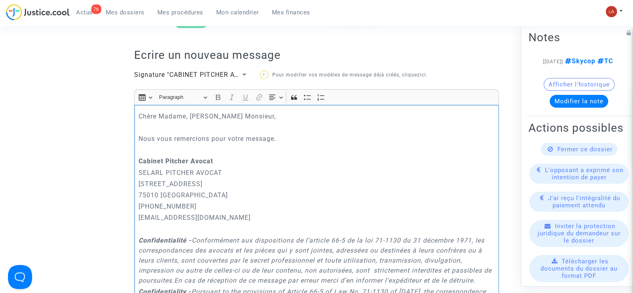
drag, startPoint x: 283, startPoint y: 143, endPoint x: 143, endPoint y: 145, distance: 139.8
click at [143, 145] on div "Chère Madame, Cher Monsieur, Nous vous remercions pour votre message. Cabinet P…" at bounding box center [316, 246] width 365 height 282
click at [144, 143] on p "Nous vous remercions pour votre message." at bounding box center [317, 139] width 356 height 10
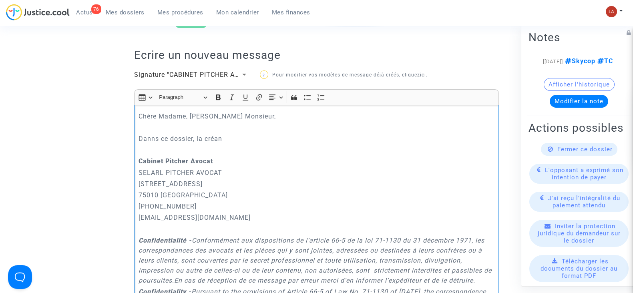
scroll to position [208, 0]
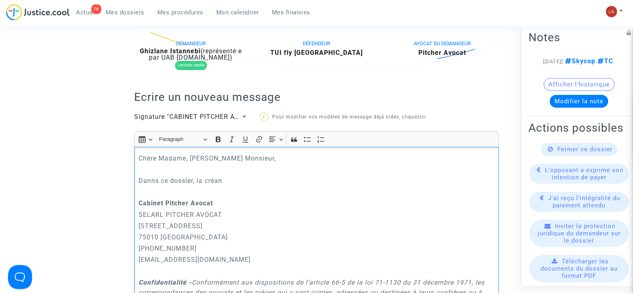
click at [153, 181] on p "Danns ce dossier, la créan" at bounding box center [317, 181] width 356 height 10
click at [224, 180] on p "Dans ce dossier, la créan" at bounding box center [317, 181] width 356 height 10
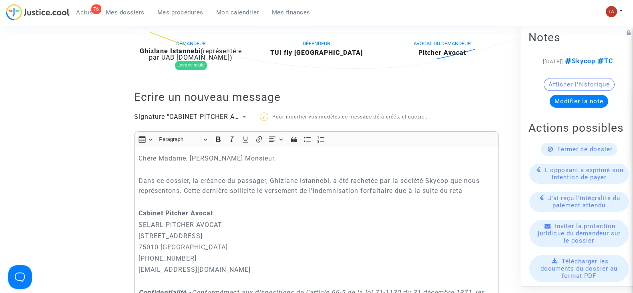
drag, startPoint x: 288, startPoint y: 252, endPoint x: 458, endPoint y: 199, distance: 178.3
click at [288, 252] on div "Chère Madame, Cher Monsieur, Dans ce dossier, la créance du passager, Ghizlane …" at bounding box center [316, 293] width 365 height 292
click at [469, 193] on p "Dans ce dossier, la créance du passager, Ghizlane Istannebi, a été rachetée par…" at bounding box center [317, 186] width 356 height 20
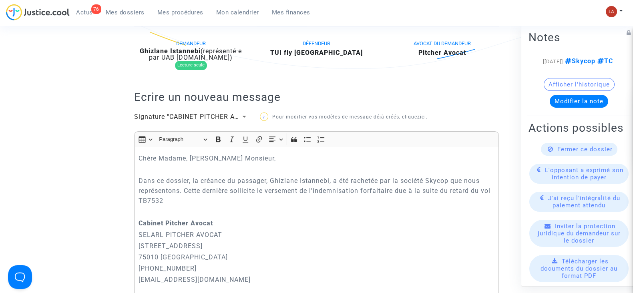
click at [149, 201] on p "Dans ce dossier, la créance du passager, Ghizlane Istannebi, a été rachetée par…" at bounding box center [317, 191] width 356 height 30
click at [194, 196] on p "Dans ce dossier, la créance du passager, Ghizlane Istannebi, a été rachetée par…" at bounding box center [317, 191] width 356 height 30
click at [406, 202] on p "Dans ce dossier, la créance du passager, Ghizlane Istannebi, a été rachetée par…" at bounding box center [317, 191] width 356 height 30
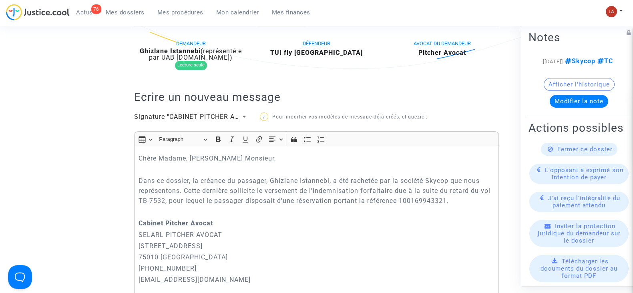
click at [464, 203] on p "Dans ce dossier, la créance du passager, Ghizlane Istannebi, a été rachetée par…" at bounding box center [317, 191] width 356 height 30
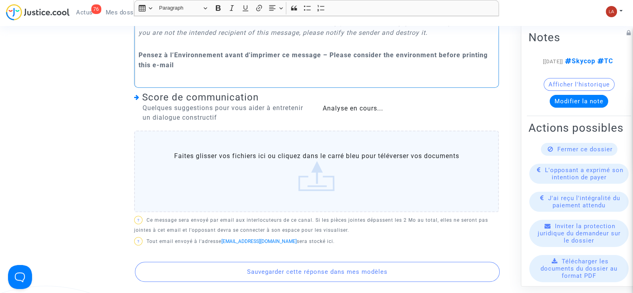
scroll to position [625, 0]
click at [296, 195] on label "Faites glisser vos fichiers ici ou cliquez dans le carré bleu pour téléverser v…" at bounding box center [316, 171] width 365 height 82
click at [0, 0] on input "Faites glisser vos fichiers ici ou cliquez dans le carré bleu pour téléverser v…" at bounding box center [0, 0] width 0 height 0
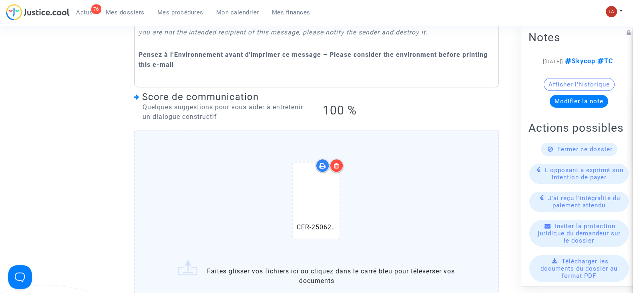
scroll to position [768, 0]
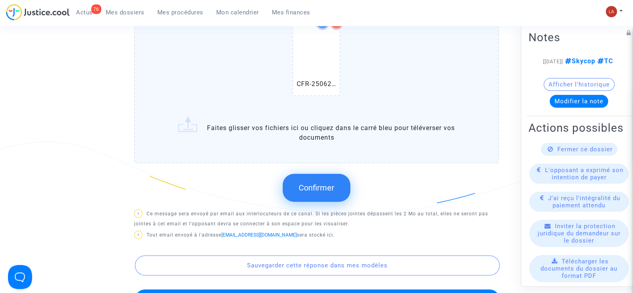
click at [320, 202] on button "Confirmer" at bounding box center [317, 188] width 68 height 28
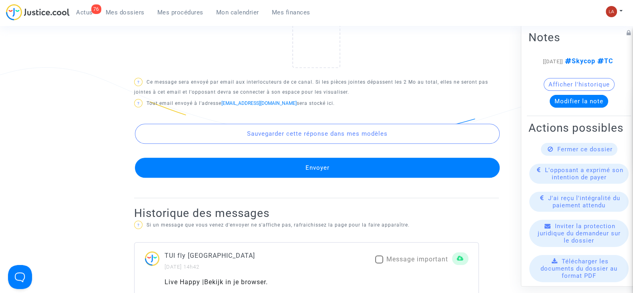
scroll to position [843, 0]
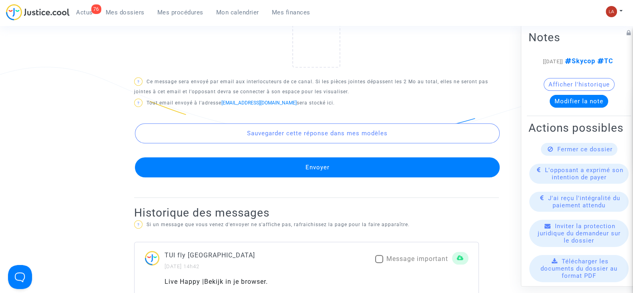
click at [311, 177] on button "Envoyer" at bounding box center [317, 167] width 365 height 20
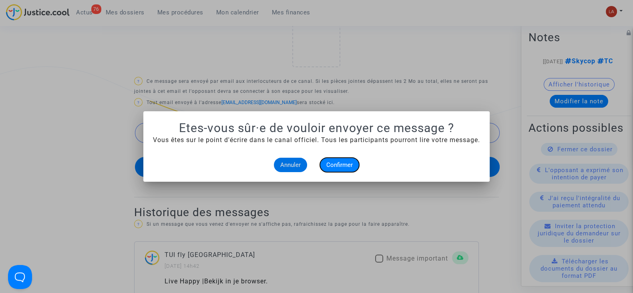
click at [338, 160] on button "Confirmer" at bounding box center [339, 165] width 39 height 14
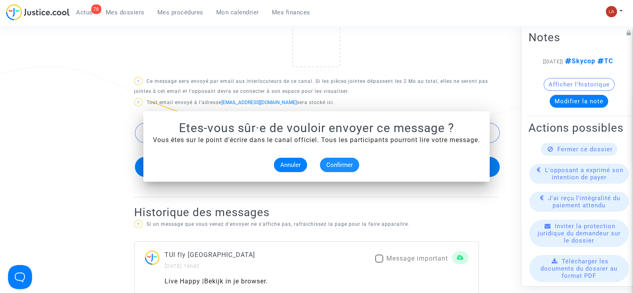
scroll to position [843, 0]
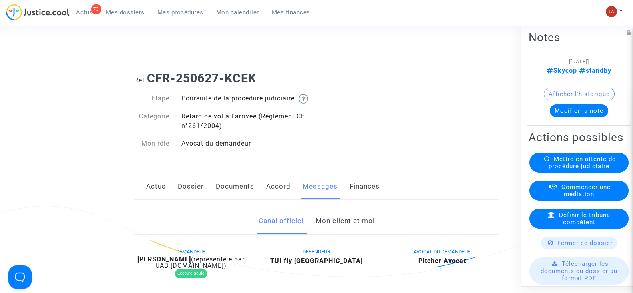
drag, startPoint x: 339, startPoint y: 243, endPoint x: 339, endPoint y: 235, distance: 8.4
click at [339, 235] on div "Canal officiel Mon client et moi" at bounding box center [316, 221] width 365 height 27
drag, startPoint x: 339, startPoint y: 233, endPoint x: 201, endPoint y: 195, distance: 143.3
click at [339, 233] on link "Mon client et moi" at bounding box center [344, 221] width 59 height 26
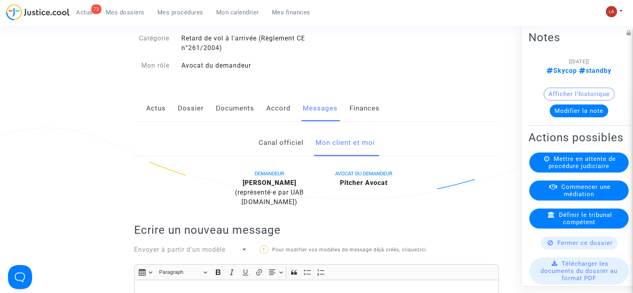
scroll to position [150, 0]
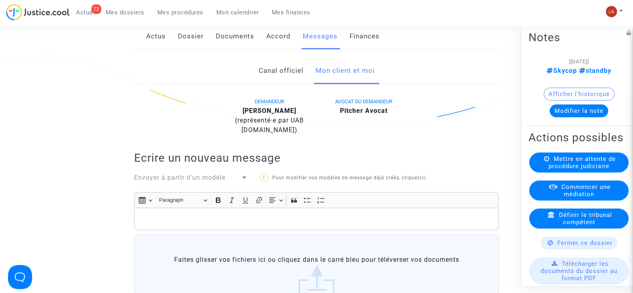
click at [269, 74] on link "Canal officiel" at bounding box center [280, 71] width 45 height 26
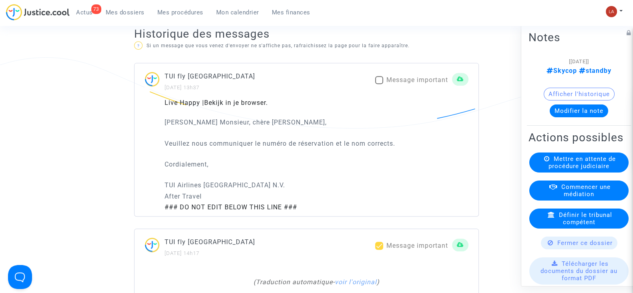
scroll to position [250, 0]
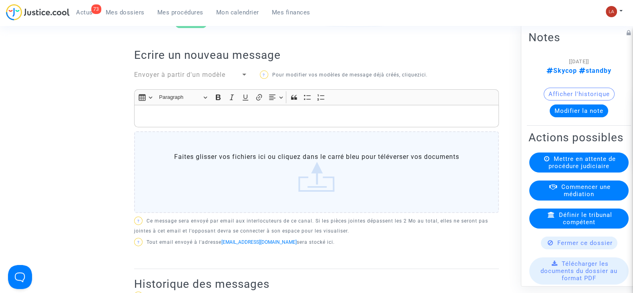
click at [175, 78] on span "Envoyer à partir d'un modèle" at bounding box center [179, 75] width 91 height 8
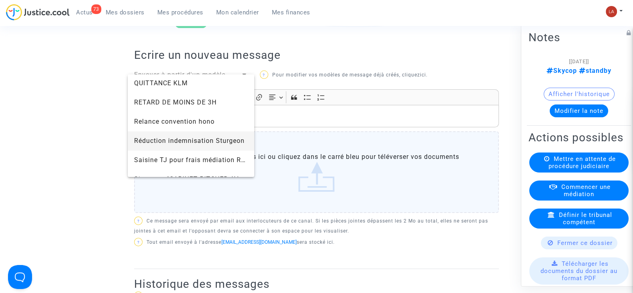
scroll to position [839, 0]
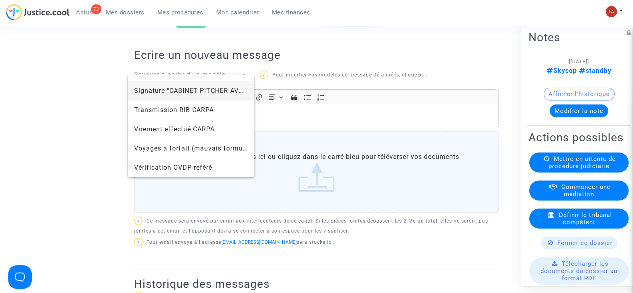
click at [166, 94] on span "Signature "CABINET PITCHER AVOCAT"" at bounding box center [191, 90] width 114 height 19
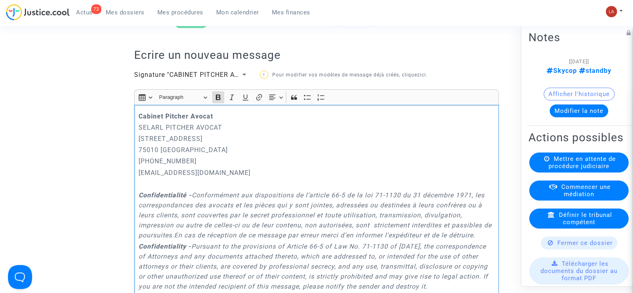
click at [137, 122] on div "Cabinet [PERSON_NAME] PITCHER AVOCAT [STREET_ADDRESS] 01.45.49.09.34 [EMAIL_ADD…" at bounding box center [316, 223] width 365 height 237
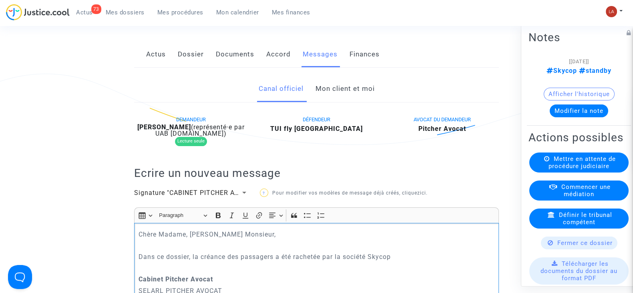
scroll to position [136, 0]
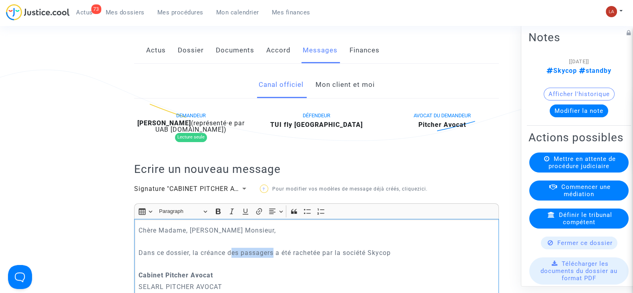
drag, startPoint x: 274, startPoint y: 262, endPoint x: 233, endPoint y: 259, distance: 40.9
click at [233, 258] on p "Dans ce dossier, la créance des passagers a été rachetée par la société Skycop" at bounding box center [317, 253] width 356 height 10
click at [444, 258] on p "Dans ce dossier, la créance du passager, Touria Saddek, a été rachetée par la s…" at bounding box center [317, 253] width 356 height 10
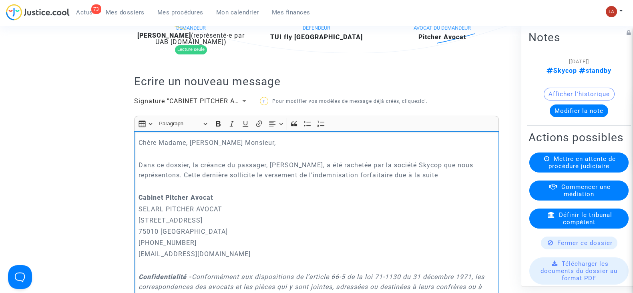
scroll to position [236, 0]
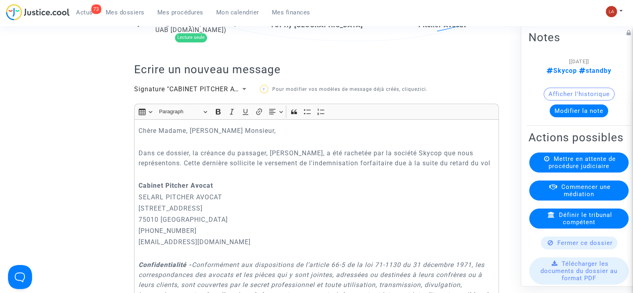
click at [499, 168] on div "Chère Madame, Cher Monsieur, Dans ce dossier, la créance du passager, Touria Sa…" at bounding box center [316, 265] width 365 height 292
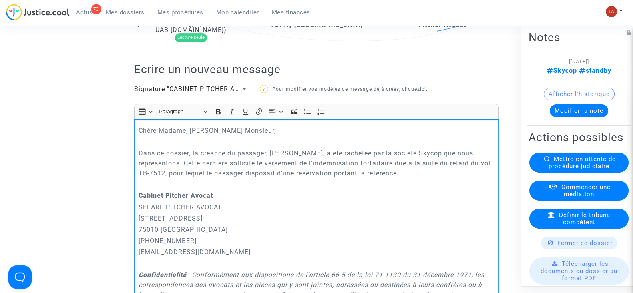
drag, startPoint x: 408, startPoint y: 181, endPoint x: 404, endPoint y: 183, distance: 4.3
click at [404, 178] on p "Dans ce dossier, la créance du passager, Touria Saddek, a été rachetée par la s…" at bounding box center [317, 163] width 356 height 30
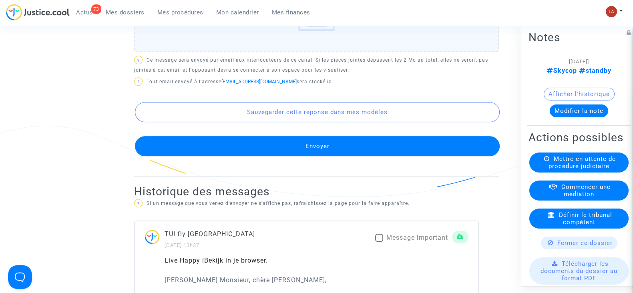
scroll to position [686, 0]
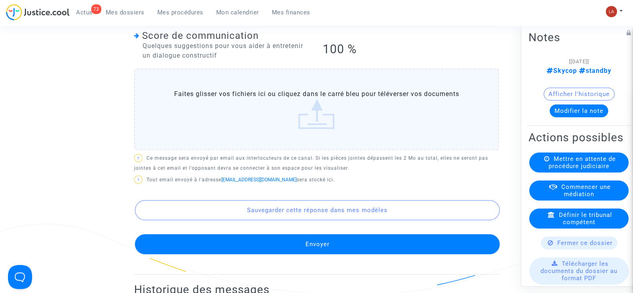
click at [326, 140] on label "Faites glisser vos fichiers ici ou cliquez dans le carré bleu pour téléverser v…" at bounding box center [316, 109] width 365 height 82
click at [0, 0] on input "Faites glisser vos fichiers ici ou cliquez dans le carré bleu pour téléverser v…" at bounding box center [0, 0] width 0 height 0
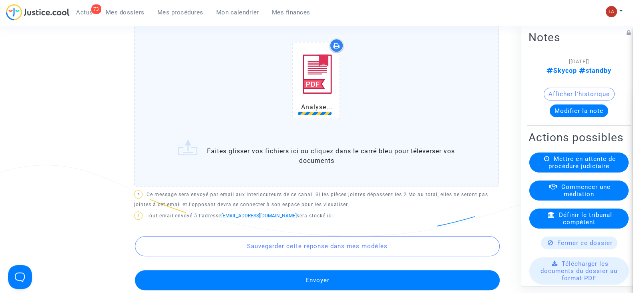
scroll to position [786, 0]
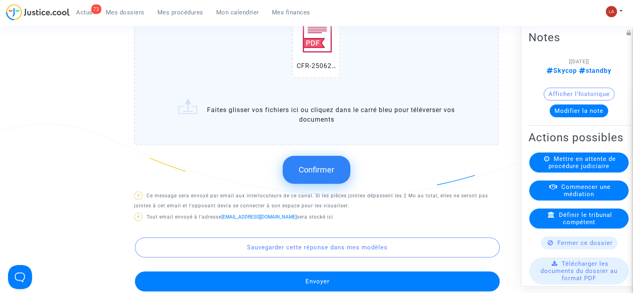
click at [322, 175] on span "Confirmer" at bounding box center [317, 170] width 36 height 10
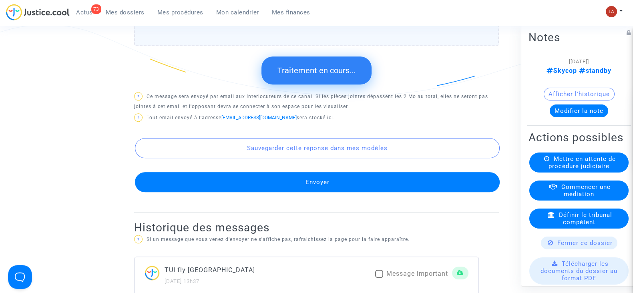
scroll to position [887, 0]
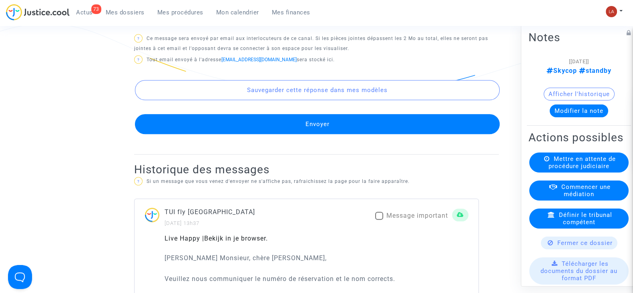
click at [400, 134] on button "Envoyer" at bounding box center [317, 124] width 365 height 20
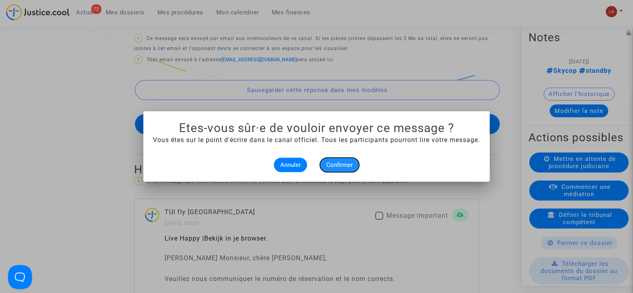
click at [340, 163] on span "Confirmer" at bounding box center [339, 164] width 26 height 7
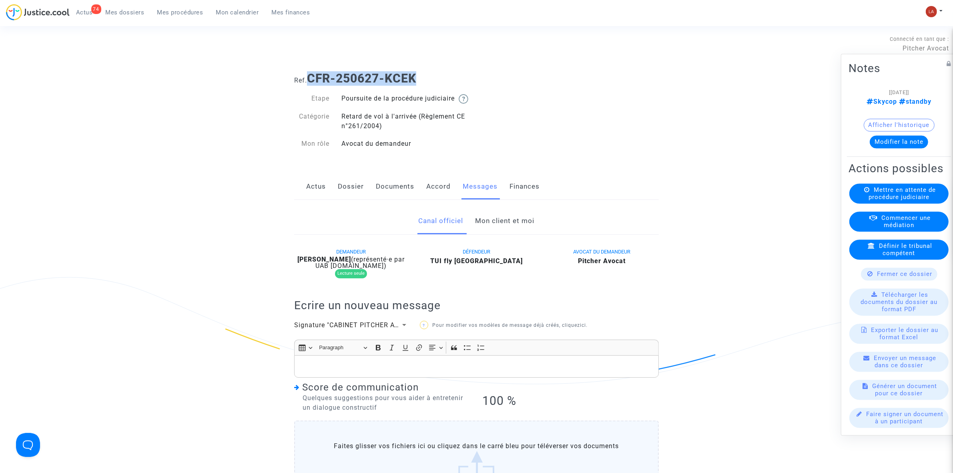
drag, startPoint x: 419, startPoint y: 81, endPoint x: 309, endPoint y: 75, distance: 110.3
click at [309, 75] on h1 "Ref. CFR-250627-KCEK" at bounding box center [476, 78] width 365 height 14
copy b "CFR-250627-KCEK"
click at [410, 199] on link "Documents" at bounding box center [395, 186] width 38 height 26
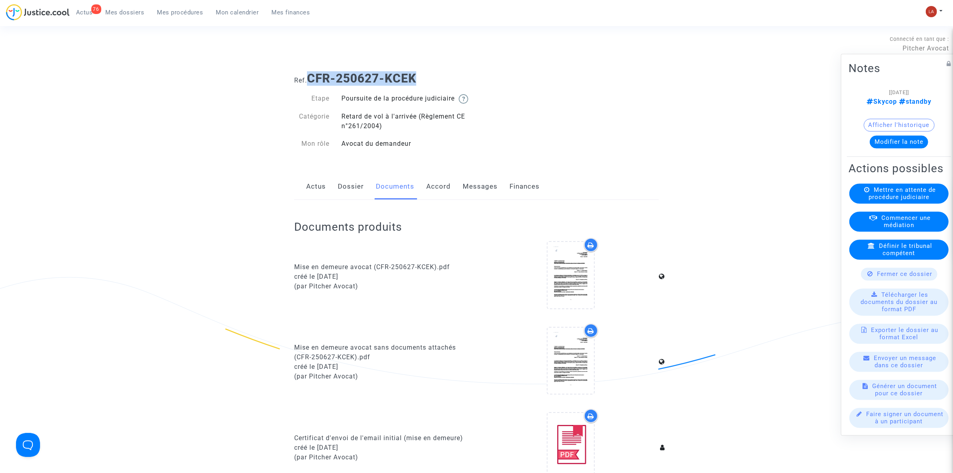
click at [482, 198] on link "Messages" at bounding box center [480, 186] width 35 height 26
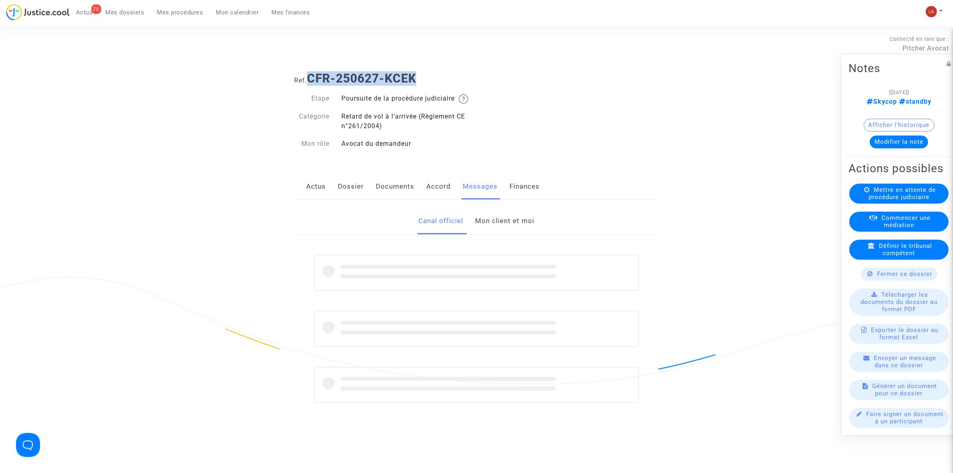
click at [490, 229] on link "Mon client et moi" at bounding box center [505, 221] width 59 height 26
click at [445, 225] on link "Canal officiel" at bounding box center [441, 221] width 45 height 26
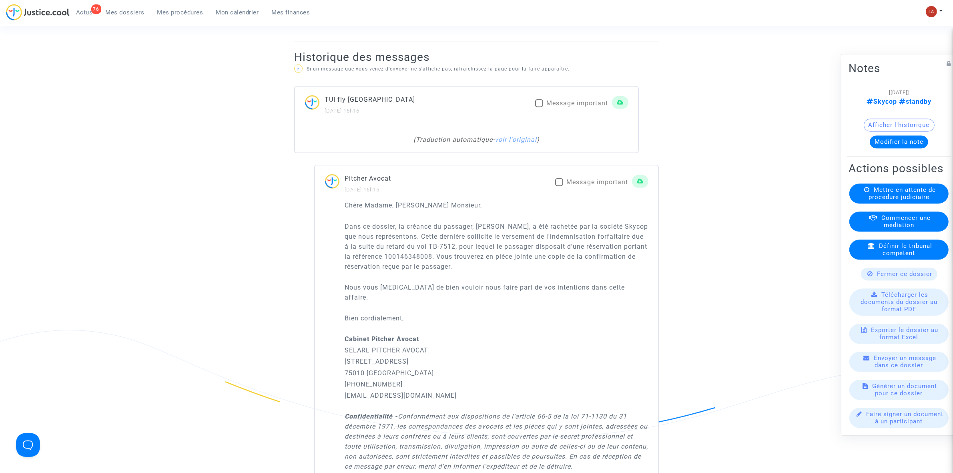
scroll to position [478, 0]
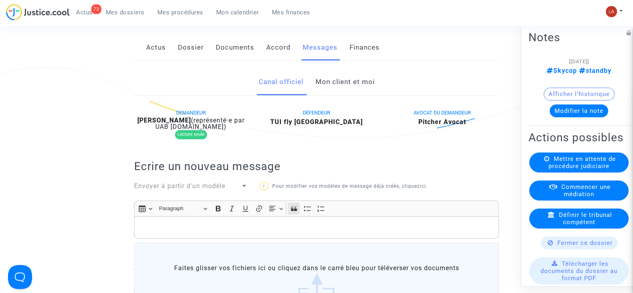
scroll to position [200, 0]
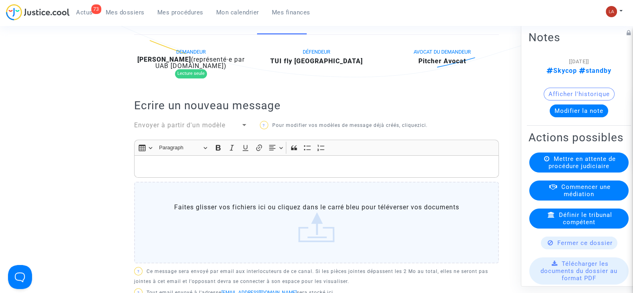
click at [200, 129] on div "DEMANDEUR [PERSON_NAME] (représenté·e par UAB [DOMAIN_NAME]) Lecture seule DÉFE…" at bounding box center [316, 183] width 365 height 273
click at [198, 129] on span "Envoyer à partir d'un modèle" at bounding box center [179, 125] width 91 height 8
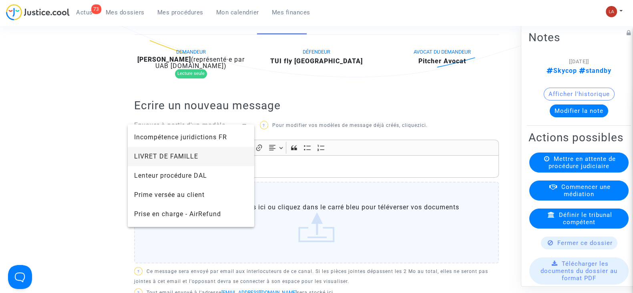
scroll to position [800, 0]
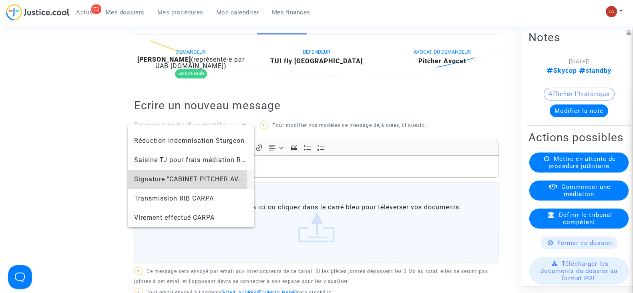
click at [187, 180] on span "Signature "CABINET PITCHER AVOCAT"" at bounding box center [196, 179] width 125 height 8
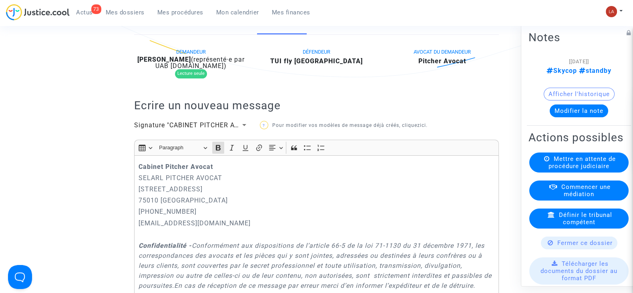
click at [139, 171] on strong "Cabinet Pitcher Avocat" at bounding box center [176, 167] width 74 height 8
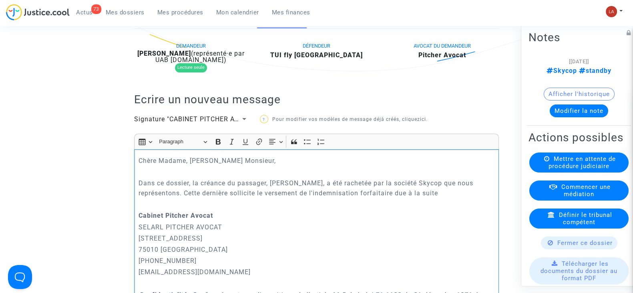
scroll to position [209, 0]
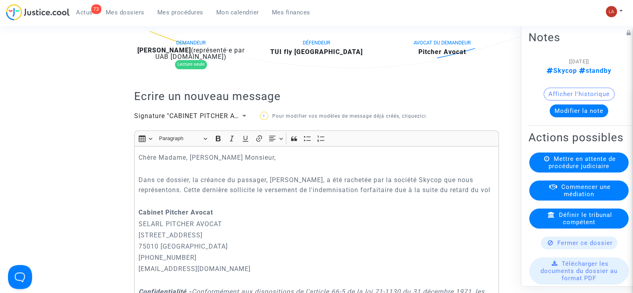
click at [378, 206] on p "Rich Text Editor, main" at bounding box center [317, 201] width 356 height 10
click at [360, 206] on p "Rich Text Editor, main" at bounding box center [317, 201] width 356 height 10
click at [357, 195] on p "Dans ce dossier, la créance du passager, [PERSON_NAME], a été rachetée par la s…" at bounding box center [317, 185] width 356 height 20
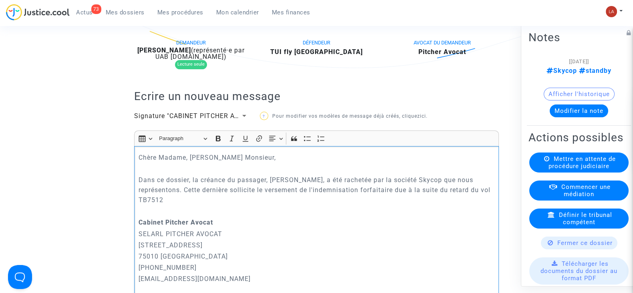
click at [145, 205] on p "Dans ce dossier, la créance du passager, [PERSON_NAME], a été rachetée par la s…" at bounding box center [317, 190] width 356 height 30
click at [202, 205] on p "Dans ce dossier, la créance du passager, [PERSON_NAME], a été rachetée par la s…" at bounding box center [317, 190] width 356 height 30
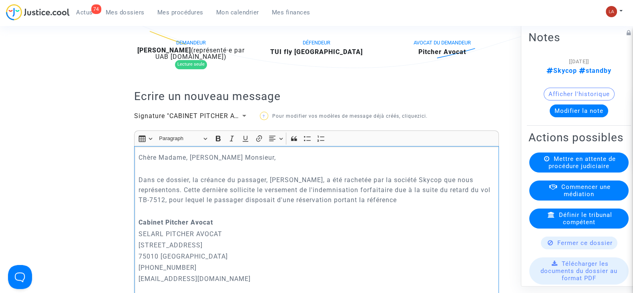
click at [406, 213] on div "Chère Madame, [PERSON_NAME] Monsieur, Dans ce dossier, la créance du passager, …" at bounding box center [316, 297] width 365 height 302
click at [414, 203] on p "Dans ce dossier, la créance du passager, [PERSON_NAME], a été rachetée par la s…" at bounding box center [317, 190] width 356 height 30
click at [477, 205] on p "Dans ce dossier, la créance du passager, [PERSON_NAME], a été rachetée par la s…" at bounding box center [317, 190] width 356 height 30
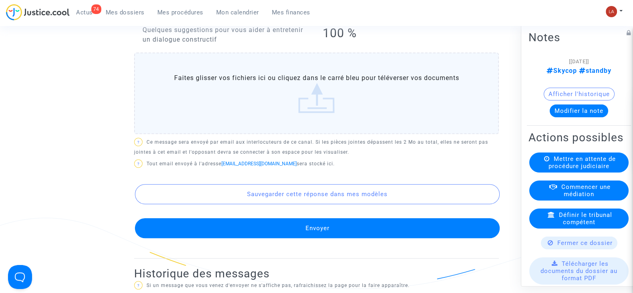
scroll to position [692, 0]
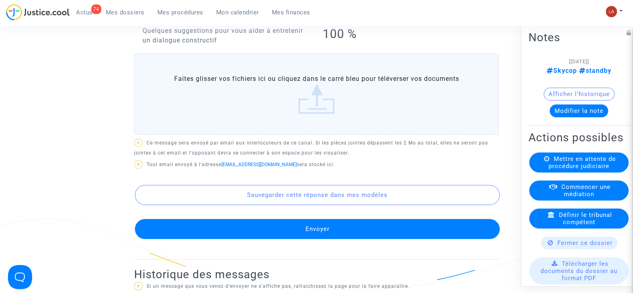
click at [288, 135] on label "Faites glisser vos fichiers ici ou cliquez dans le carré bleu pour téléverser v…" at bounding box center [316, 94] width 365 height 82
click at [0, 0] on input "Faites glisser vos fichiers ici ou cliquez dans le carré bleu pour téléverser v…" at bounding box center [0, 0] width 0 height 0
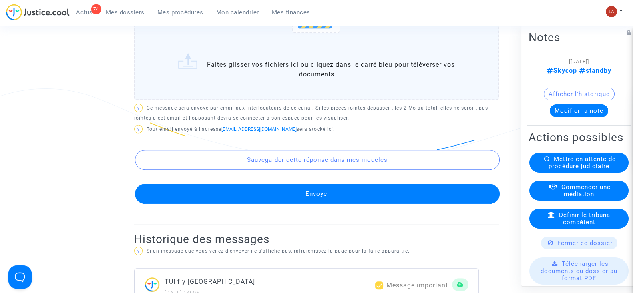
scroll to position [828, 0]
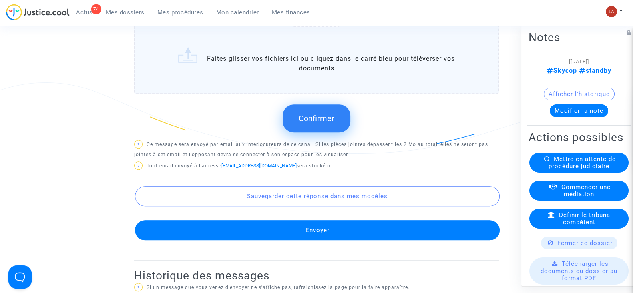
click at [309, 133] on button "Confirmer" at bounding box center [317, 119] width 68 height 28
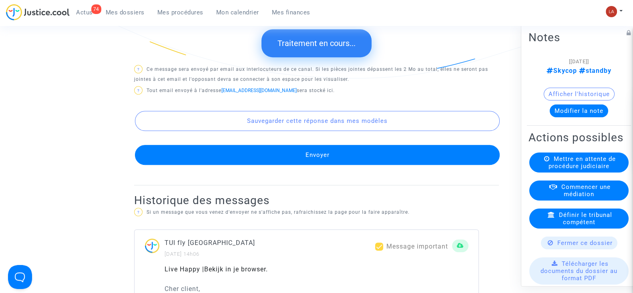
scroll to position [903, 0]
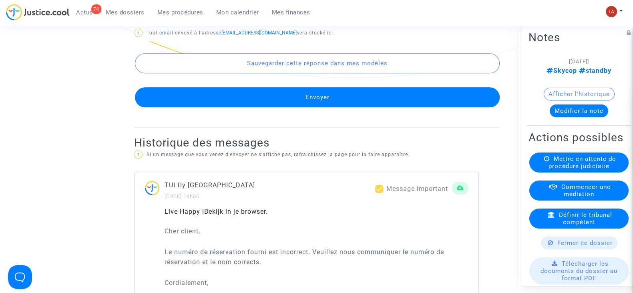
click at [358, 107] on button "Envoyer" at bounding box center [317, 97] width 365 height 20
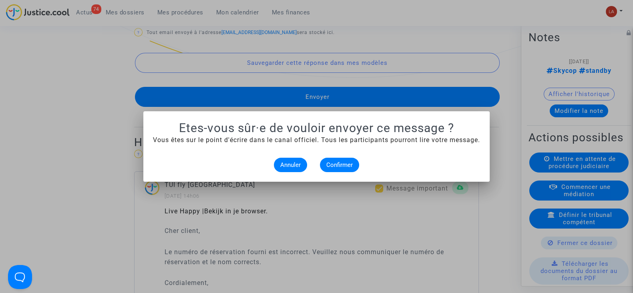
scroll to position [0, 0]
click at [341, 158] on button "Confirmer" at bounding box center [339, 165] width 39 height 14
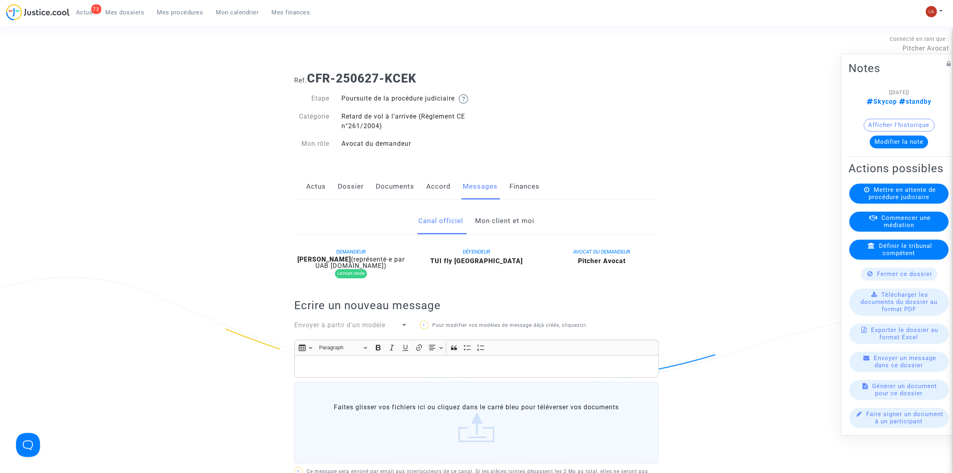
click at [350, 191] on link "Dossier" at bounding box center [351, 186] width 26 height 26
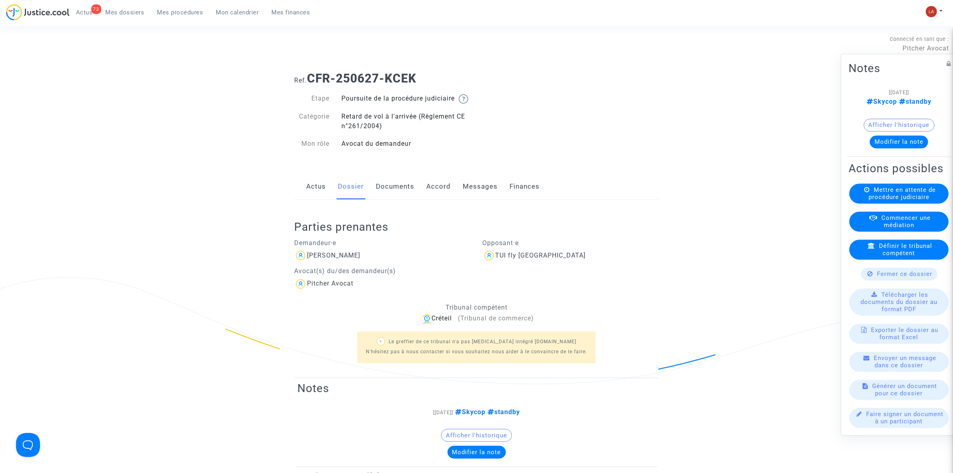
click at [402, 209] on div "Parties prenantes Demandeur·e [PERSON_NAME](s) du/des demandeur(s) Pitcher Avoc…" at bounding box center [476, 289] width 365 height 178
click at [393, 199] on link "Documents" at bounding box center [395, 186] width 38 height 26
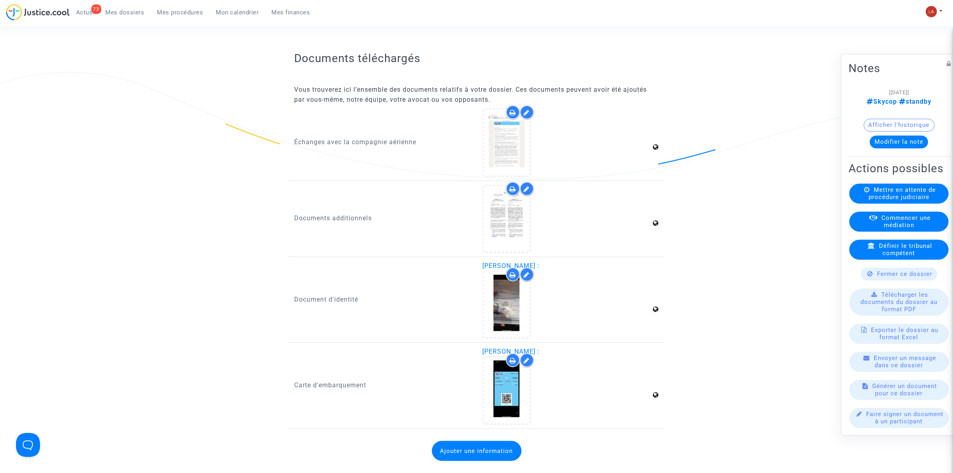
scroll to position [739, 0]
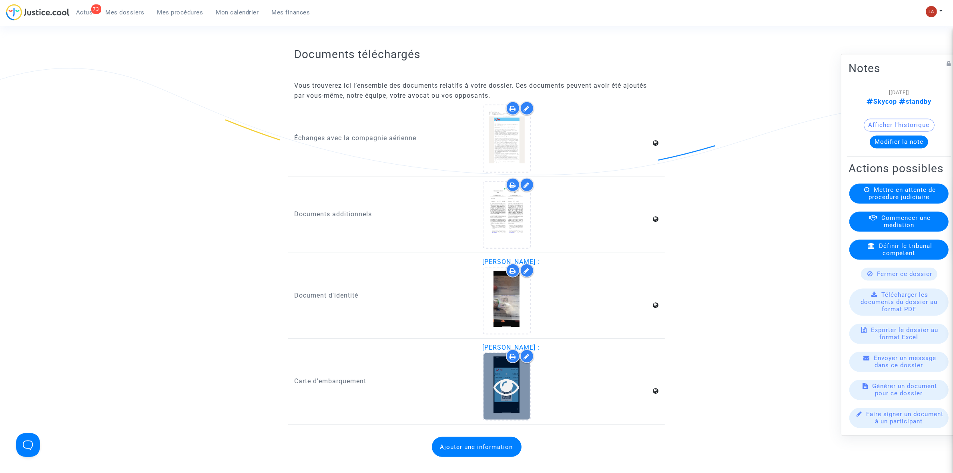
click at [502, 392] on icon at bounding box center [507, 387] width 26 height 26
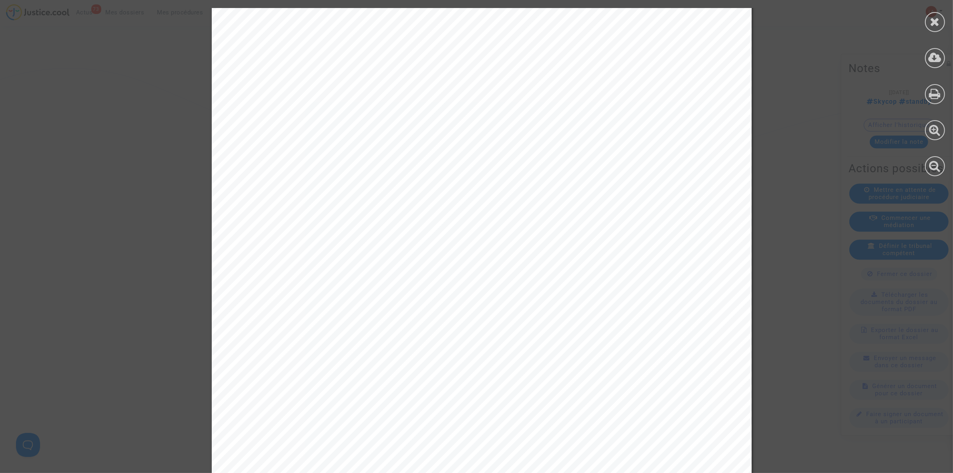
scroll to position [0, 0]
click at [933, 22] on icon at bounding box center [936, 22] width 10 height 12
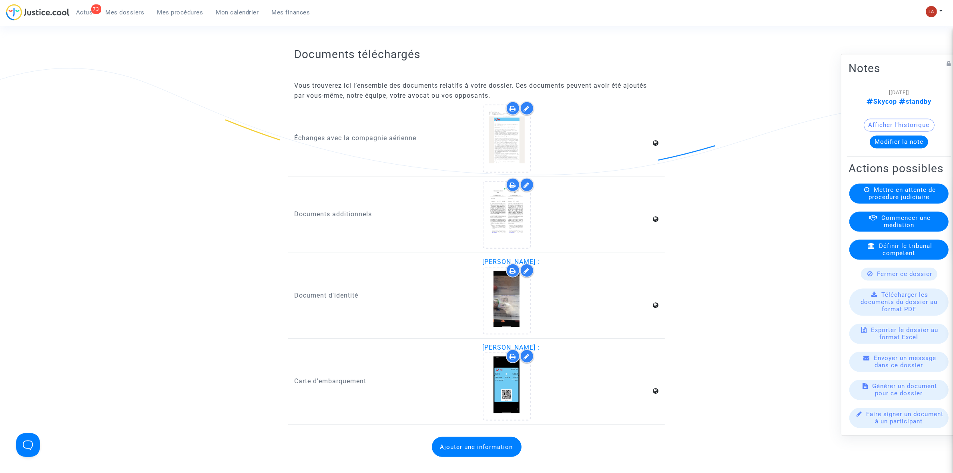
scroll to position [740, 0]
click at [508, 169] on div at bounding box center [507, 138] width 46 height 66
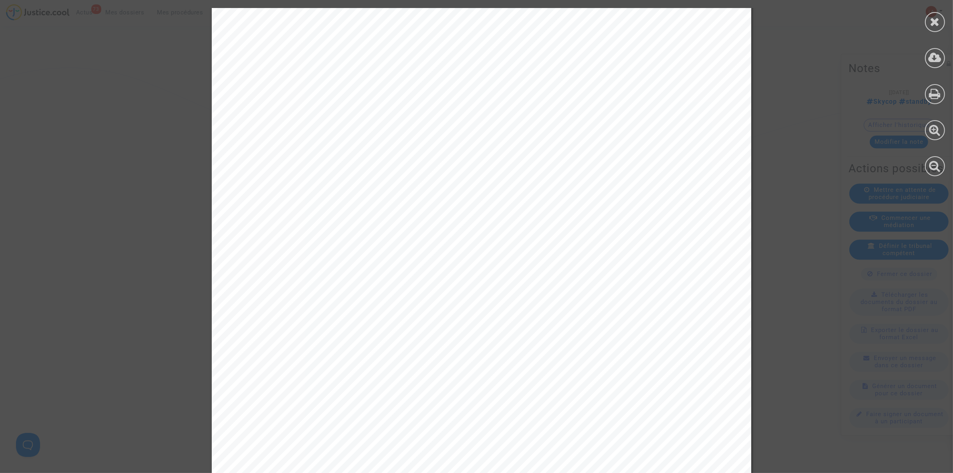
scroll to position [125, 0]
click at [920, 19] on div at bounding box center [935, 92] width 36 height 184
click at [924, 20] on div at bounding box center [935, 92] width 36 height 184
click at [932, 25] on icon at bounding box center [936, 22] width 10 height 12
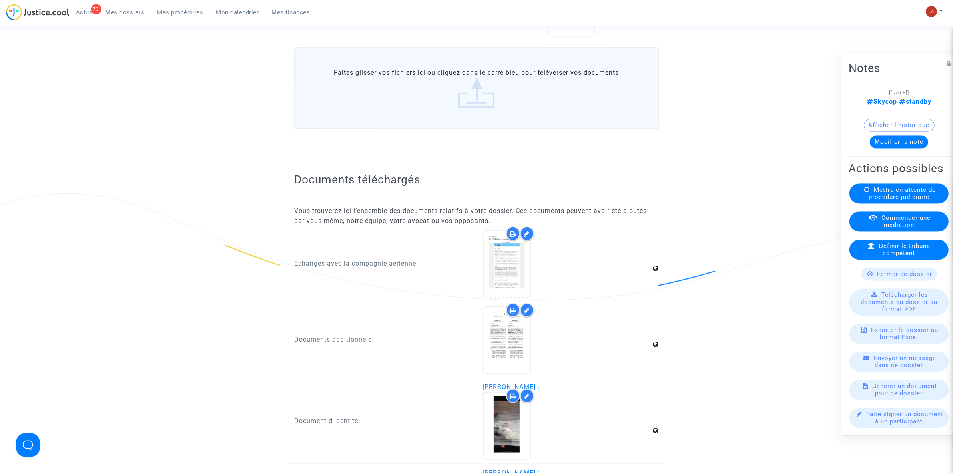
scroll to position [714, 0]
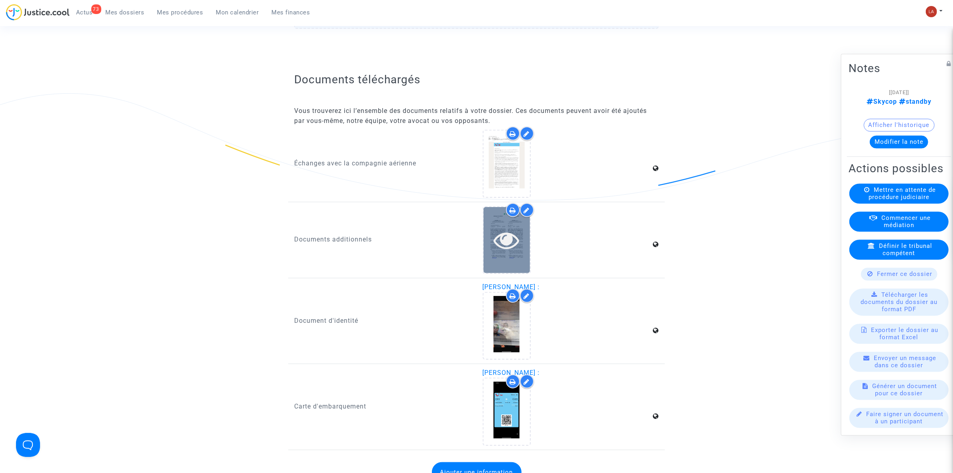
click at [514, 251] on icon at bounding box center [507, 240] width 26 height 26
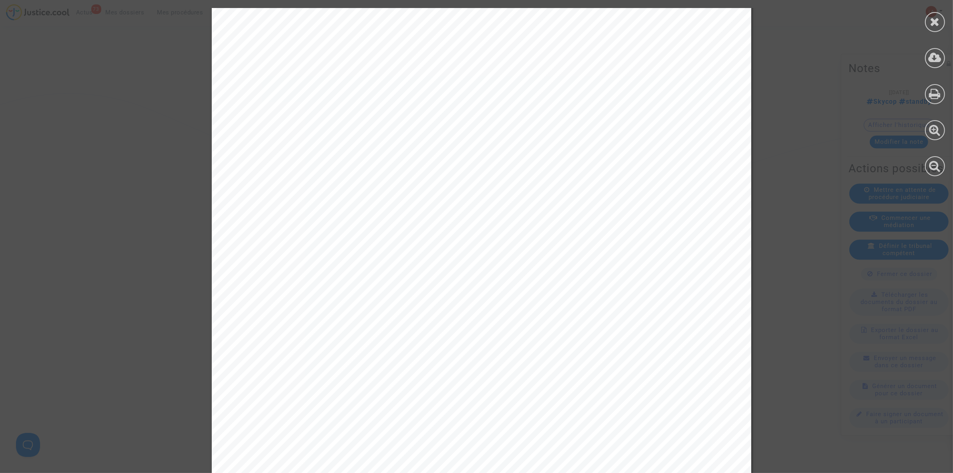
scroll to position [0, 0]
click at [933, 21] on icon at bounding box center [936, 22] width 10 height 12
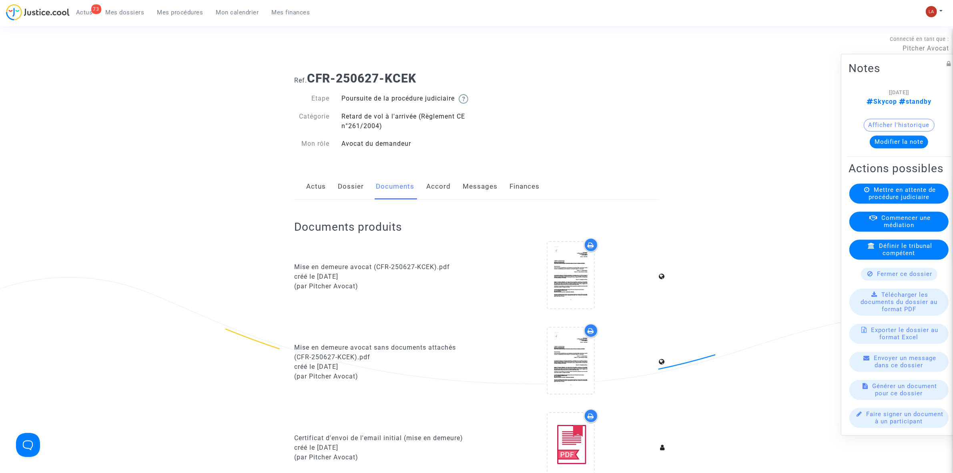
click at [477, 194] on link "Messages" at bounding box center [480, 186] width 35 height 26
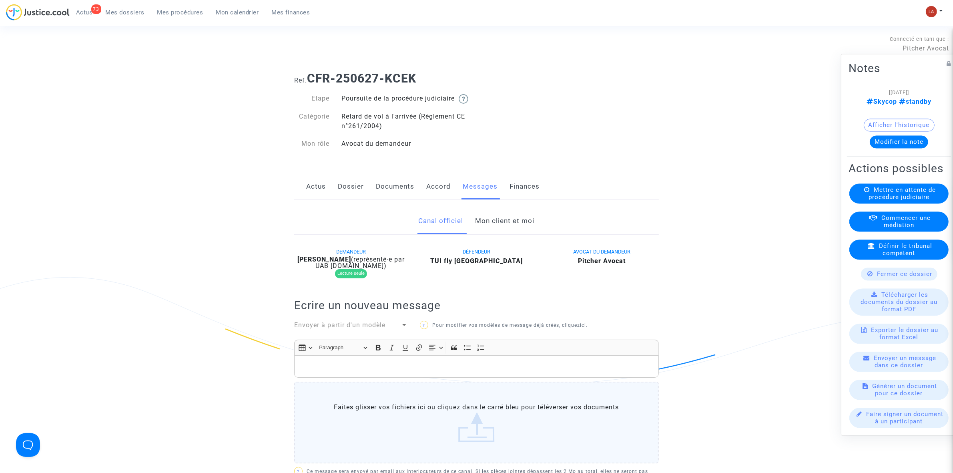
click at [479, 231] on link "Mon client et moi" at bounding box center [505, 221] width 59 height 26
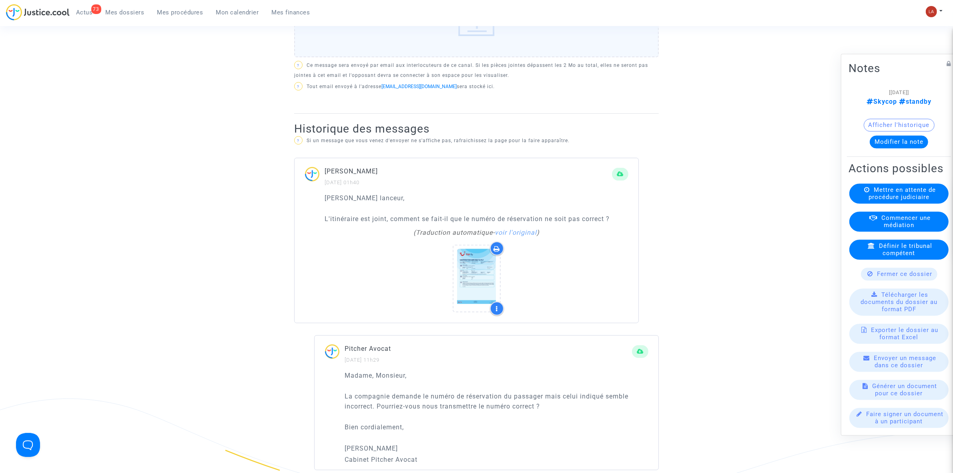
scroll to position [409, 0]
click at [477, 260] on div at bounding box center [477, 278] width 46 height 66
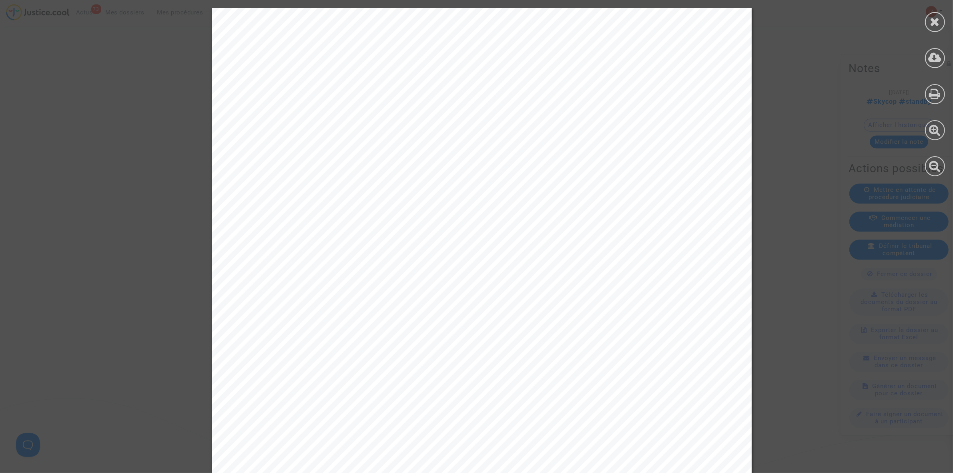
drag, startPoint x: 433, startPoint y: 311, endPoint x: 912, endPoint y: 116, distance: 517.1
click at [436, 311] on div at bounding box center [482, 390] width 540 height 764
click at [925, 56] on div at bounding box center [935, 58] width 20 height 20
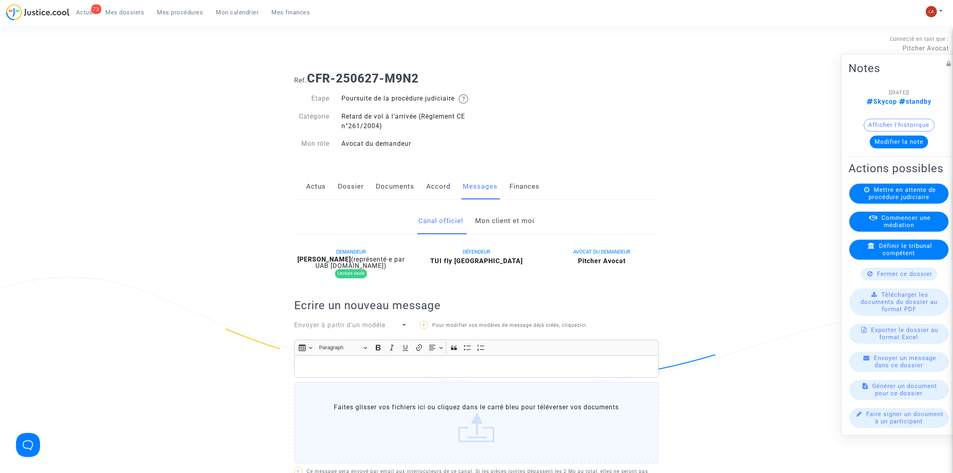
drag, startPoint x: 344, startPoint y: 198, endPoint x: 395, endPoint y: 191, distance: 51.0
click at [345, 197] on link "Dossier" at bounding box center [351, 186] width 26 height 26
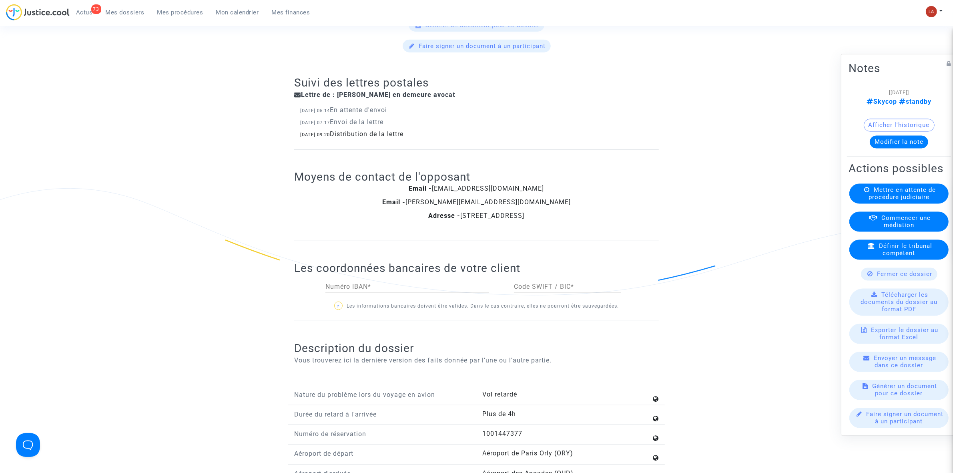
scroll to position [951, 0]
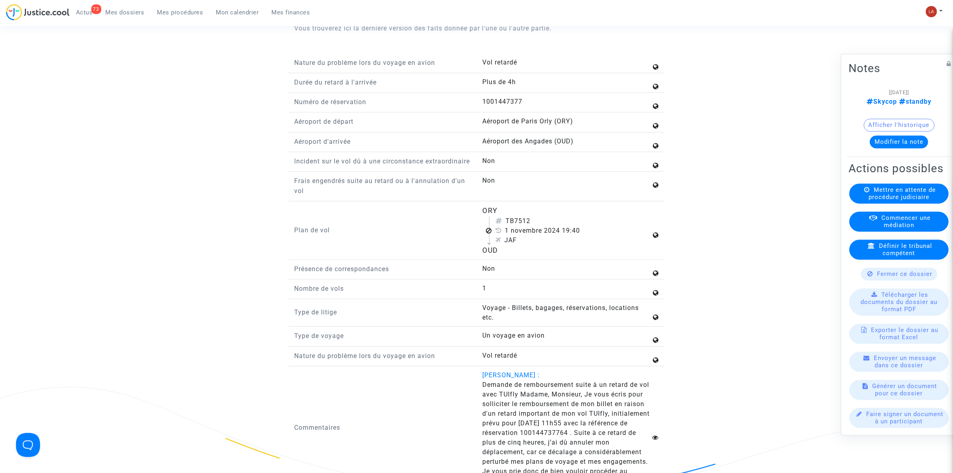
click at [518, 226] on div "TB7512" at bounding box center [573, 221] width 155 height 10
copy div "TB7512"
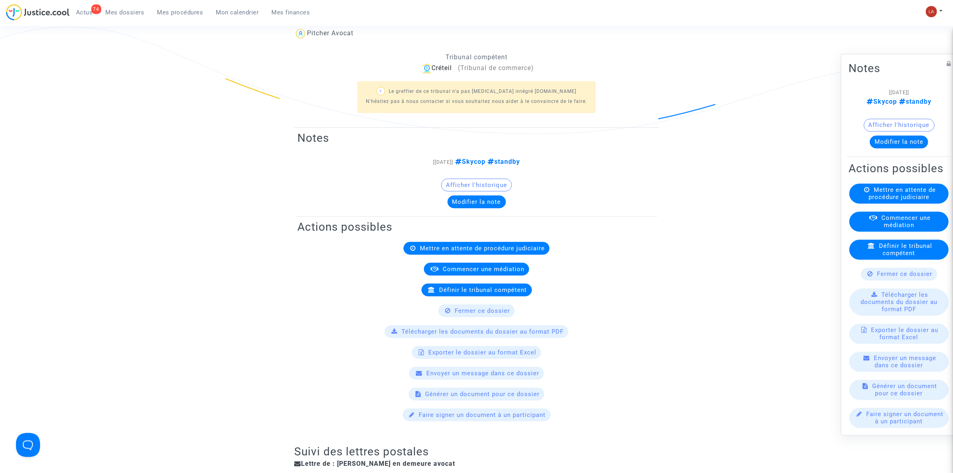
scroll to position [0, 0]
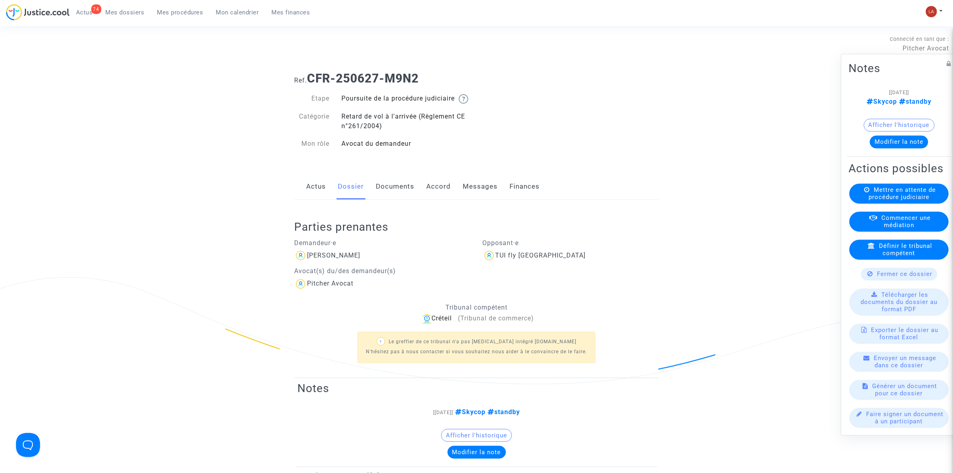
click at [489, 198] on link "Messages" at bounding box center [480, 186] width 35 height 26
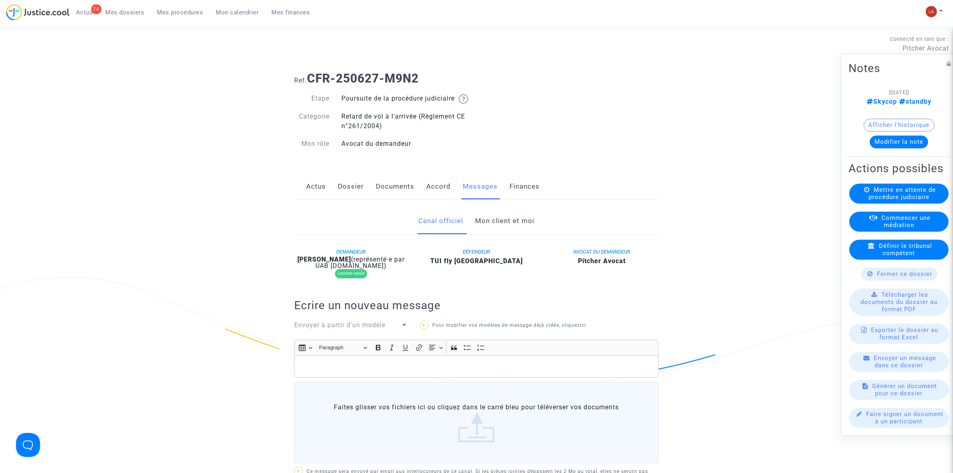
drag, startPoint x: 497, startPoint y: 235, endPoint x: 533, endPoint y: 225, distance: 36.9
click at [497, 234] on link "Mon client et moi" at bounding box center [505, 221] width 59 height 26
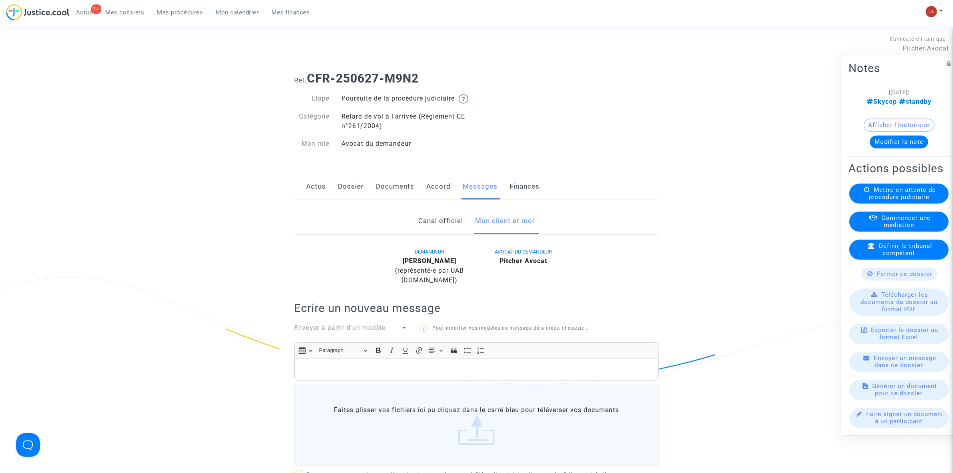
click at [408, 195] on link "Documents" at bounding box center [395, 186] width 38 height 26
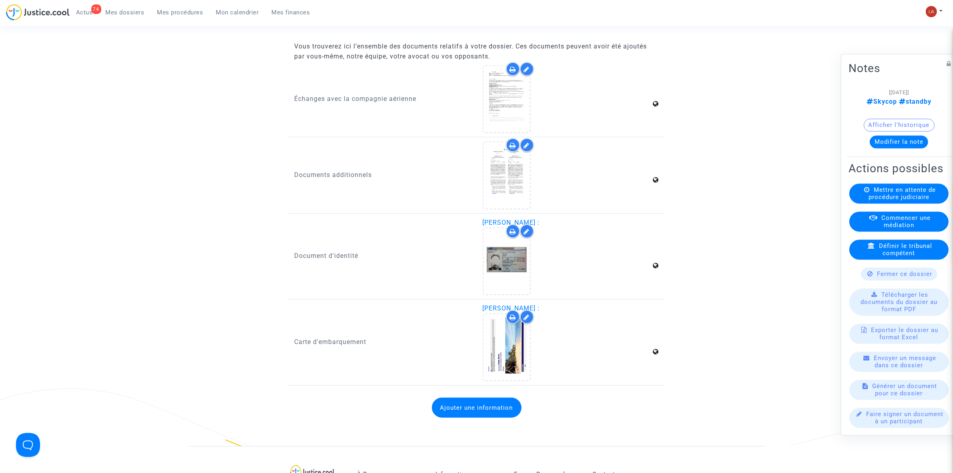
scroll to position [1101, 0]
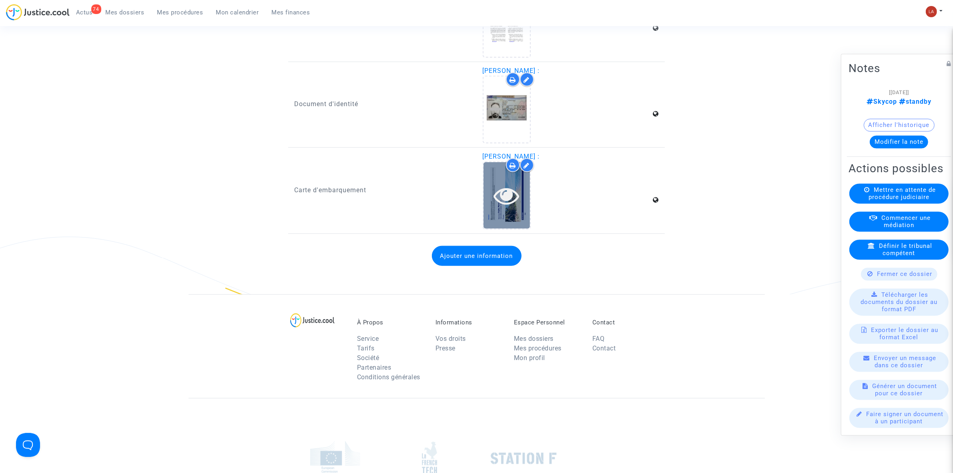
click at [489, 209] on div at bounding box center [507, 195] width 46 height 66
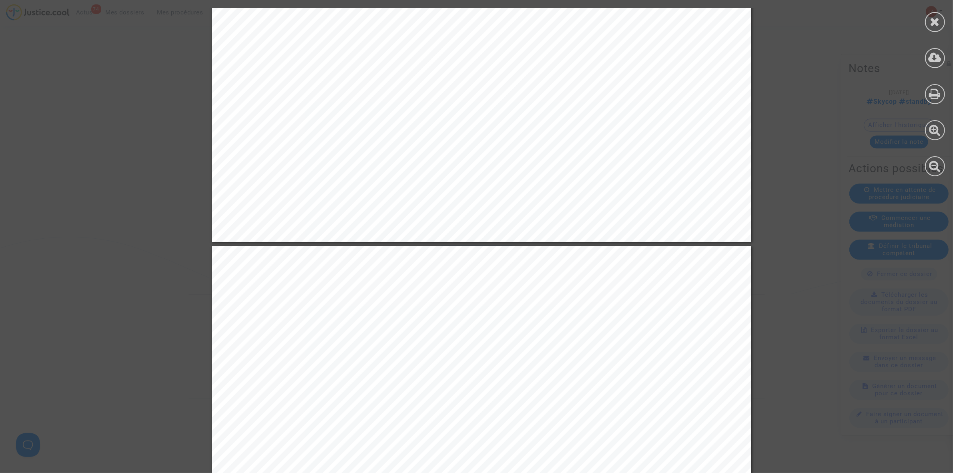
scroll to position [450, 0]
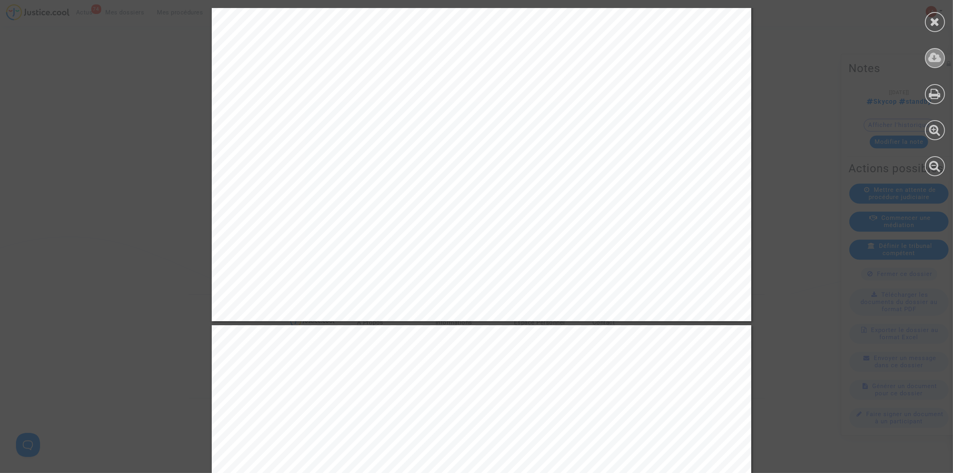
click at [930, 58] on icon at bounding box center [935, 58] width 13 height 12
click at [930, 18] on div at bounding box center [935, 22] width 20 height 20
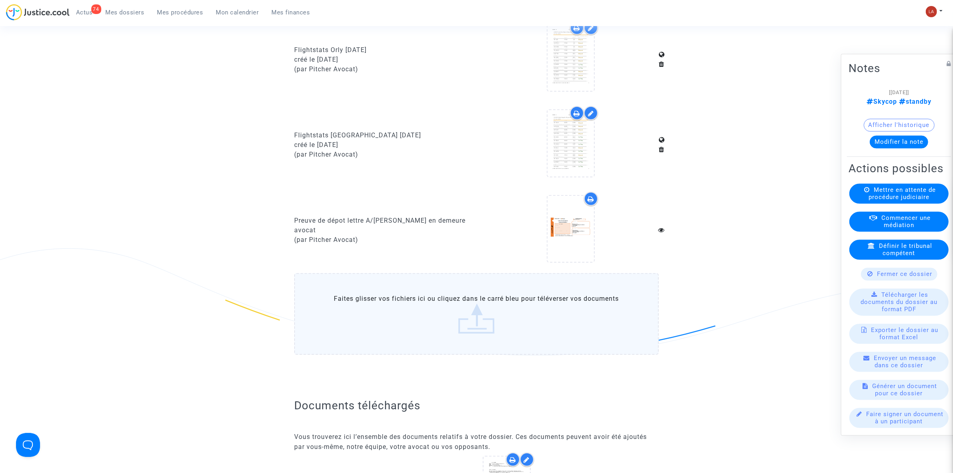
scroll to position [0, 0]
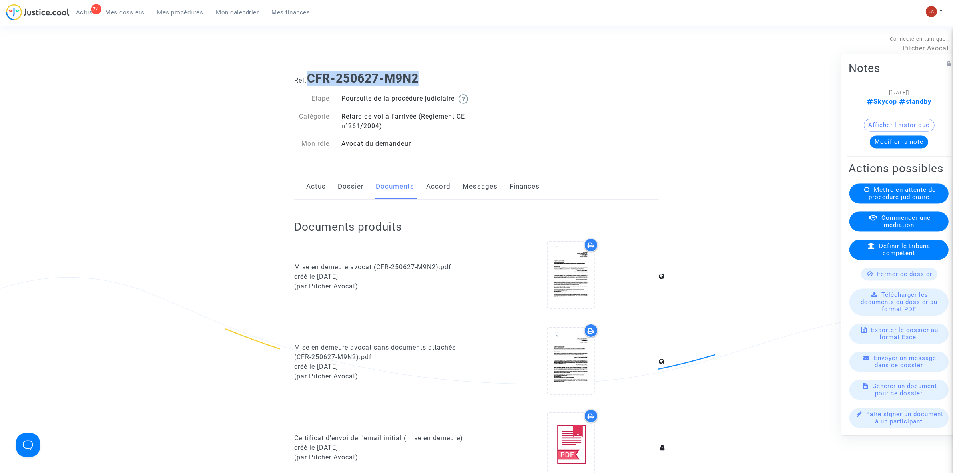
drag, startPoint x: 424, startPoint y: 77, endPoint x: 311, endPoint y: 82, distance: 113.8
click at [311, 82] on h1 "Ref. CFR-250627-M9N2" at bounding box center [476, 78] width 365 height 14
copy b "CFR-250627-M9N2"
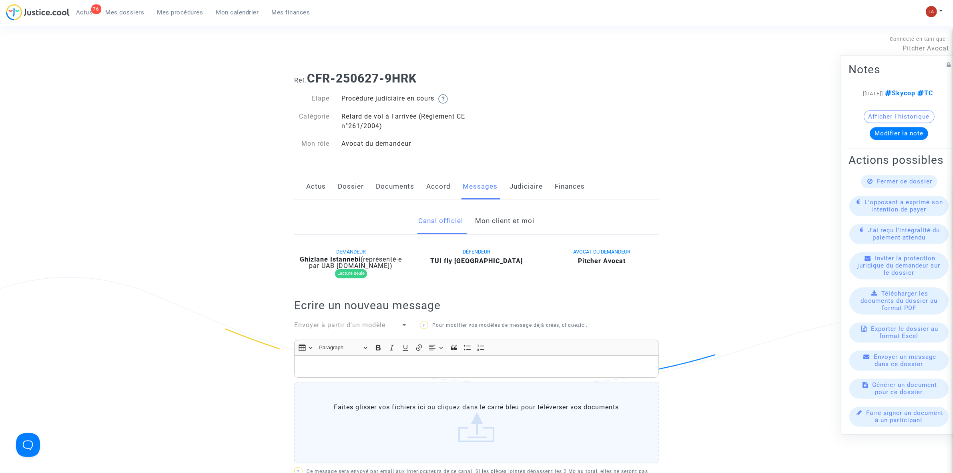
click at [394, 186] on link "Documents" at bounding box center [395, 186] width 38 height 26
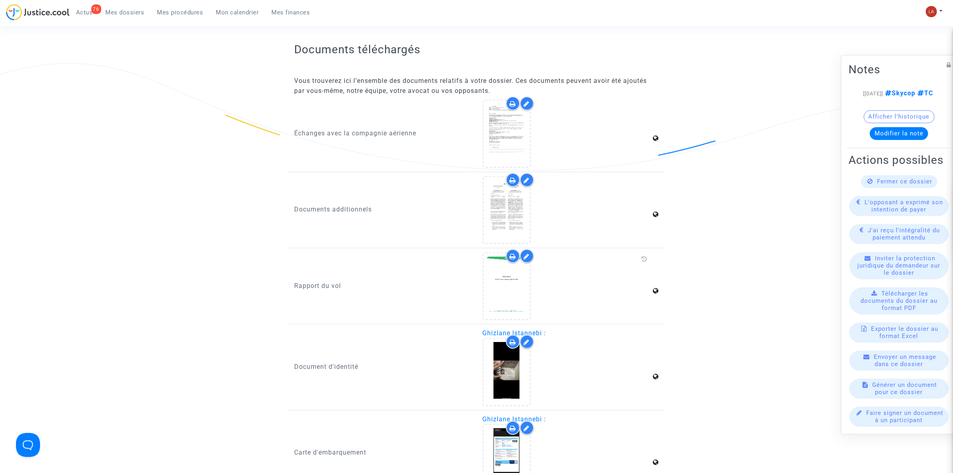
scroll to position [901, 0]
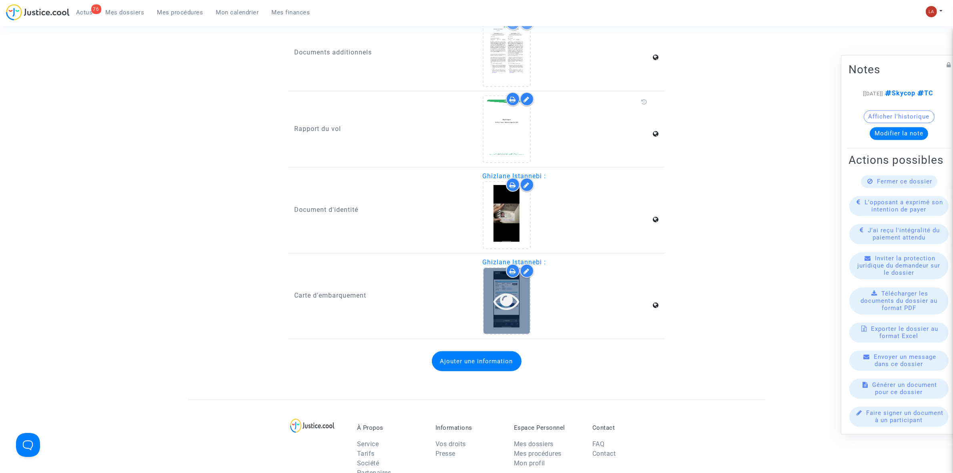
click at [520, 292] on div at bounding box center [507, 301] width 46 height 66
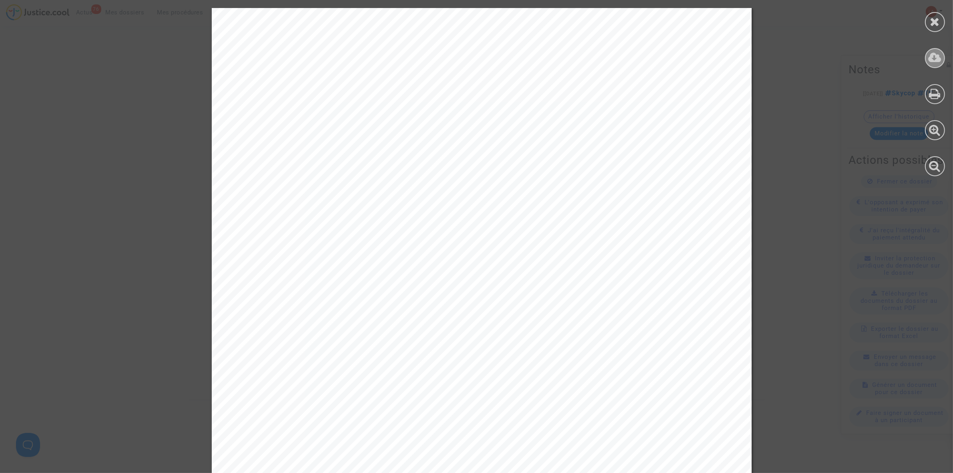
click at [633, 56] on icon at bounding box center [935, 58] width 13 height 12
click at [633, 23] on icon at bounding box center [936, 22] width 10 height 12
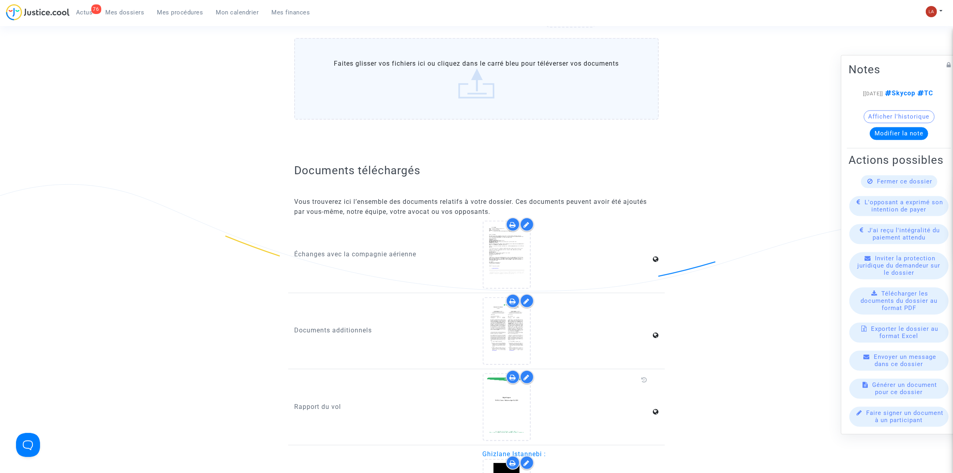
scroll to position [0, 0]
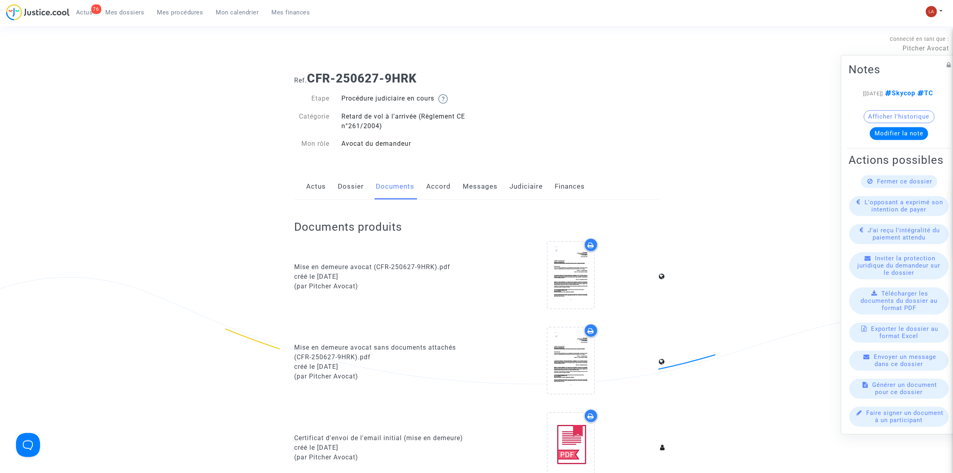
click at [355, 177] on link "Dossier" at bounding box center [351, 186] width 26 height 26
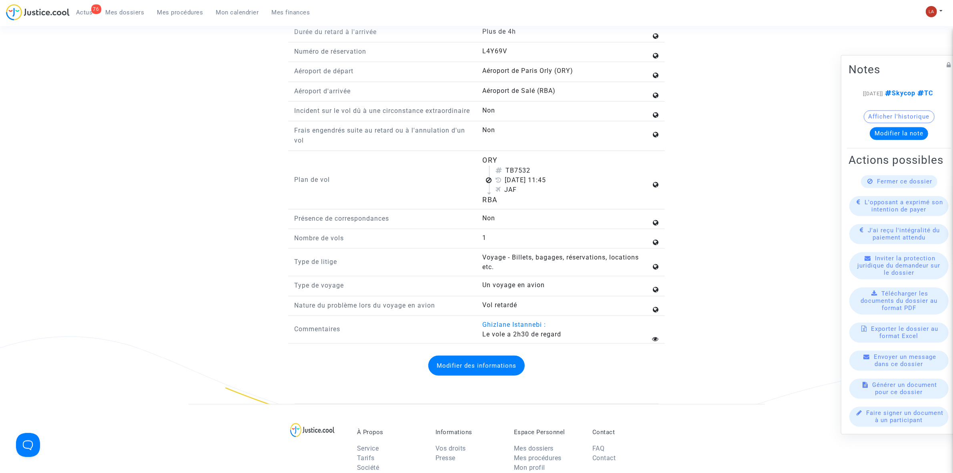
scroll to position [999, 0]
click at [517, 177] on div "TB7532" at bounding box center [573, 173] width 155 height 10
copy div "TB7532"
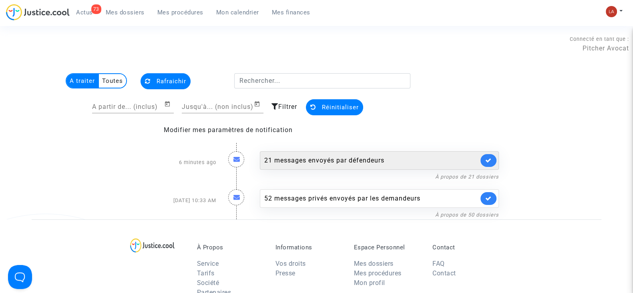
drag, startPoint x: 0, startPoint y: 0, endPoint x: 400, endPoint y: 166, distance: 432.8
click at [400, 166] on div "21 messages envoyés par défendeurs" at bounding box center [379, 160] width 239 height 18
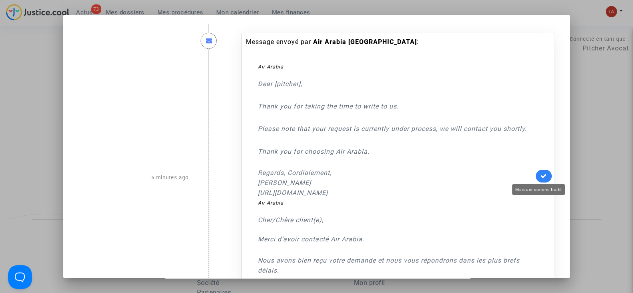
click at [541, 177] on icon at bounding box center [544, 176] width 6 height 6
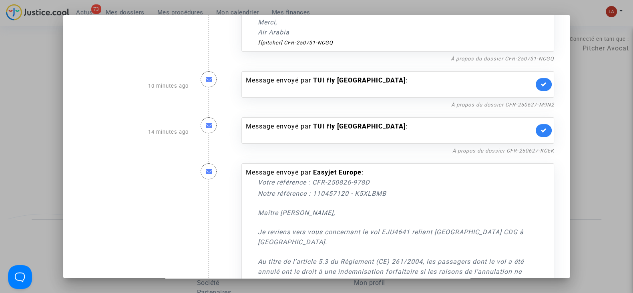
scroll to position [272, 0]
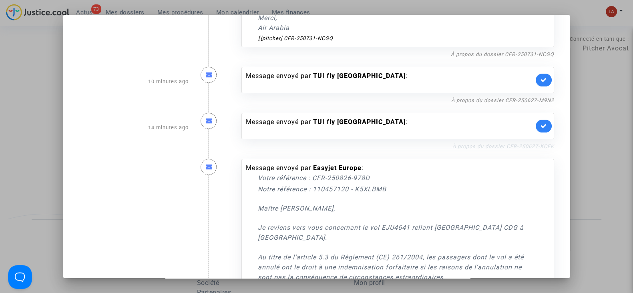
click at [525, 146] on link "À propos du dossier CFR-250627-KCEK" at bounding box center [503, 146] width 102 height 6
click at [546, 125] on link at bounding box center [544, 126] width 16 height 13
click at [541, 81] on icon at bounding box center [544, 80] width 6 height 6
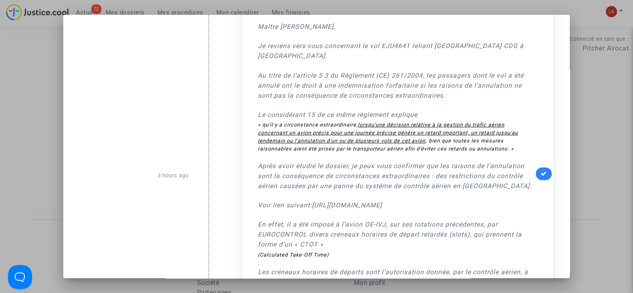
scroll to position [467, 0]
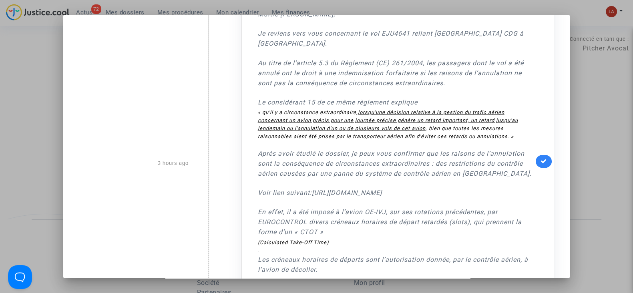
click at [595, 107] on div at bounding box center [316, 146] width 633 height 293
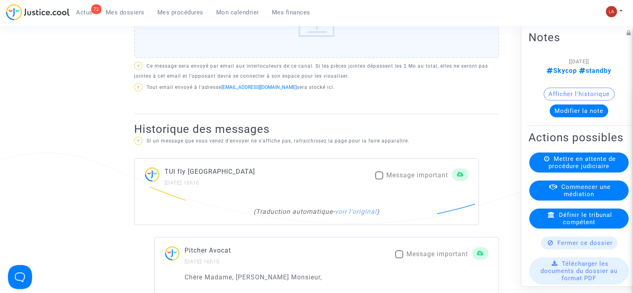
scroll to position [419, 0]
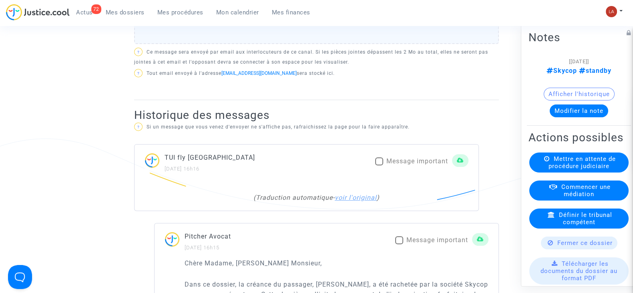
click at [359, 201] on link "voir l'original" at bounding box center [356, 198] width 42 height 8
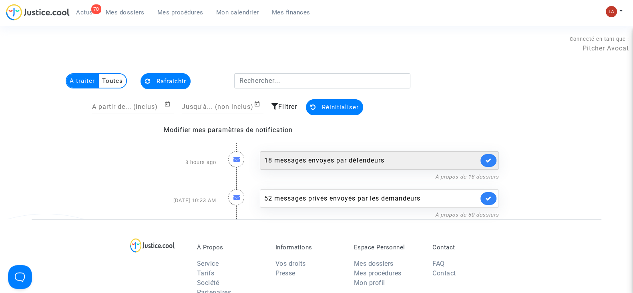
click at [312, 159] on div "18 messages envoyés par défendeurs" at bounding box center [371, 161] width 214 height 10
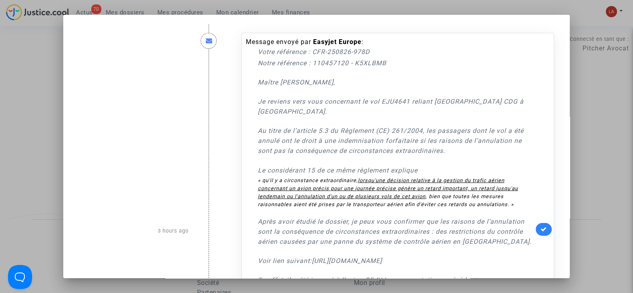
click at [599, 99] on div at bounding box center [316, 146] width 633 height 293
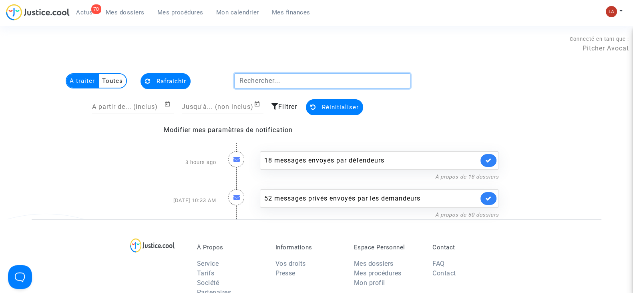
click at [244, 76] on input "text" at bounding box center [322, 80] width 177 height 15
type input "Easyjet"
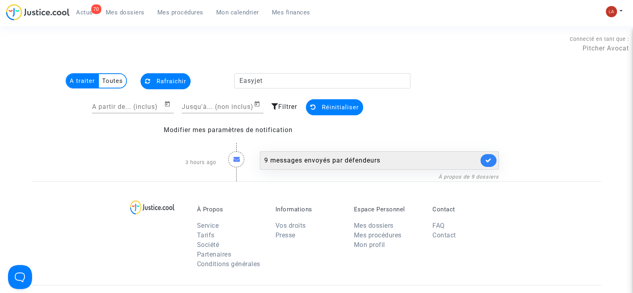
click at [282, 155] on div "9 messages envoyés par défendeurs" at bounding box center [379, 160] width 239 height 18
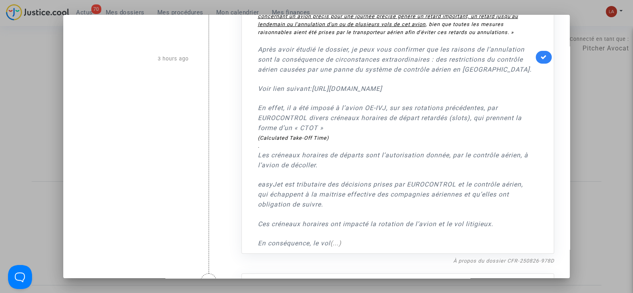
scroll to position [250, 0]
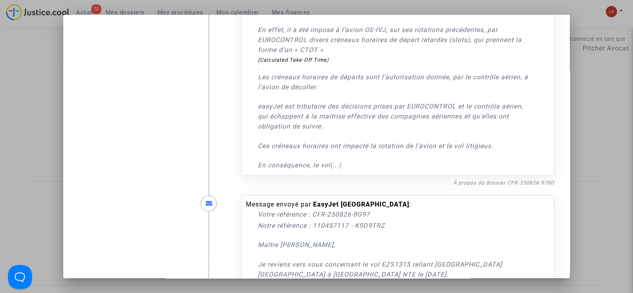
click at [501, 178] on div "À propos du dossier CFR-250826-978D" at bounding box center [397, 183] width 313 height 10
click at [501, 180] on link "À propos du dossier CFR-250826-978D" at bounding box center [503, 183] width 101 height 6
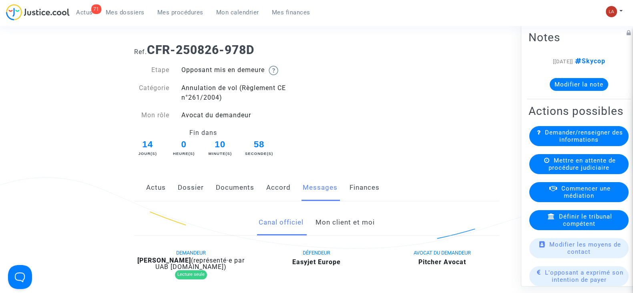
scroll to position [50, 0]
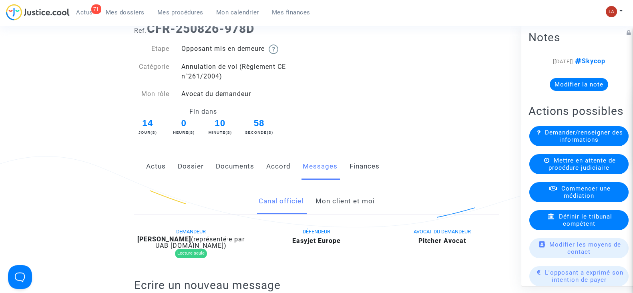
click at [202, 157] on link "Dossier" at bounding box center [191, 166] width 26 height 26
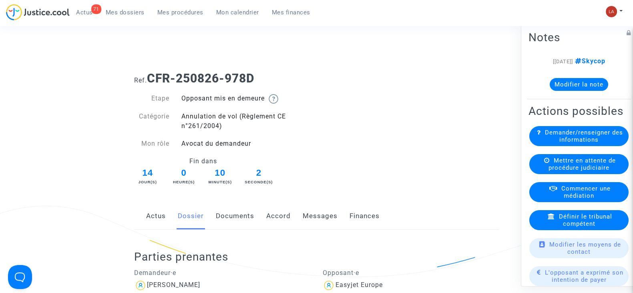
click at [238, 225] on link "Documents" at bounding box center [235, 216] width 38 height 26
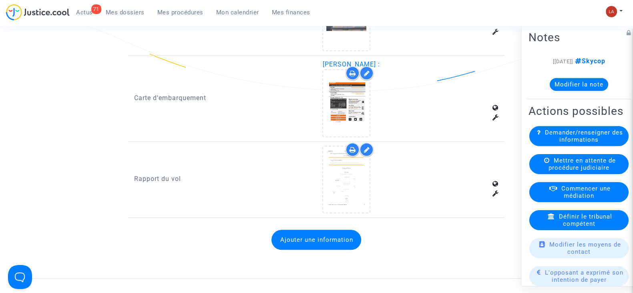
scroll to position [891, 0]
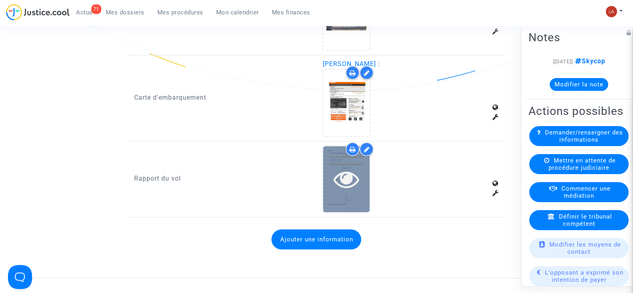
click at [354, 181] on icon at bounding box center [347, 179] width 26 height 26
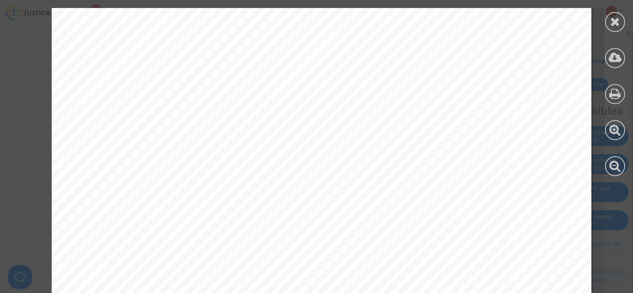
scroll to position [829, 0]
click at [616, 16] on icon at bounding box center [615, 22] width 10 height 12
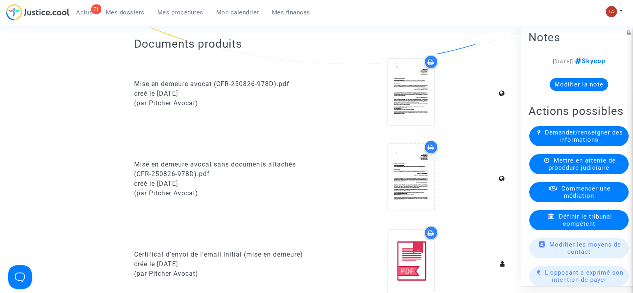
scroll to position [0, 0]
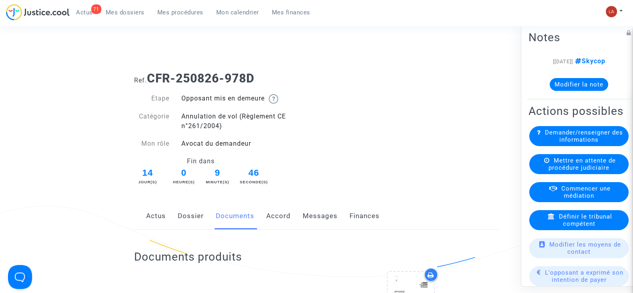
click at [316, 213] on link "Messages" at bounding box center [320, 216] width 35 height 26
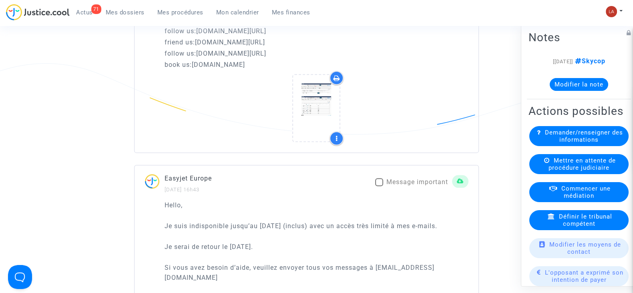
scroll to position [1197, 0]
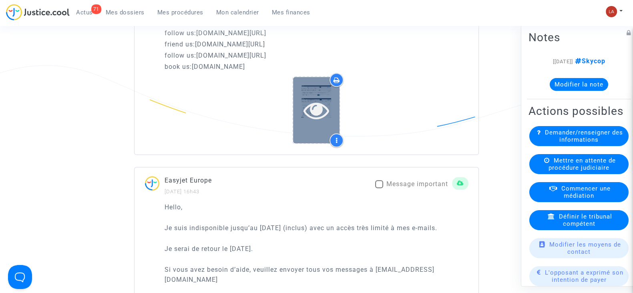
click at [318, 97] on icon at bounding box center [317, 110] width 26 height 26
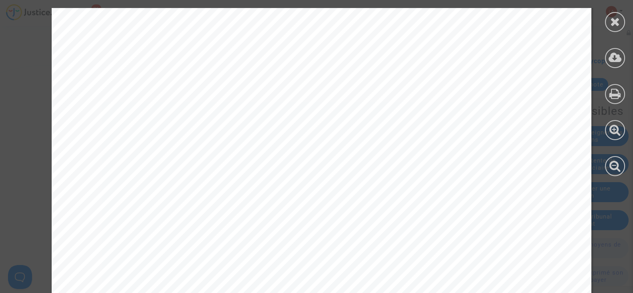
scroll to position [300, 0]
click at [619, 20] on icon at bounding box center [615, 22] width 10 height 12
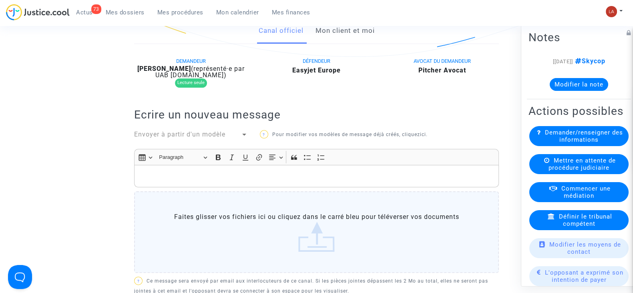
scroll to position [226, 0]
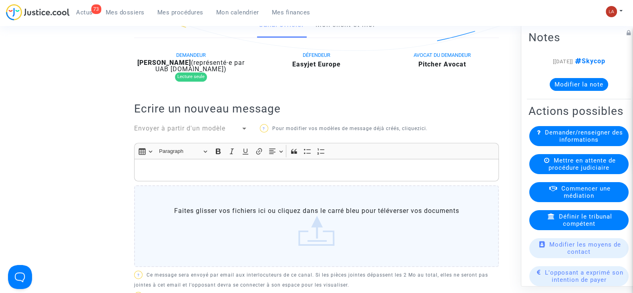
click at [208, 130] on span "Envoyer à partir d'un modèle" at bounding box center [179, 129] width 91 height 8
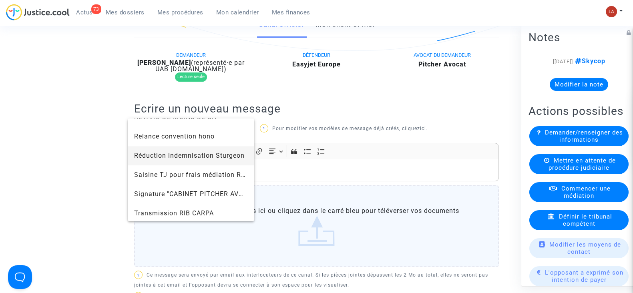
scroll to position [782, 0]
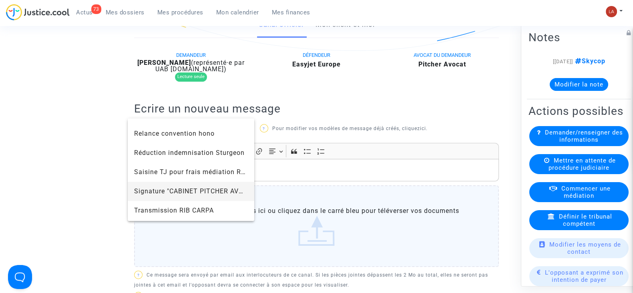
click at [158, 185] on span "Signature "CABINET PITCHER AVOCAT"" at bounding box center [191, 191] width 114 height 19
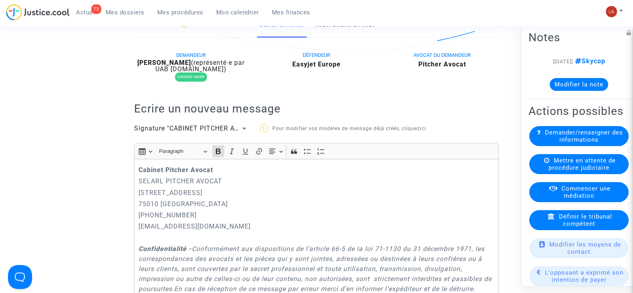
click at [139, 170] on strong "Cabinet Pitcher Avocat" at bounding box center [176, 170] width 74 height 8
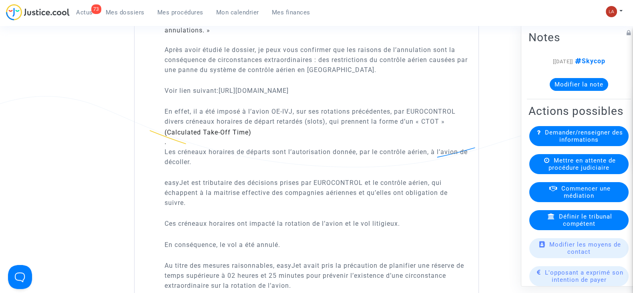
scroll to position [1167, 0]
drag, startPoint x: 272, startPoint y: 109, endPoint x: 295, endPoint y: 109, distance: 23.2
click at [295, 109] on p "En effet, il a été imposé à l’avion OE-IVJ, sur ses rotations précédentes, par …" at bounding box center [317, 116] width 304 height 20
copy p "OE-IVJ,"
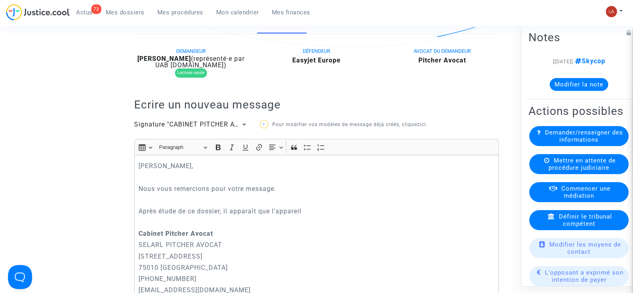
scroll to position [226, 0]
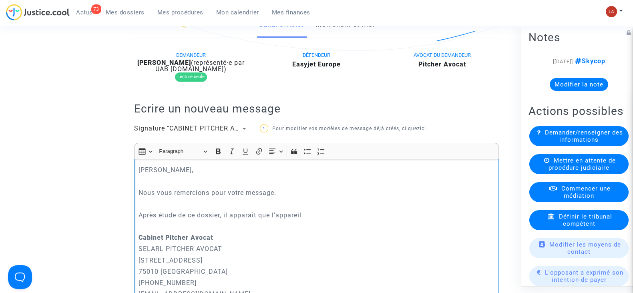
click at [314, 211] on p "Après étude de ce dossier, il apparaît que l'appareil" at bounding box center [317, 215] width 356 height 10
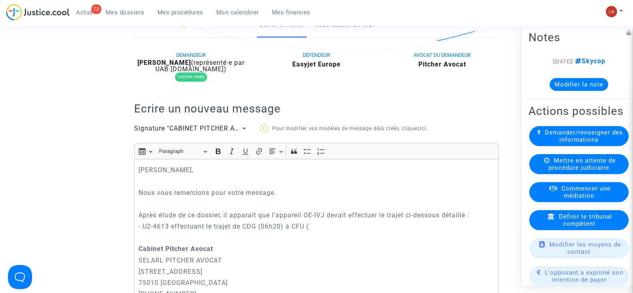
click at [326, 229] on p "- U2-4613 effectuant le trajet de CDG (06h20) à CFU (" at bounding box center [317, 226] width 356 height 10
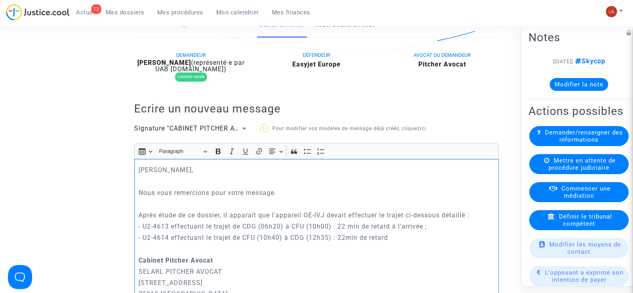
click at [346, 224] on p "- U2-4613 effectuant le trajet de CDG (06h20) à CFU (10h00) : 22 min de retard …" at bounding box center [317, 226] width 356 height 10
click at [415, 235] on p "- U2-4614 effectuant le trajet de CFU (10h40) à CDG (12h35) : 22min de retard" at bounding box center [317, 238] width 356 height 10
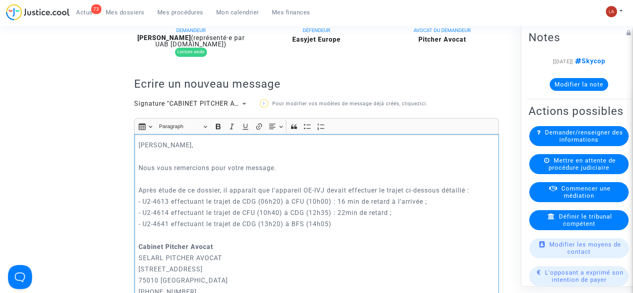
scroll to position [285, 0]
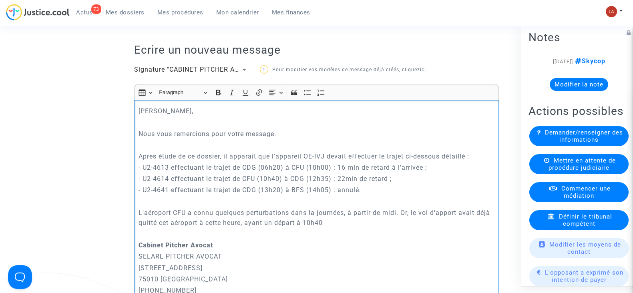
click at [166, 179] on p "- U2-4614 effectuant le trajet de CFU (10h40) à CDG (12h35) : 22min de retard ;" at bounding box center [317, 179] width 356 height 10
copy p "4614"
click at [342, 222] on p "L'aéroport CFU a connu quelques perturbations dans la journées, à partir de mid…" at bounding box center [317, 218] width 356 height 20
click at [298, 220] on p "L'aéroport CFU a connu quelques perturbations dans la journées, à partir de mid…" at bounding box center [317, 218] width 356 height 20
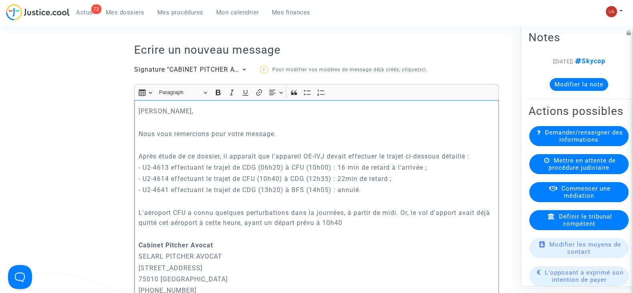
click at [350, 223] on p "L'aéroport CFU a connu quelques perturbations dans la journées, à partir de mid…" at bounding box center [317, 218] width 356 height 20
click at [373, 225] on p "L'aéroport CFU a connu quelques perturbations dans la journées, à partir de mid…" at bounding box center [317, 218] width 356 height 20
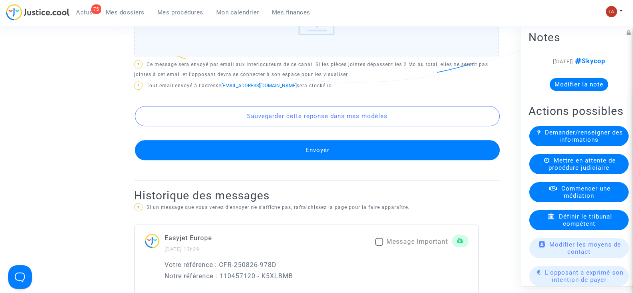
scroll to position [914, 0]
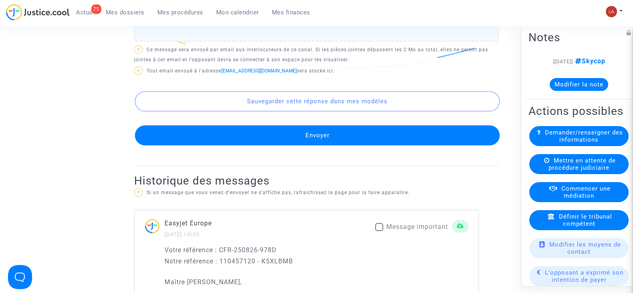
click at [351, 145] on button "Envoyer" at bounding box center [317, 135] width 365 height 20
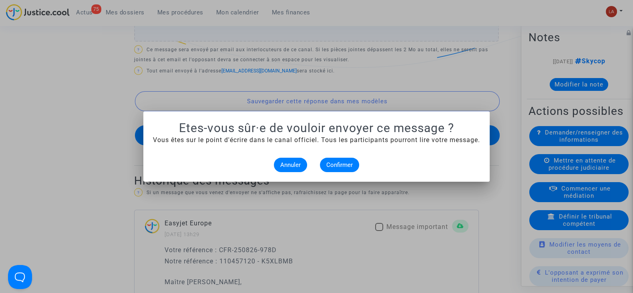
scroll to position [0, 0]
click at [339, 163] on span "Confirmer" at bounding box center [339, 164] width 26 height 7
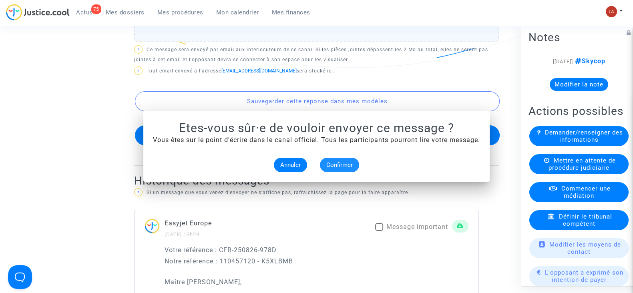
scroll to position [914, 0]
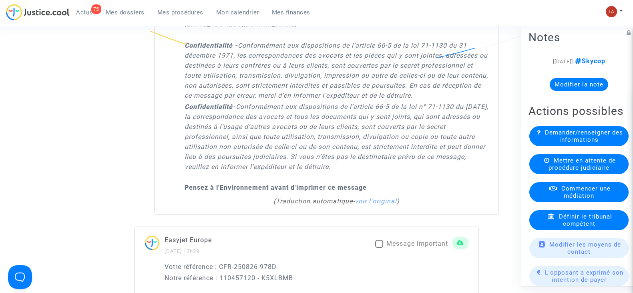
click at [573, 83] on button "Modifier la note" at bounding box center [579, 84] width 58 height 13
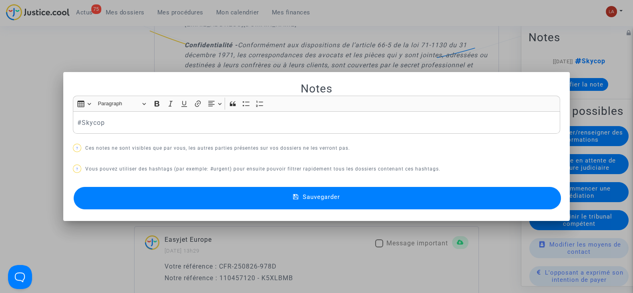
scroll to position [0, 0]
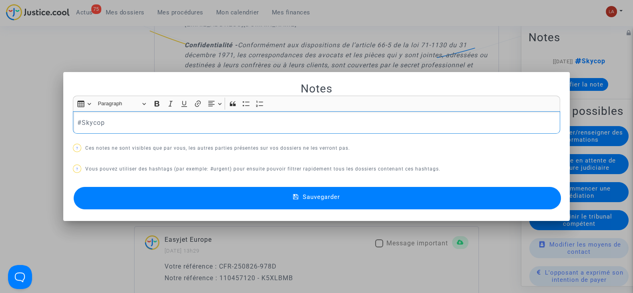
click at [300, 119] on p "#Skycop" at bounding box center [316, 123] width 479 height 10
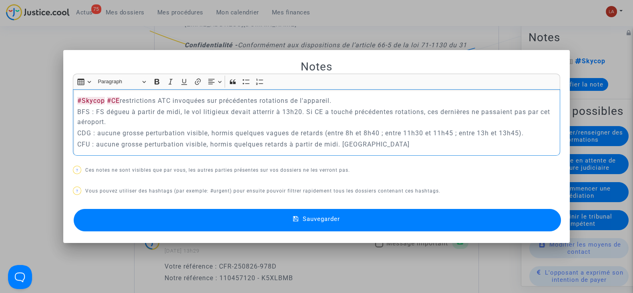
click at [153, 223] on button "Sauvegarder" at bounding box center [317, 220] width 487 height 22
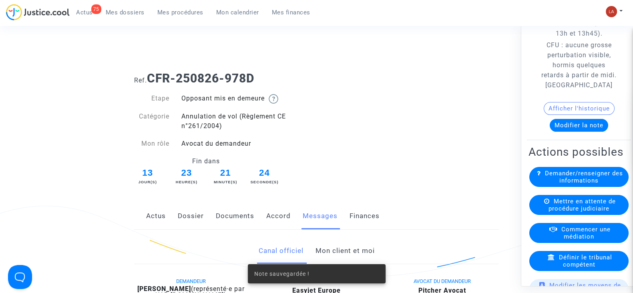
click at [235, 211] on link "Documents" at bounding box center [235, 216] width 38 height 26
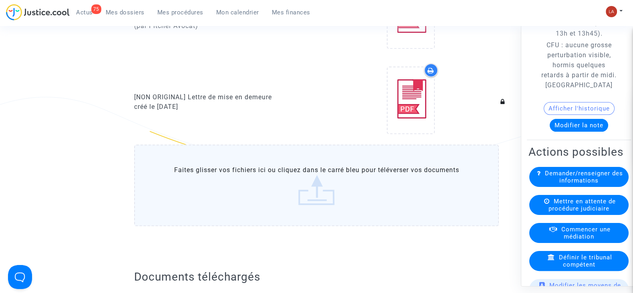
scroll to position [456, 0]
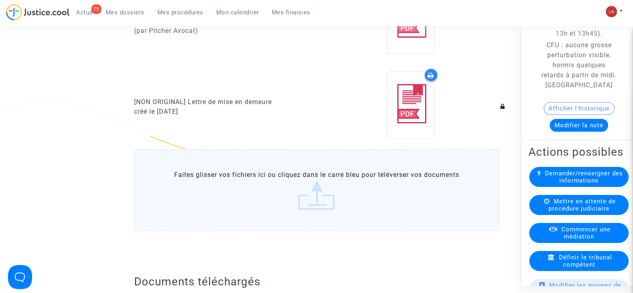
click at [272, 211] on label "Faites glisser vos fichiers ici ou cliquez dans le carré bleu pour téléverser v…" at bounding box center [316, 190] width 365 height 82
click at [0, 0] on input "Faites glisser vos fichiers ici ou cliquez dans le carré bleu pour téléverser v…" at bounding box center [0, 0] width 0 height 0
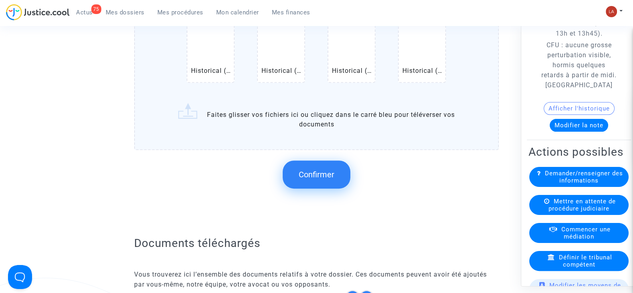
scroll to position [633, 0]
click at [320, 174] on span "Confirmer" at bounding box center [317, 174] width 36 height 10
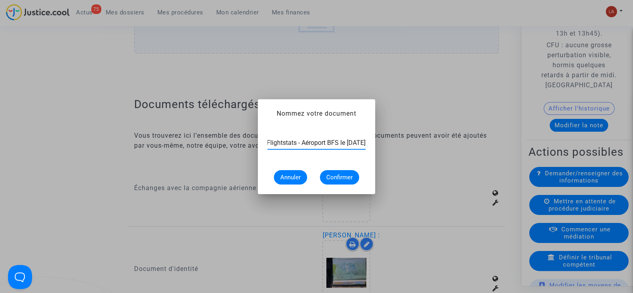
scroll to position [0, 40]
type input "Extrait Flightstats - Aéroport BFS le 28 août 2023"
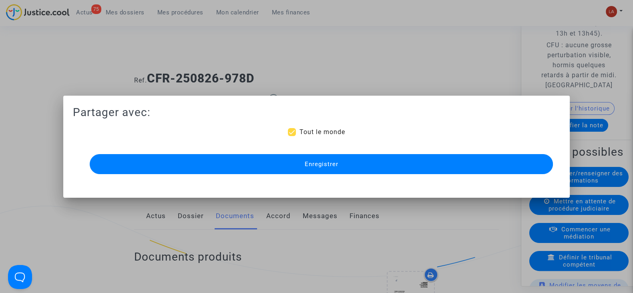
scroll to position [633, 0]
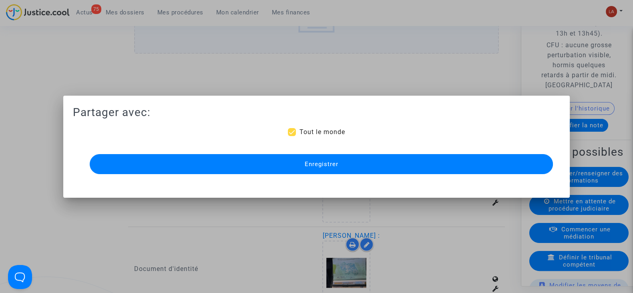
click at [320, 174] on div "Enregistrer" at bounding box center [316, 164] width 463 height 24
click at [308, 168] on button "Enregistrer" at bounding box center [321, 164] width 463 height 20
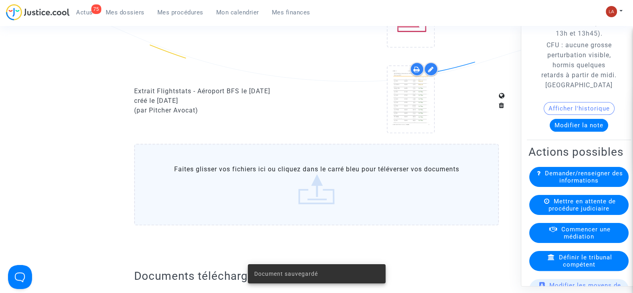
scroll to position [539, 0]
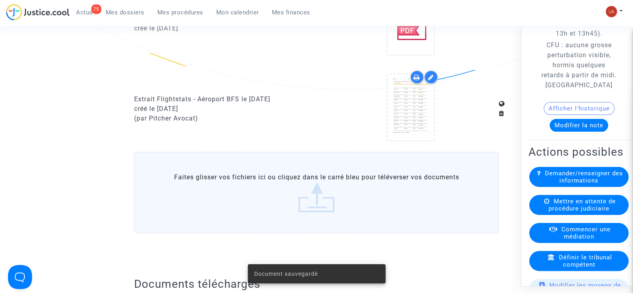
click at [255, 179] on label "Faites glisser vos fichiers ici ou cliquez dans le carré bleu pour téléverser v…" at bounding box center [316, 193] width 365 height 82
click at [0, 0] on input "Faites glisser vos fichiers ici ou cliquez dans le carré bleu pour téléverser v…" at bounding box center [0, 0] width 0 height 0
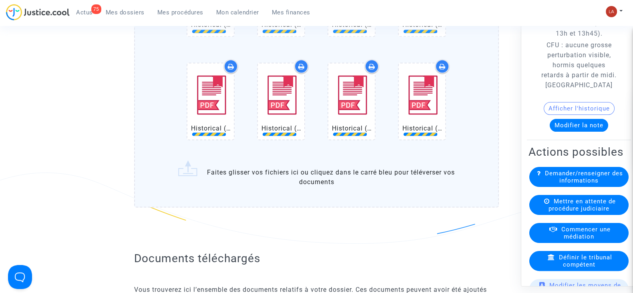
scroll to position [1797, 0]
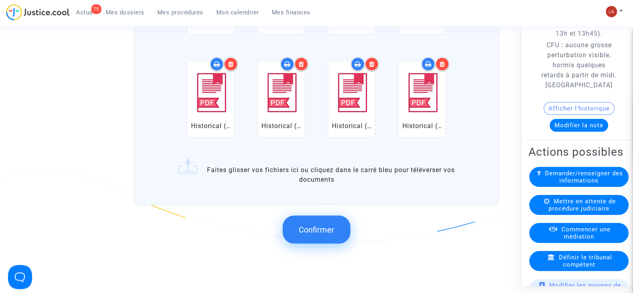
click at [328, 230] on button "Confirmer" at bounding box center [317, 229] width 68 height 28
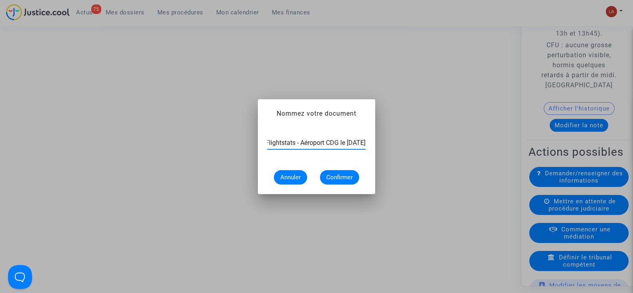
scroll to position [0, 41]
type input "Extrait Flightstats - Aéroport CDG le 28 août 2023"
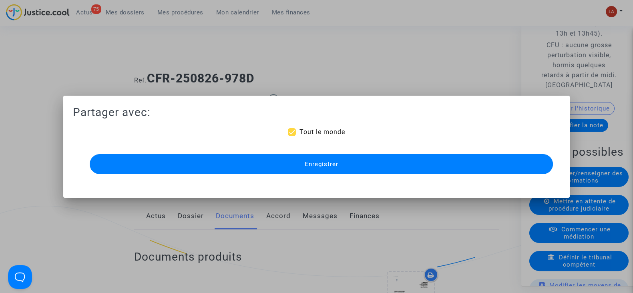
scroll to position [1254, 0]
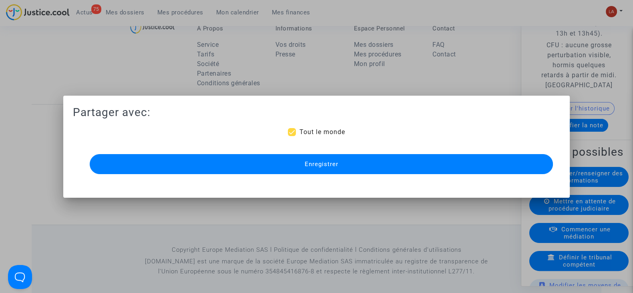
click at [308, 167] on span "Enregistrer" at bounding box center [321, 164] width 34 height 7
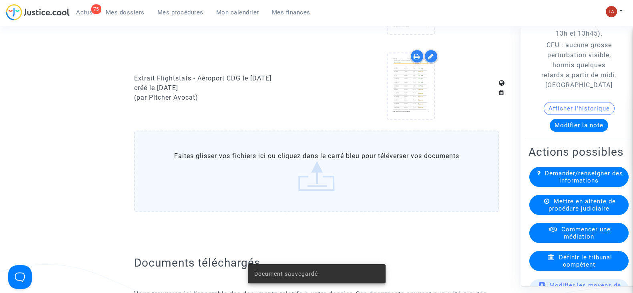
scroll to position [564, 0]
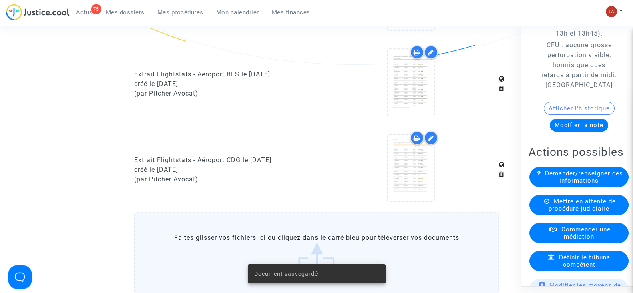
click at [235, 251] on label "Faites glisser vos fichiers ici ou cliquez dans le carré bleu pour téléverser v…" at bounding box center [316, 253] width 365 height 82
click at [0, 0] on input "Faites glisser vos fichiers ici ou cliquez dans le carré bleu pour téléverser v…" at bounding box center [0, 0] width 0 height 0
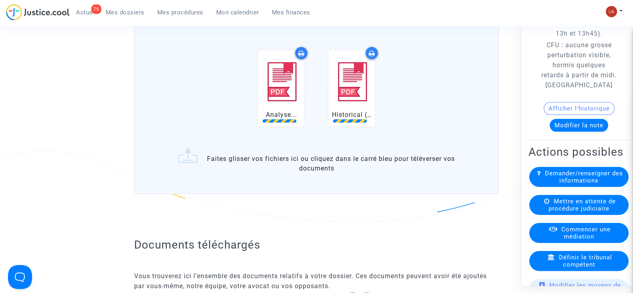
scroll to position [764, 0]
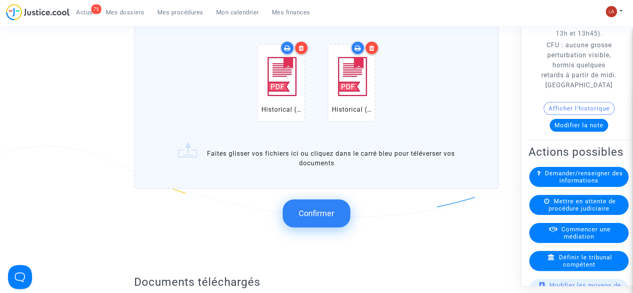
click at [313, 213] on span "Confirmer" at bounding box center [317, 214] width 36 height 10
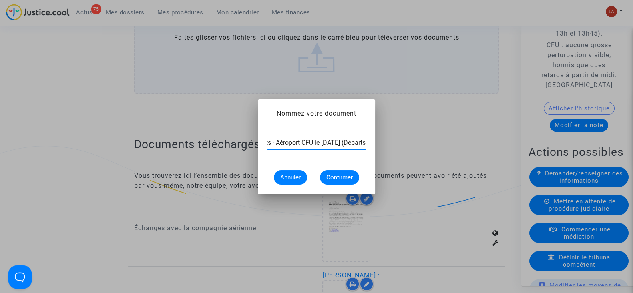
scroll to position [0, 69]
type input "Extrait Flightstats - Aéroport CFU le 28 août 2023 (Départs)"
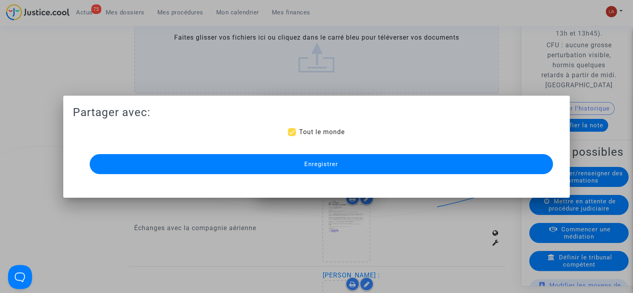
scroll to position [0, 0]
click at [318, 171] on button "Enregistrer" at bounding box center [321, 164] width 463 height 20
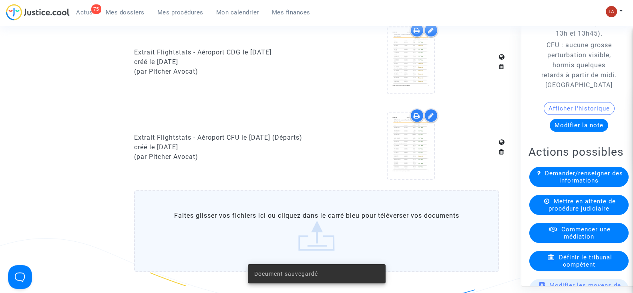
scroll to position [671, 0]
click at [232, 134] on div "Extrait Flightstats - Aéroport CFU le 28 août 2023 (Départs)" at bounding box center [222, 139] width 177 height 10
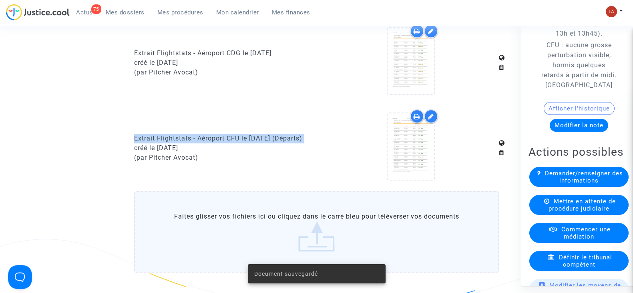
click at [232, 134] on div "Extrait Flightstats - Aéroport CFU le 28 août 2023 (Départs)" at bounding box center [222, 139] width 177 height 10
copy div "Extrait Flightstats - Aéroport CFU le 28 août 2023 (Départs)"
click at [232, 239] on label "Faites glisser vos fichiers ici ou cliquez dans le carré bleu pour téléverser v…" at bounding box center [316, 232] width 365 height 82
click at [0, 0] on input "Faites glisser vos fichiers ici ou cliquez dans le carré bleu pour téléverser v…" at bounding box center [0, 0] width 0 height 0
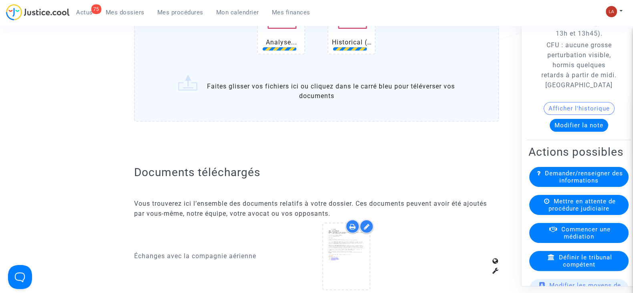
scroll to position [921, 0]
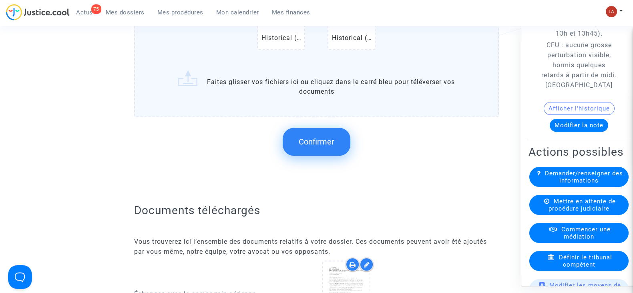
click at [302, 139] on span "Confirmer" at bounding box center [317, 142] width 36 height 10
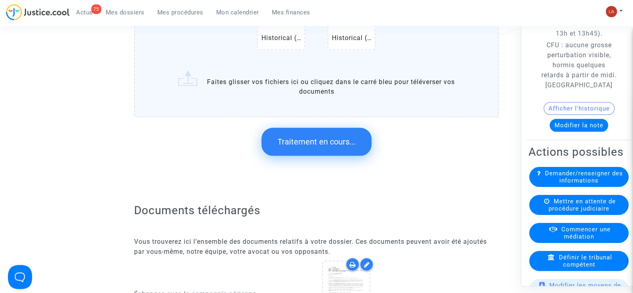
click at [302, 139] on span "Traitement en cours..." at bounding box center [316, 142] width 78 height 10
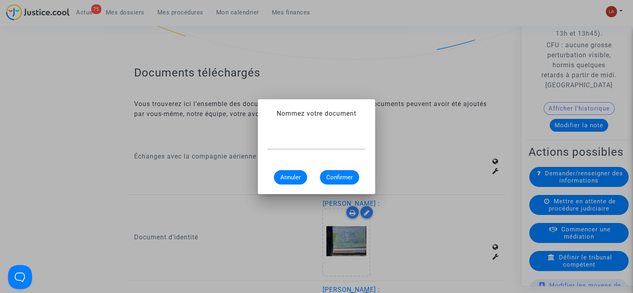
scroll to position [0, 0]
paste input "Extrait Flightstats - Aéroport CFU le 28 août 2023 (Départs)"
type input "Extrait Flightstats - Aéroport CFU le 28 août 2023 (Arrivées)"
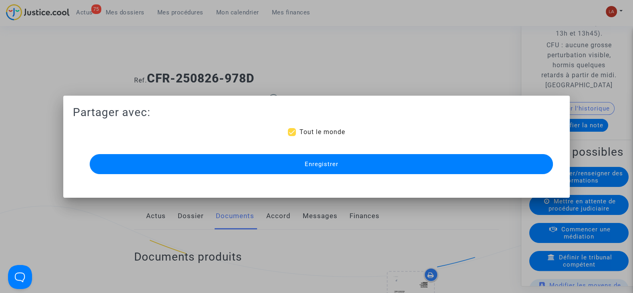
scroll to position [921, 0]
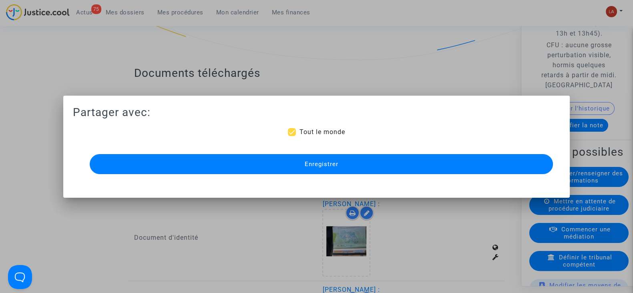
click at [290, 170] on button "Enregistrer" at bounding box center [321, 164] width 463 height 20
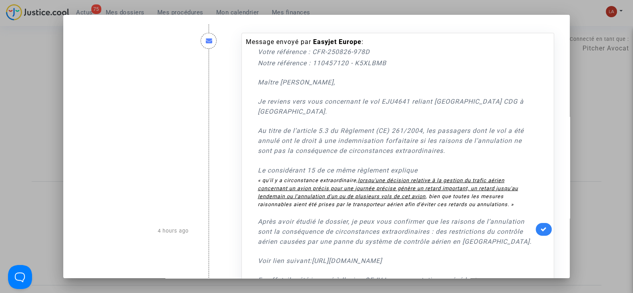
click at [541, 226] on icon at bounding box center [544, 229] width 6 height 6
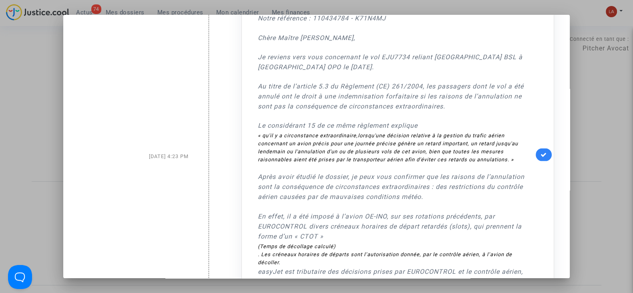
scroll to position [2207, 0]
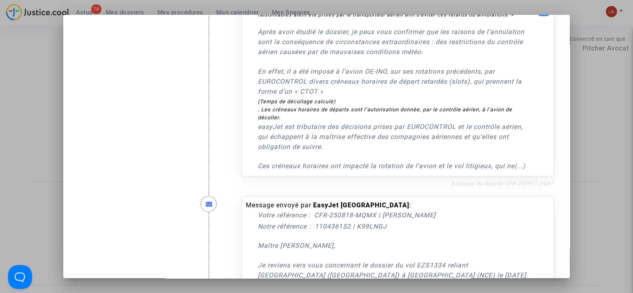
click at [469, 181] on link "À propos du dossier CFR-250811-ZM8T" at bounding box center [502, 184] width 103 height 6
click at [37, 101] on div at bounding box center [316, 146] width 633 height 293
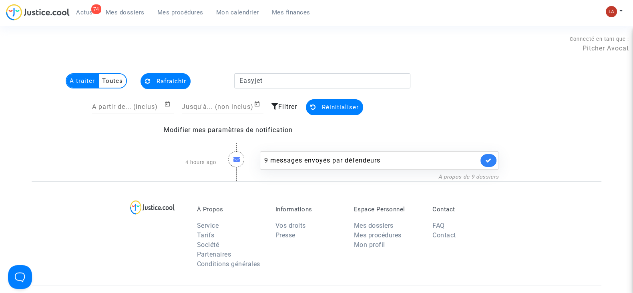
click at [115, 16] on link "Mes dossiers" at bounding box center [125, 12] width 52 height 12
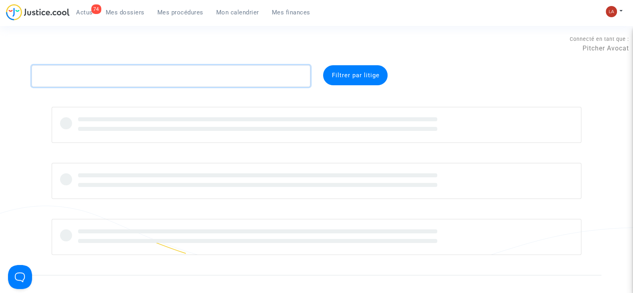
click at [173, 76] on textarea at bounding box center [171, 76] width 279 height 22
paste textarea "Charfina"
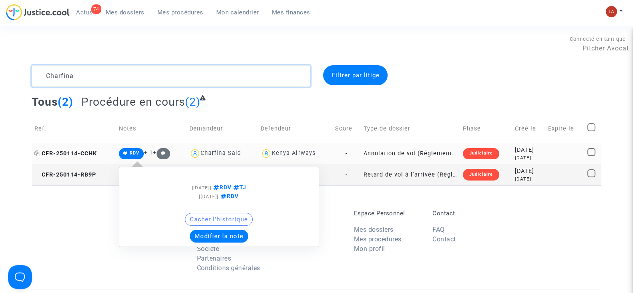
type textarea "Charfina"
click at [85, 151] on span "CFR-250114-CCHK" at bounding box center [65, 153] width 62 height 7
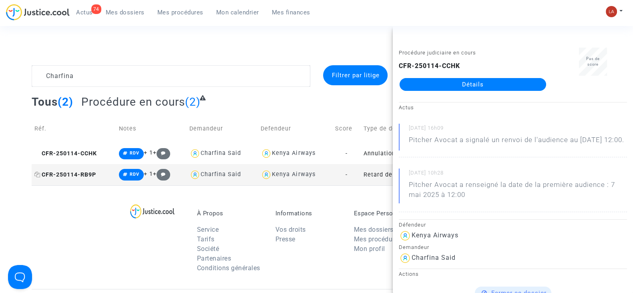
click at [95, 171] on span "CFR-250114-RB9P" at bounding box center [65, 174] width 62 height 7
click at [77, 153] on span "CFR-250114-CCHK" at bounding box center [65, 153] width 62 height 7
click at [77, 15] on span "Actus" at bounding box center [84, 12] width 17 height 7
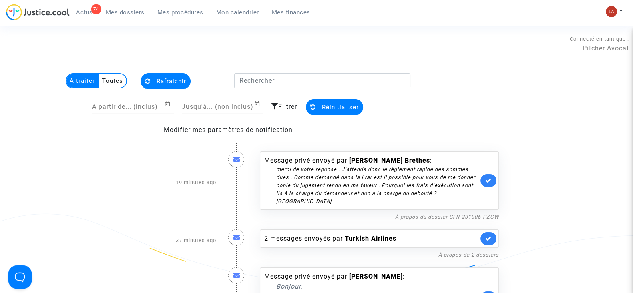
click at [186, 10] on span "Mes procédures" at bounding box center [180, 12] width 46 height 7
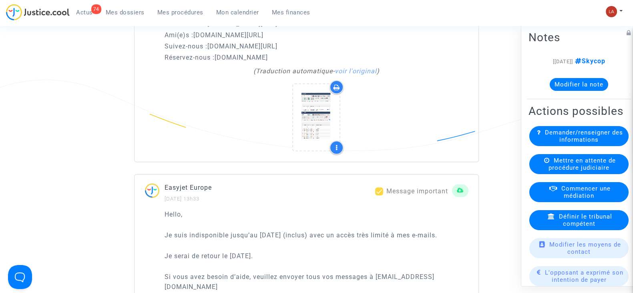
scroll to position [1199, 0]
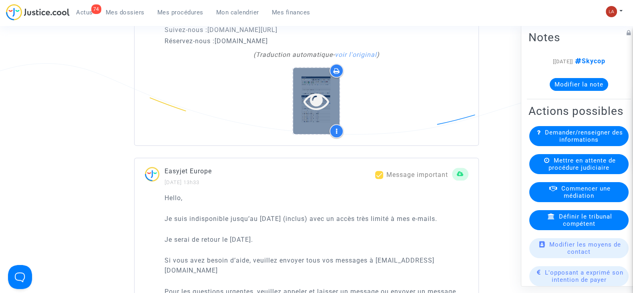
click at [312, 89] on icon at bounding box center [317, 101] width 26 height 26
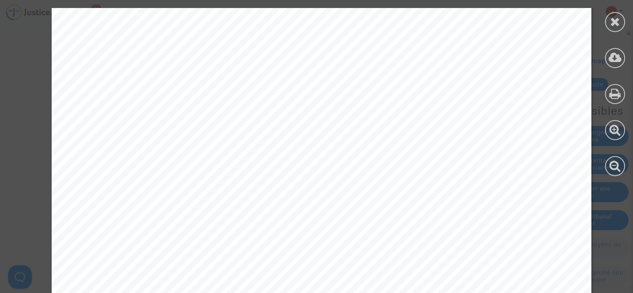
scroll to position [2347, 0]
